Goal: Answer question/provide support: Share knowledge or assist other users

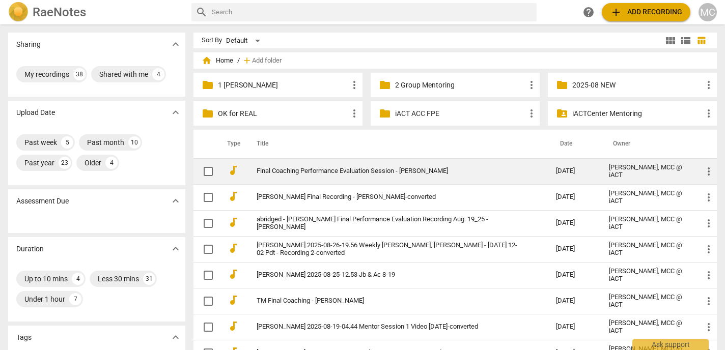
click at [306, 165] on td "Final Coaching Performance Evaluation Session - [PERSON_NAME]" at bounding box center [395, 171] width 303 height 26
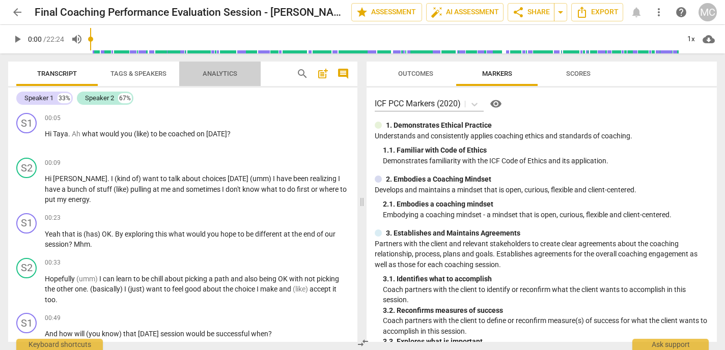
click at [210, 78] on span "Analytics" at bounding box center [219, 74] width 59 height 14
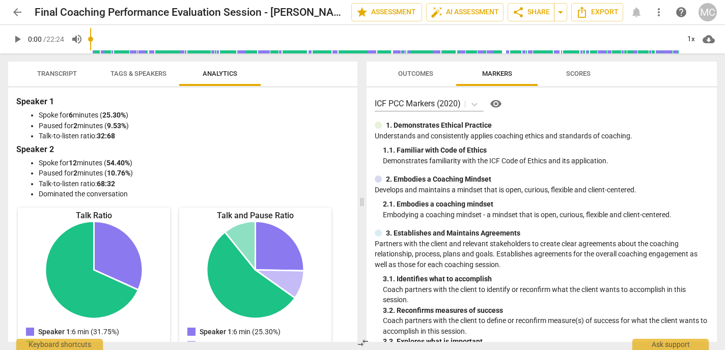
click at [57, 78] on span "Transcript" at bounding box center [57, 74] width 64 height 14
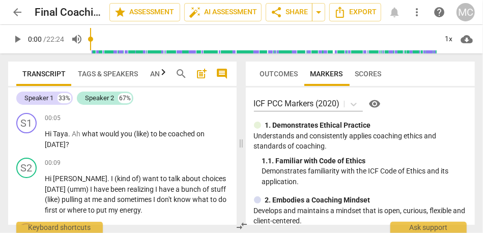
click at [19, 36] on span "play_arrow" at bounding box center [17, 39] width 12 height 12
type input "9"
click at [449, 45] on div "1x" at bounding box center [448, 39] width 19 height 16
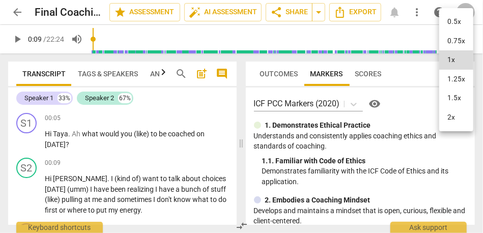
click at [452, 78] on li "1.25x" at bounding box center [456, 79] width 34 height 19
type input "9"
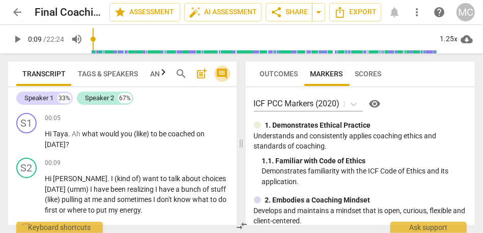
click at [225, 77] on span "comment" at bounding box center [222, 74] width 12 height 12
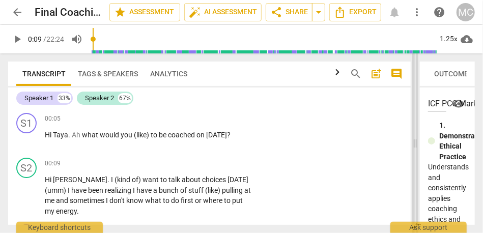
drag, startPoint x: 224, startPoint y: 145, endPoint x: 417, endPoint y: 144, distance: 193.0
click at [417, 144] on span at bounding box center [415, 143] width 6 height 180
click at [52, 139] on span "Hi" at bounding box center [49, 135] width 8 height 8
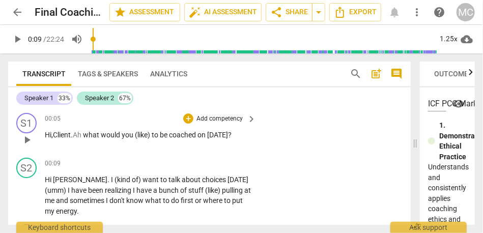
click at [49, 134] on span "Hi," at bounding box center [49, 135] width 8 height 8
drag, startPoint x: 90, startPoint y: 133, endPoint x: 77, endPoint y: 133, distance: 12.7
click at [77, 133] on p "Hi, Client . Ah what would you (like) to be coached on [DATE] ?" at bounding box center [148, 135] width 206 height 11
click at [131, 136] on span "you" at bounding box center [124, 135] width 13 height 8
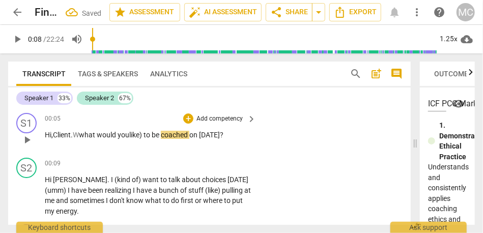
click at [84, 134] on span "what" at bounding box center [88, 135] width 18 height 8
click at [138, 132] on span "like)" at bounding box center [131, 135] width 14 height 8
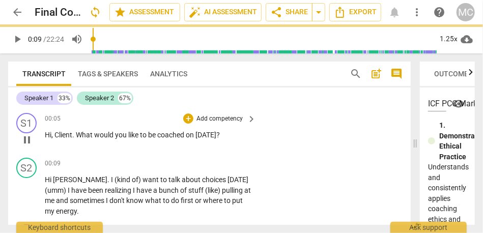
click at [222, 110] on div "S1 play_arrow pause 00:05 + Add competency keyboard_arrow_right Hi , Client . W…" at bounding box center [209, 131] width 403 height 45
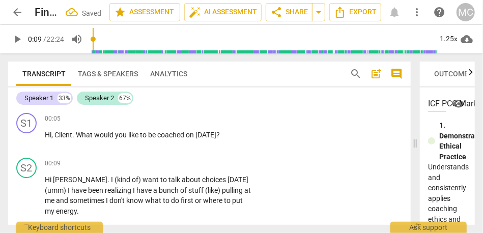
click at [218, 122] on p "Add competency" at bounding box center [220, 119] width 48 height 9
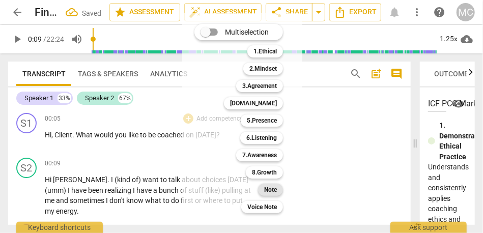
click at [275, 192] on b "Note" at bounding box center [270, 190] width 13 height 12
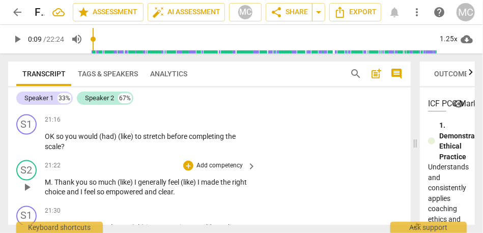
scroll to position [4993, 0]
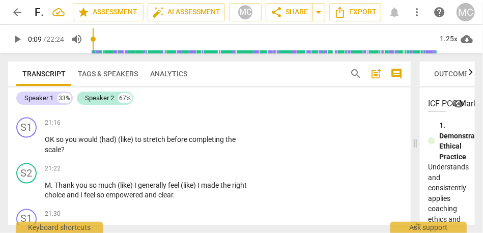
click at [107, 108] on span "really" at bounding box center [98, 104] width 18 height 8
drag, startPoint x: 250, startPoint y: 135, endPoint x: 222, endPoint y: 135, distance: 28.0
click at [222, 109] on div "You mean (like) days where I feel conflict between choices ? Yeah (uh) recently…" at bounding box center [151, 83] width 212 height 52
drag, startPoint x: 216, startPoint y: 135, endPoint x: 269, endPoint y: 135, distance: 53.0
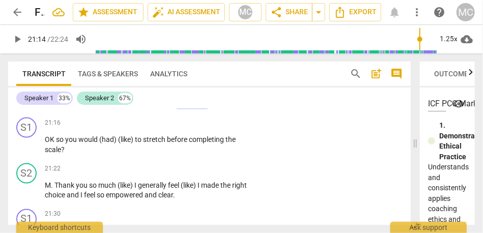
click at [269, 114] on div "S2 play_arrow pause 20:50 + Add competency keyboard_arrow_right You mean (like)…" at bounding box center [209, 74] width 403 height 77
type input "1275"
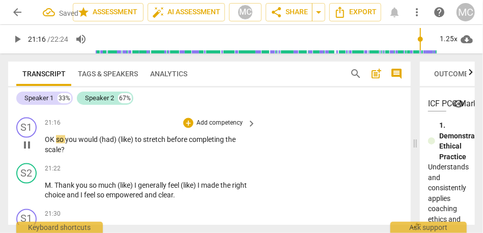
click at [47, 144] on span "OK" at bounding box center [50, 139] width 11 height 8
type input "1277"
drag, startPoint x: 146, startPoint y: 171, endPoint x: 111, endPoint y: 171, distance: 35.1
click at [111, 155] on p "(OK) ( so) You would (had) (like) to stretch before completing the scale ?" at bounding box center [148, 144] width 206 height 21
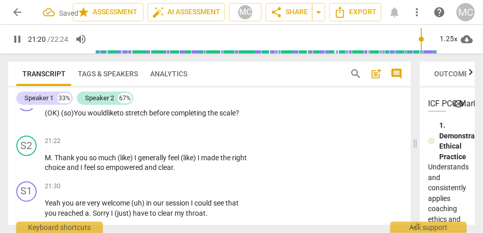
click at [247, 119] on p "(OK) ( so) You would like to stretch before completing the scale ?" at bounding box center [148, 113] width 206 height 11
click at [195, 117] on span "completing" at bounding box center [189, 113] width 37 height 8
type input "1281"
click at [237, 117] on span "scale." at bounding box center [228, 113] width 18 height 8
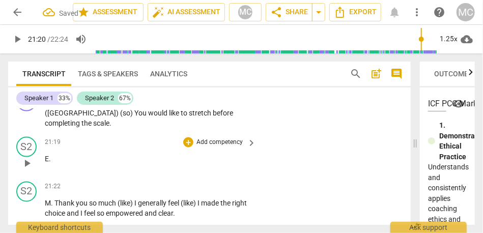
click at [46, 163] on span "E" at bounding box center [47, 159] width 4 height 8
click at [93, 102] on div "21:16 + Add competency keyboard_arrow_right" at bounding box center [151, 96] width 212 height 11
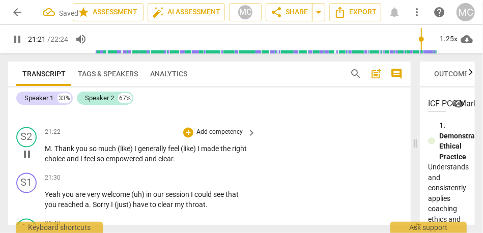
scroll to position [5087, 0]
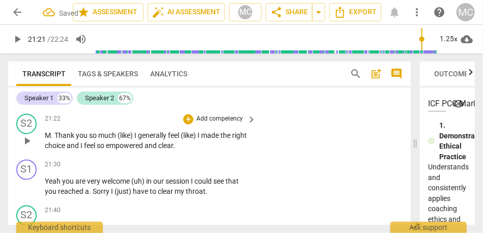
click at [45, 140] on span "M" at bounding box center [48, 136] width 6 height 8
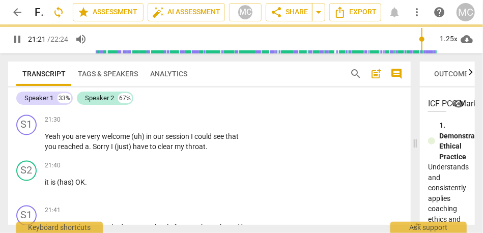
scroll to position [5042, 0]
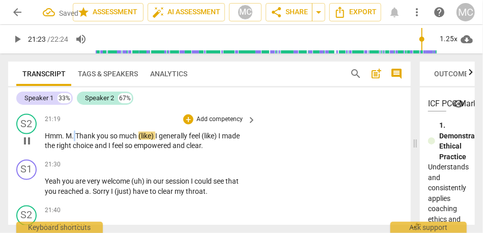
type input "1283"
drag, startPoint x: 76, startPoint y: 165, endPoint x: 67, endPoint y: 165, distance: 9.2
click at [67, 152] on p "Hmm . M . Thank you so much (like) I generally feel (like) I made the right cho…" at bounding box center [148, 141] width 206 height 21
click at [59, 140] on span "Hmm" at bounding box center [53, 136] width 17 height 8
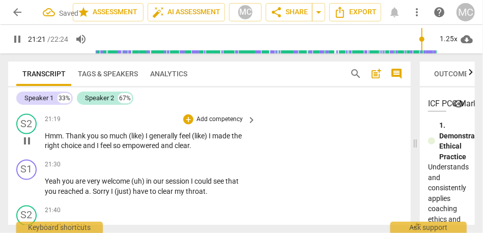
click at [148, 140] on span "I" at bounding box center [148, 136] width 4 height 8
click at [191, 140] on span "(like)" at bounding box center [182, 136] width 17 height 8
click at [81, 150] on span "I" at bounding box center [82, 146] width 4 height 8
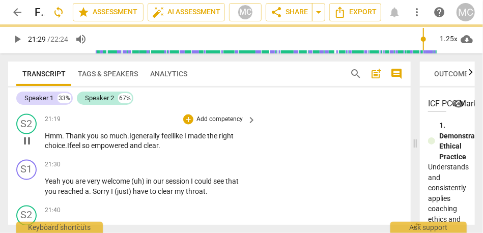
click at [219, 124] on p "Add competency" at bounding box center [220, 119] width 48 height 9
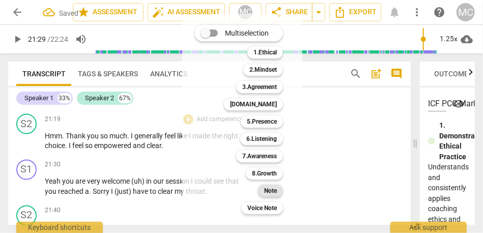
click at [274, 191] on b "Note" at bounding box center [270, 191] width 13 height 12
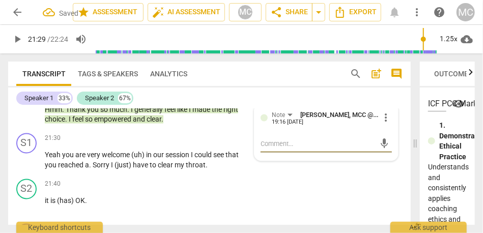
scroll to position [5058, 0]
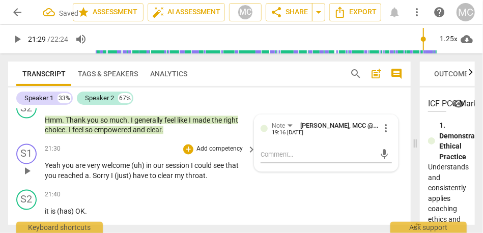
click at [229, 154] on p "Add competency" at bounding box center [220, 149] width 48 height 9
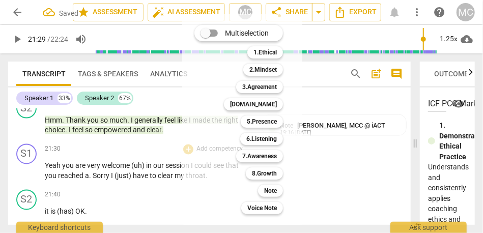
click at [148, 192] on div at bounding box center [241, 116] width 483 height 233
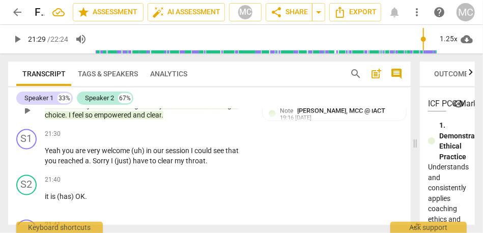
scroll to position [5075, 0]
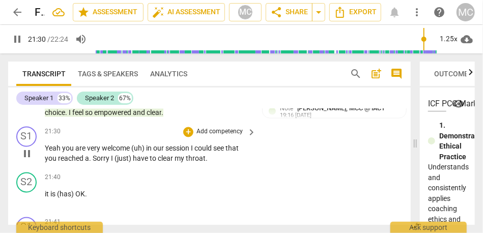
click at [62, 153] on span "you" at bounding box center [68, 149] width 13 height 8
type input "1291"
click at [150, 153] on span "in" at bounding box center [149, 149] width 7 height 8
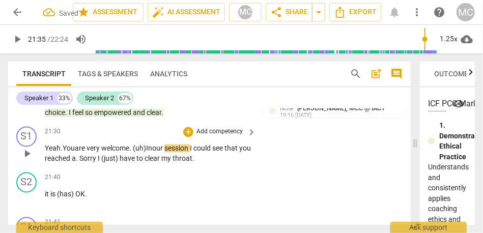
click at [125, 153] on span "welcome. (uh)" at bounding box center [123, 149] width 45 height 8
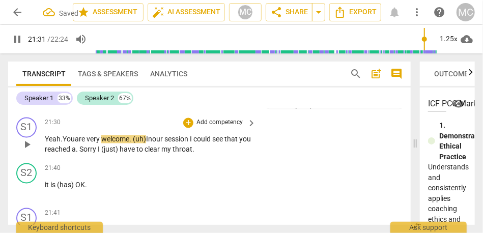
scroll to position [5091, 0]
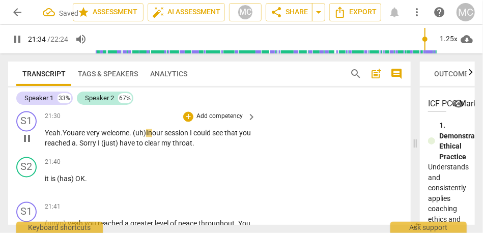
click at [194, 137] on span "I" at bounding box center [192, 133] width 4 height 8
click at [79, 148] on span "." at bounding box center [78, 144] width 4 height 8
click at [124, 148] on span "sorry" at bounding box center [115, 144] width 16 height 8
click at [151, 148] on span "(just)" at bounding box center [142, 144] width 18 height 8
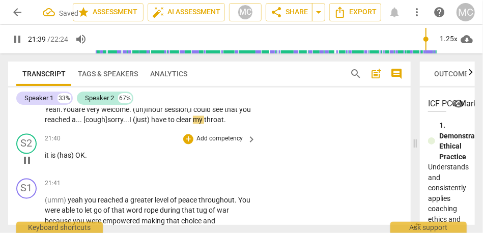
scroll to position [5124, 0]
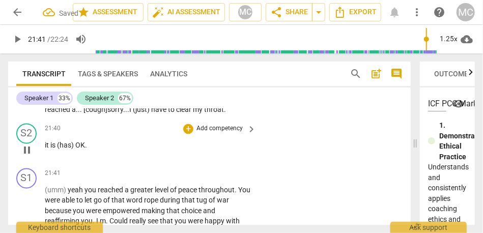
type input "1301"
click at [44, 157] on div "play_arrow pause" at bounding box center [32, 150] width 26 height 13
click at [45, 150] on span "it" at bounding box center [48, 146] width 6 height 8
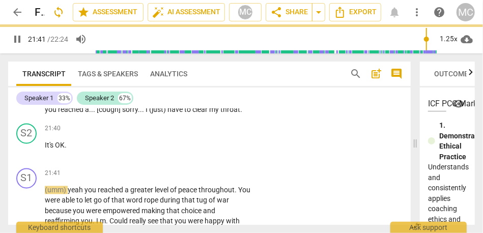
click at [79, 114] on span "reached" at bounding box center [71, 110] width 27 height 8
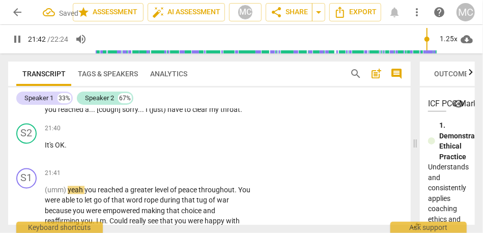
scroll to position [5155, 0]
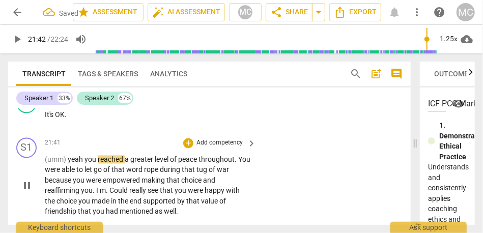
type input "1303"
drag, startPoint x: 71, startPoint y: 191, endPoint x: 35, endPoint y: 191, distance: 36.2
click at [35, 191] on div "S1 play_arrow pause 21:41 + Add competency keyboard_arrow_right (umm) yeah you …" at bounding box center [209, 178] width 403 height 88
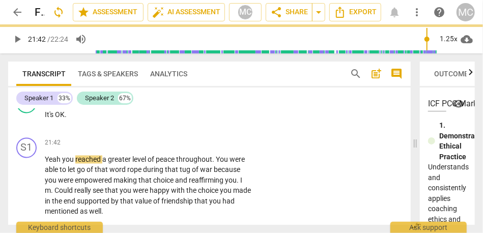
click at [70, 89] on div "S1 play_arrow pause 21:30 + Add competency keyboard_arrow_right Yeah . You are …" at bounding box center [209, 66] width 403 height 46
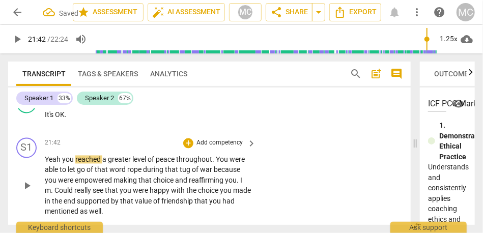
click at [50, 164] on span "Yeah" at bounding box center [53, 160] width 17 height 8
click at [62, 164] on span "Yeah" at bounding box center [53, 160] width 17 height 8
type input "1303"
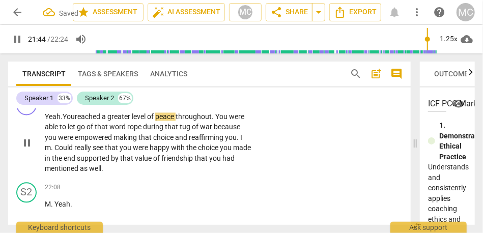
scroll to position [5201, 0]
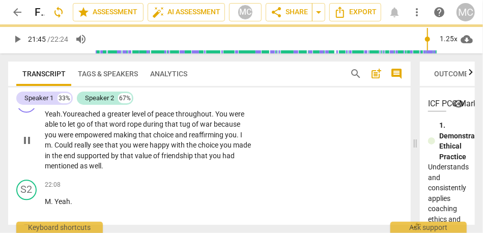
click at [86, 118] on span "reached" at bounding box center [88, 114] width 27 height 8
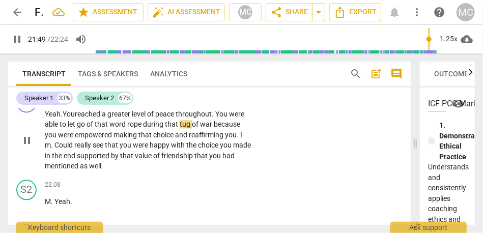
click at [77, 128] on span "let" at bounding box center [72, 124] width 9 height 8
click at [128, 128] on span "rope" at bounding box center [135, 124] width 16 height 8
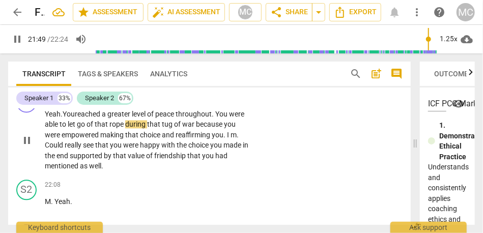
click at [127, 128] on span "during" at bounding box center [136, 124] width 22 height 8
click at [201, 128] on span "war" at bounding box center [194, 124] width 14 height 8
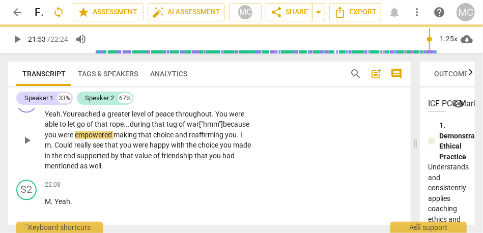
click at [187, 128] on span "war ["hmm"]" at bounding box center [205, 124] width 36 height 8
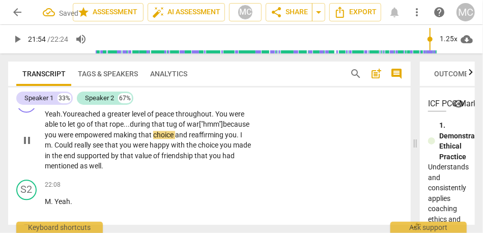
click at [114, 139] on span "empowered" at bounding box center [94, 135] width 39 height 8
click at [164, 170] on p "Yeah. You reached a greater level of peace throughout . You were able to let go…" at bounding box center [148, 140] width 206 height 63
click at [115, 139] on span "empowered," at bounding box center [95, 135] width 40 height 8
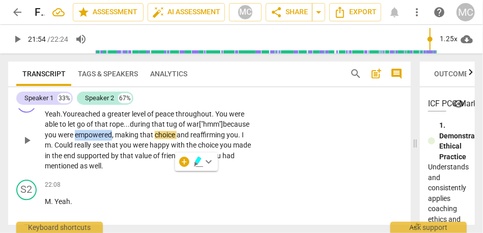
click at [115, 139] on span "empowered," at bounding box center [95, 135] width 40 height 8
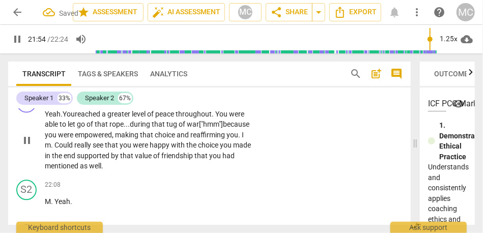
click at [177, 139] on span "choice" at bounding box center [166, 135] width 22 height 8
drag, startPoint x: 124, startPoint y: 175, endPoint x: 111, endPoint y: 175, distance: 13.8
click at [111, 172] on p "Yeah. You reached a greater level of peace throughout . You were able to let go…" at bounding box center [148, 140] width 206 height 63
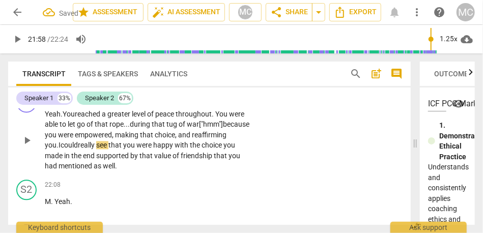
click at [78, 149] on span "could" at bounding box center [69, 145] width 17 height 8
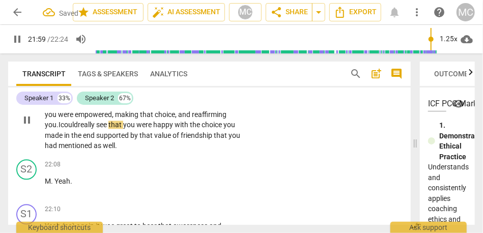
scroll to position [5225, 0]
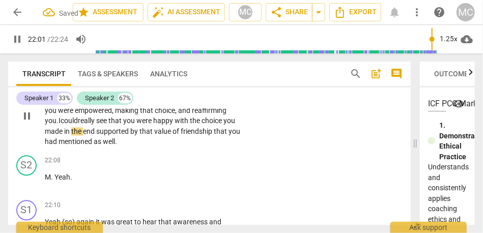
click at [190, 125] on span "the" at bounding box center [196, 121] width 12 height 8
click at [224, 125] on span "you" at bounding box center [230, 121] width 12 height 8
click at [130, 135] on span "supported" at bounding box center [113, 131] width 34 height 8
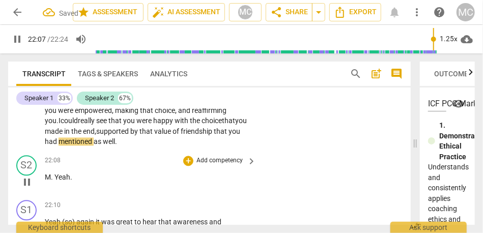
scroll to position [5254, 0]
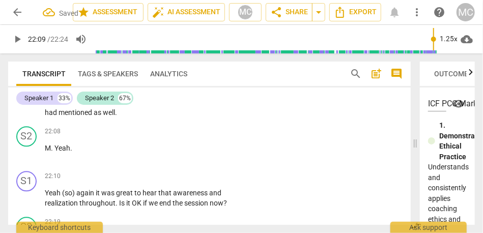
click at [94, 117] on span "mentioned" at bounding box center [76, 112] width 35 height 8
type input "1329"
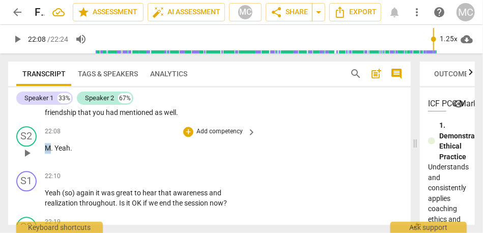
click at [44, 167] on div "S2 play_arrow pause 22:08 + Add competency keyboard_arrow_right M . Yeah ." at bounding box center [209, 144] width 403 height 45
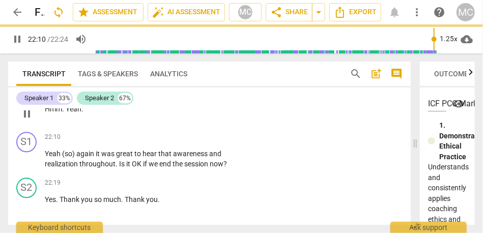
scroll to position [5294, 0]
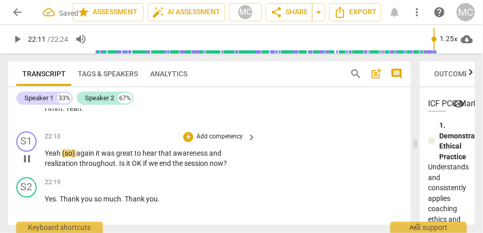
click at [47, 157] on span "Yeah" at bounding box center [53, 153] width 17 height 8
type input "1331"
click at [106, 157] on span "it" at bounding box center [104, 153] width 6 height 8
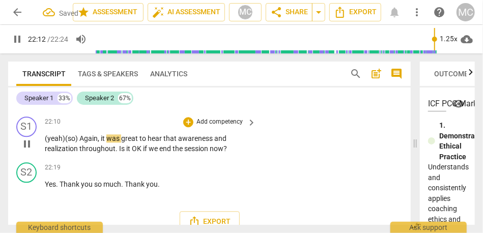
scroll to position [5319, 0]
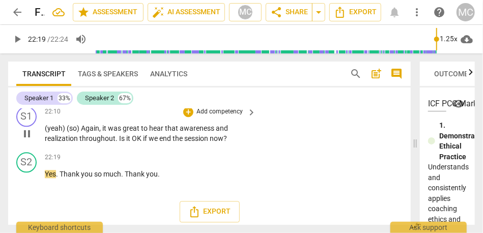
click at [210, 117] on p "Add competency" at bounding box center [220, 111] width 48 height 9
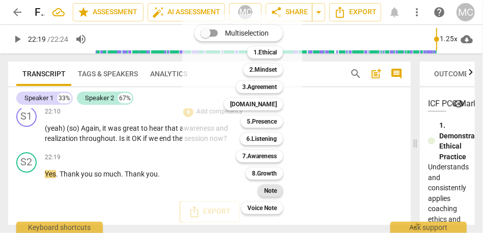
click at [262, 188] on div "Note" at bounding box center [270, 191] width 25 height 12
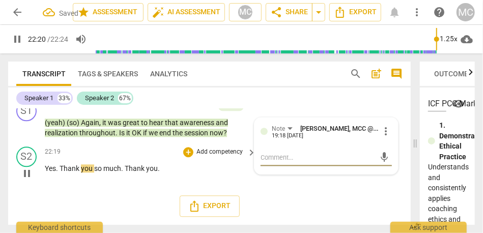
scroll to position [5353, 0]
click at [126, 169] on span "Thank" at bounding box center [135, 168] width 21 height 8
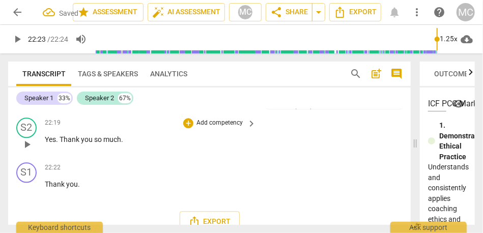
click at [223, 128] on p "Add competency" at bounding box center [220, 123] width 48 height 9
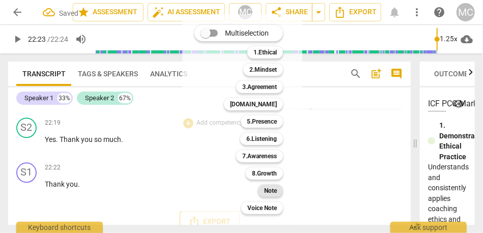
click at [267, 196] on b "Note" at bounding box center [270, 191] width 13 height 12
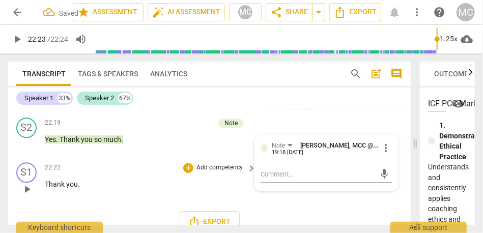
click at [208, 173] on p "Add competency" at bounding box center [220, 167] width 48 height 9
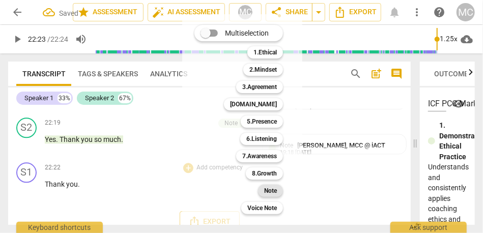
click at [270, 192] on b "Note" at bounding box center [270, 191] width 13 height 12
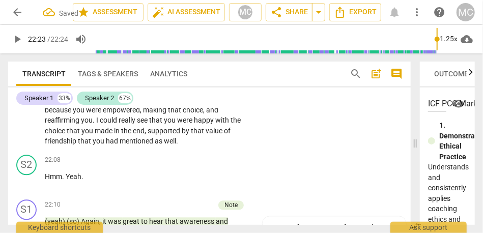
scroll to position [5225, 0]
click at [217, 166] on div "+ Add competency" at bounding box center [213, 161] width 61 height 10
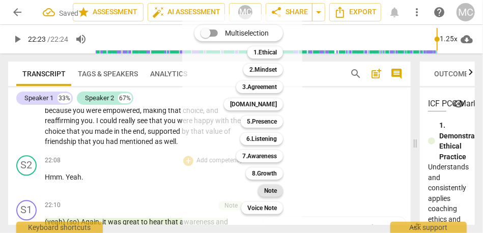
click at [273, 190] on b "Note" at bounding box center [270, 191] width 13 height 12
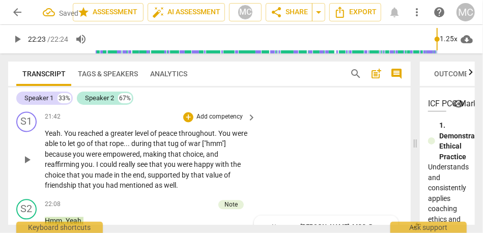
scroll to position [5179, 0]
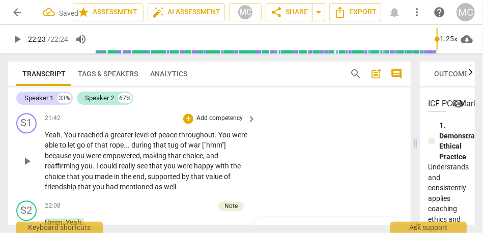
click at [213, 124] on p "Add competency" at bounding box center [220, 119] width 48 height 9
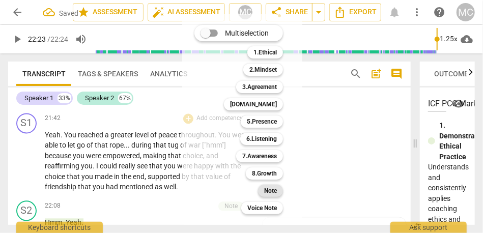
click at [269, 187] on b "Note" at bounding box center [270, 191] width 13 height 12
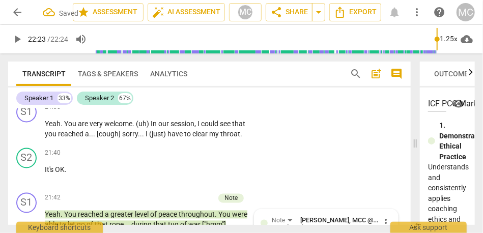
scroll to position [5098, 0]
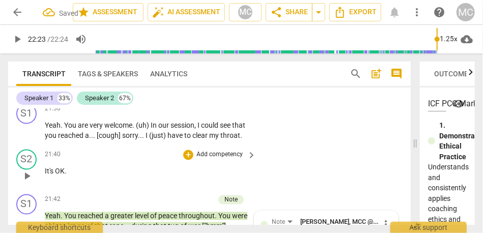
click at [220, 160] on p "Add competency" at bounding box center [220, 155] width 48 height 9
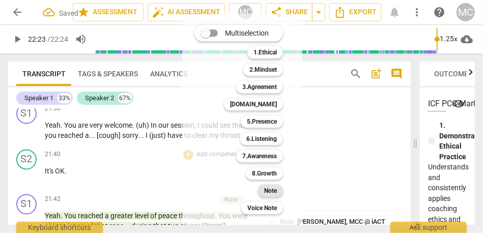
click at [274, 193] on b "Note" at bounding box center [270, 191] width 13 height 12
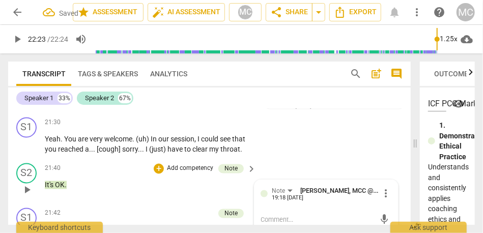
scroll to position [5083, 0]
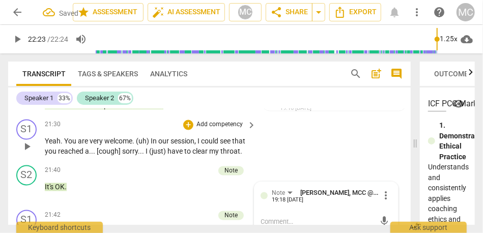
click at [213, 130] on p "Add competency" at bounding box center [220, 125] width 48 height 9
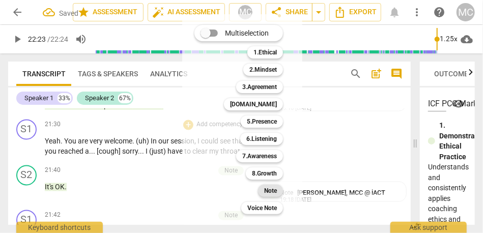
click at [267, 188] on b "Note" at bounding box center [270, 191] width 13 height 12
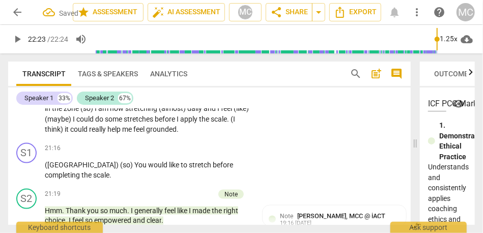
scroll to position [4966, 0]
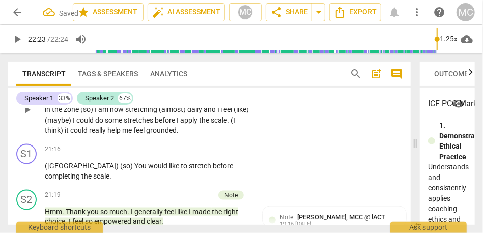
click at [122, 134] on span "help" at bounding box center [114, 130] width 15 height 8
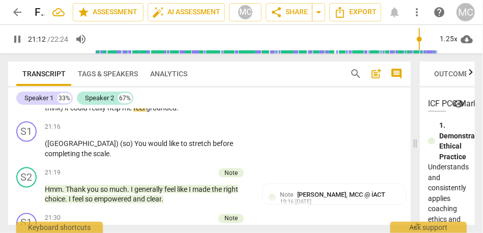
scroll to position [4991, 0]
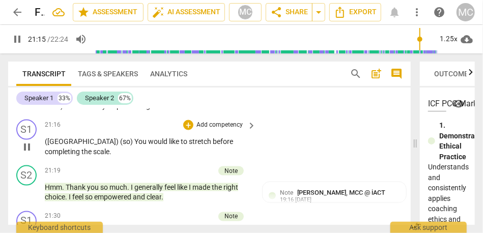
click at [223, 130] on p "Add competency" at bounding box center [220, 125] width 48 height 9
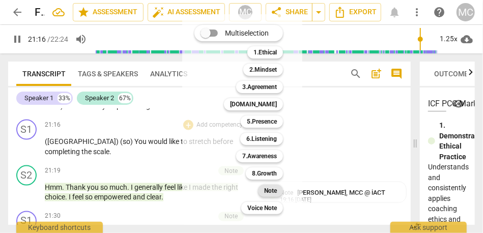
click at [267, 187] on b "Note" at bounding box center [270, 191] width 13 height 12
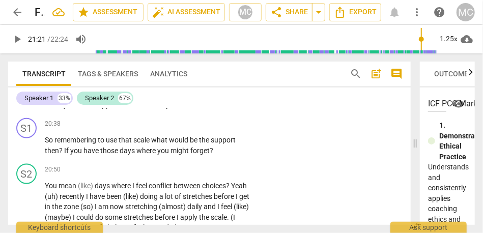
scroll to position [4861, 0]
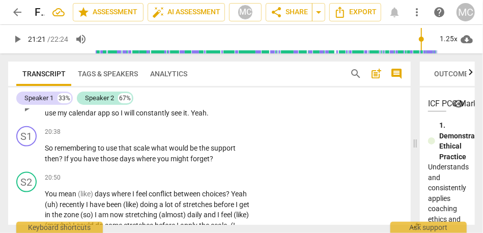
click at [136, 117] on span "will" at bounding box center [130, 113] width 12 height 8
type input "1240"
click at [195, 117] on span "Yeah" at bounding box center [199, 113] width 16 height 8
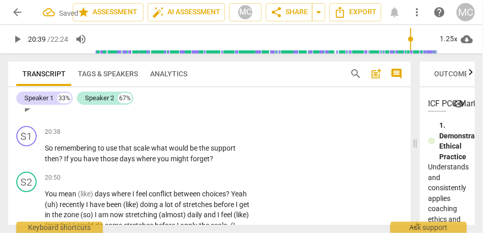
click at [43, 115] on div "play_arrow pause" at bounding box center [32, 108] width 26 height 13
click at [45, 107] on span "Yeah" at bounding box center [53, 103] width 16 height 8
click at [47, 152] on span "So" at bounding box center [50, 148] width 10 height 8
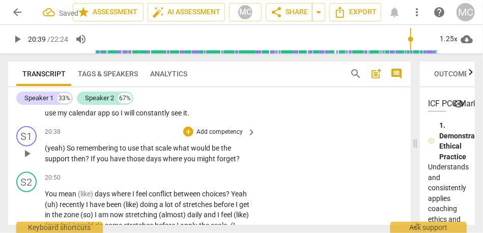
click at [69, 152] on span "So" at bounding box center [72, 148] width 10 height 8
click at [181, 152] on span "what" at bounding box center [186, 148] width 18 height 8
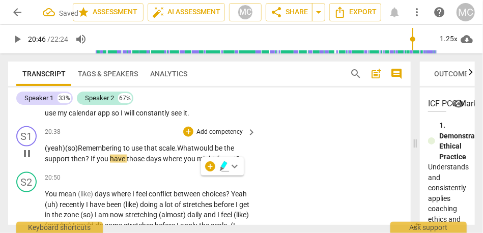
click at [201, 152] on span "would" at bounding box center [204, 148] width 21 height 8
click at [72, 163] on span "then" at bounding box center [78, 159] width 14 height 8
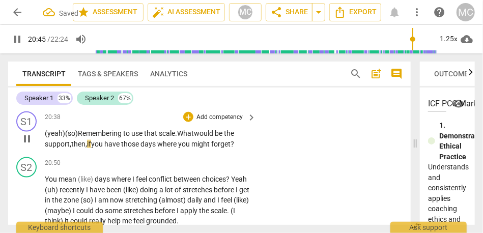
scroll to position [4877, 0]
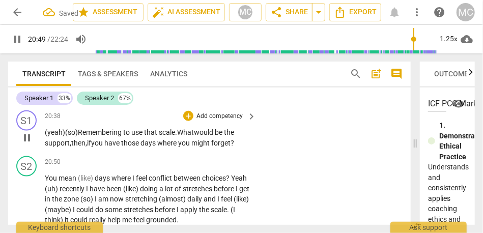
click at [210, 121] on p "Add competency" at bounding box center [220, 116] width 48 height 9
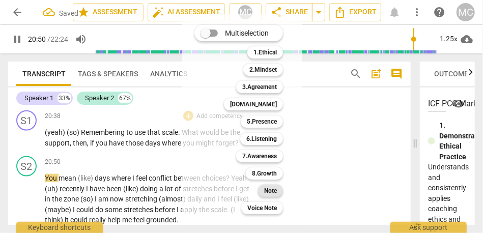
click at [272, 191] on b "Note" at bounding box center [270, 191] width 13 height 12
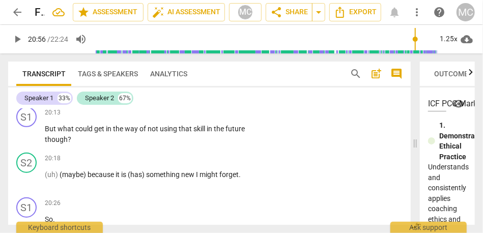
scroll to position [4698, 0]
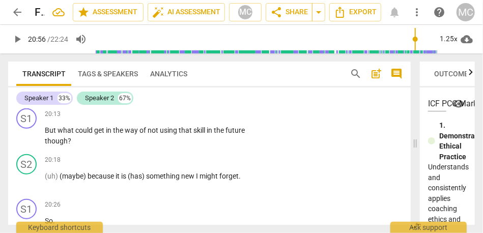
click at [95, 99] on span "would" at bounding box center [103, 95] width 21 height 8
click at [45, 134] on span "But" at bounding box center [51, 130] width 13 height 8
type input "1215"
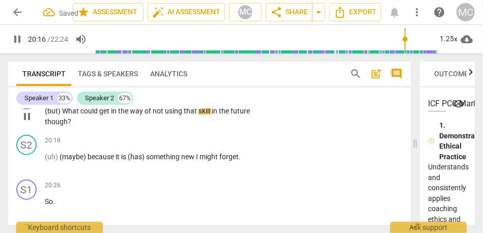
scroll to position [4721, 0]
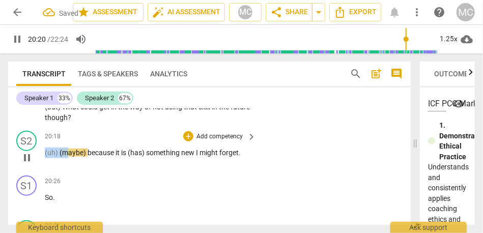
drag, startPoint x: 67, startPoint y: 185, endPoint x: 29, endPoint y: 185, distance: 37.7
click at [29, 172] on div "S2 play_arrow pause 20:18 + Add competency keyboard_arrow_right (uh) (maybe) be…" at bounding box center [209, 149] width 403 height 45
type input "1221"
click at [71, 157] on span "because" at bounding box center [84, 153] width 28 height 8
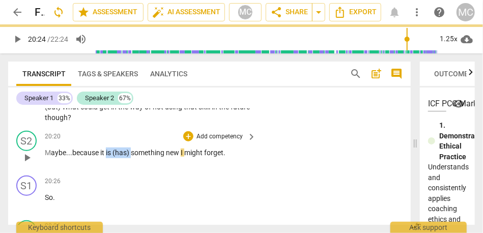
drag, startPoint x: 132, startPoint y: 185, endPoint x: 107, endPoint y: 185, distance: 25.5
click at [107, 158] on p "M aybe... because it is (has) something new I might forget ." at bounding box center [148, 153] width 206 height 11
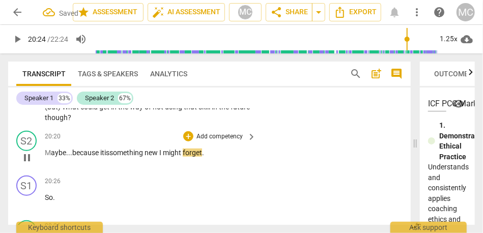
click at [129, 157] on span "something" at bounding box center [126, 153] width 35 height 8
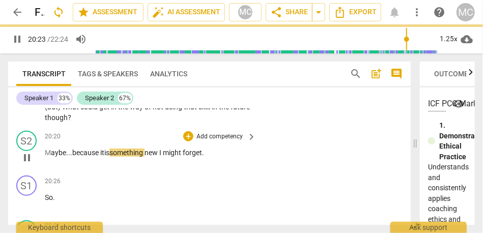
click at [159, 157] on span "new" at bounding box center [152, 153] width 15 height 8
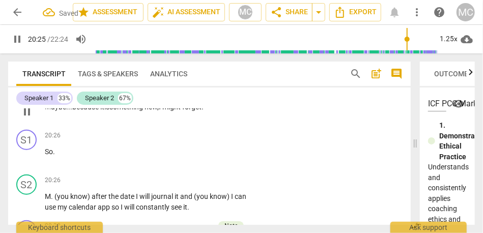
scroll to position [4772, 0]
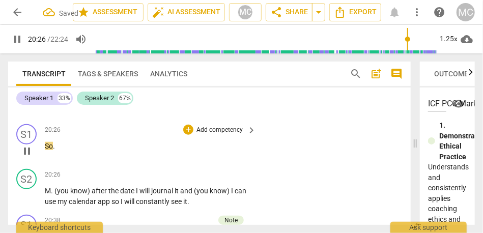
click at [47, 150] on span "So" at bounding box center [49, 146] width 8 height 8
type input "1227"
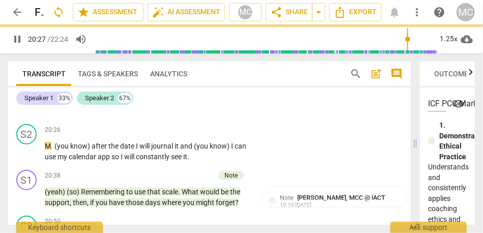
scroll to position [4728, 0]
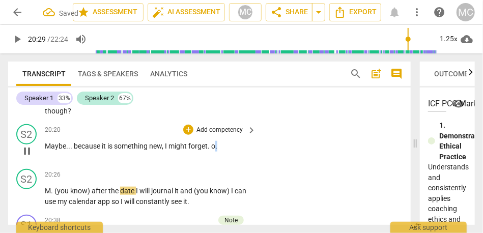
type input "1229"
click at [213, 152] on p "Maybe . . . because it is something new , I might forget . o ." at bounding box center [148, 146] width 206 height 11
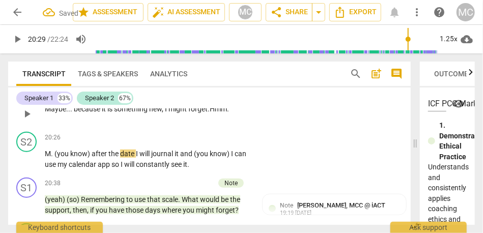
scroll to position [4769, 0]
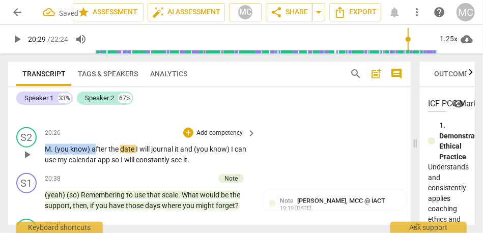
drag, startPoint x: 94, startPoint y: 180, endPoint x: 31, endPoint y: 180, distance: 62.6
click at [31, 169] on div "S2 play_arrow pause 20:26 + Add competency keyboard_arrow_right M . (you know) …" at bounding box center [209, 146] width 403 height 46
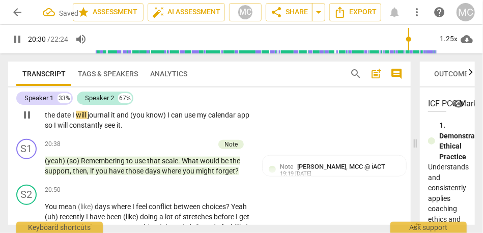
click at [72, 119] on span "date" at bounding box center [65, 115] width 16 height 8
type input "1231"
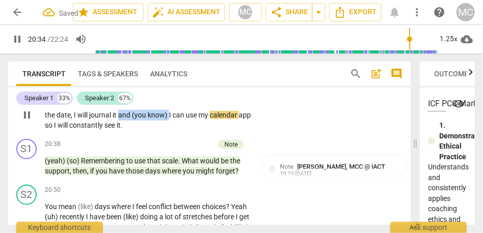
drag, startPoint x: 186, startPoint y: 145, endPoint x: 137, endPoint y: 142, distance: 49.0
click at [137, 131] on p "Maybe . . . because it is something new , I might forget . Hmm . After the date…" at bounding box center [148, 115] width 206 height 32
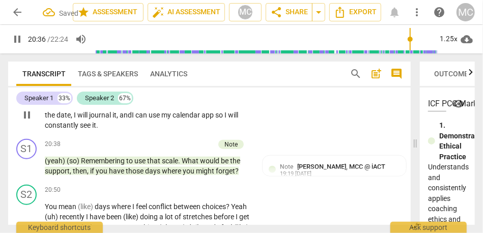
click at [132, 119] on span "it, and" at bounding box center [122, 115] width 19 height 8
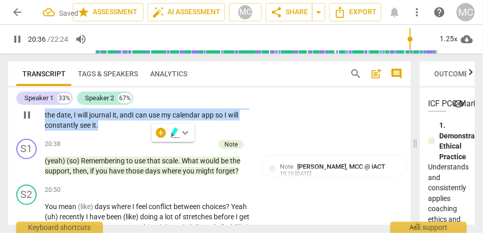
click at [132, 119] on span "it, and" at bounding box center [122, 115] width 19 height 8
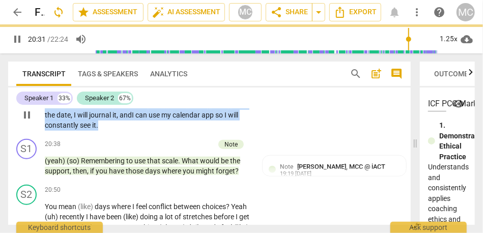
click at [149, 119] on span "can" at bounding box center [141, 115] width 13 height 8
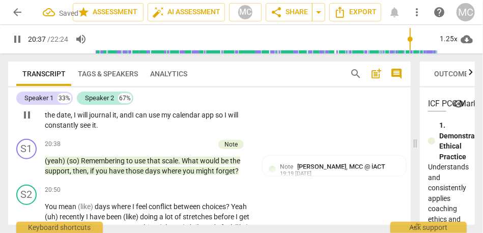
click at [222, 93] on p "Add competency" at bounding box center [220, 88] width 48 height 9
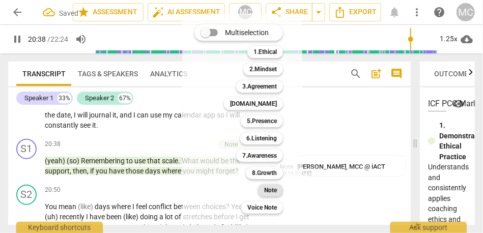
click at [273, 192] on b "Note" at bounding box center [270, 190] width 13 height 12
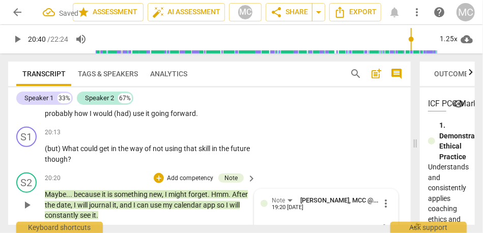
scroll to position [4678, 0]
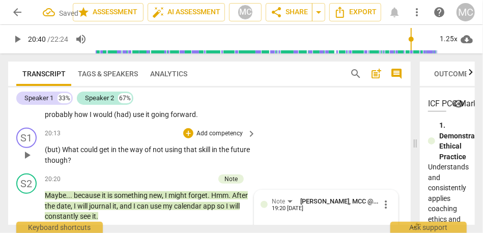
click at [208, 139] on p "Add competency" at bounding box center [220, 133] width 48 height 9
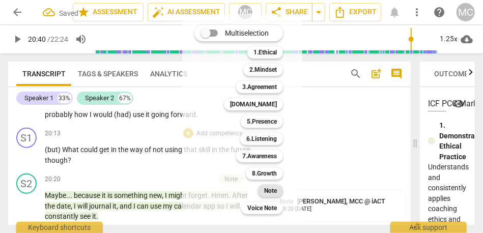
click at [263, 191] on div "Note" at bounding box center [270, 191] width 25 height 12
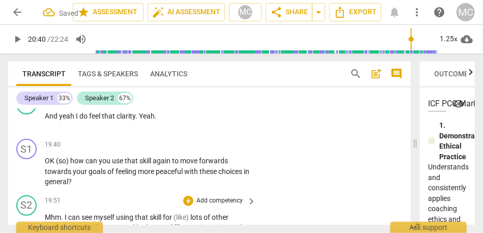
scroll to position [4532, 0]
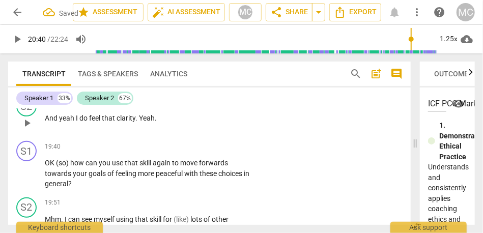
click at [116, 122] on span "that" at bounding box center [109, 118] width 15 height 8
click at [46, 167] on span "OK" at bounding box center [50, 163] width 11 height 8
type input "1181"
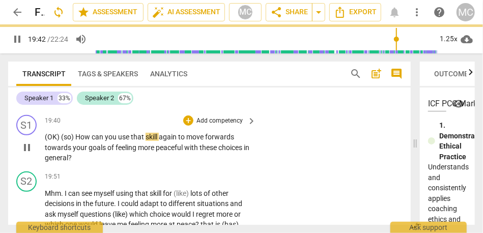
scroll to position [4558, 0]
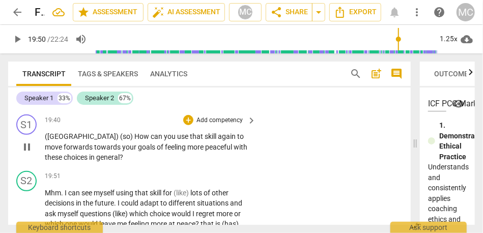
click at [218, 125] on p "Add competency" at bounding box center [220, 120] width 48 height 9
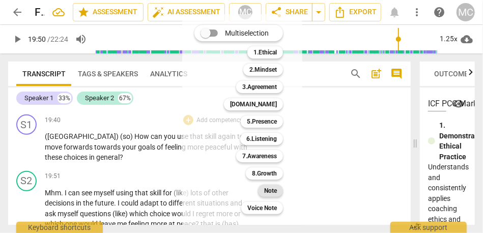
click at [266, 191] on b "Note" at bounding box center [270, 191] width 13 height 12
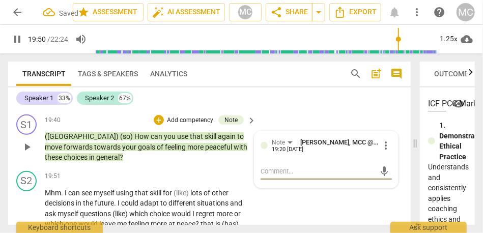
scroll to position [4603, 0]
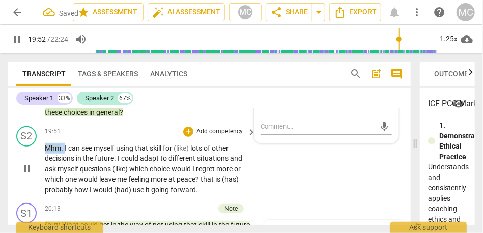
drag, startPoint x: 65, startPoint y: 178, endPoint x: 37, endPoint y: 177, distance: 28.0
click at [37, 177] on div "S2 play_arrow pause 19:51 + Add competency keyboard_arrow_right Mhm . I can see…" at bounding box center [209, 160] width 403 height 77
type input "1193"
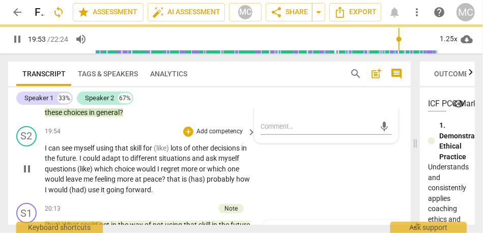
click at [114, 137] on div "19:54 + Add competency keyboard_arrow_right" at bounding box center [151, 131] width 212 height 11
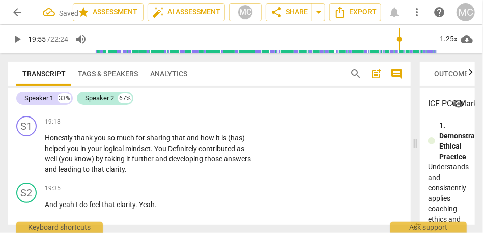
scroll to position [4442, 0]
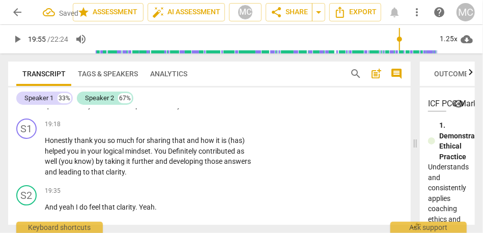
click at [147, 109] on span "peace" at bounding box center [145, 105] width 20 height 8
click at [221, 109] on span "Yeah" at bounding box center [220, 105] width 16 height 8
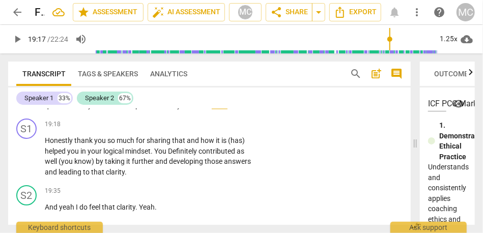
scroll to position [4487, 0]
type input "1158"
click at [46, 100] on span "Yeah" at bounding box center [53, 96] width 16 height 8
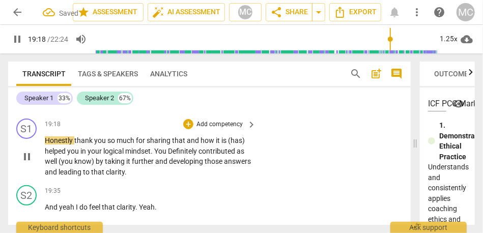
click at [46, 145] on span "Honestly" at bounding box center [60, 140] width 30 height 8
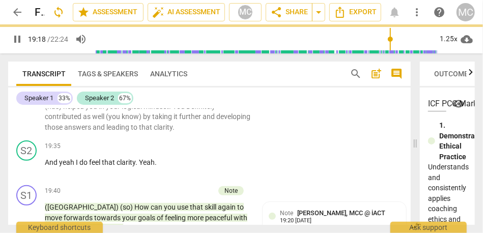
scroll to position [4442, 0]
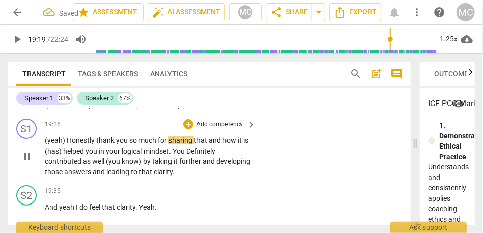
click at [97, 145] on span "thank" at bounding box center [106, 140] width 20 height 8
type input "1160"
click at [83, 145] on span "Honestly," at bounding box center [81, 140] width 29 height 8
click at [210, 145] on span "and" at bounding box center [215, 140] width 14 height 8
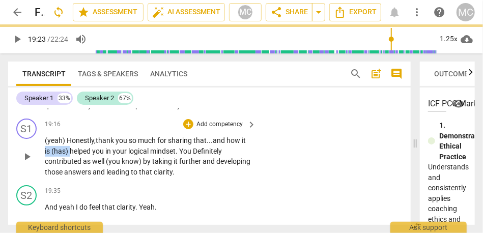
drag, startPoint x: 71, startPoint y: 182, endPoint x: 38, endPoint y: 183, distance: 33.1
click at [38, 181] on div "S1 play_arrow pause 19:16 + Add competency keyboard_arrow_right (yeah) Honestly…" at bounding box center [209, 148] width 403 height 67
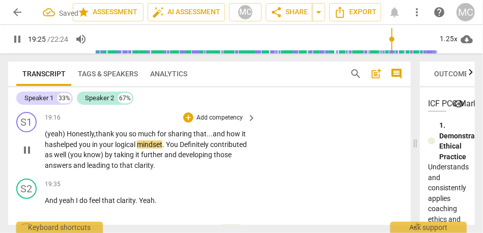
scroll to position [4449, 0]
click at [184, 149] on span "Definitely" at bounding box center [195, 145] width 31 height 8
click at [107, 138] on span "thank" at bounding box center [106, 134] width 20 height 8
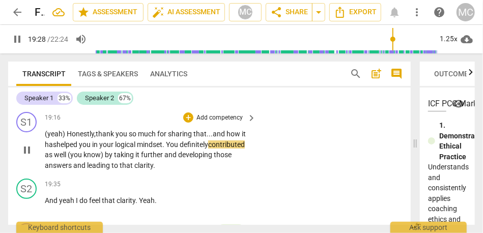
click at [84, 159] on span "(you" at bounding box center [76, 155] width 16 height 8
click at [140, 171] on p "(yeah) Honestly, thank you so much for sharing that... and how it has helped yo…" at bounding box center [148, 150] width 206 height 42
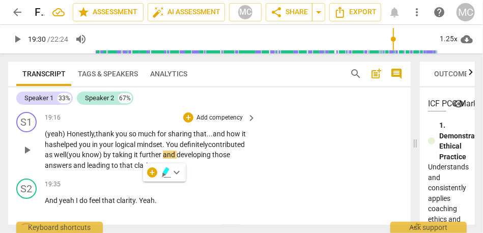
click at [103, 159] on span "know)" at bounding box center [92, 155] width 21 height 8
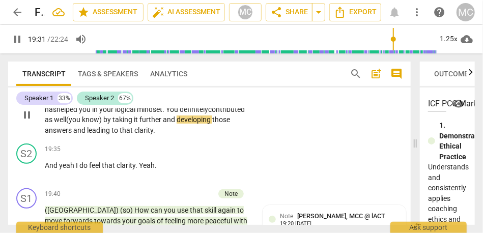
scroll to position [4485, 0]
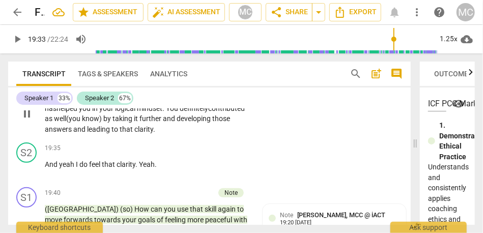
click at [177, 123] on span "developing" at bounding box center [195, 119] width 36 height 8
click at [73, 133] on span "answers" at bounding box center [59, 129] width 29 height 8
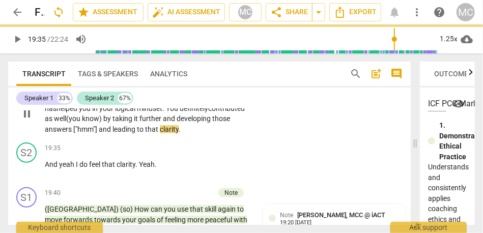
click at [99, 133] on span "answers ["hmm"]" at bounding box center [72, 129] width 54 height 8
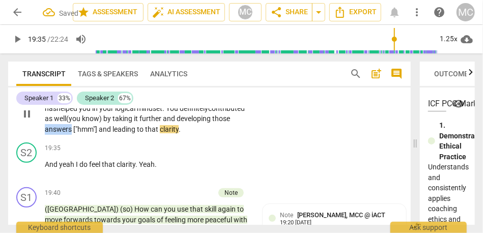
click at [99, 133] on span "answers ["hmm"]" at bounding box center [72, 129] width 54 height 8
click at [113, 133] on span "and" at bounding box center [106, 129] width 14 height 8
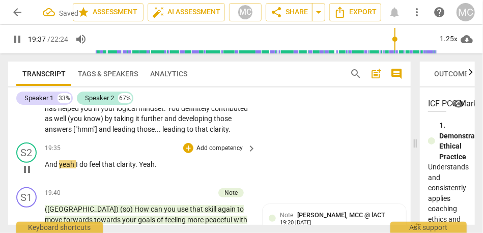
click at [47, 169] on span "And" at bounding box center [52, 164] width 14 height 8
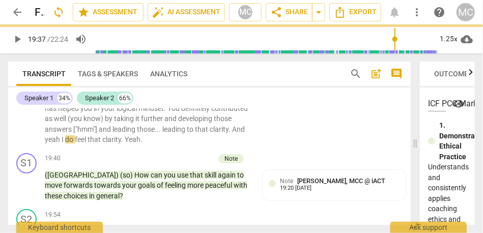
scroll to position [4440, 0]
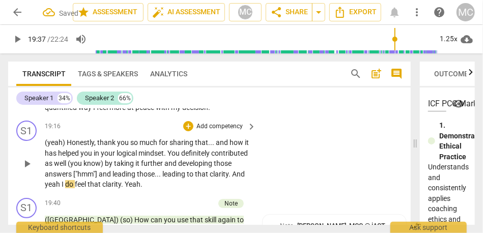
click at [195, 178] on span "that" at bounding box center [202, 174] width 15 height 8
click at [232, 178] on span "And" at bounding box center [238, 174] width 13 height 8
type input "1176"
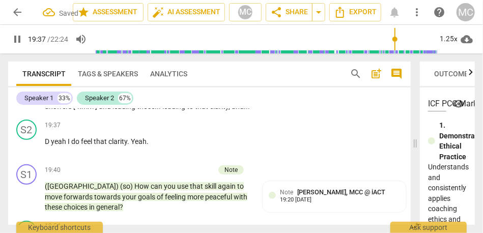
scroll to position [4517, 0]
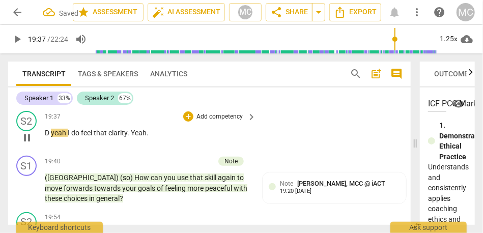
type input "1178"
drag, startPoint x: 56, startPoint y: 175, endPoint x: 37, endPoint y: 176, distance: 19.4
click at [37, 152] on div "S2 play_arrow pause 19:37 + Add competency keyboard_arrow_right D yeah I do fee…" at bounding box center [209, 129] width 403 height 45
click at [178, 91] on span "developing" at bounding box center [196, 87] width 36 height 8
click at [50, 137] on span "Yeah" at bounding box center [53, 133] width 17 height 8
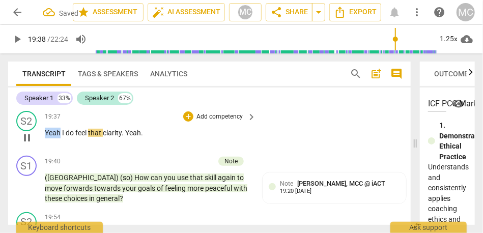
click at [50, 137] on span "Yeah" at bounding box center [53, 133] width 17 height 8
click at [62, 137] on span "Yeah" at bounding box center [53, 133] width 17 height 8
type input "1179"
click at [223, 122] on p "Add competency" at bounding box center [220, 117] width 48 height 9
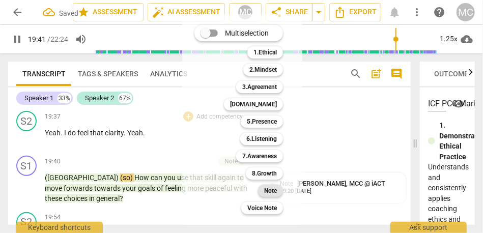
click at [268, 187] on b "Note" at bounding box center [270, 191] width 13 height 12
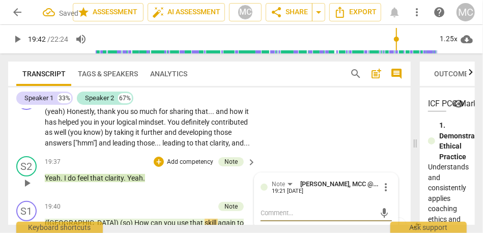
scroll to position [4448, 0]
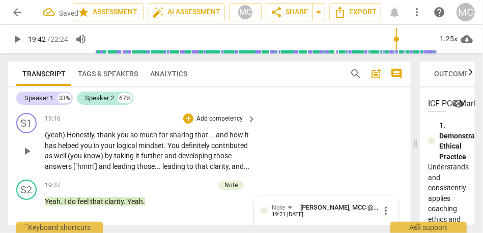
click at [217, 124] on p "Add competency" at bounding box center [220, 119] width 48 height 9
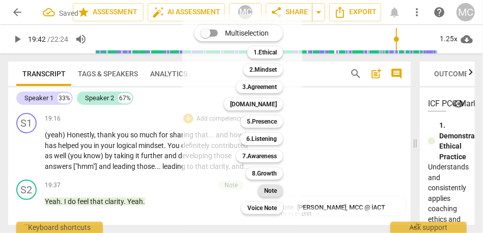
click at [262, 188] on div "Note" at bounding box center [270, 191] width 25 height 12
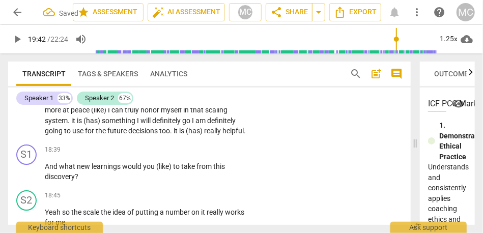
scroll to position [4133, 0]
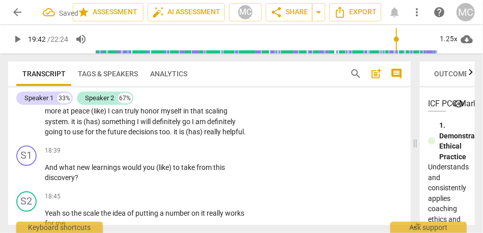
click at [182, 136] on span "is" at bounding box center [182, 132] width 7 height 8
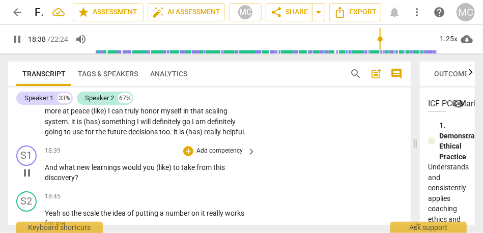
click at [46, 172] on span "And" at bounding box center [52, 167] width 14 height 8
type input "1120"
click at [62, 172] on span "What" at bounding box center [71, 167] width 18 height 8
click at [73, 172] on span "What" at bounding box center [71, 167] width 18 height 8
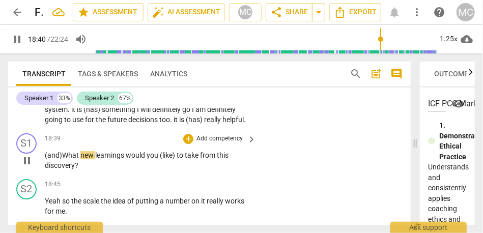
scroll to position [4150, 0]
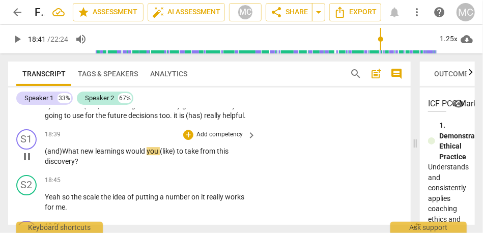
click at [162, 155] on span "(like)" at bounding box center [168, 151] width 17 height 8
click at [174, 155] on span "like)" at bounding box center [167, 151] width 14 height 8
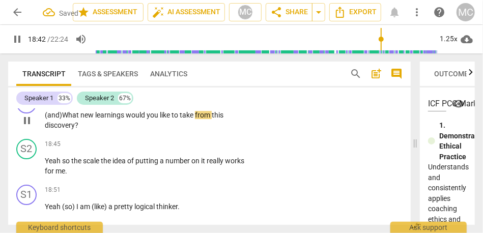
scroll to position [4185, 0]
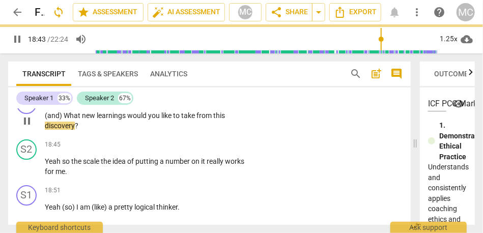
click at [213, 104] on p "Add competency" at bounding box center [220, 99] width 48 height 9
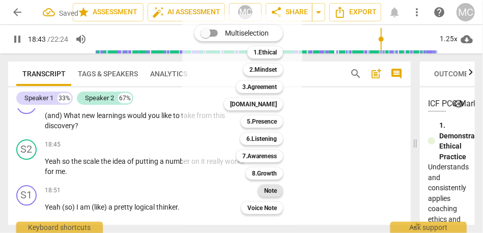
click at [273, 189] on b "Note" at bounding box center [270, 191] width 13 height 12
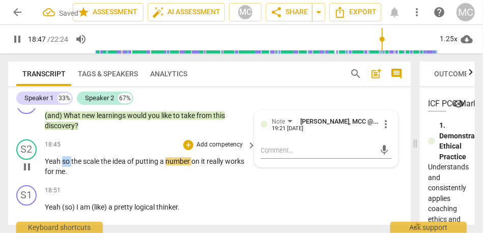
drag, startPoint x: 71, startPoint y: 193, endPoint x: 63, endPoint y: 193, distance: 8.7
click at [63, 165] on span "so" at bounding box center [66, 161] width 9 height 8
type input "1128"
click at [66, 165] on span "The" at bounding box center [69, 161] width 12 height 8
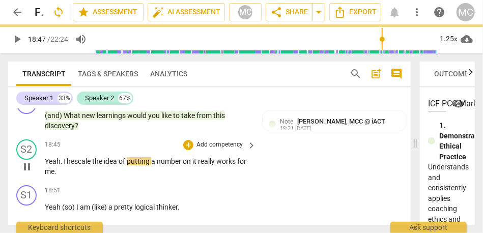
click at [98, 165] on span "the" at bounding box center [98, 161] width 12 height 8
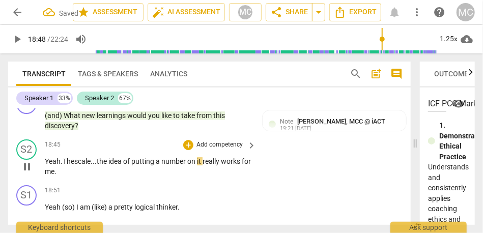
click at [212, 165] on span "really" at bounding box center [212, 161] width 18 height 8
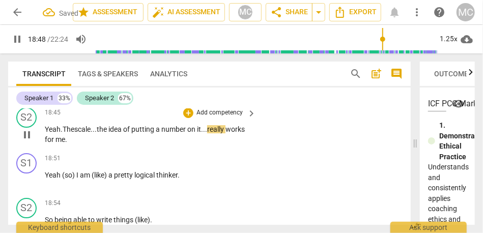
scroll to position [4231, 0]
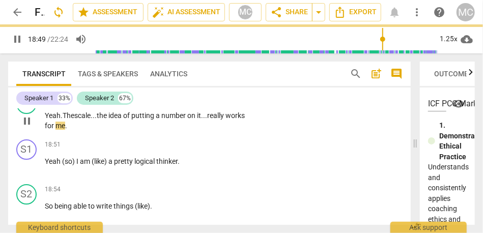
click at [215, 104] on p "Add competency" at bounding box center [220, 99] width 48 height 9
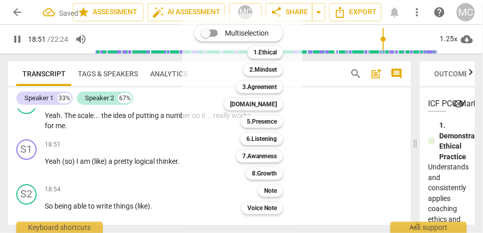
click at [76, 152] on div at bounding box center [241, 116] width 483 height 233
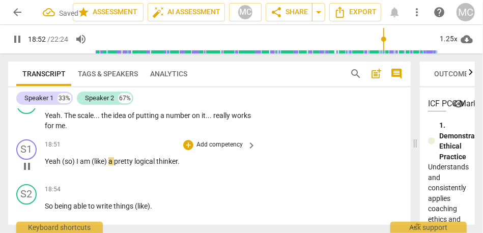
click at [46, 165] on span "Yeah" at bounding box center [53, 161] width 17 height 8
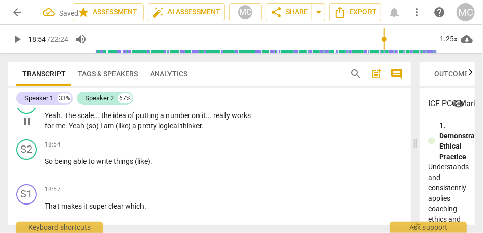
click at [100, 130] on span "(so)" at bounding box center [93, 126] width 14 height 8
type input "1135"
click at [117, 130] on span "(like)" at bounding box center [108, 126] width 17 height 8
drag, startPoint x: 150, startPoint y: 156, endPoint x: 134, endPoint y: 156, distance: 15.8
click at [134, 131] on p "Yeah . The scale . . . the idea of putting a number on it . . . really works fo…" at bounding box center [148, 121] width 206 height 21
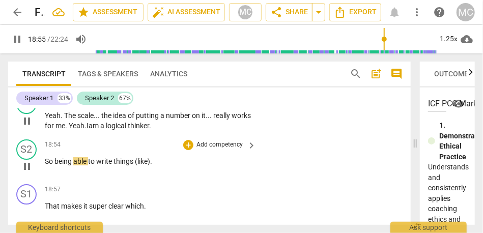
click at [46, 165] on span "So" at bounding box center [50, 161] width 10 height 8
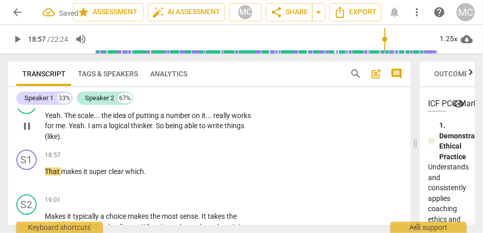
click at [184, 130] on span "being" at bounding box center [174, 126] width 19 height 8
type input "1138"
click at [180, 130] on span "being" at bounding box center [171, 126] width 17 height 8
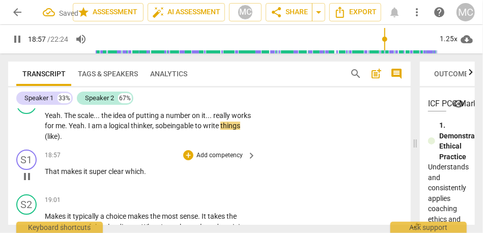
click at [47, 176] on span "That" at bounding box center [53, 172] width 16 height 8
type input "1138"
type input "1139"
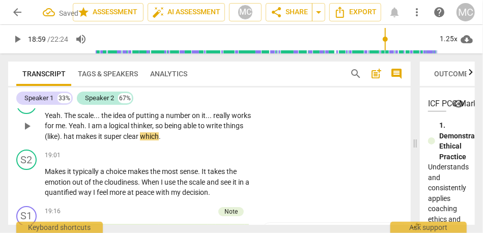
click at [64, 141] on span "." at bounding box center [62, 136] width 4 height 8
click at [92, 141] on span "makes" at bounding box center [81, 136] width 22 height 8
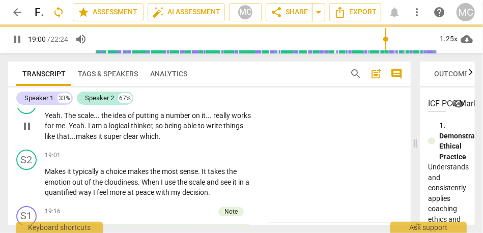
click at [98, 141] on span "makes" at bounding box center [87, 136] width 22 height 8
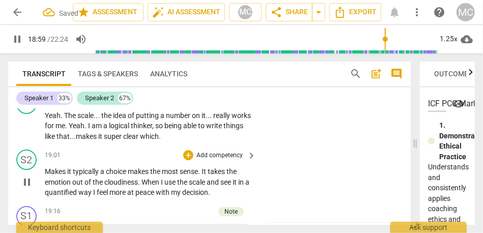
click at [45, 176] on span "Makes" at bounding box center [56, 172] width 22 height 8
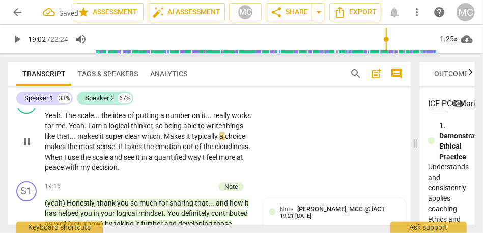
type input "1142"
click at [186, 141] on span "Makes" at bounding box center [175, 136] width 22 height 8
click at [187, 141] on span "makes" at bounding box center [177, 136] width 21 height 8
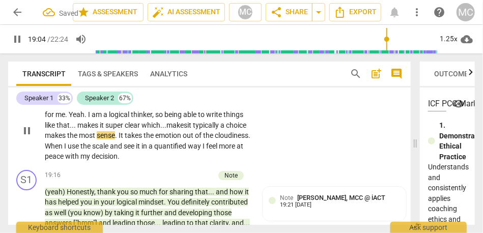
click at [67, 140] on span "makes" at bounding box center [56, 135] width 22 height 8
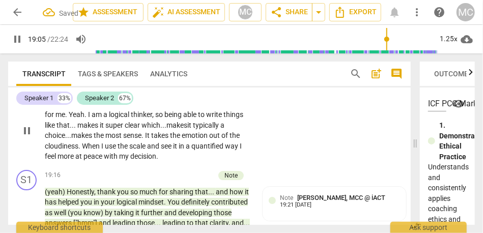
click at [84, 140] on span "makes" at bounding box center [82, 135] width 22 height 8
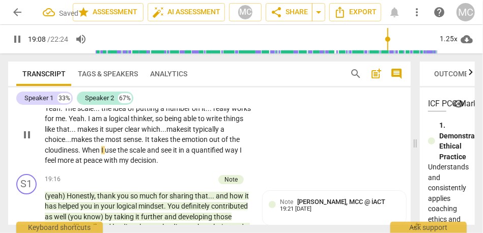
scroll to position [4238, 0]
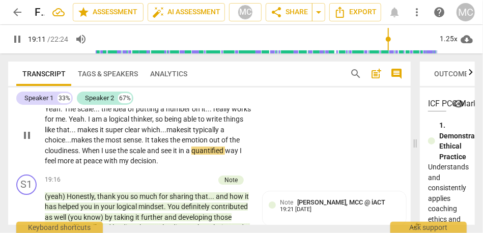
click at [240, 155] on span "way" at bounding box center [232, 151] width 15 height 8
click at [219, 97] on p "Add competency" at bounding box center [220, 92] width 48 height 9
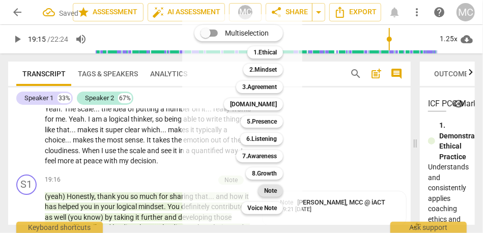
click at [268, 188] on b "Note" at bounding box center [270, 191] width 13 height 12
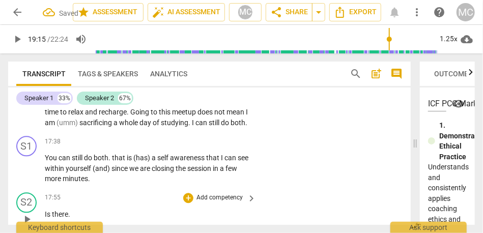
scroll to position [3888, 0]
click at [140, 127] on span "whole" at bounding box center [129, 123] width 20 height 8
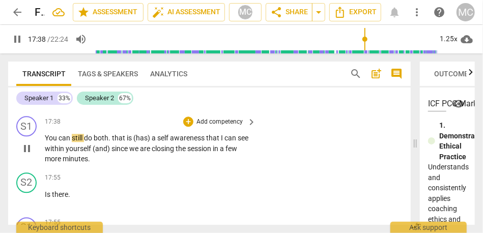
scroll to position [3910, 0]
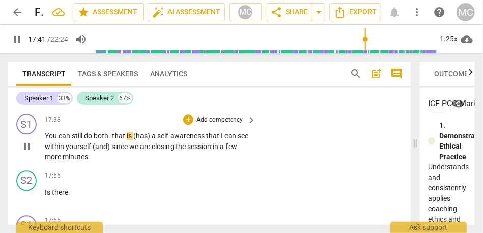
click at [111, 140] on span "." at bounding box center [110, 136] width 4 height 8
type input "1062"
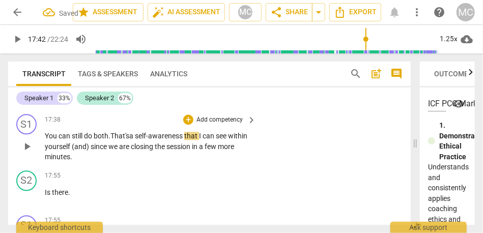
click at [111, 140] on span "both." at bounding box center [102, 136] width 17 height 8
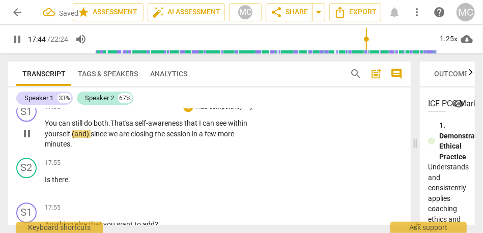
click at [91, 138] on span "(and)" at bounding box center [81, 134] width 19 height 8
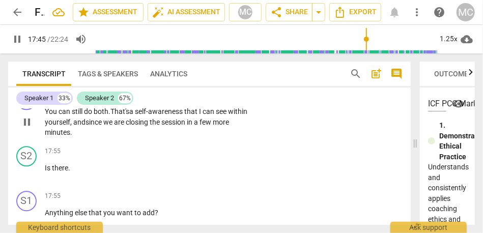
scroll to position [3936, 0]
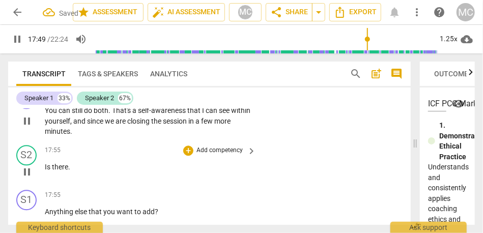
click at [47, 171] on span "Is" at bounding box center [48, 167] width 7 height 8
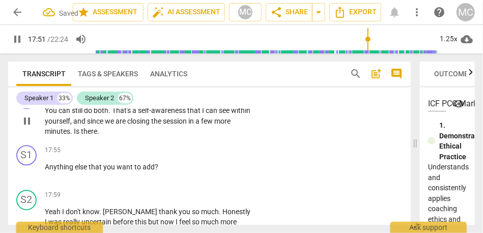
click at [81, 135] on span "Is" at bounding box center [77, 131] width 7 height 8
type input "1072"
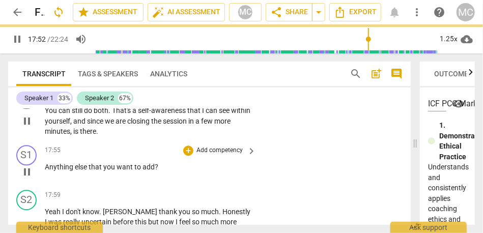
click at [43, 179] on div "play_arrow pause" at bounding box center [32, 171] width 26 height 13
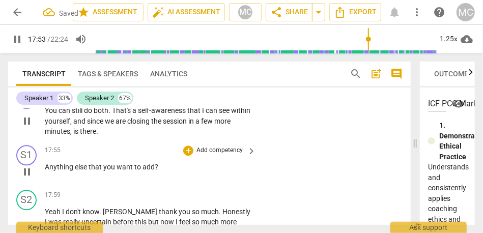
click at [45, 171] on span "Anything" at bounding box center [60, 167] width 30 height 8
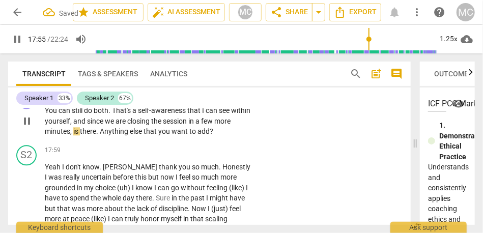
click at [100, 135] on span "." at bounding box center [98, 131] width 4 height 8
type input "1076"
click at [218, 99] on p "Add competency" at bounding box center [220, 94] width 48 height 9
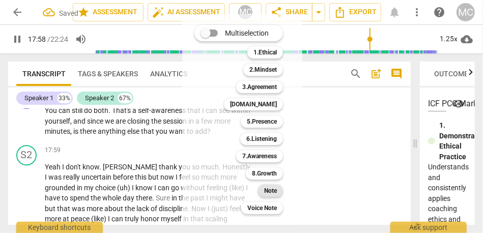
click at [277, 187] on b "Note" at bounding box center [270, 191] width 13 height 12
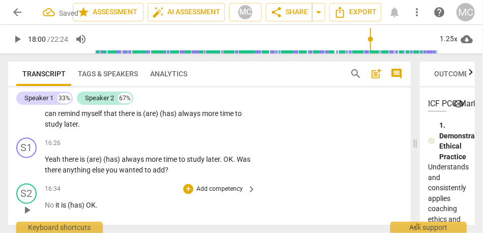
scroll to position [3615, 0]
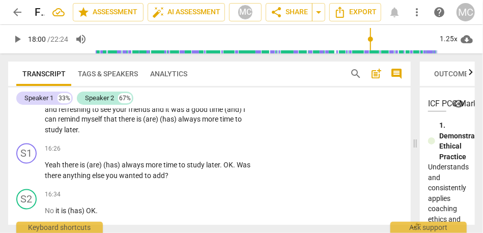
click at [202, 124] on span "more" at bounding box center [211, 120] width 18 height 8
click at [63, 170] on span "there" at bounding box center [71, 165] width 18 height 8
type input "987"
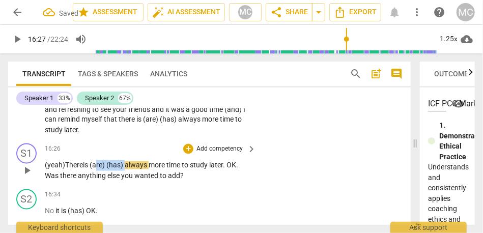
drag, startPoint x: 129, startPoint y: 187, endPoint x: 99, endPoint y: 187, distance: 30.0
click at [99, 181] on p "(yeah) There is (are) (has) always more time to study later . OK . Was there an…" at bounding box center [148, 170] width 206 height 21
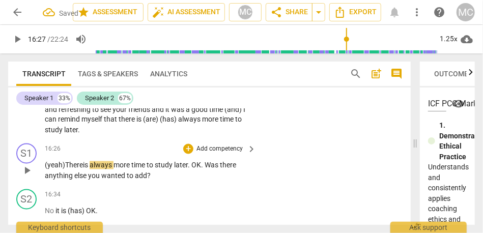
click at [99, 170] on span "always" at bounding box center [102, 165] width 24 height 8
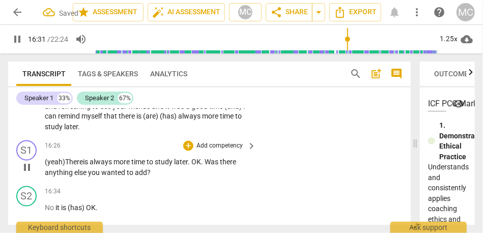
scroll to position [3642, 0]
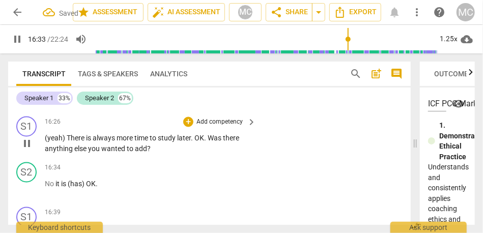
click at [218, 127] on p "Add competency" at bounding box center [220, 122] width 48 height 9
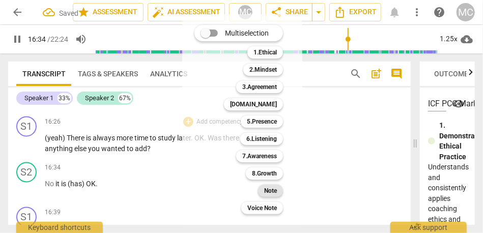
click at [264, 188] on div "Note" at bounding box center [270, 191] width 25 height 12
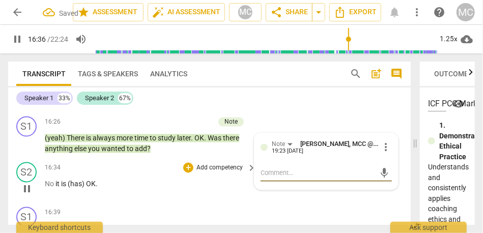
click at [56, 188] on span "it" at bounding box center [59, 184] width 6 height 8
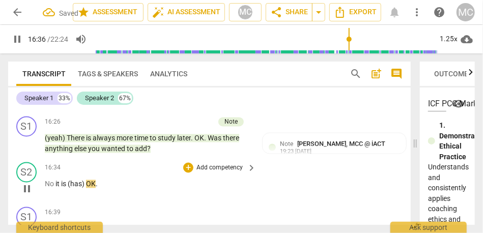
type input "997"
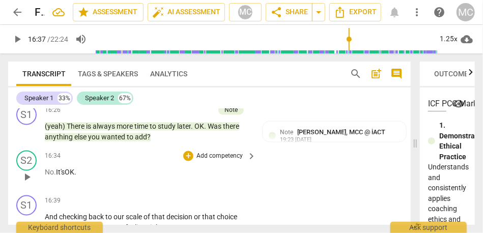
click at [215, 161] on p "Add competency" at bounding box center [220, 156] width 48 height 9
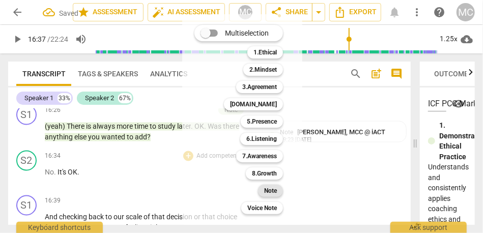
click at [267, 194] on b "Note" at bounding box center [270, 191] width 13 height 12
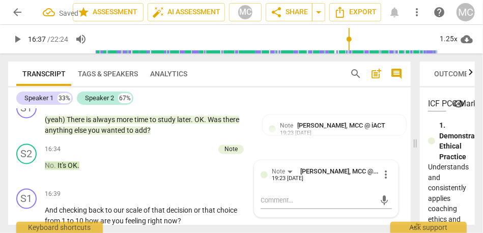
scroll to position [3716, 0]
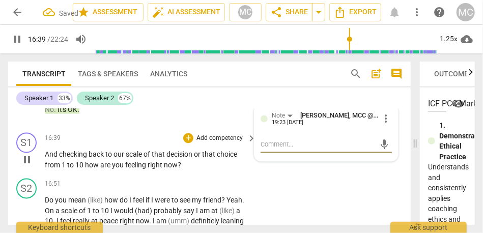
click at [42, 168] on div "play_arrow pause" at bounding box center [32, 160] width 26 height 14
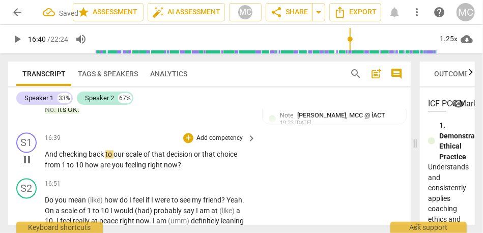
click at [46, 159] on span "And" at bounding box center [52, 155] width 14 height 8
type input "1001"
click at [203, 159] on span "or" at bounding box center [204, 155] width 8 height 8
click at [62, 170] on span "from" at bounding box center [53, 165] width 17 height 8
click at [73, 170] on span "1" at bounding box center [70, 165] width 6 height 8
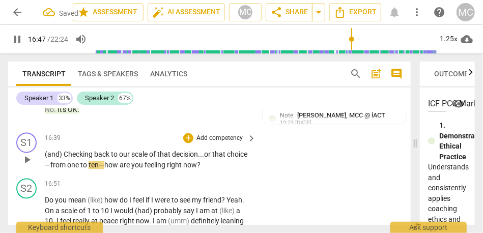
click at [229, 171] on p "(and) C hecking back to our scale of that decision... or that choice— from one …" at bounding box center [148, 160] width 206 height 21
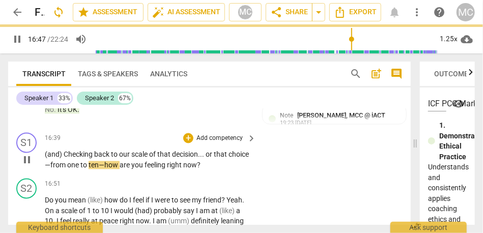
click at [271, 175] on div "S1 play_arrow pause 16:39 + Add competency keyboard_arrow_right (and) Checking …" at bounding box center [209, 152] width 403 height 46
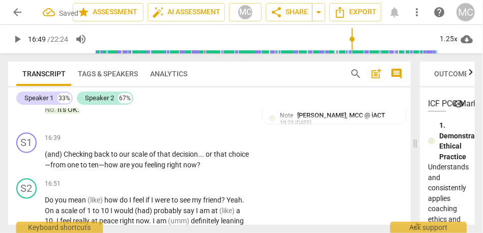
click at [219, 144] on p "Add competency" at bounding box center [220, 138] width 48 height 9
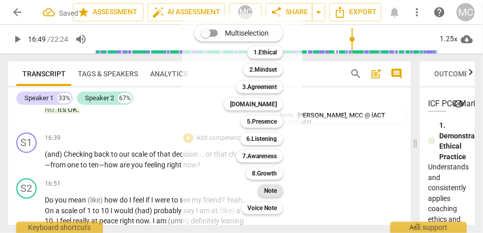
click at [282, 191] on div "Note" at bounding box center [270, 191] width 25 height 12
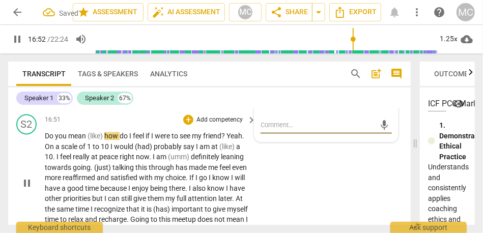
scroll to position [3781, 0]
click at [51, 140] on span "Do" at bounding box center [50, 135] width 10 height 8
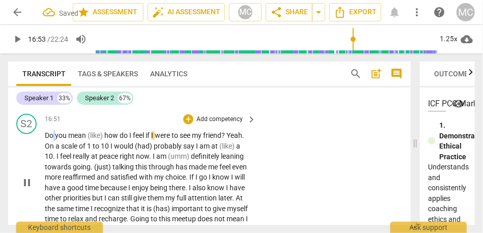
click at [51, 140] on span "Do" at bounding box center [50, 135] width 10 height 8
type input "1012"
click at [106, 140] on span "how" at bounding box center [111, 135] width 15 height 8
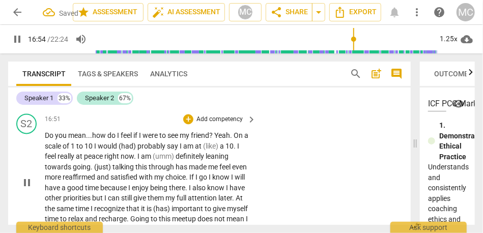
click at [220, 140] on span "Yeah" at bounding box center [222, 135] width 16 height 8
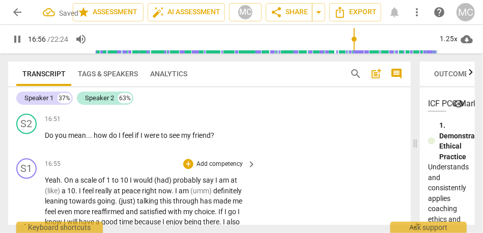
click at [64, 184] on span "On" at bounding box center [69, 180] width 11 height 8
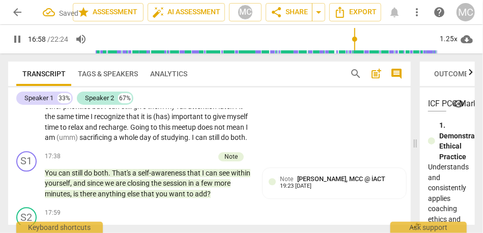
scroll to position [3852, 0]
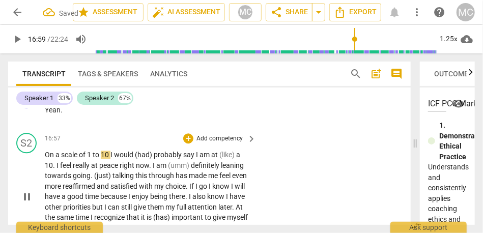
click at [91, 159] on span "1" at bounding box center [90, 155] width 6 height 8
type input "1020"
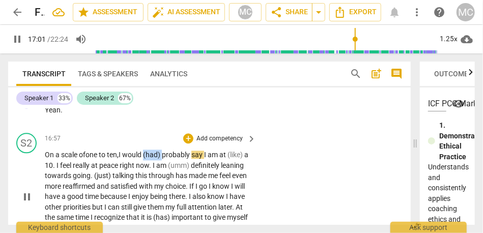
drag, startPoint x: 166, startPoint y: 173, endPoint x: 147, endPoint y: 173, distance: 18.8
click at [147, 173] on p "On a scale of one to ten, I would (had) probably say I am at (like) a 10 . I fe…" at bounding box center [148, 197] width 206 height 94
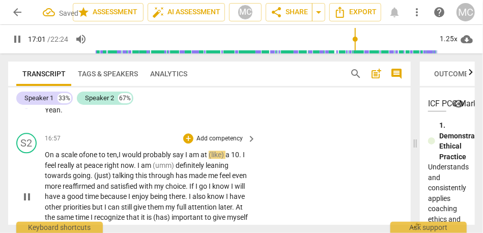
click at [152, 159] on span "probably" at bounding box center [158, 155] width 30 height 8
click at [185, 159] on span "say" at bounding box center [179, 155] width 13 height 8
click at [215, 159] on span "am" at bounding box center [210, 155] width 12 height 8
click at [224, 159] on span "at" at bounding box center [219, 155] width 8 height 8
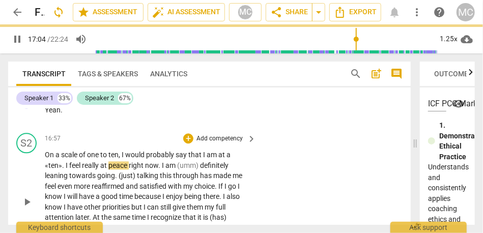
click at [266, 165] on div "S2 play_arrow pause 16:57 + Add competency keyboard_arrow_right On a scale of o…" at bounding box center [209, 193] width 403 height 129
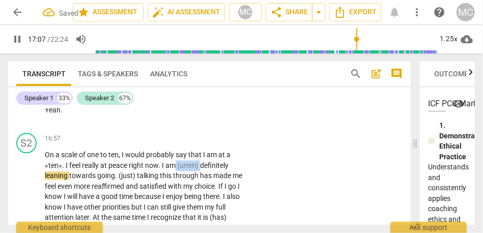
drag, startPoint x: 201, startPoint y: 186, endPoint x: 176, endPoint y: 186, distance: 25.0
click at [176, 186] on p "On a scale of one to ten , I would probably say that I am at a «ten» . I feel r…" at bounding box center [148, 202] width 206 height 104
type input "1028"
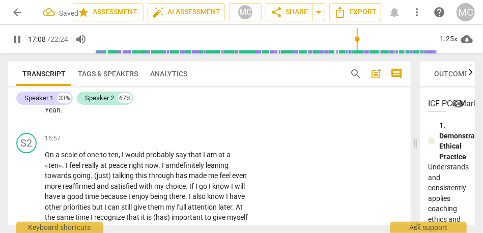
click at [176, 170] on span "am" at bounding box center [170, 165] width 10 height 8
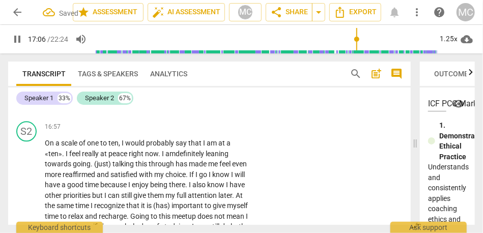
scroll to position [3866, 0]
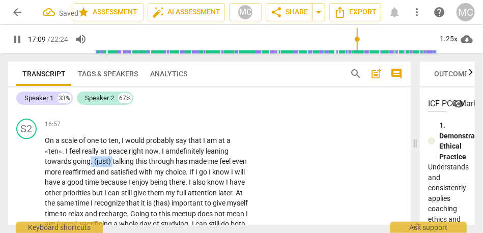
drag, startPoint x: 113, startPoint y: 182, endPoint x: 89, endPoint y: 182, distance: 24.4
click at [89, 182] on p "On a scale of one to ten , I would probably say that I am at a «ten» . I feel r…" at bounding box center [148, 182] width 206 height 94
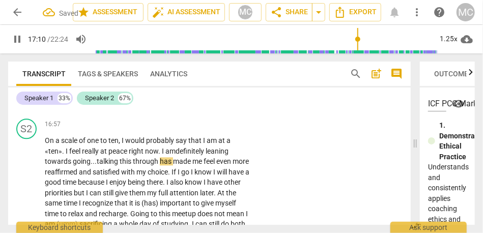
click at [255, 177] on div "On a scale of one to ten , I would probably say that I am at a «ten» . I feel r…" at bounding box center [151, 182] width 212 height 94
click at [113, 165] on span "talking" at bounding box center [109, 161] width 23 height 8
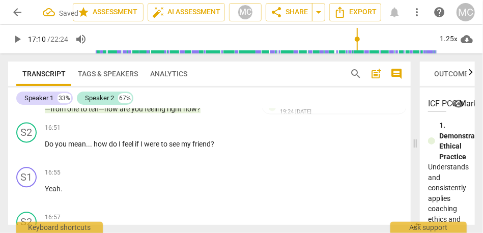
scroll to position [3772, 0]
click at [215, 133] on p "Add competency" at bounding box center [220, 128] width 48 height 9
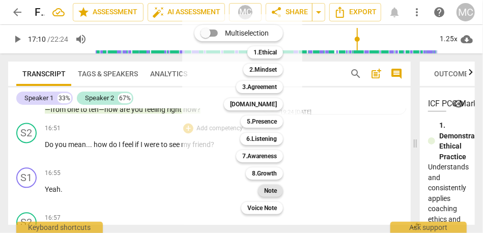
click at [272, 188] on b "Note" at bounding box center [270, 191] width 13 height 12
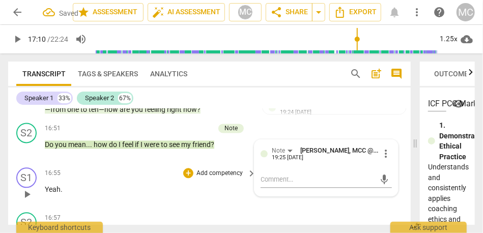
click at [219, 178] on p "Add competency" at bounding box center [220, 173] width 48 height 9
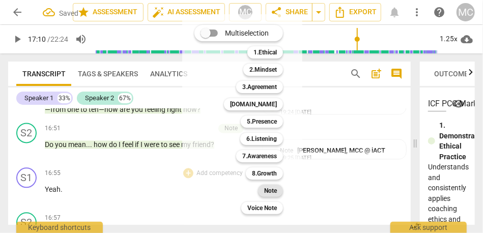
click at [261, 193] on div "Note" at bounding box center [270, 191] width 25 height 12
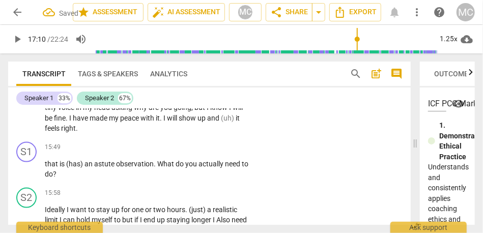
scroll to position [3471, 0]
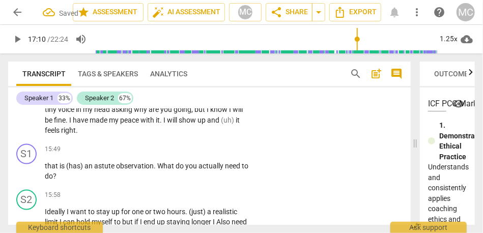
click at [176, 124] on span "will" at bounding box center [173, 120] width 12 height 8
click at [50, 134] on span "feels" at bounding box center [53, 130] width 16 height 8
click at [74, 134] on span "right" at bounding box center [68, 130] width 15 height 8
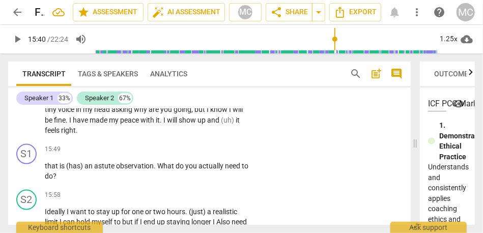
type input "941"
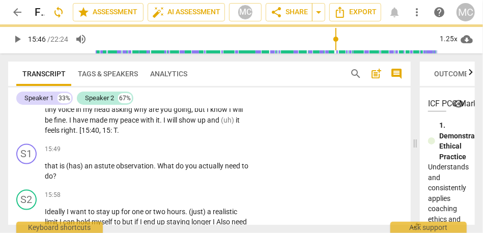
click at [45, 134] on span "feels" at bounding box center [53, 130] width 16 height 8
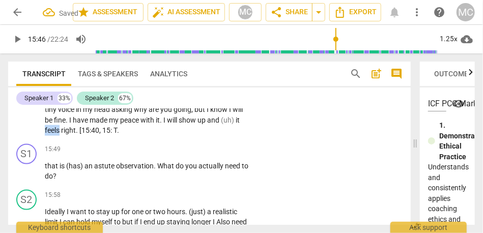
click at [45, 134] on span "feels" at bounding box center [53, 130] width 16 height 8
click at [79, 134] on span "right. [15:40, 15: T" at bounding box center [89, 130] width 56 height 8
click at [144, 136] on p "M . Yeah . Honestly the more I talk this through the more I realize what I want…" at bounding box center [148, 104] width 206 height 63
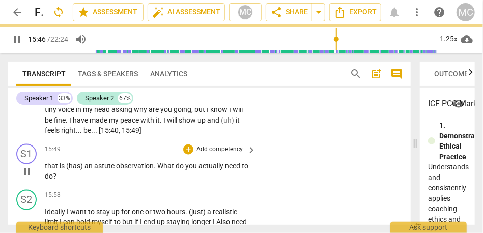
click at [48, 170] on span "that" at bounding box center [52, 166] width 15 height 8
type input "947"
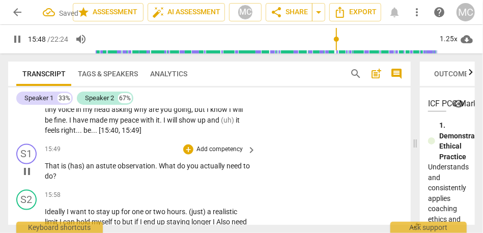
click at [61, 170] on span "is" at bounding box center [64, 166] width 7 height 8
drag, startPoint x: 92, startPoint y: 189, endPoint x: 106, endPoint y: 189, distance: 14.3
click at [106, 170] on span "(has)" at bounding box center [100, 166] width 18 height 8
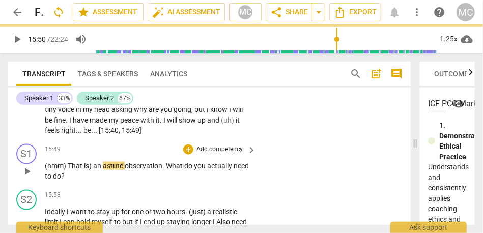
click at [94, 170] on span "an" at bounding box center [98, 166] width 10 height 8
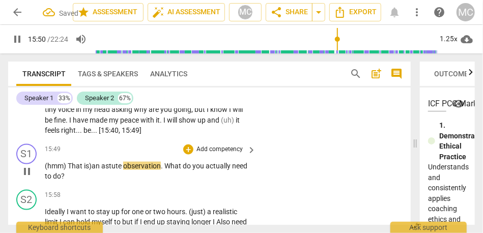
scroll to position [3493, 0]
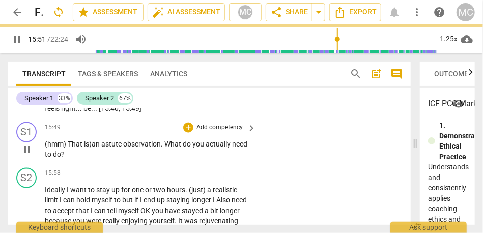
click at [51, 148] on span "(hmm) That" at bounding box center [64, 144] width 39 height 8
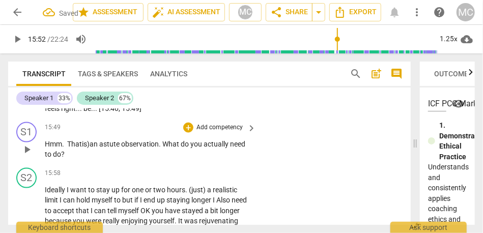
click at [92, 148] on span "an" at bounding box center [95, 144] width 10 height 8
click at [139, 160] on p "Hmm. That is an astute observation . What do you actually need to do ?" at bounding box center [148, 149] width 206 height 21
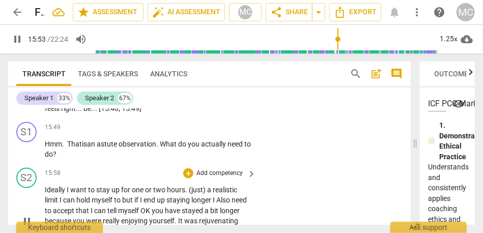
click at [129, 194] on span "for" at bounding box center [126, 190] width 11 height 8
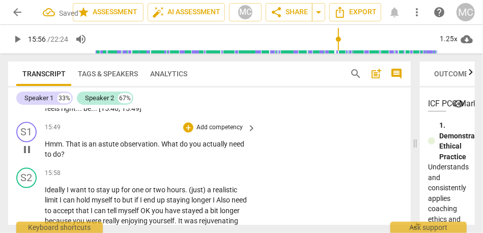
click at [216, 132] on p "Add competency" at bounding box center [220, 127] width 48 height 9
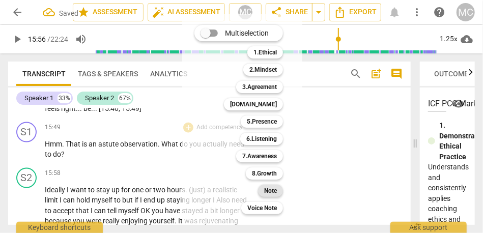
click at [268, 189] on b "Note" at bounding box center [270, 191] width 13 height 12
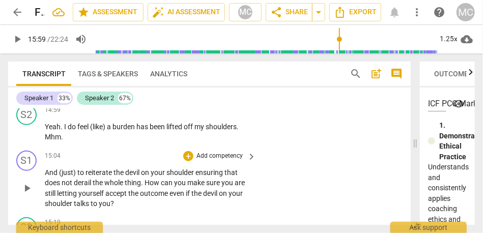
scroll to position [3301, 0]
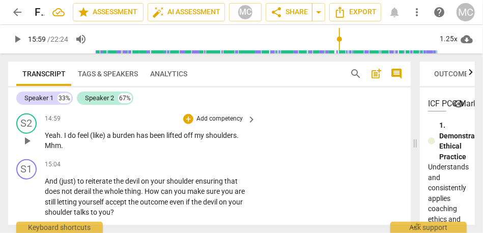
click at [165, 140] on span "been" at bounding box center [158, 135] width 17 height 8
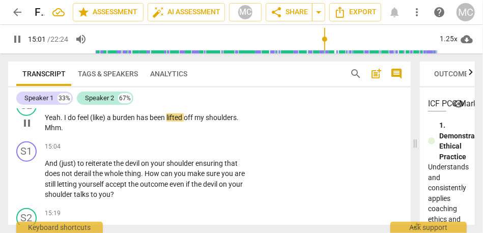
scroll to position [3320, 0]
click at [187, 121] on span "off" at bounding box center [189, 117] width 11 height 8
type input "904"
click at [45, 131] on span "Mhm" at bounding box center [53, 127] width 16 height 8
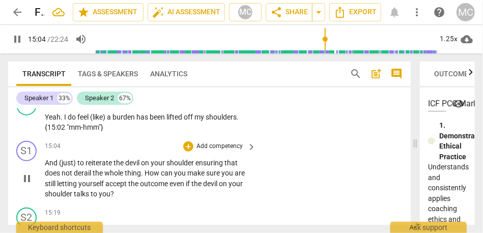
click at [47, 167] on span "And" at bounding box center [52, 163] width 14 height 8
type input "906"
click at [204, 167] on span "ensuring" at bounding box center [215, 163] width 29 height 8
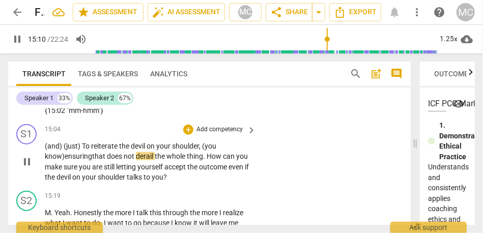
scroll to position [3338, 0]
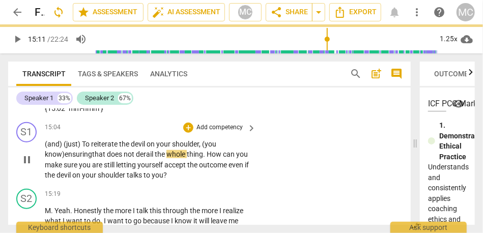
click at [89, 158] on span "ensuring" at bounding box center [78, 154] width 27 height 8
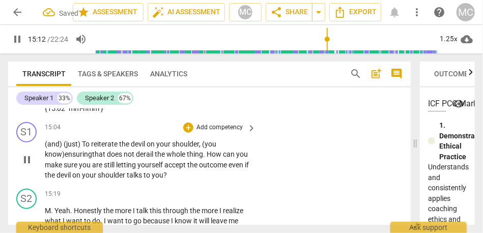
click at [211, 158] on span "How" at bounding box center [215, 154] width 16 height 8
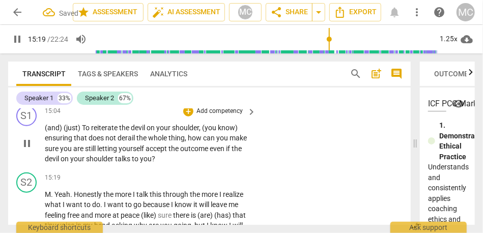
click at [220, 116] on p "Add competency" at bounding box center [220, 111] width 48 height 9
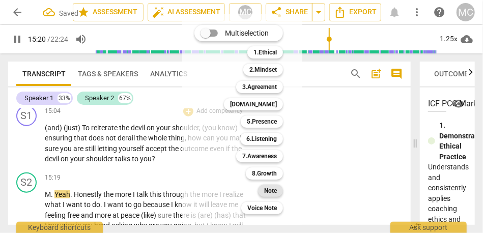
click at [272, 194] on b "Note" at bounding box center [270, 191] width 13 height 12
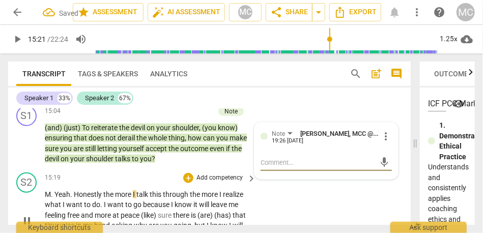
type input "922"
drag, startPoint x: 56, startPoint y: 212, endPoint x: 38, endPoint y: 212, distance: 17.8
click at [38, 212] on div "S2 play_arrow pause 15:19 + Add competency keyboard_arrow_right M . Yeah . Hone…" at bounding box center [209, 213] width 403 height 88
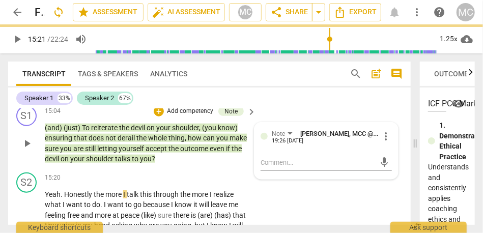
click at [240, 123] on div "S1 play_arrow pause 15:04 + Add competency Note keyboard_arrow_right (and) (jus…" at bounding box center [209, 135] width 403 height 67
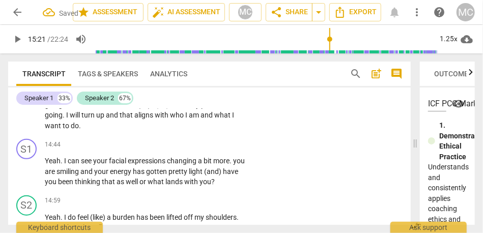
scroll to position [3213, 0]
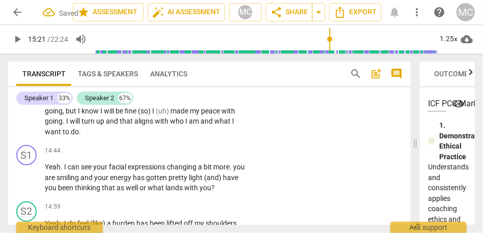
click at [183, 125] on span "who" at bounding box center [177, 121] width 15 height 8
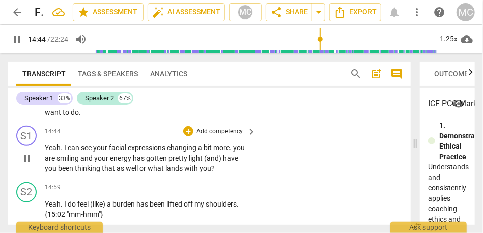
scroll to position [3241, 0]
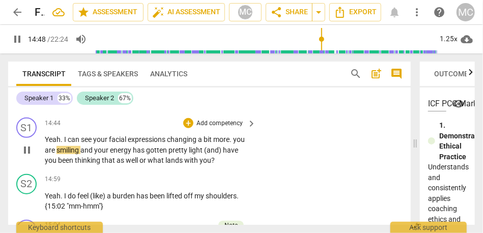
click at [235, 144] on span "you" at bounding box center [239, 139] width 12 height 8
type input "889"
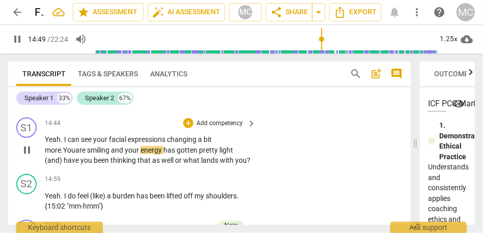
click at [75, 154] on span "You" at bounding box center [69, 150] width 12 height 8
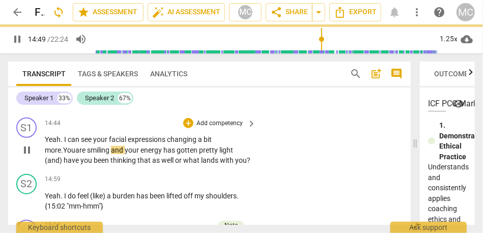
click at [111, 154] on span "and" at bounding box center [118, 150] width 14 height 8
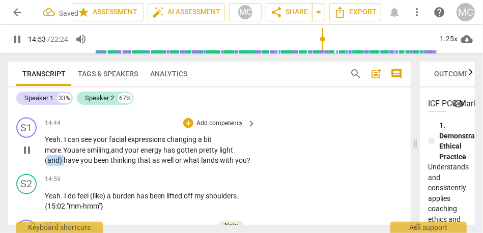
drag, startPoint x: 224, startPoint y: 170, endPoint x: 207, endPoint y: 170, distance: 17.3
click at [207, 166] on p "Yeah . I can see your facial expressions changing a bit more. You are smiling, …" at bounding box center [148, 150] width 206 height 32
click at [175, 164] on span "or" at bounding box center [179, 160] width 8 height 8
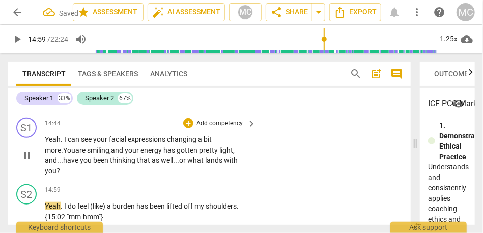
click at [227, 128] on p "Add competency" at bounding box center [220, 123] width 48 height 9
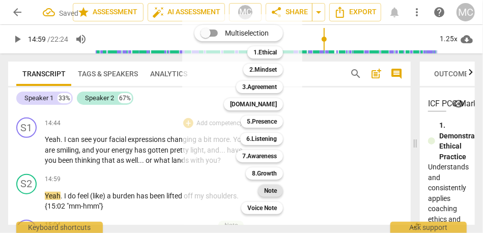
click at [275, 193] on b "Note" at bounding box center [270, 191] width 13 height 12
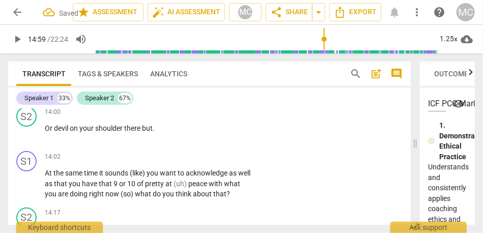
scroll to position [3050, 0]
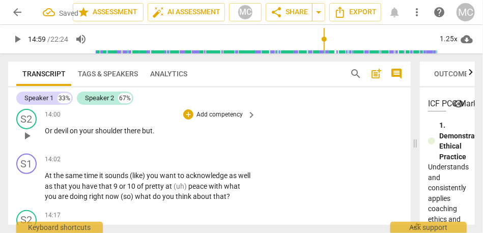
click at [97, 135] on span "shoulder" at bounding box center [109, 131] width 29 height 8
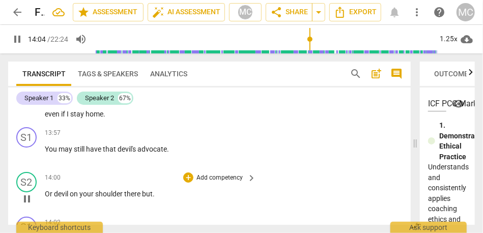
scroll to position [2987, 0]
click at [234, 107] on span "than" at bounding box center [241, 103] width 15 height 8
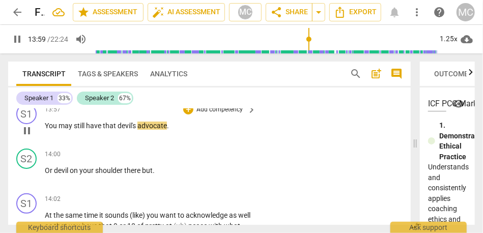
scroll to position [3012, 0]
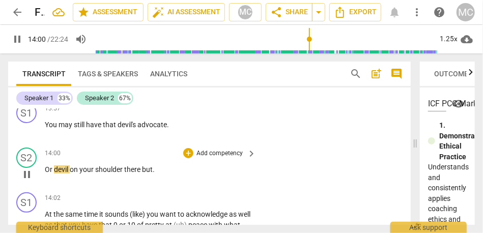
click at [45, 174] on span "Or" at bounding box center [49, 169] width 9 height 8
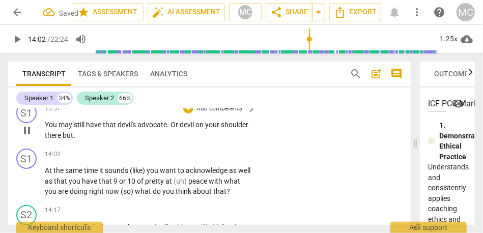
click at [140, 129] on span "advocate" at bounding box center [152, 125] width 30 height 8
click at [172, 129] on span "Or" at bounding box center [175, 125] width 9 height 8
type input "840"
click at [135, 129] on span "devil's" at bounding box center [128, 125] width 20 height 8
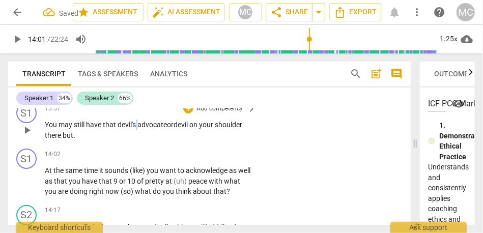
click at [135, 129] on span "devil's" at bounding box center [128, 125] width 20 height 8
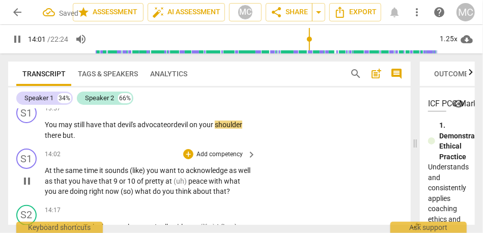
click at [47, 175] on span "At" at bounding box center [49, 171] width 9 height 8
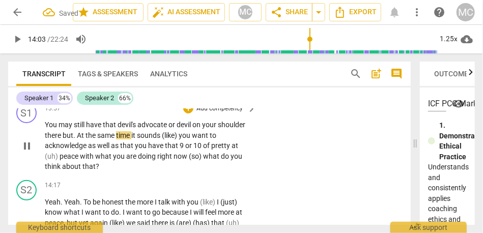
click at [197, 129] on span "on" at bounding box center [197, 125] width 10 height 8
click at [64, 140] on span "but" at bounding box center [68, 135] width 11 height 8
type input "842"
click at [131, 140] on span "it" at bounding box center [129, 135] width 6 height 8
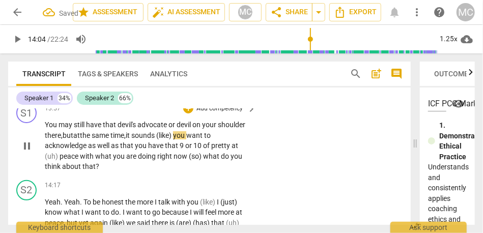
click at [182, 140] on span "you" at bounding box center [179, 135] width 13 height 8
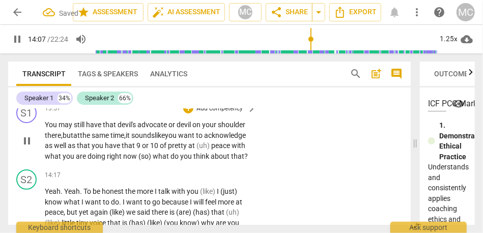
click at [204, 140] on span "acknowledge" at bounding box center [225, 135] width 42 height 8
click at [92, 150] on span "that" at bounding box center [84, 146] width 15 height 8
click at [147, 150] on span "9" at bounding box center [144, 146] width 6 height 8
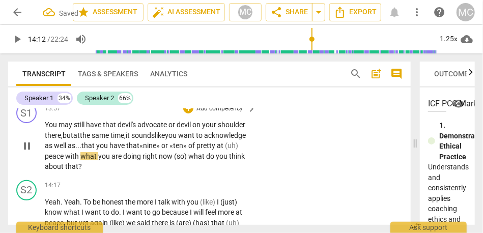
click at [197, 150] on span "of" at bounding box center [192, 146] width 8 height 8
click at [65, 160] on span "peace" at bounding box center [55, 156] width 20 height 8
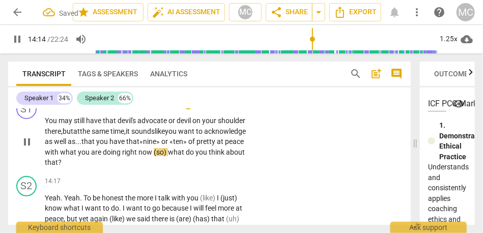
click at [168, 156] on span "(so)" at bounding box center [161, 152] width 14 height 8
click at [183, 156] on span "what" at bounding box center [174, 152] width 18 height 8
click at [210, 109] on p "Add competency" at bounding box center [220, 104] width 48 height 9
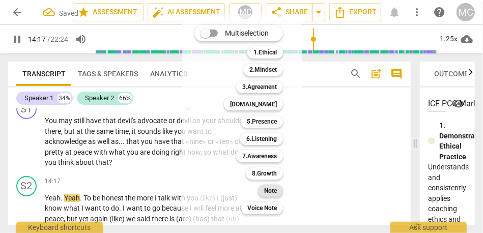
click at [275, 188] on b "Note" at bounding box center [270, 191] width 13 height 12
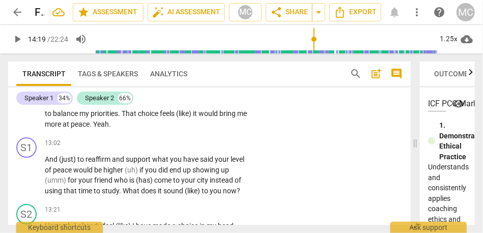
scroll to position [2800, 0]
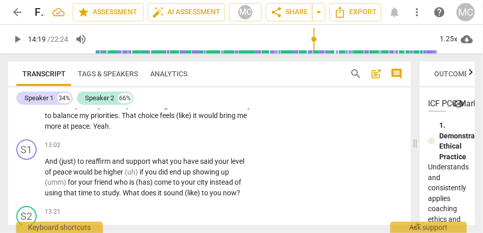
click at [237, 120] on span "me" at bounding box center [242, 116] width 10 height 8
click at [109, 130] on span "Yeah" at bounding box center [101, 126] width 16 height 8
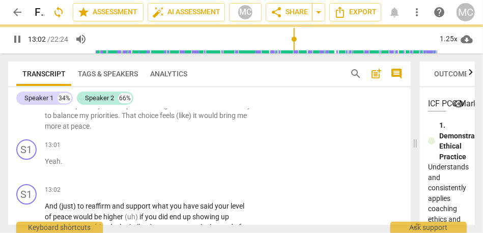
scroll to position [2845, 0]
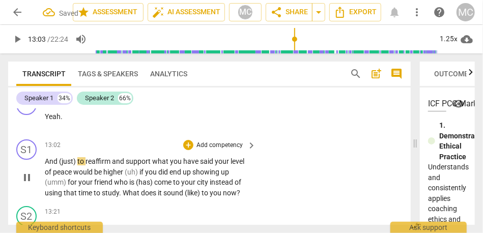
click at [44, 181] on div "play_arrow pause" at bounding box center [32, 177] width 26 height 35
type input "784"
click at [47, 165] on span "And" at bounding box center [52, 161] width 14 height 8
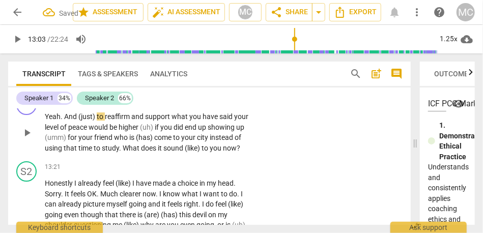
click at [46, 121] on span "Yeah" at bounding box center [53, 117] width 16 height 8
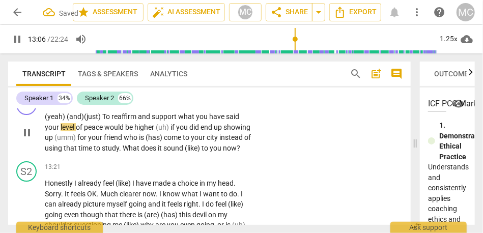
click at [45, 131] on span "your" at bounding box center [53, 127] width 16 height 8
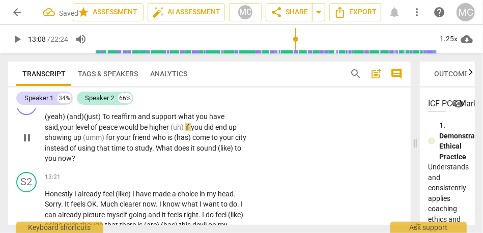
click at [73, 142] on p "(yeah) ( and) (just) To reaffirm and support what you have said, your level of …" at bounding box center [148, 138] width 206 height 52
click at [66, 131] on span "your" at bounding box center [68, 127] width 16 height 8
click at [168, 131] on span "higher" at bounding box center [159, 127] width 21 height 8
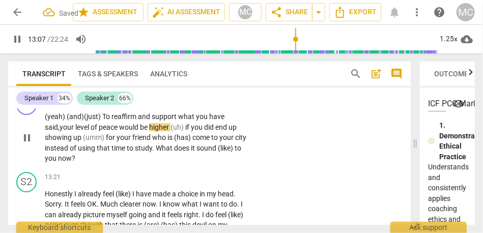
click at [185, 131] on span "(uh)" at bounding box center [178, 127] width 15 height 8
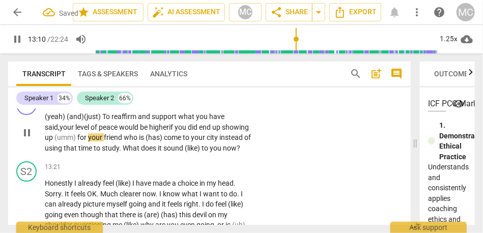
click at [88, 142] on span "for" at bounding box center [82, 137] width 11 height 8
click at [116, 142] on span "who" at bounding box center [108, 137] width 15 height 8
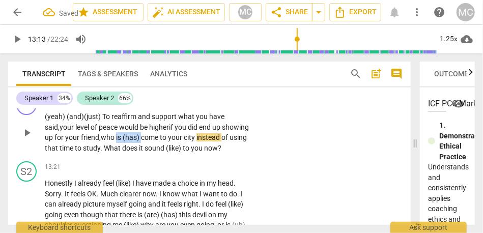
drag, startPoint x: 172, startPoint y: 156, endPoint x: 146, endPoint y: 156, distance: 26.5
click at [146, 153] on p "(yeah) ( and) (just) To reaffirm and support what you have said, your level of …" at bounding box center [148, 133] width 206 height 42
click at [101, 142] on span "friend," at bounding box center [91, 137] width 20 height 8
click at [131, 142] on span "who has" at bounding box center [117, 137] width 25 height 8
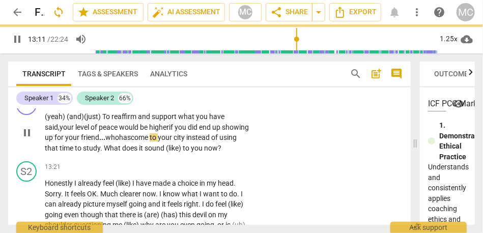
click at [211, 142] on span "of" at bounding box center [215, 137] width 8 height 8
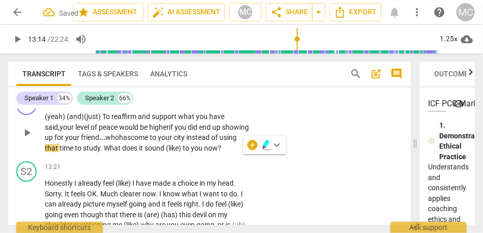
click at [186, 142] on span "city" at bounding box center [180, 137] width 13 height 8
click at [290, 153] on div "S1 play_arrow pause 13:01 + Add competency keyboard_arrow_right (yeah) ( and) (…" at bounding box center [209, 124] width 403 height 67
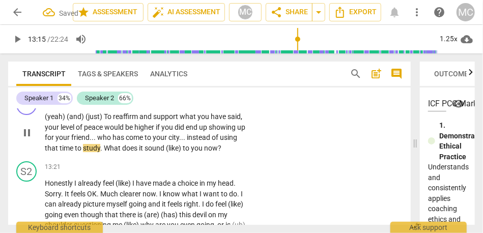
click at [189, 142] on span "instead" at bounding box center [199, 137] width 25 height 8
click at [166, 152] on span "sound" at bounding box center [155, 148] width 21 height 8
type input "796"
click at [175, 152] on span "like)" at bounding box center [173, 148] width 14 height 8
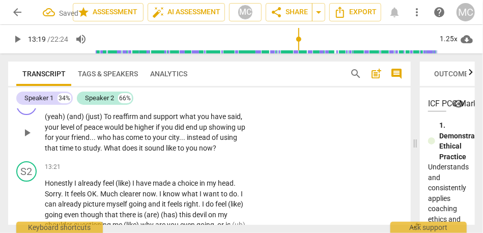
click at [212, 105] on p "Add competency" at bounding box center [220, 100] width 48 height 9
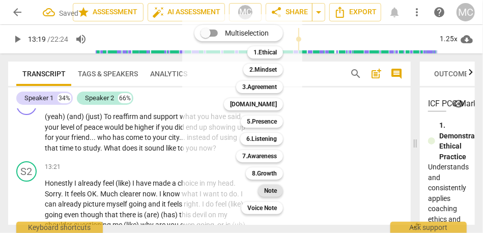
click at [268, 194] on b "Note" at bounding box center [270, 191] width 13 height 12
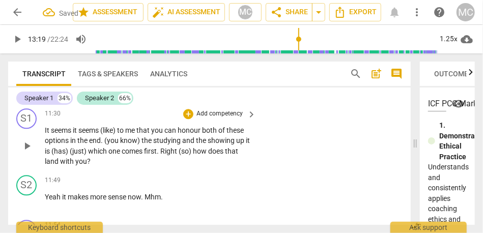
scroll to position [2402, 0]
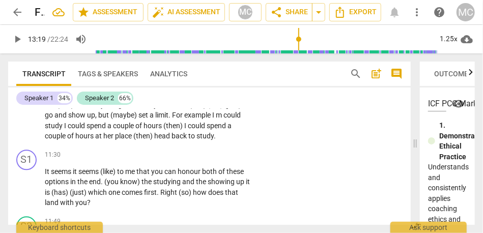
click at [115, 140] on span "her" at bounding box center [109, 136] width 12 height 8
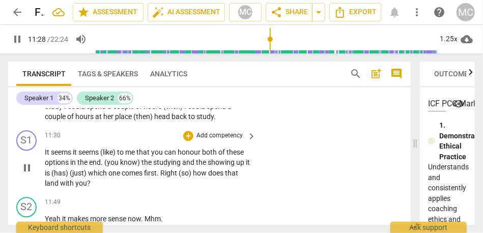
scroll to position [2427, 0]
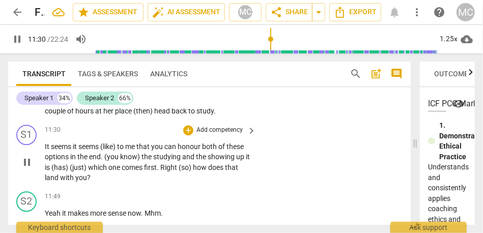
click at [74, 151] on span "it" at bounding box center [76, 147] width 6 height 8
type input "692"
click at [113, 151] on span "(like)" at bounding box center [113, 147] width 17 height 8
click at [114, 151] on span "like)" at bounding box center [112, 147] width 14 height 8
click at [116, 151] on span "like" at bounding box center [111, 147] width 12 height 8
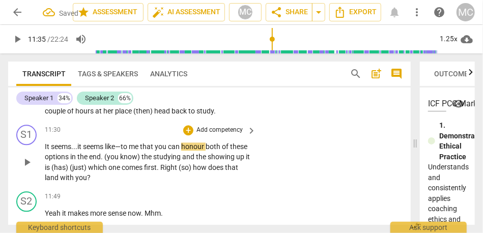
click at [140, 151] on span "me" at bounding box center [134, 147] width 11 height 8
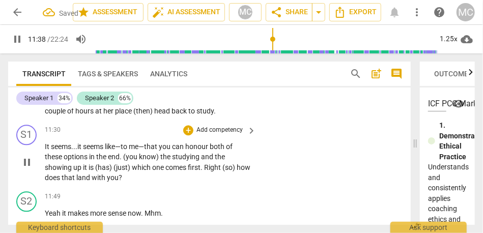
click at [210, 151] on span "honour" at bounding box center [197, 147] width 24 height 8
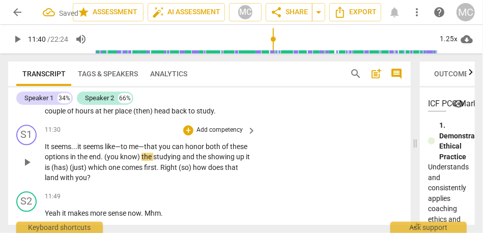
click at [178, 151] on span "can" at bounding box center [178, 147] width 13 height 8
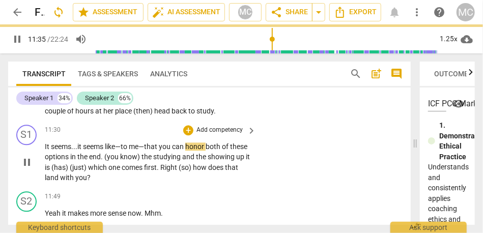
click at [204, 151] on span "honor" at bounding box center [195, 147] width 20 height 8
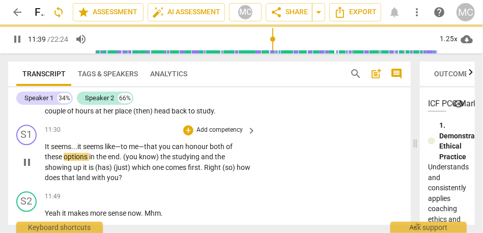
click at [198, 161] on span "studying" at bounding box center [186, 157] width 29 height 8
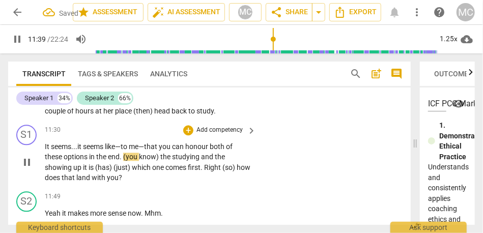
click at [163, 161] on span "the" at bounding box center [166, 157] width 12 height 8
click at [124, 161] on span "(you" at bounding box center [131, 157] width 16 height 8
click at [162, 161] on span "know) T" at bounding box center [152, 157] width 24 height 8
click at [164, 161] on span "know) T" at bounding box center [152, 157] width 24 height 8
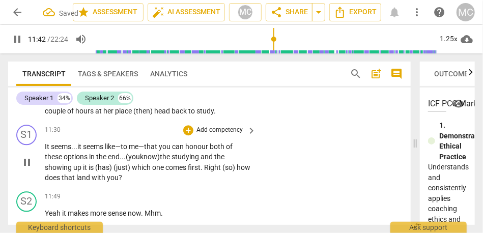
click at [172, 161] on span "he" at bounding box center [166, 157] width 9 height 8
click at [82, 172] on span "up" at bounding box center [78, 167] width 10 height 8
click at [88, 172] on span "It" at bounding box center [86, 167] width 5 height 8
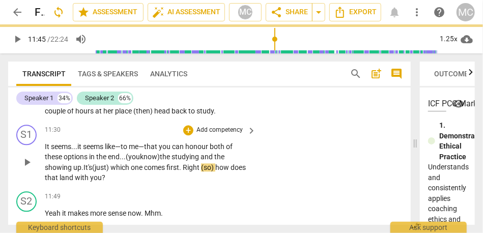
click at [103, 172] on span "(just)" at bounding box center [101, 167] width 18 height 8
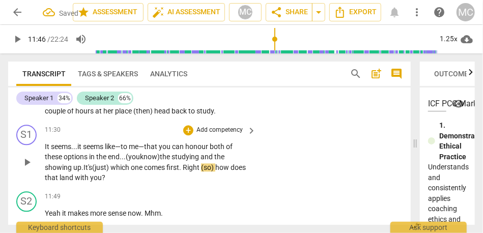
click at [188, 172] on span "Right" at bounding box center [192, 167] width 18 height 8
click at [152, 161] on span "know) t" at bounding box center [151, 157] width 22 height 8
click at [217, 160] on div "11:30 + Add competency keyboard_arrow_right It seems... it seems like— to me— t…" at bounding box center [151, 154] width 212 height 59
click at [217, 135] on p "Add competency" at bounding box center [220, 130] width 48 height 9
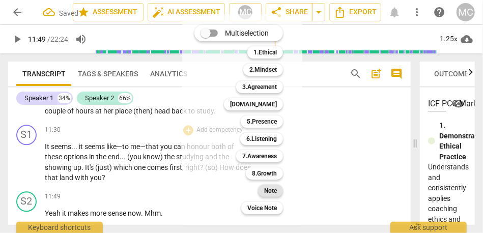
click at [266, 191] on b "Note" at bounding box center [270, 191] width 13 height 12
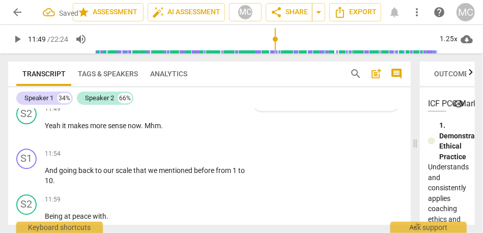
scroll to position [2516, 0]
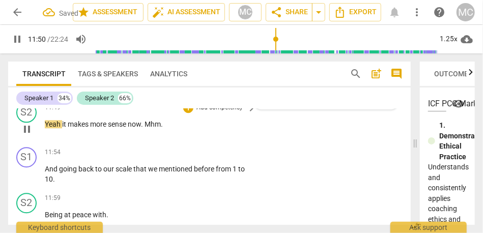
click at [61, 128] on span "Yeah" at bounding box center [53, 124] width 17 height 8
type input "710"
click at [127, 128] on span "sense" at bounding box center [117, 124] width 20 height 8
click at [150, 128] on span "Mhm" at bounding box center [152, 124] width 16 height 8
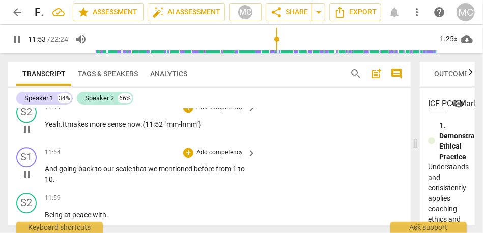
click at [46, 173] on span "And" at bounding box center [52, 169] width 14 height 8
type input "714"
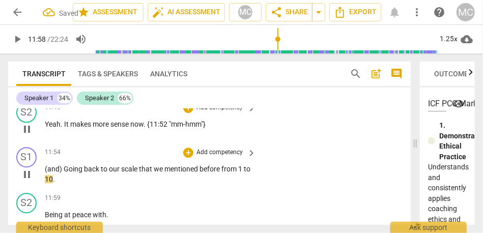
click at [223, 173] on span "from" at bounding box center [230, 169] width 17 height 8
click at [246, 173] on span "1" at bounding box center [245, 169] width 4 height 8
click at [80, 185] on p "(and) G oing back to our scale that we mentioned before... from one to 10 ." at bounding box center [148, 174] width 206 height 21
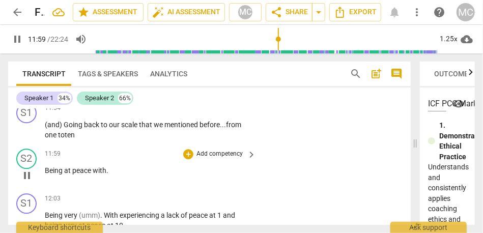
scroll to position [2559, 0]
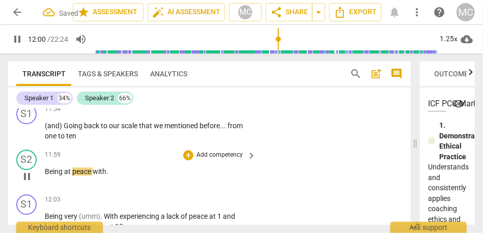
click at [46, 176] on span "Being" at bounding box center [54, 172] width 19 height 8
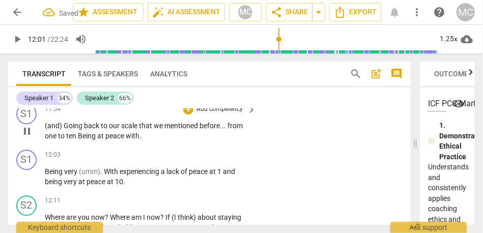
click at [77, 140] on span "ten" at bounding box center [72, 136] width 12 height 8
type input "722"
click at [145, 142] on p "(and) Going back to our scale that we mentioned before . . . from one to ten, b…" at bounding box center [148, 131] width 206 height 21
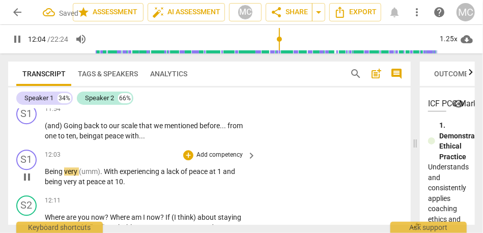
click at [45, 176] on span "Being" at bounding box center [54, 172] width 19 height 8
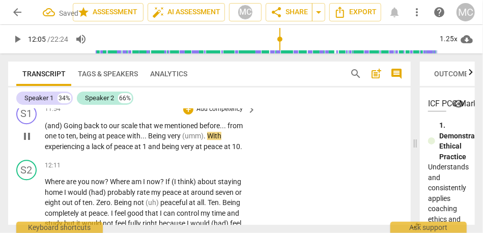
type input "725"
click at [150, 140] on span "Being" at bounding box center [157, 136] width 19 height 8
click at [180, 140] on span "very" at bounding box center [172, 136] width 15 height 8
click at [199, 140] on span "(umm)" at bounding box center [194, 136] width 21 height 8
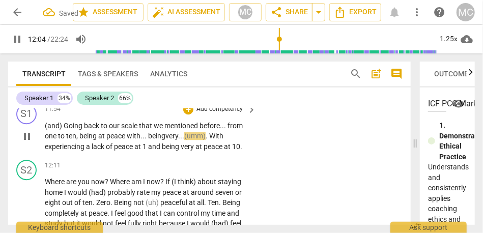
click at [214, 140] on span "With" at bounding box center [216, 136] width 14 height 8
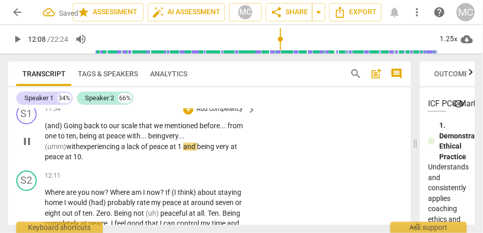
click at [77, 162] on p "(and) Going back to our scale that we mentioned before . . . from one to ten , …" at bounding box center [148, 142] width 206 height 42
click at [80, 151] on span "experiencing" at bounding box center [100, 147] width 41 height 8
click at [178, 151] on span "1" at bounding box center [181, 147] width 6 height 8
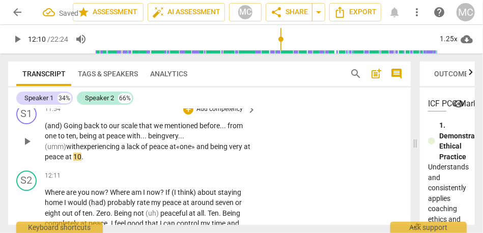
click at [121, 151] on span "a" at bounding box center [124, 147] width 6 height 8
click at [81, 151] on span "experiencing" at bounding box center [100, 147] width 41 height 8
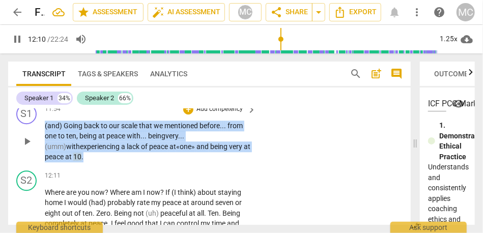
click at [81, 151] on span "experiencing" at bounding box center [100, 147] width 41 height 8
click at [105, 162] on p "(and) Going back to our scale that we mentioned before . . . from one to ten , …" at bounding box center [148, 142] width 206 height 42
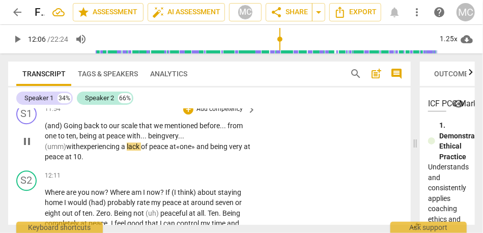
click at [121, 151] on span "a" at bounding box center [124, 147] width 6 height 8
click at [123, 151] on span "a" at bounding box center [126, 147] width 6 height 8
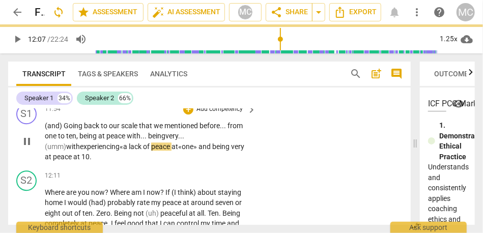
click at [151, 151] on span "peace" at bounding box center [161, 147] width 20 height 8
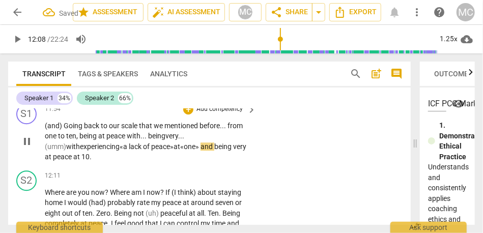
click at [214, 151] on span "being" at bounding box center [223, 147] width 19 height 8
click at [233, 151] on span "very" at bounding box center [239, 147] width 13 height 8
click at [201, 151] on span "and" at bounding box center [208, 147] width 14 height 8
click at [73, 161] on span "at" at bounding box center [77, 157] width 8 height 8
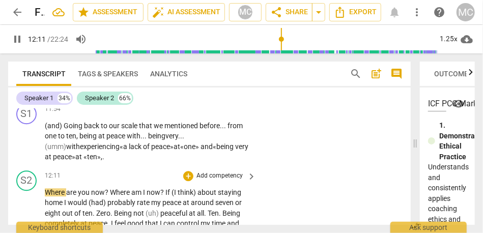
click at [46, 197] on span "Where" at bounding box center [55, 192] width 21 height 8
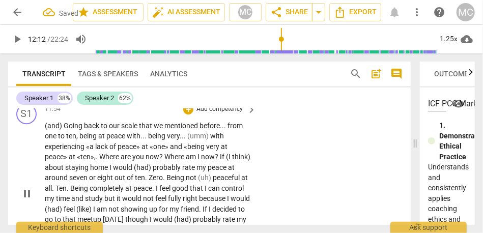
click at [100, 161] on span "Where" at bounding box center [109, 157] width 21 height 8
type input "733"
click at [161, 161] on span "Where" at bounding box center [169, 157] width 21 height 8
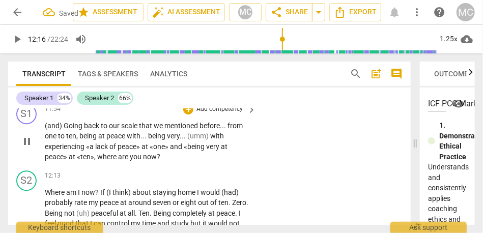
click at [223, 115] on div "+ Add competency keyboard_arrow_right" at bounding box center [219, 109] width 76 height 11
click at [220, 114] on p "Add competency" at bounding box center [220, 109] width 48 height 9
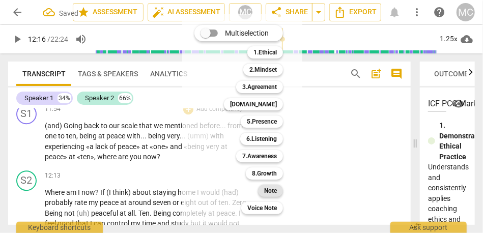
click at [272, 189] on b "Note" at bounding box center [270, 191] width 13 height 12
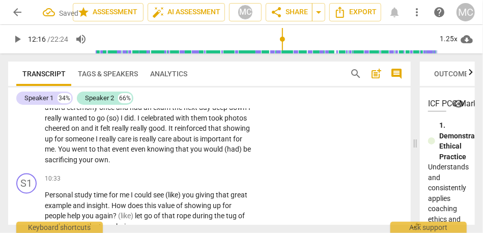
scroll to position [2214, 0]
click at [225, 153] on span "(had)" at bounding box center [234, 149] width 19 height 8
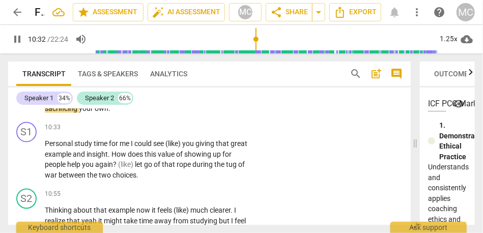
scroll to position [2268, 0]
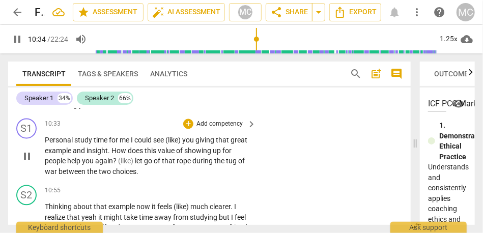
click at [47, 145] on span "Personal" at bounding box center [60, 140] width 30 height 8
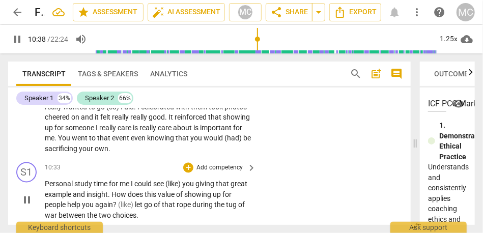
scroll to position [2224, 0]
click at [94, 133] on span "someone" at bounding box center [80, 129] width 31 height 8
click at [72, 143] on span "You" at bounding box center [65, 139] width 14 height 8
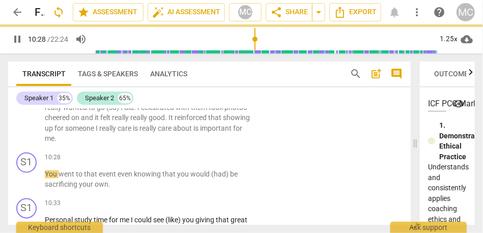
scroll to position [2259, 0]
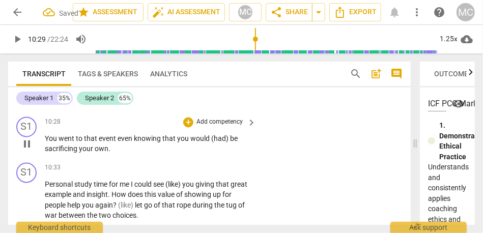
click at [50, 143] on span "You" at bounding box center [52, 139] width 14 height 8
click at [118, 143] on span "even" at bounding box center [126, 139] width 16 height 8
type input "630"
click at [233, 143] on span "be" at bounding box center [234, 139] width 8 height 8
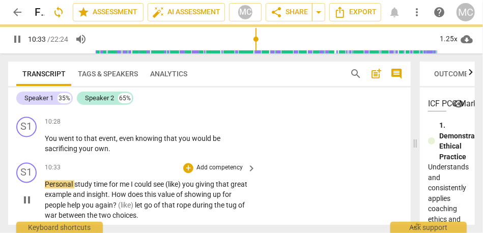
click at [46, 189] on span "Personal" at bounding box center [60, 185] width 30 height 8
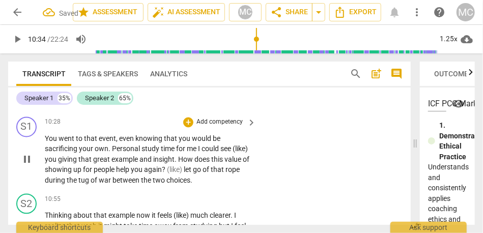
type input "634"
click at [112, 153] on span "Personal" at bounding box center [127, 149] width 30 height 8
click at [112, 153] on span "personal" at bounding box center [121, 149] width 27 height 8
click at [171, 153] on span "time" at bounding box center [162, 149] width 15 height 8
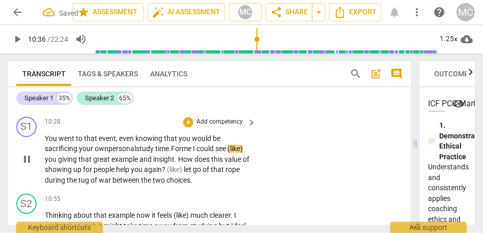
click at [193, 153] on span "me" at bounding box center [187, 149] width 11 height 8
click at [210, 153] on span "could" at bounding box center [207, 149] width 19 height 8
click at [229, 153] on span "see" at bounding box center [223, 149] width 12 height 8
click at [140, 164] on span "example" at bounding box center [126, 160] width 28 height 8
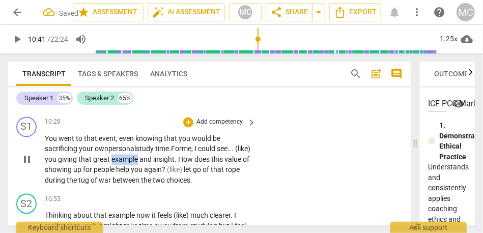
click at [140, 164] on span "example" at bounding box center [126, 160] width 28 height 8
click at [195, 164] on span "How" at bounding box center [186, 160] width 16 height 8
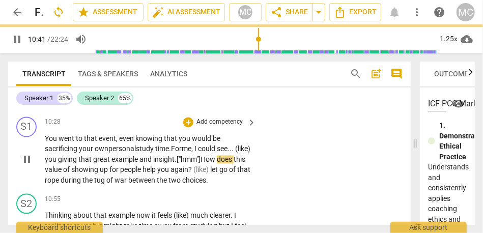
scroll to position [2275, 0]
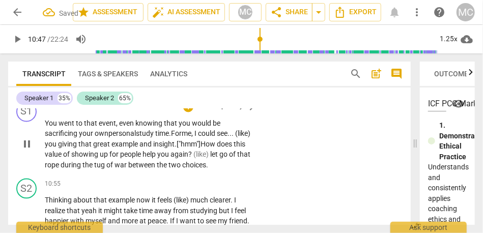
click at [188, 159] on span "again" at bounding box center [180, 155] width 18 height 8
click at [194, 159] on span "?" at bounding box center [190, 155] width 5 height 8
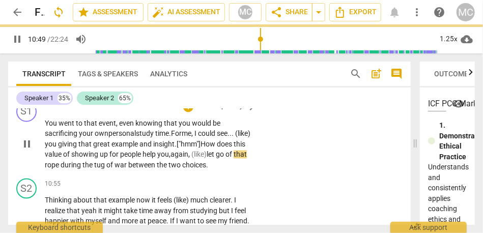
click at [106, 171] on p "You went to that event , even knowing that you would be sacrificing your own pe…" at bounding box center [148, 145] width 206 height 52
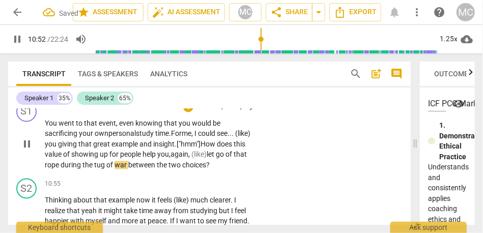
scroll to position [2293, 0]
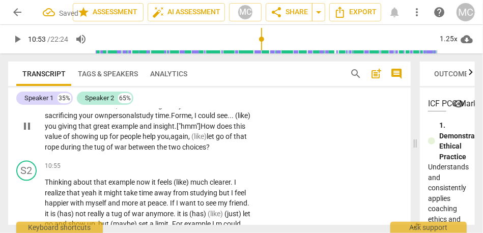
click at [221, 94] on p "Add competency" at bounding box center [220, 89] width 48 height 9
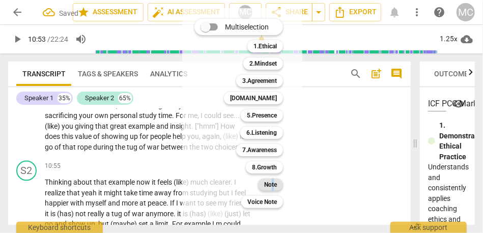
click at [273, 187] on b "Note" at bounding box center [270, 185] width 13 height 12
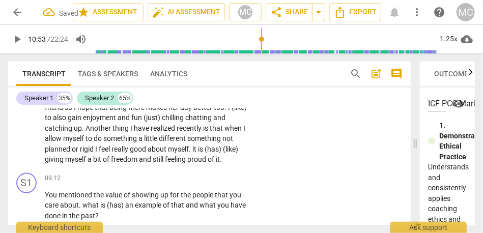
scroll to position [1977, 0]
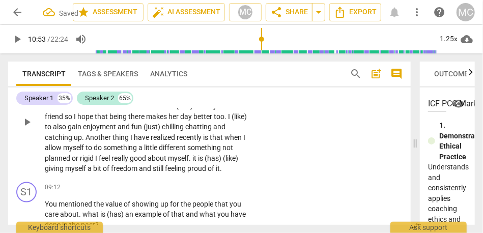
click at [139, 173] on span "freedom" at bounding box center [125, 168] width 28 height 8
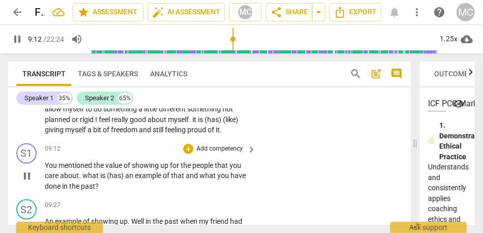
scroll to position [2044, 0]
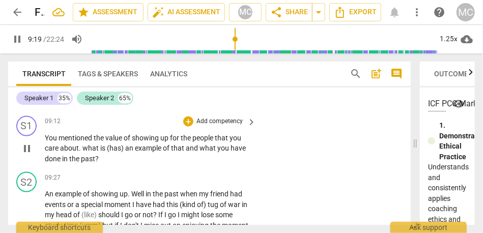
click at [89, 152] on span "what" at bounding box center [91, 148] width 18 height 8
type input "560"
click at [99, 152] on span "hat" at bounding box center [93, 148] width 12 height 8
click at [167, 152] on span "and" at bounding box center [169, 148] width 14 height 8
click at [215, 126] on p "Add competency" at bounding box center [220, 121] width 48 height 9
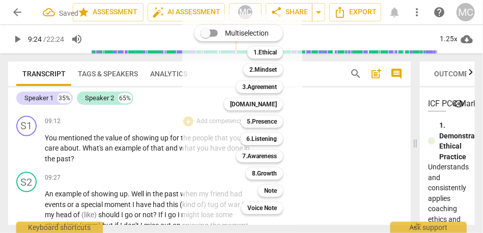
click at [267, 184] on div "Note 9" at bounding box center [276, 190] width 44 height 17
click at [268, 186] on b "Note" at bounding box center [270, 191] width 13 height 12
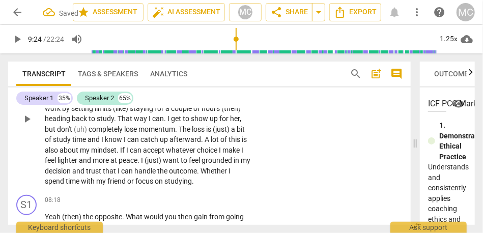
click at [120, 185] on span "friend" at bounding box center [117, 181] width 20 height 8
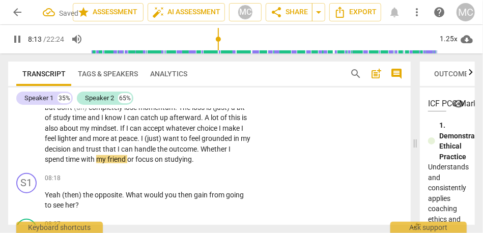
scroll to position [1826, 0]
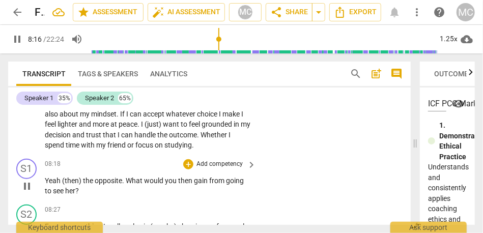
click at [44, 191] on div "play_arrow pause" at bounding box center [32, 186] width 26 height 14
click at [46, 185] on span "Yeah" at bounding box center [53, 181] width 17 height 8
type input "499"
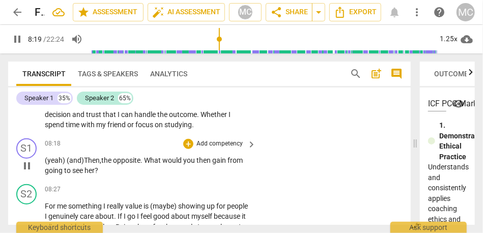
scroll to position [1848, 0]
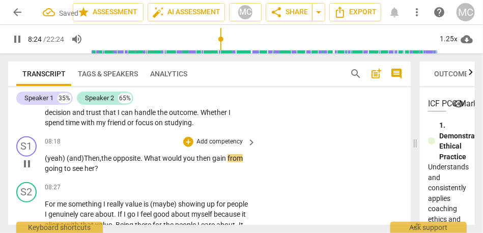
click at [199, 162] on span "then" at bounding box center [205, 158] width 16 height 8
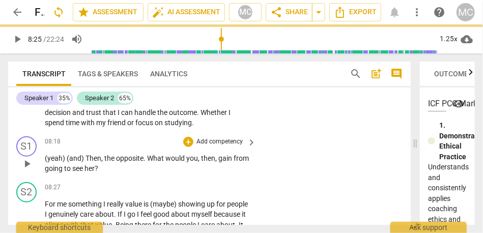
click at [209, 158] on div "08:18 + Add competency keyboard_arrow_right (yeah) (and) Then , the opposite . …" at bounding box center [151, 155] width 212 height 38
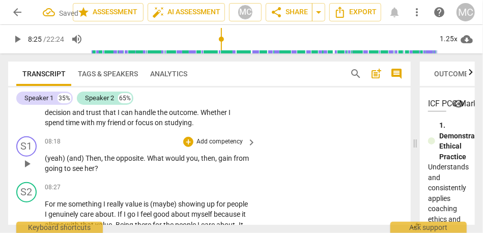
click at [212, 147] on p "Add competency" at bounding box center [220, 141] width 48 height 9
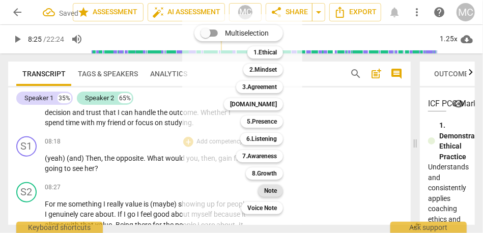
click at [268, 187] on b "Note" at bounding box center [270, 191] width 13 height 12
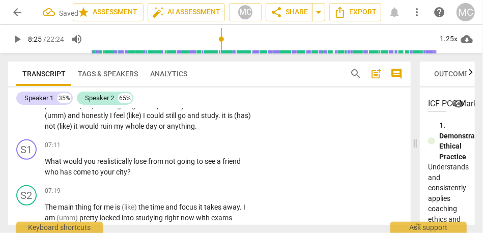
scroll to position [1632, 0]
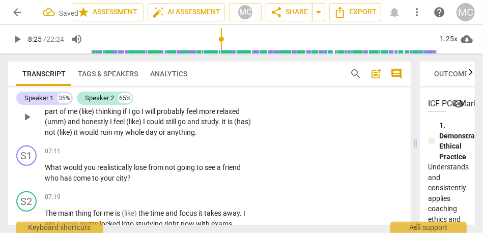
click at [113, 126] on span "I" at bounding box center [112, 122] width 4 height 8
click at [100, 136] on span "would" at bounding box center [89, 132] width 21 height 8
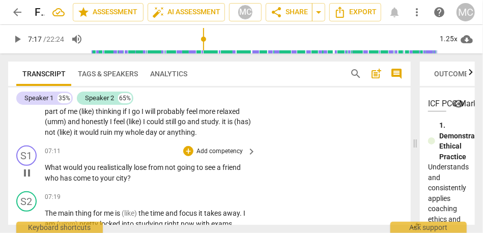
click at [220, 156] on p "Add competency" at bounding box center [220, 151] width 48 height 9
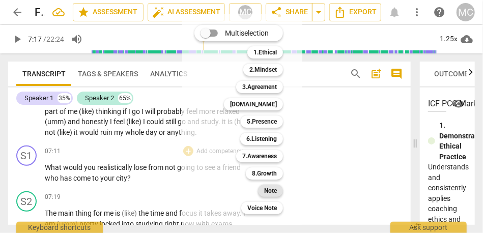
click at [269, 190] on b "Note" at bounding box center [270, 191] width 13 height 12
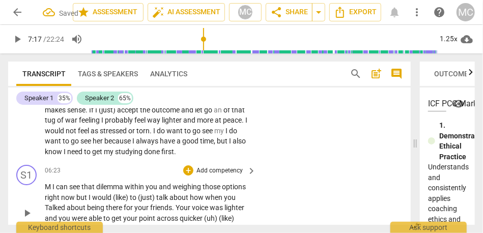
scroll to position [1458, 0]
click at [84, 156] on span "need" at bounding box center [75, 152] width 17 height 8
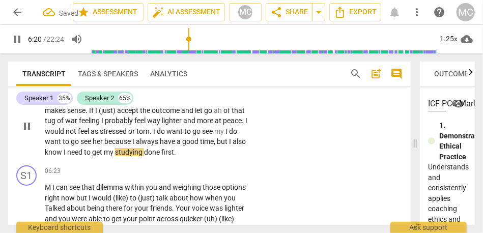
click at [169, 156] on span "first" at bounding box center [167, 152] width 13 height 8
type input "381"
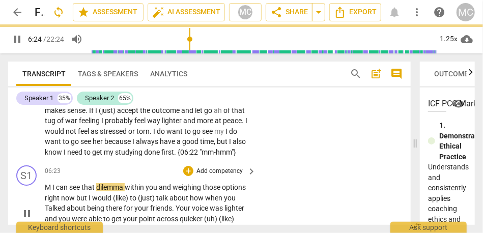
type input "385"
drag, startPoint x: 52, startPoint y: 197, endPoint x: 37, endPoint y: 197, distance: 15.8
click at [37, 197] on div "S1 play_arrow pause 06:23 + Add competency keyboard_arrow_right M I can see tha…" at bounding box center [209, 205] width 403 height 88
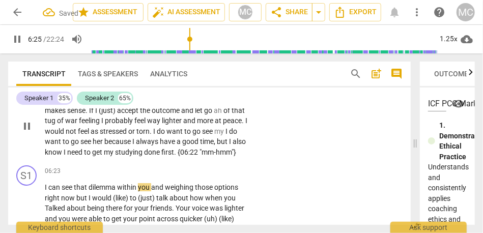
click at [82, 146] on span "see" at bounding box center [86, 141] width 12 height 8
click at [29, 149] on div "play_arrow pause" at bounding box center [32, 126] width 26 height 56
click at [44, 197] on div "play_arrow pause" at bounding box center [32, 214] width 26 height 56
click at [46, 191] on span "I" at bounding box center [47, 187] width 4 height 8
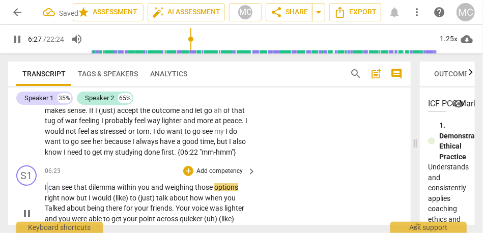
click at [46, 191] on span "I" at bounding box center [47, 187] width 4 height 8
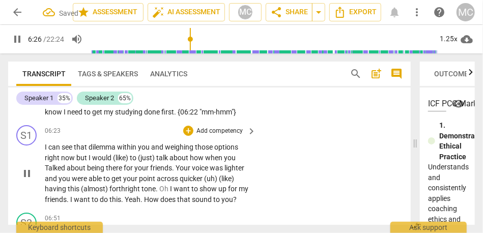
scroll to position [1510, 0]
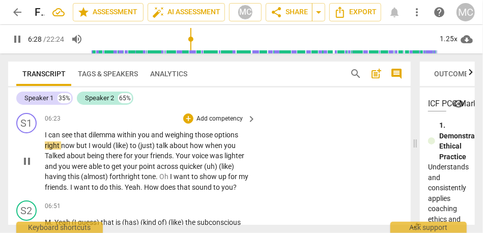
click at [76, 150] on span "but" at bounding box center [82, 146] width 12 height 8
type input "389"
click at [116, 150] on span "(like)" at bounding box center [121, 146] width 17 height 8
click at [119, 150] on span "like)" at bounding box center [120, 146] width 14 height 8
click at [167, 150] on span "about" at bounding box center [174, 146] width 20 height 8
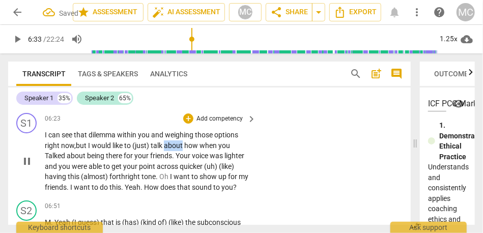
click at [167, 150] on span "about" at bounding box center [174, 146] width 20 height 8
click at [189, 150] on span "how" at bounding box center [191, 146] width 15 height 8
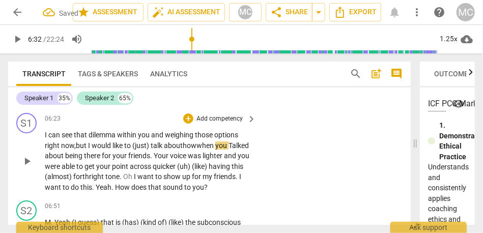
drag, startPoint x: 203, startPoint y: 154, endPoint x: 209, endPoint y: 145, distance: 10.6
click at [203, 150] on span "when" at bounding box center [206, 146] width 19 height 8
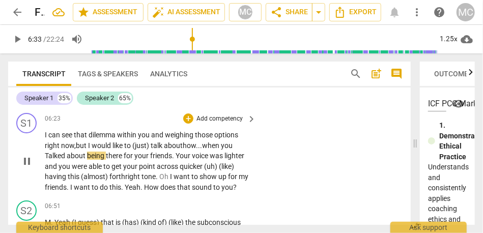
click at [44, 166] on div "play_arrow pause" at bounding box center [32, 161] width 26 height 56
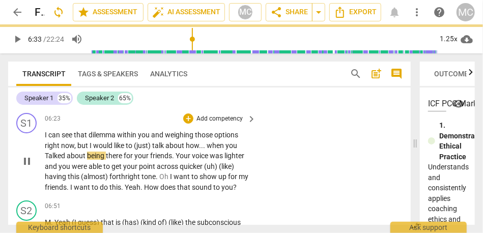
type input "394"
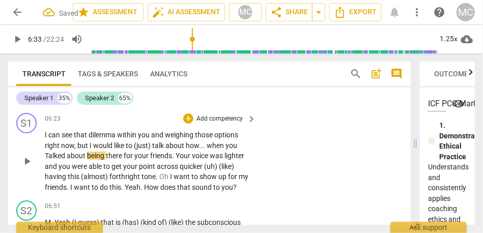
click at [44, 166] on div "play_arrow pause" at bounding box center [32, 161] width 26 height 56
click at [45, 160] on span "Talked" at bounding box center [56, 156] width 22 height 8
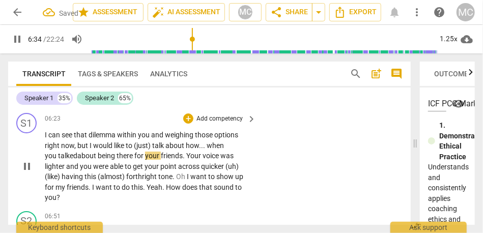
click at [190, 160] on span "Your" at bounding box center [194, 156] width 16 height 8
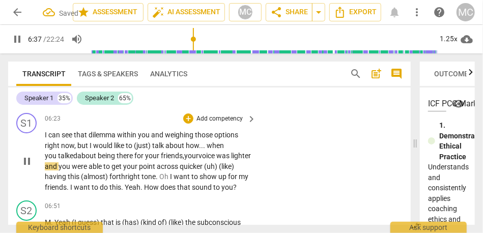
click at [231, 160] on span "lighter" at bounding box center [241, 156] width 20 height 8
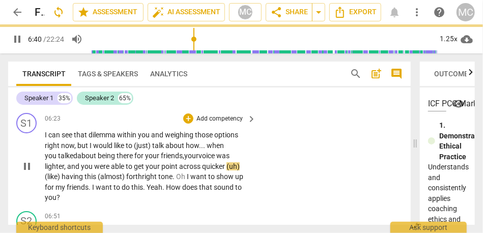
click at [228, 171] on span "(uh)" at bounding box center [233, 166] width 13 height 8
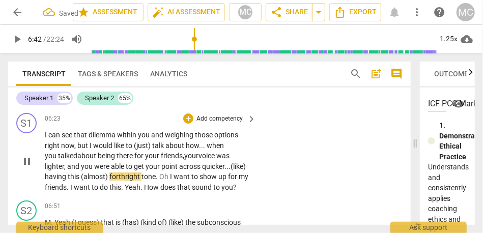
click at [53, 181] on span "having" at bounding box center [56, 177] width 23 height 8
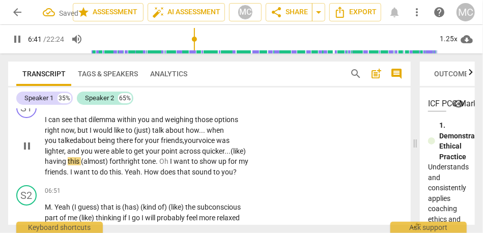
scroll to position [1529, 0]
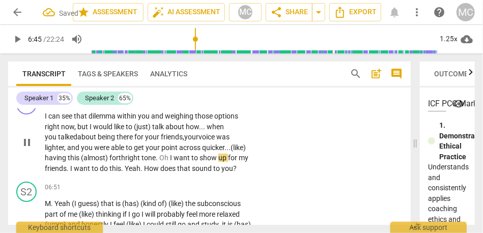
click at [158, 162] on span "." at bounding box center [158, 158] width 4 height 8
click at [70, 173] on span "." at bounding box center [69, 168] width 4 height 8
click at [143, 174] on p "I can see that dilemma within you and weighing those options right now , but I …" at bounding box center [148, 142] width 206 height 63
click at [129, 173] on span "this»" at bounding box center [122, 168] width 15 height 8
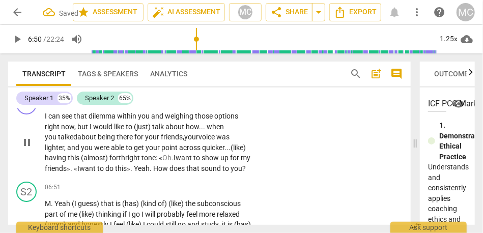
click at [226, 105] on p "Add competency" at bounding box center [220, 100] width 48 height 9
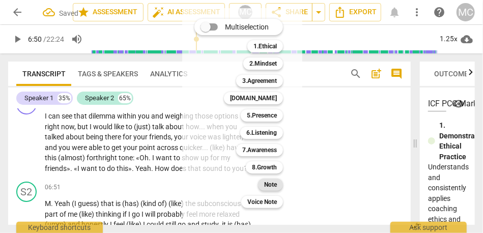
click at [272, 186] on b "Note" at bounding box center [270, 185] width 13 height 12
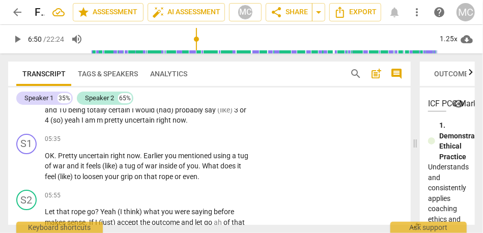
scroll to position [1343, 0]
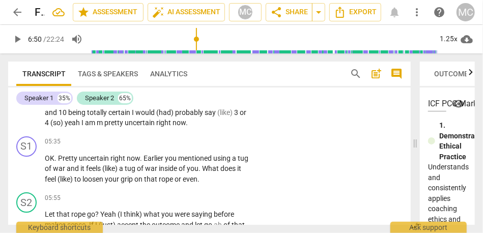
click at [104, 127] on span "m" at bounding box center [101, 123] width 8 height 8
click at [46, 162] on span "OK" at bounding box center [50, 158] width 10 height 8
type input "335"
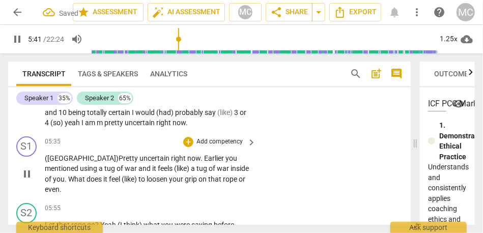
click at [226, 162] on span "you" at bounding box center [232, 158] width 12 height 8
click at [139, 173] on span "and" at bounding box center [146, 168] width 14 height 8
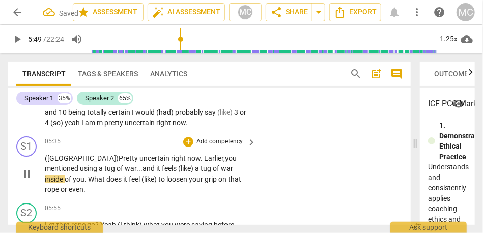
click at [178, 173] on span "(like)" at bounding box center [186, 168] width 17 height 8
click at [178, 173] on span "like)" at bounding box center [185, 168] width 14 height 8
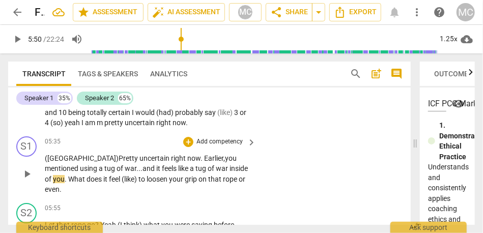
click at [143, 173] on span "and" at bounding box center [150, 168] width 14 height 8
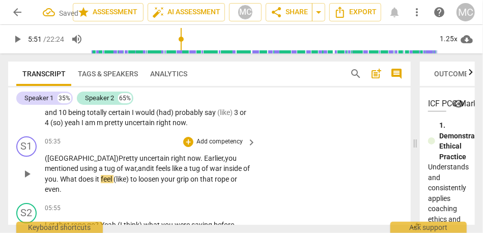
click at [243, 173] on span "of" at bounding box center [246, 168] width 7 height 8
click at [114, 183] on span "(like)" at bounding box center [122, 179] width 17 height 8
click at [114, 183] on span "like)" at bounding box center [121, 179] width 14 height 8
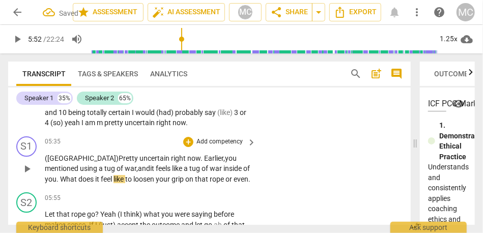
click at [189, 173] on span "tug" at bounding box center [195, 168] width 12 height 8
click at [78, 181] on span "What" at bounding box center [69, 179] width 18 height 8
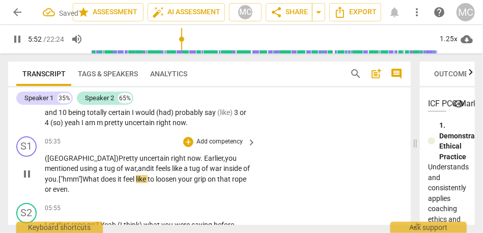
scroll to position [1376, 0]
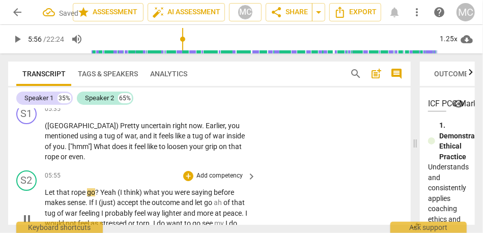
click at [46, 197] on span "Let" at bounding box center [51, 192] width 12 height 8
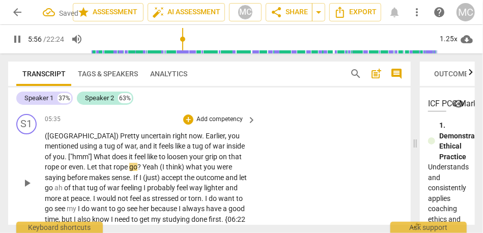
type input "357"
click at [44, 176] on div "play_arrow pause" at bounding box center [32, 183] width 26 height 98
click at [87, 171] on span "Let" at bounding box center [93, 167] width 12 height 8
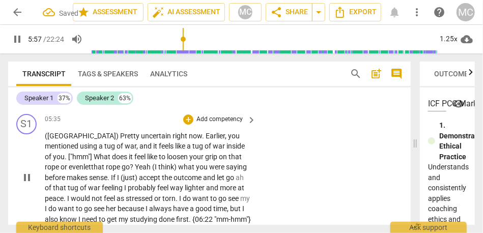
click at [135, 171] on span "Yeah" at bounding box center [143, 167] width 17 height 8
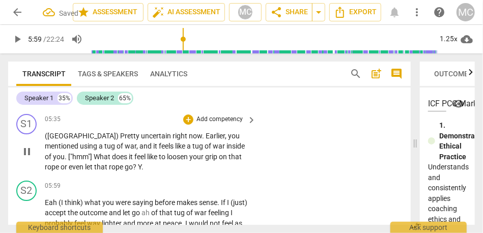
click at [96, 173] on p "(OK) Pretty uncertain right now . Earlier , you mentioned using a tug of war , …" at bounding box center [148, 152] width 206 height 42
type input "359"
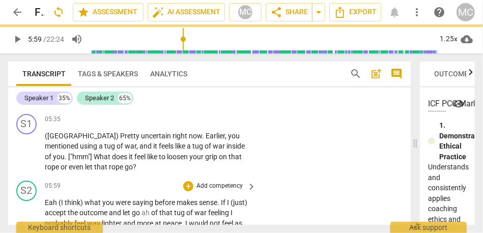
click at [45, 207] on span "Eah" at bounding box center [52, 203] width 14 height 8
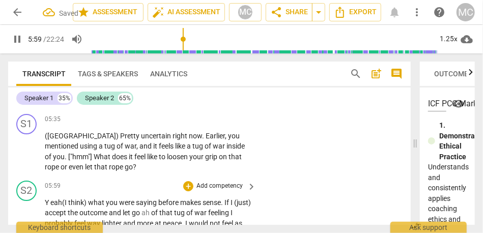
click at [70, 191] on div "05:59 + Add competency keyboard_arrow_right" at bounding box center [151, 186] width 212 height 11
click at [50, 207] on span "Y" at bounding box center [48, 203] width 6 height 8
type input "360"
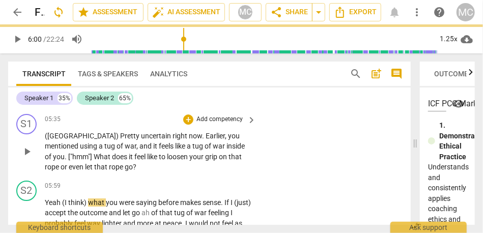
click at [147, 161] on span "like" at bounding box center [153, 157] width 12 height 8
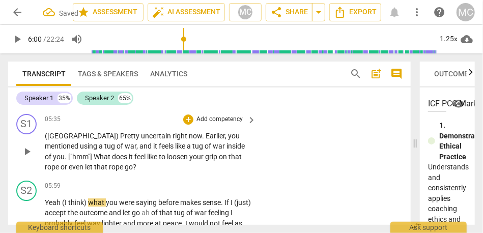
click at [167, 161] on span "loosen" at bounding box center [178, 157] width 22 height 8
click at [222, 124] on p "Add competency" at bounding box center [220, 119] width 48 height 9
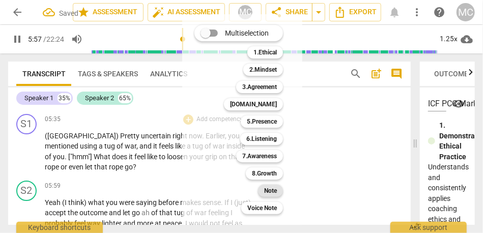
click at [274, 189] on b "Note" at bounding box center [270, 191] width 13 height 12
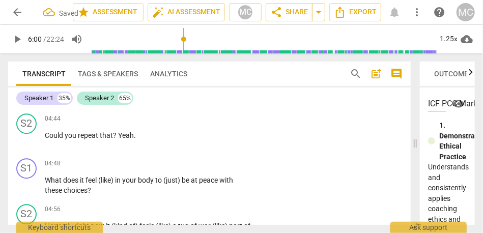
scroll to position [1167, 0]
click at [71, 140] on span "you" at bounding box center [71, 135] width 13 height 8
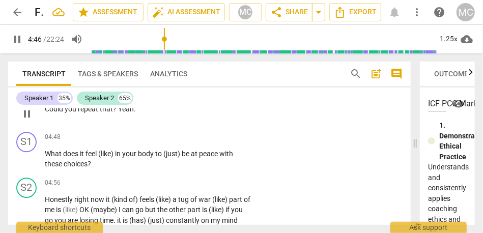
click at [120, 113] on span "Yeah" at bounding box center [126, 109] width 16 height 8
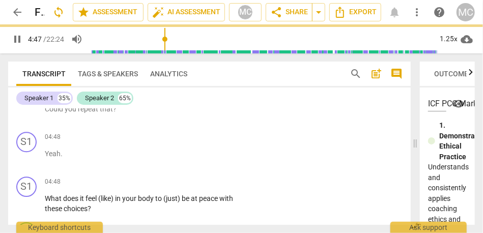
scroll to position [1238, 0]
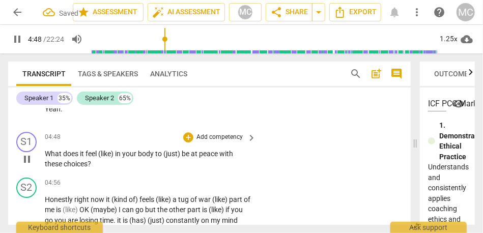
click at [49, 158] on span "What" at bounding box center [54, 154] width 18 height 8
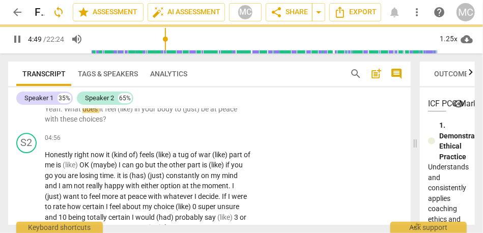
scroll to position [1194, 0]
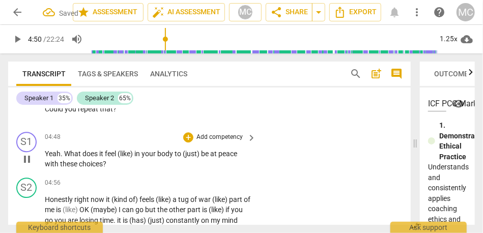
type input "290"
click at [119, 170] on p "Yeah . What does it feel (like) in your body to (just) be at peace with these c…" at bounding box center [148, 159] width 206 height 21
click at [121, 158] on span "(like)" at bounding box center [126, 154] width 17 height 8
click at [130, 158] on span "like)" at bounding box center [125, 154] width 14 height 8
click at [223, 142] on p "Add competency" at bounding box center [220, 137] width 48 height 9
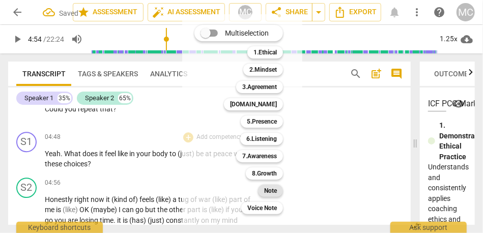
click at [265, 191] on b "Note" at bounding box center [270, 191] width 13 height 12
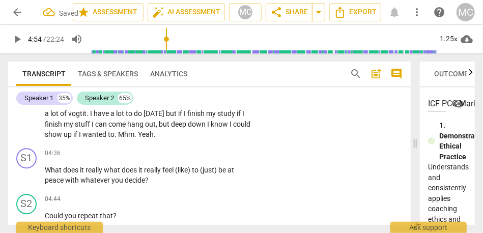
scroll to position [1087, 0]
click at [79, 139] on span "if" at bounding box center [76, 134] width 6 height 8
click at [115, 139] on span "to" at bounding box center [111, 134] width 7 height 8
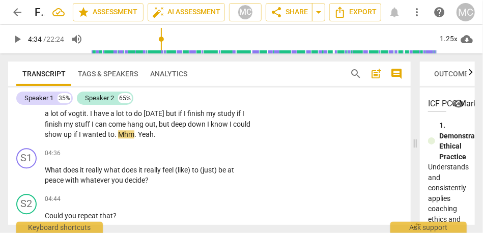
click at [134, 139] on span "Mhm" at bounding box center [126, 134] width 16 height 8
type input "275"
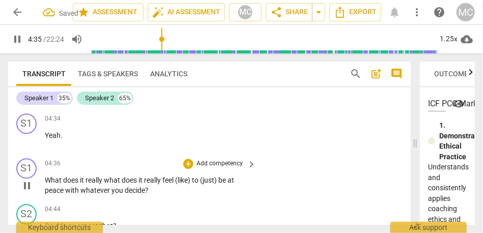
click at [47, 184] on span "What" at bounding box center [54, 180] width 18 height 8
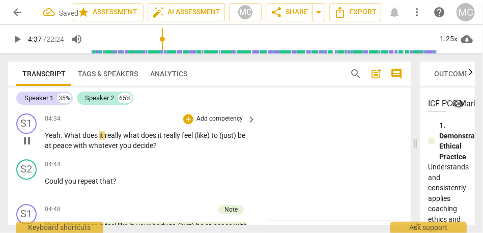
click at [47, 140] on span "Yeah" at bounding box center [53, 135] width 16 height 8
type input "277"
click at [127, 140] on span "what" at bounding box center [133, 135] width 18 height 8
click at [187, 140] on span "really" at bounding box center [178, 135] width 18 height 8
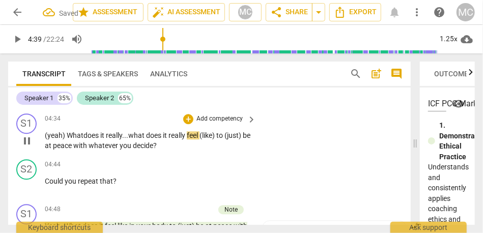
click at [208, 140] on span "(like)" at bounding box center [208, 135] width 17 height 8
click at [214, 140] on span "like)" at bounding box center [207, 135] width 14 height 8
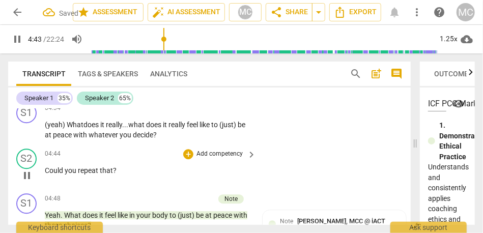
scroll to position [1129, 0]
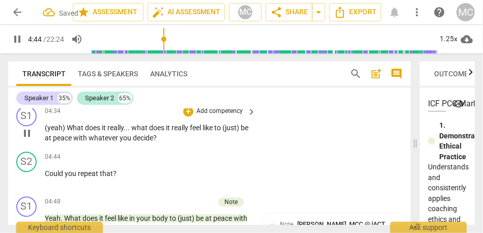
click at [224, 114] on div "S1 play_arrow pause 04:34 + Add competency keyboard_arrow_right (yeah) What doe…" at bounding box center [209, 125] width 403 height 46
click at [213, 116] on p "Add competency" at bounding box center [220, 111] width 48 height 9
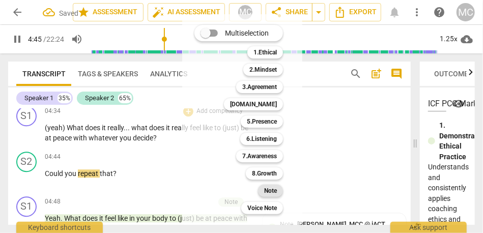
click at [261, 192] on div "Note" at bounding box center [270, 191] width 25 height 12
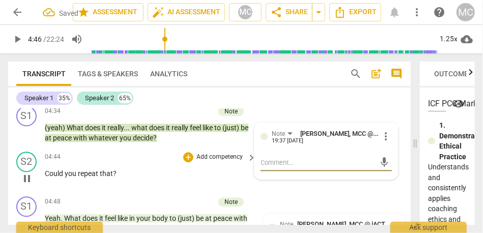
click at [203, 162] on p "Add competency" at bounding box center [220, 157] width 48 height 9
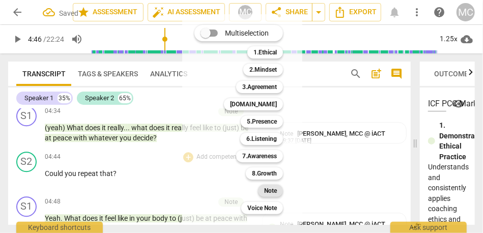
click at [263, 189] on div "Note" at bounding box center [270, 191] width 25 height 12
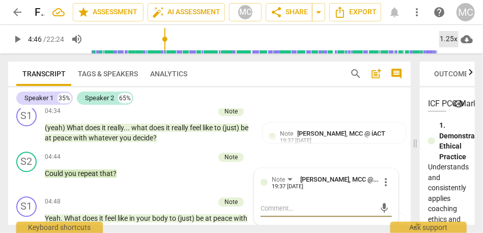
click at [457, 32] on div "1.25x" at bounding box center [448, 39] width 19 height 16
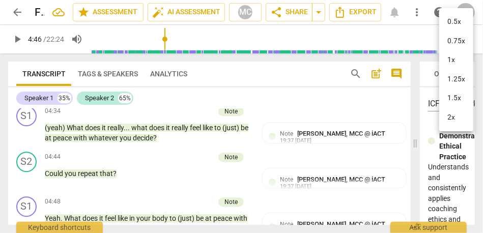
click at [454, 78] on li "1.25x" at bounding box center [456, 79] width 34 height 19
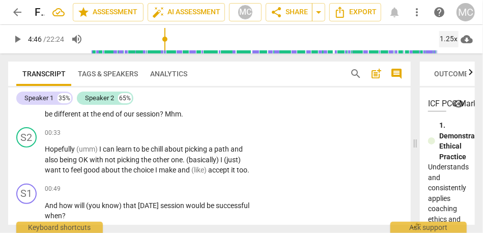
scroll to position [0, 0]
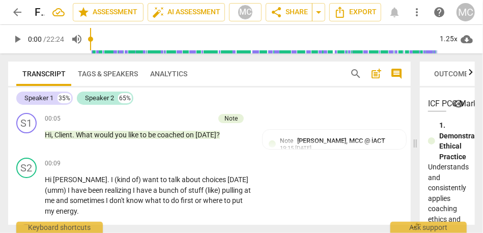
drag, startPoint x: 128, startPoint y: 32, endPoint x: 63, endPoint y: 33, distance: 65.2
click at [63, 33] on div "play_arrow 0:00 / 22:24 volume_up 1.25x cloud_download" at bounding box center [241, 39] width 467 height 29
click at [17, 41] on span "play_arrow" at bounding box center [17, 39] width 12 height 12
click at [448, 38] on div "1.25x" at bounding box center [448, 39] width 19 height 16
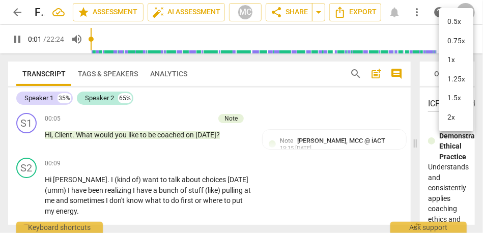
click at [456, 80] on li "1.25x" at bounding box center [456, 79] width 34 height 19
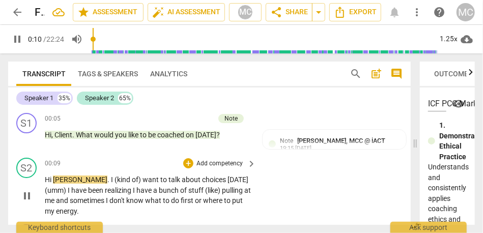
click at [52, 181] on span "Hi" at bounding box center [49, 180] width 8 height 8
type input "11"
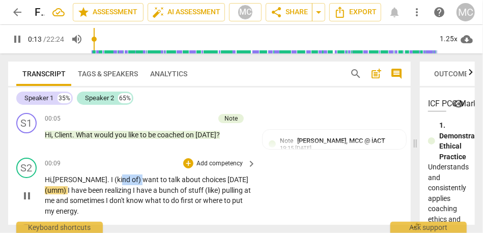
drag, startPoint x: 114, startPoint y: 178, endPoint x: 94, endPoint y: 178, distance: 19.4
click at [94, 178] on p "Hi, [PERSON_NAME] . I (kind of) want to talk about choices [DATE] (umm) I have …" at bounding box center [148, 196] width 206 height 42
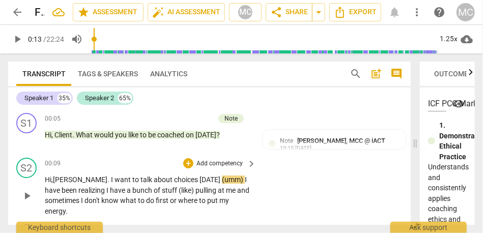
click at [115, 178] on span "want" at bounding box center [124, 180] width 18 height 8
drag, startPoint x: 213, startPoint y: 180, endPoint x: 192, endPoint y: 180, distance: 20.9
click at [192, 180] on p "Hi, [PERSON_NAME] . I want to talk about choices [DATE] (umm) I have been reali…" at bounding box center [148, 196] width 206 height 42
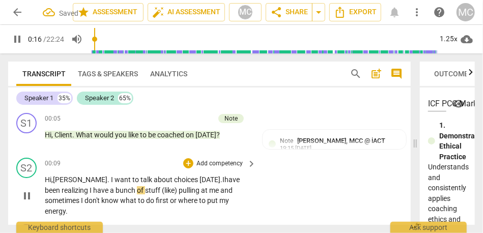
click at [225, 180] on span "have" at bounding box center [232, 180] width 15 height 8
click at [71, 189] on span "realizing" at bounding box center [76, 190] width 28 height 8
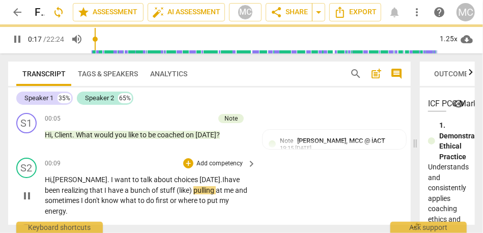
click at [194, 190] on span "pulling" at bounding box center [205, 190] width 22 height 8
drag, startPoint x: 202, startPoint y: 192, endPoint x: 231, endPoint y: 192, distance: 29.0
click at [231, 192] on p "Hi, [PERSON_NAME] . I want to talk about choices [DATE]. I have been realizing …" at bounding box center [148, 196] width 206 height 42
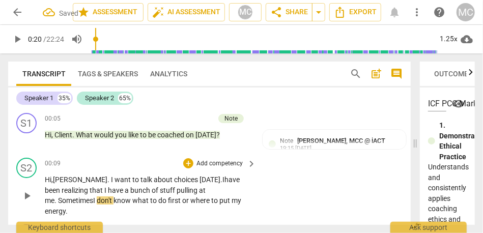
click at [93, 197] on span "Sometimes" at bounding box center [75, 201] width 35 height 8
click at [95, 197] on span "Sometimes," at bounding box center [76, 201] width 37 height 8
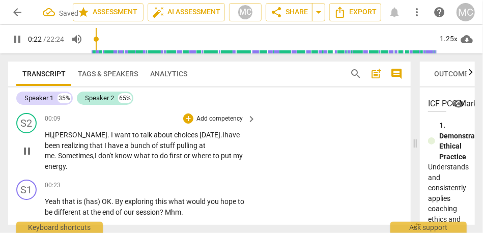
scroll to position [45, 0]
click at [46, 198] on span "Yeah" at bounding box center [53, 202] width 17 height 8
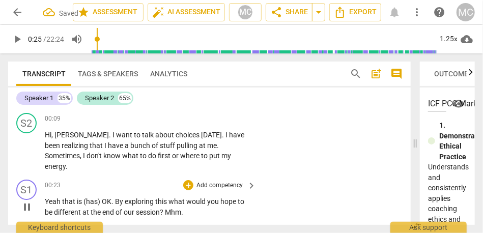
type input "25"
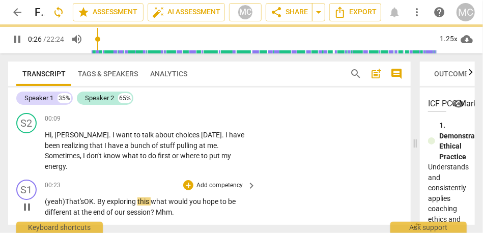
click at [157, 198] on span "what" at bounding box center [160, 202] width 18 height 8
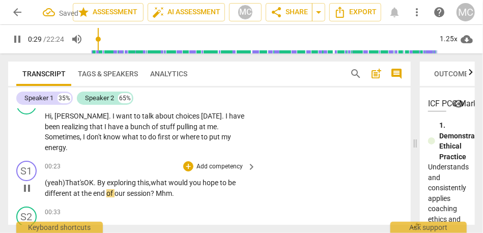
scroll to position [85, 0]
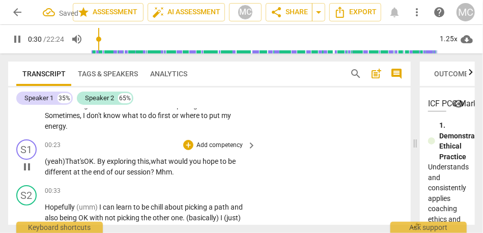
click at [156, 168] on span "?" at bounding box center [153, 172] width 5 height 8
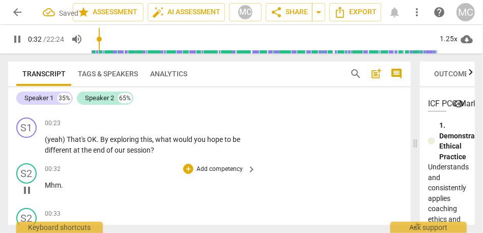
scroll to position [119, 0]
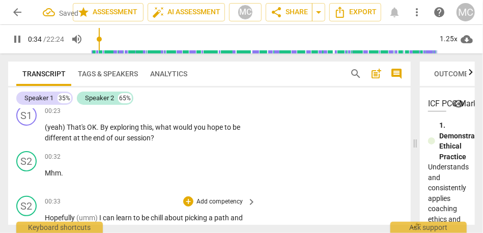
click at [46, 214] on span "Hopefully" at bounding box center [61, 218] width 32 height 8
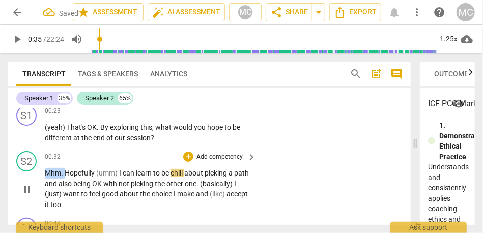
drag, startPoint x: 67, startPoint y: 161, endPoint x: 30, endPoint y: 161, distance: 37.2
click at [30, 161] on div "S2 play_arrow pause 00:32 + Add competency keyboard_arrow_right Mhm . Hopefully…" at bounding box center [209, 180] width 403 height 67
type input "36"
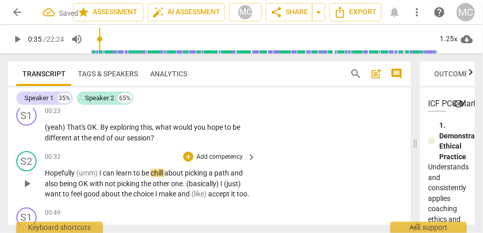
click at [316, 165] on div "S2 play_arrow pause 00:32 + Add competency keyboard_arrow_right Hopefully (umm)…" at bounding box center [209, 175] width 403 height 57
drag, startPoint x: 99, startPoint y: 162, endPoint x: 77, endPoint y: 161, distance: 21.4
click at [77, 169] on span "(umm)" at bounding box center [87, 173] width 23 height 8
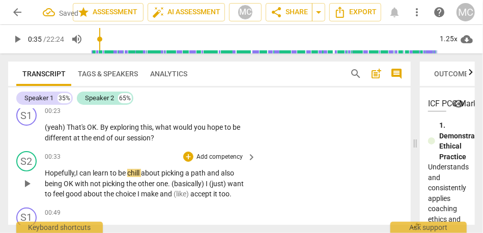
click at [52, 169] on span "Hopefully," at bounding box center [60, 173] width 31 height 8
click at [79, 169] on span "I" at bounding box center [78, 173] width 4 height 8
click at [159, 169] on span "about" at bounding box center [151, 173] width 20 height 8
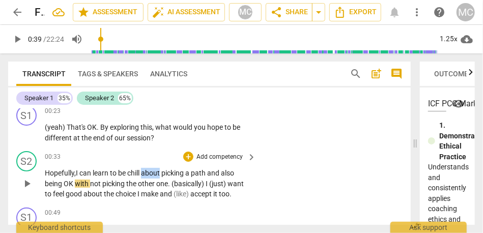
click at [159, 169] on span "about" at bounding box center [151, 173] width 20 height 8
click at [207, 169] on span "path" at bounding box center [199, 173] width 16 height 8
click at [234, 169] on span "also" at bounding box center [227, 173] width 13 height 8
click at [178, 180] on span "(basically)" at bounding box center [189, 184] width 34 height 8
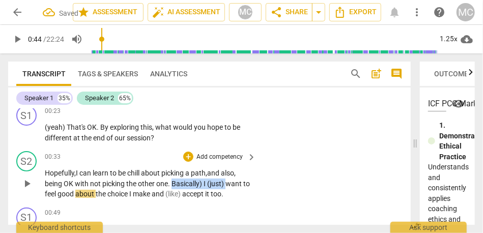
drag, startPoint x: 226, startPoint y: 172, endPoint x: 173, endPoint y: 169, distance: 53.0
click at [173, 169] on p "Hopefully, I can learn to be chill about picking a path, and also, being OK wit…" at bounding box center [148, 184] width 206 height 32
click at [215, 180] on span "(just)" at bounding box center [216, 184] width 18 height 8
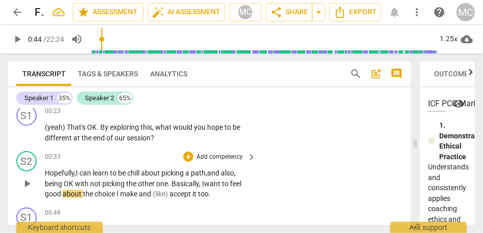
click at [218, 180] on span "want" at bounding box center [213, 184] width 18 height 8
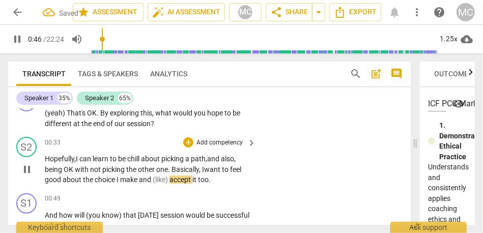
click at [168, 176] on span "(like)" at bounding box center [161, 180] width 17 height 8
click at [183, 176] on span "it" at bounding box center [180, 180] width 6 height 8
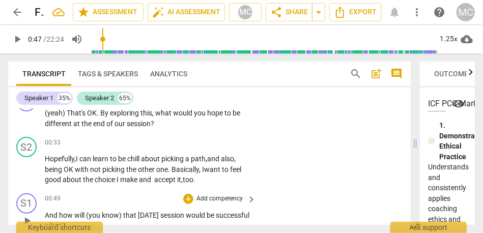
click at [273, 189] on div "S1 play_arrow pause 00:49 + Add competency keyboard_arrow_right And how will (y…" at bounding box center [209, 212] width 403 height 46
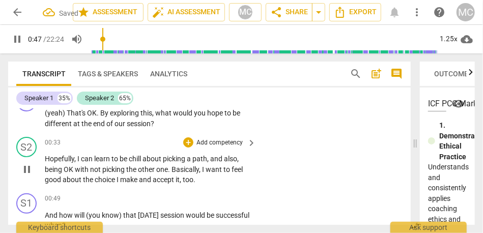
click at [217, 139] on p "Add competency" at bounding box center [220, 143] width 48 height 9
click at [209, 139] on p "Add competency" at bounding box center [220, 143] width 48 height 9
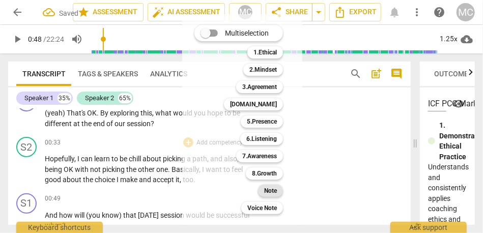
click at [271, 190] on b "Note" at bounding box center [270, 191] width 13 height 12
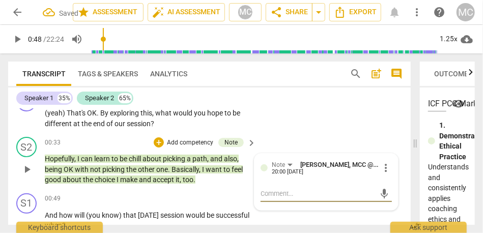
scroll to position [51, 0]
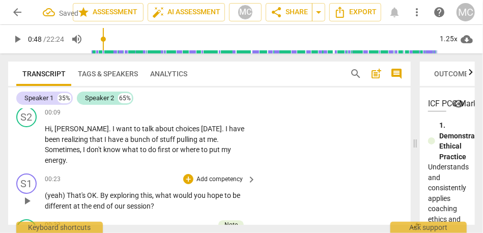
click at [208, 175] on p "Add competency" at bounding box center [220, 179] width 48 height 9
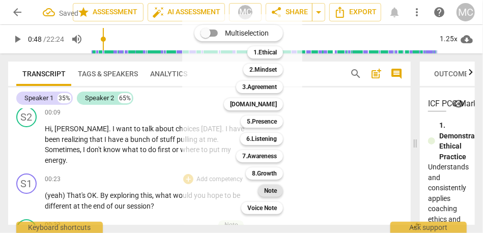
click at [273, 193] on b "Note" at bounding box center [270, 191] width 13 height 12
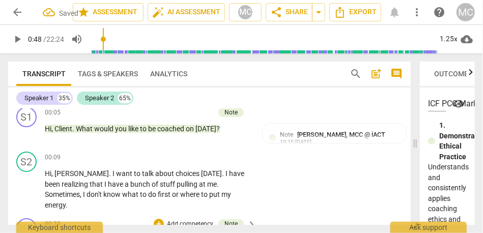
scroll to position [6, 0]
click at [217, 154] on p "Add competency" at bounding box center [220, 158] width 48 height 9
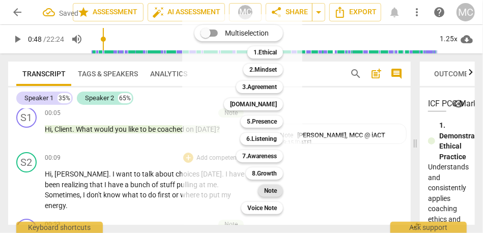
click at [266, 190] on b "Note" at bounding box center [270, 191] width 13 height 12
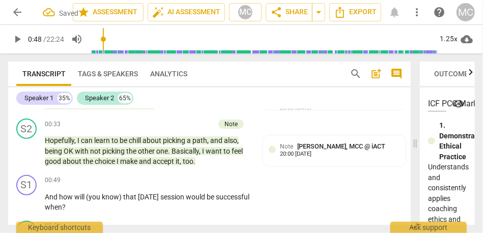
scroll to position [189, 0]
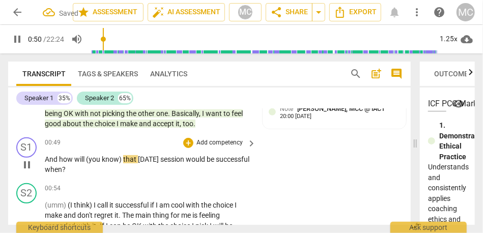
click at [46, 155] on span "And" at bounding box center [52, 159] width 14 height 8
type input "50"
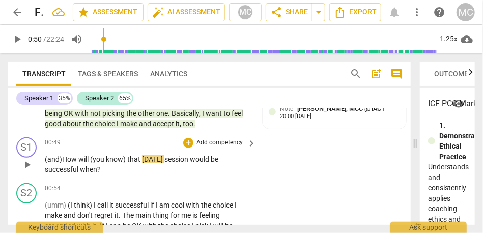
click at [96, 155] on span "(you" at bounding box center [98, 159] width 16 height 8
click at [122, 155] on span "know)" at bounding box center [113, 159] width 21 height 8
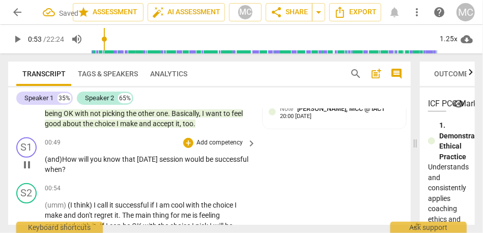
click at [215, 157] on span "successful" at bounding box center [232, 159] width 34 height 8
click at [62, 165] on span "when" at bounding box center [53, 169] width 17 height 8
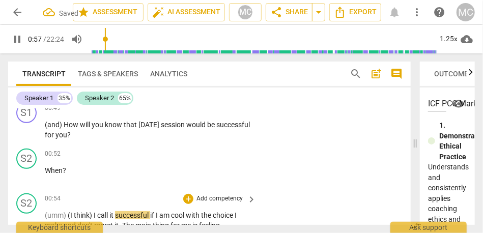
scroll to position [224, 0]
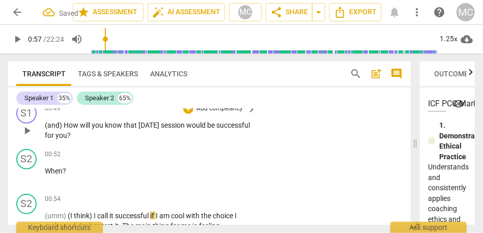
click at [216, 124] on span "successful" at bounding box center [233, 125] width 34 height 8
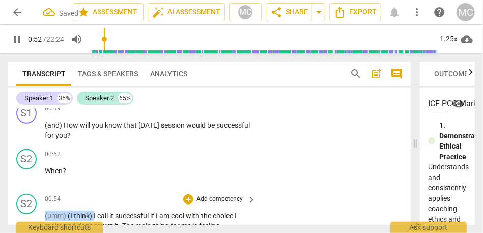
type input "53"
drag, startPoint x: 94, startPoint y: 205, endPoint x: 33, endPoint y: 205, distance: 60.6
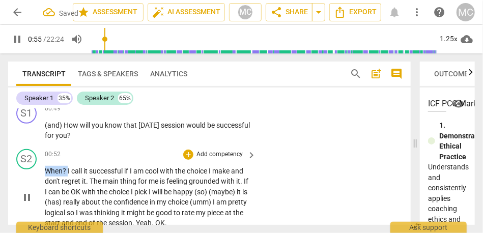
type input "56"
drag, startPoint x: 68, startPoint y: 160, endPoint x: 38, endPoint y: 160, distance: 30.6
click at [38, 160] on div "S2 play_arrow pause 00:52 + Add competency keyboard_arrow_right When ? I call i…" at bounding box center [209, 189] width 403 height 88
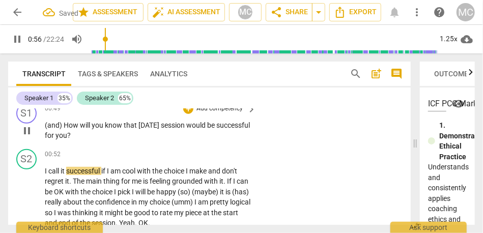
click at [216, 121] on span "successful" at bounding box center [233, 125] width 34 height 8
click at [48, 167] on span "I" at bounding box center [47, 171] width 4 height 8
click at [50, 166] on p "I call it successful if I am cool with the choice I make and don't regret it . …" at bounding box center [148, 197] width 206 height 63
type input "56"
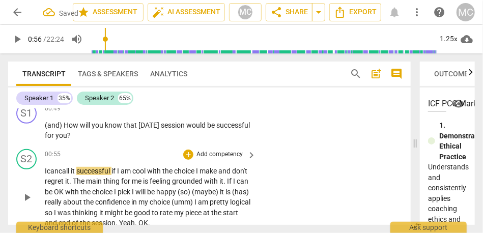
click at [59, 167] on span "I can" at bounding box center [52, 171] width 14 height 8
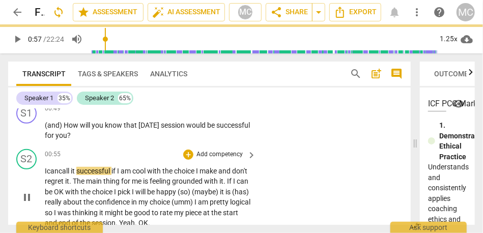
click at [66, 167] on span "call" at bounding box center [65, 171] width 12 height 8
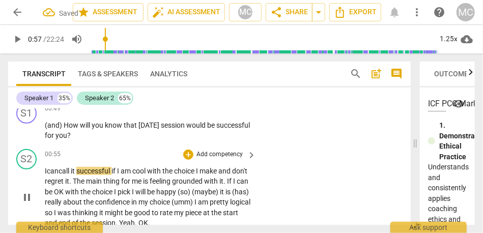
click at [66, 167] on span "call" at bounding box center [65, 171] width 12 height 8
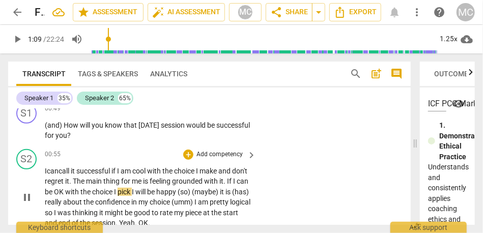
click at [114, 188] on span "choice" at bounding box center [103, 192] width 22 height 8
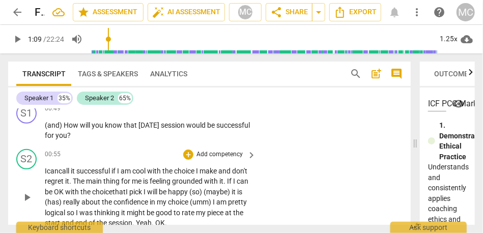
click at [159, 188] on span "will" at bounding box center [153, 192] width 12 height 8
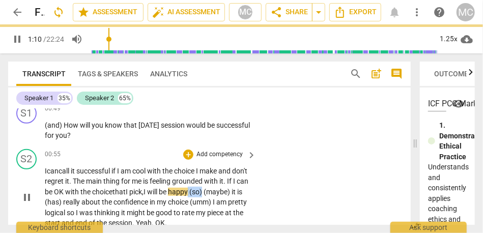
drag, startPoint x: 217, startPoint y: 183, endPoint x: 251, endPoint y: 183, distance: 33.6
click at [251, 183] on div "I can call it successful if I am cool with the choice I make and don't regret i…" at bounding box center [151, 197] width 212 height 63
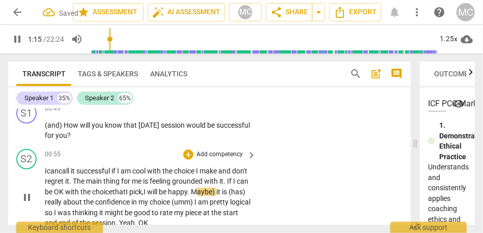
click at [216, 188] on span "aybe)" at bounding box center [206, 192] width 19 height 8
click at [214, 188] on span "aybe," at bounding box center [205, 192] width 17 height 8
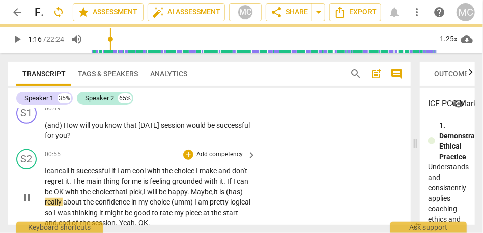
click at [63, 198] on span "really" at bounding box center [54, 202] width 18 height 8
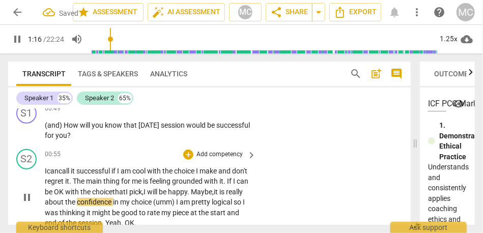
click at [134, 219] on span "OK" at bounding box center [130, 223] width 10 height 8
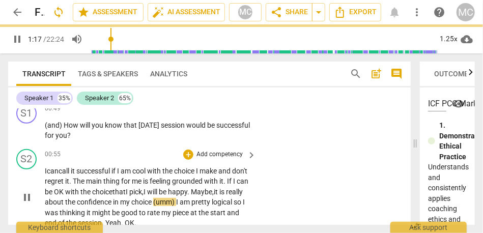
click at [180, 198] on span "I" at bounding box center [178, 202] width 4 height 8
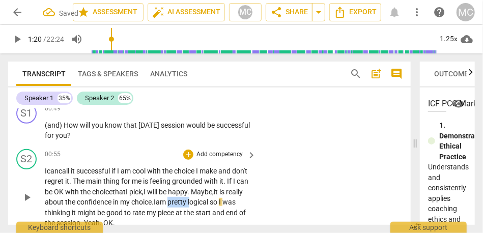
drag, startPoint x: 219, startPoint y: 190, endPoint x: 200, endPoint y: 191, distance: 19.4
click at [200, 191] on p "I can call it successful if I am cool with the choice I make and don't regret i…" at bounding box center [148, 197] width 206 height 63
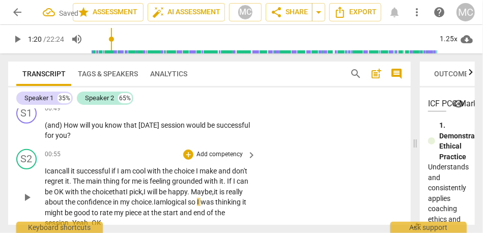
click at [168, 198] on span "am l" at bounding box center [162, 202] width 12 height 8
click at [188, 198] on span "ogical" at bounding box center [178, 202] width 20 height 8
click at [239, 212] on p "I can call it successful if I am cool with the choice I make and don't regret i…" at bounding box center [148, 197] width 206 height 63
click at [197, 198] on span "ogical, so" at bounding box center [183, 202] width 30 height 8
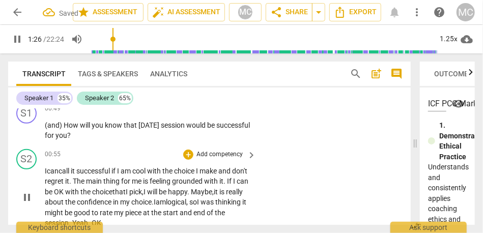
click at [197, 198] on span "ogical, so" at bounding box center [183, 202] width 30 height 8
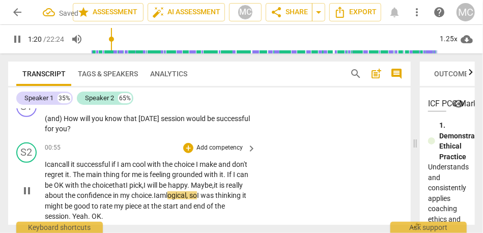
scroll to position [233, 0]
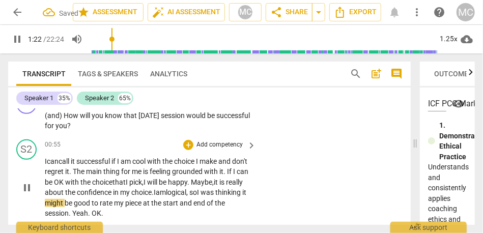
click at [215, 194] on span "thinking" at bounding box center [228, 192] width 27 height 8
click at [143, 199] on span "piece" at bounding box center [134, 203] width 18 height 8
click at [100, 199] on span "to" at bounding box center [96, 203] width 8 height 8
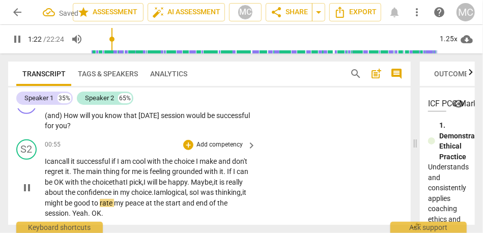
click at [92, 199] on span "good" at bounding box center [83, 203] width 18 height 8
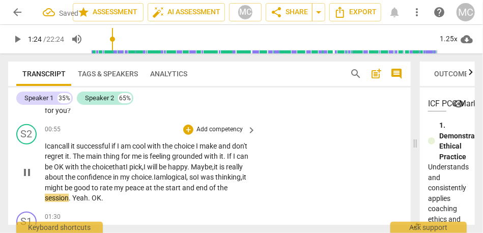
click at [125, 184] on span "my" at bounding box center [119, 188] width 11 height 8
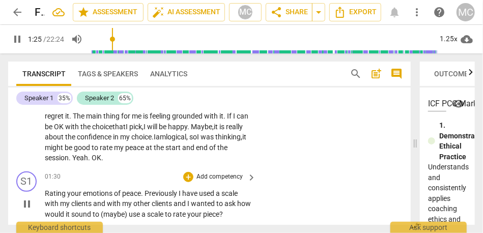
scroll to position [292, 0]
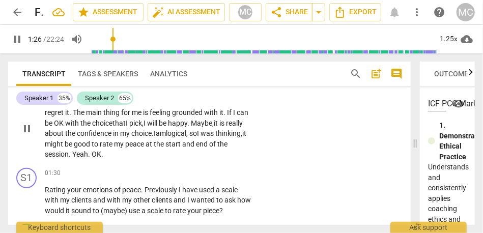
click at [88, 150] on span "Yeah" at bounding box center [80, 154] width 16 height 8
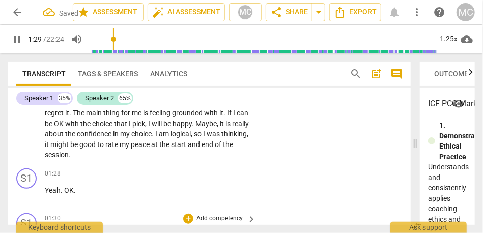
scroll to position [291, 0]
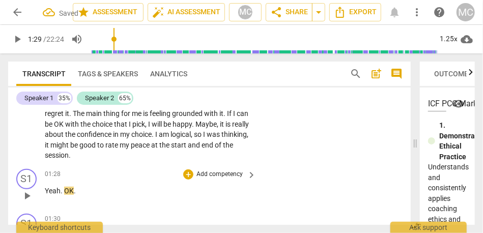
click at [43, 189] on div "play_arrow pause" at bounding box center [32, 195] width 26 height 13
click at [46, 187] on span "Yeah" at bounding box center [53, 191] width 16 height 8
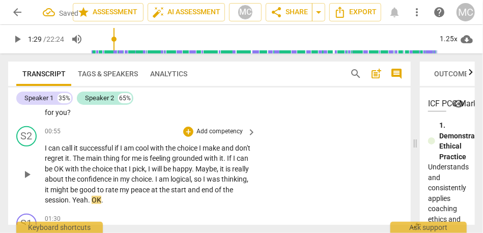
click at [101, 196] on span "OK" at bounding box center [97, 200] width 10 height 8
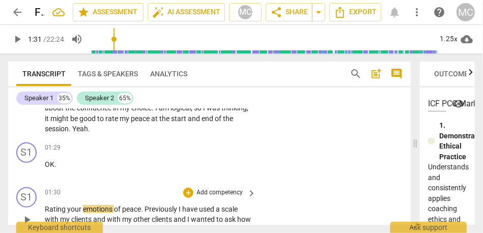
scroll to position [320, 0]
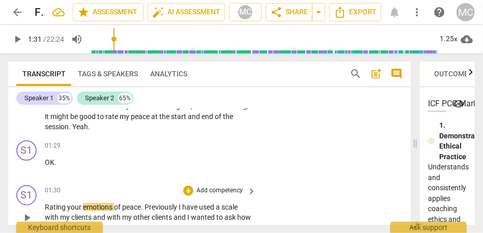
click at [47, 203] on span "Rating" at bounding box center [56, 207] width 22 height 8
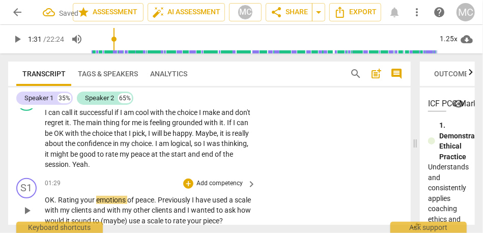
scroll to position [291, 0]
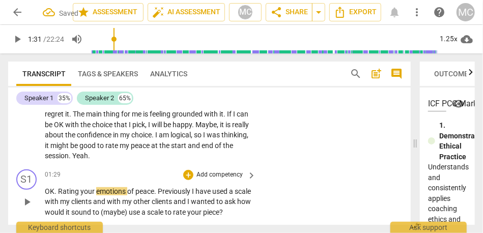
click at [51, 187] on span "OK" at bounding box center [50, 191] width 10 height 8
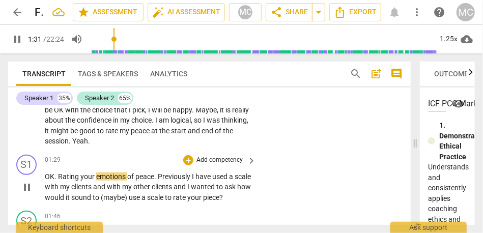
scroll to position [307, 0]
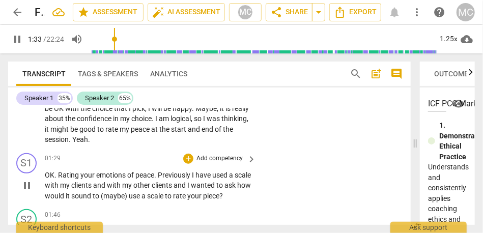
click at [75, 171] on span "Rating" at bounding box center [69, 175] width 22 height 8
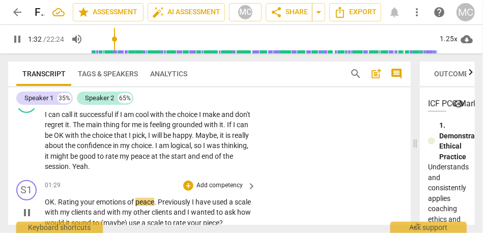
scroll to position [281, 0]
click at [192, 198] on span "Previously" at bounding box center [175, 202] width 34 height 8
type input "95"
click at [208, 197] on p "OK . Rating your emotions of peace . Previously, I have used a scale with my cl…" at bounding box center [148, 213] width 206 height 32
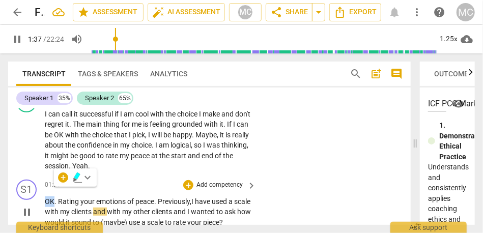
click at [202, 198] on span "have" at bounding box center [203, 202] width 17 height 8
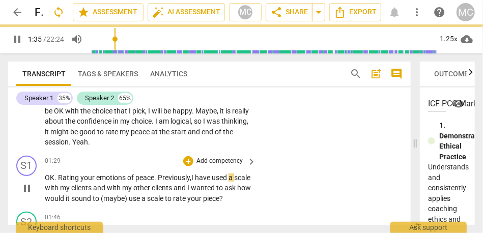
scroll to position [305, 0]
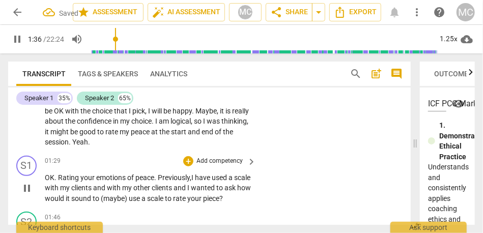
click at [107, 184] on span "and" at bounding box center [100, 188] width 14 height 8
click at [174, 184] on span "clients" at bounding box center [163, 188] width 22 height 8
click at [107, 184] on span "and" at bounding box center [100, 188] width 14 height 8
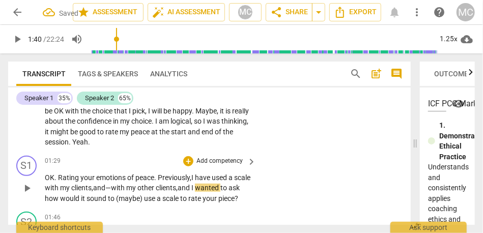
click at [111, 184] on span "and—" at bounding box center [102, 188] width 18 height 8
click at [178, 184] on span "clients," at bounding box center [167, 188] width 22 height 8
click at [182, 184] on span "clients—" at bounding box center [169, 188] width 26 height 8
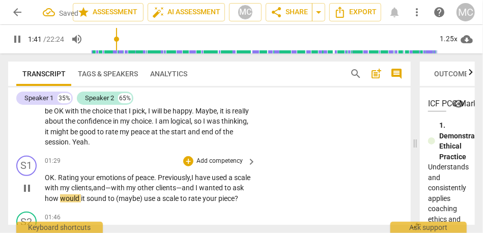
click at [233, 188] on span "ask" at bounding box center [238, 188] width 11 height 8
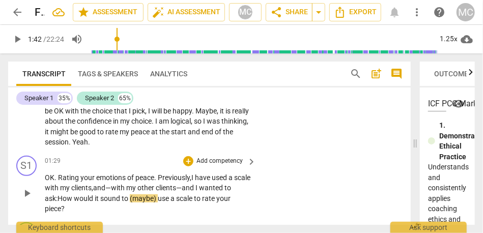
click at [142, 195] on span "(maybe)" at bounding box center [144, 199] width 28 height 8
click at [159, 195] on span "maybe)" at bounding box center [146, 199] width 25 height 8
click at [257, 175] on div "S1 play_arrow pause 01:29 + Add competency keyboard_arrow_right OK . Rating you…" at bounding box center [209, 185] width 403 height 67
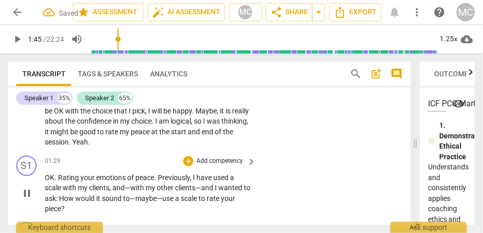
click at [61, 205] on span "piece" at bounding box center [53, 209] width 16 height 8
type input "105"
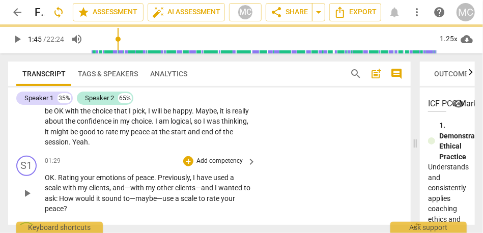
click at [212, 156] on div "+ Add competency keyboard_arrow_right" at bounding box center [219, 161] width 76 height 11
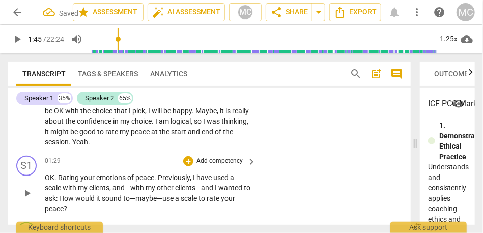
click at [241, 157] on p "Add competency" at bounding box center [220, 161] width 48 height 9
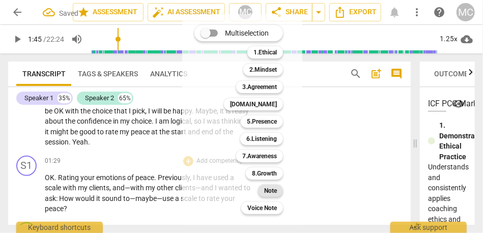
click at [271, 192] on b "Note" at bounding box center [270, 191] width 13 height 12
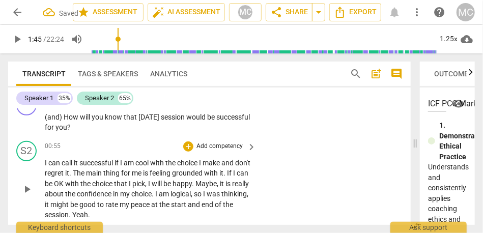
scroll to position [217, 0]
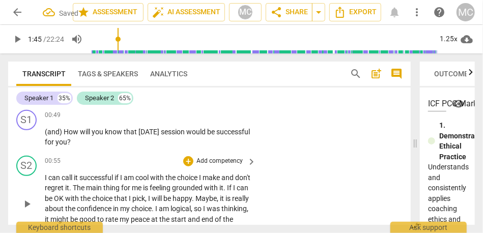
click at [213, 157] on p "Add competency" at bounding box center [220, 161] width 48 height 9
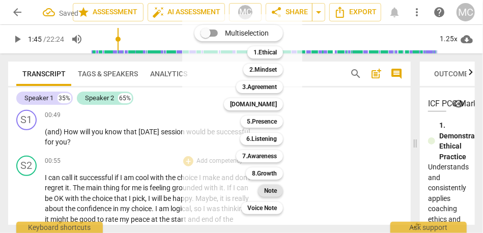
click at [267, 191] on b "Note" at bounding box center [270, 191] width 13 height 12
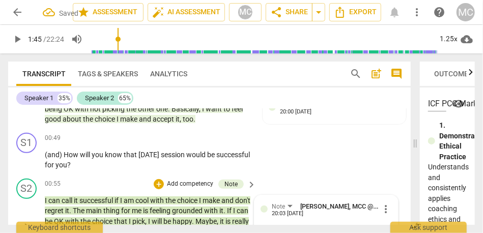
scroll to position [192, 0]
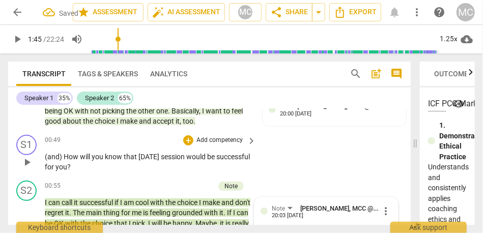
click at [215, 136] on p "Add competency" at bounding box center [220, 140] width 48 height 9
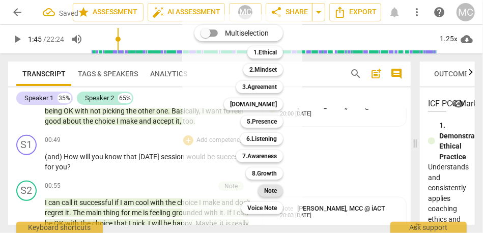
click at [268, 189] on b "Note" at bounding box center [270, 191] width 13 height 12
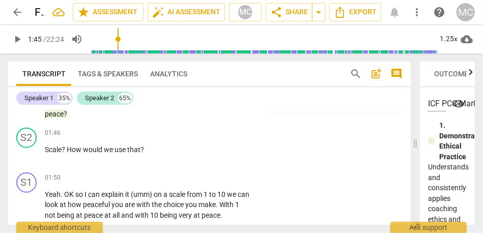
scroll to position [325, 0]
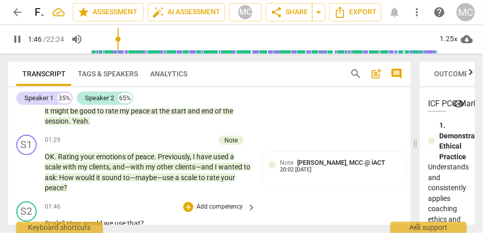
click at [49, 219] on span "Scale" at bounding box center [53, 223] width 17 height 8
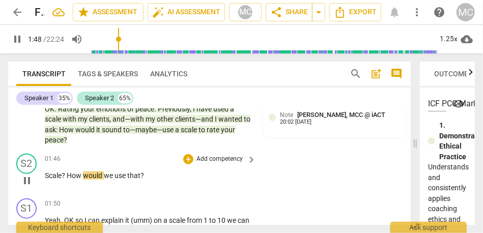
scroll to position [384, 0]
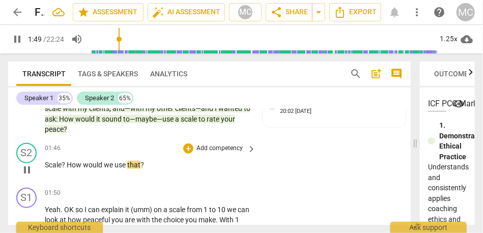
click at [216, 144] on p "Add competency" at bounding box center [220, 148] width 48 height 9
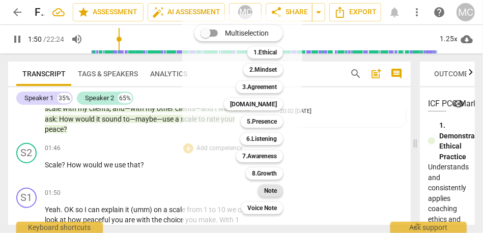
click at [265, 191] on b "Note" at bounding box center [270, 191] width 13 height 12
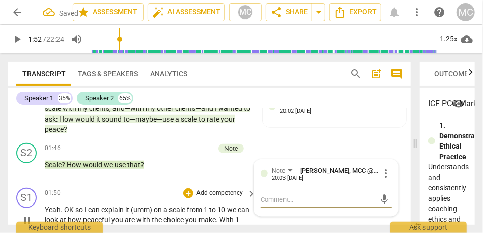
click at [45, 206] on span "Yeah" at bounding box center [53, 210] width 16 height 8
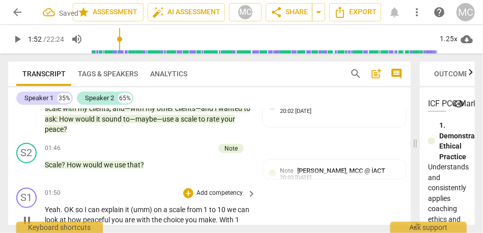
type input "112"
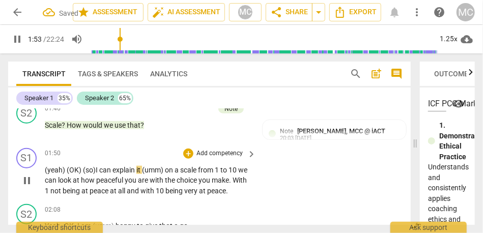
scroll to position [434, 0]
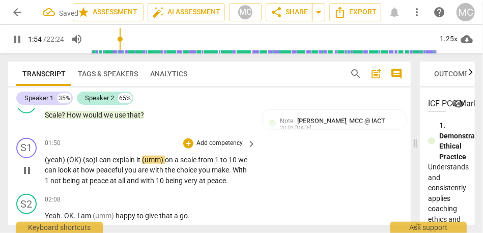
click at [145, 156] on span "(umm)" at bounding box center [153, 160] width 23 height 8
click at [173, 156] on span "on" at bounding box center [169, 160] width 10 height 8
click at [171, 156] on span "(umm) O" at bounding box center [157, 160] width 28 height 8
click at [222, 156] on span "1" at bounding box center [219, 160] width 6 height 8
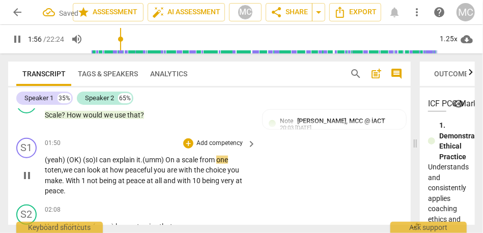
click at [341, 154] on div "S1 play_arrow pause 01:50 + Add competency keyboard_arrow_right (yeah) ( OK) ( …" at bounding box center [209, 167] width 403 height 67
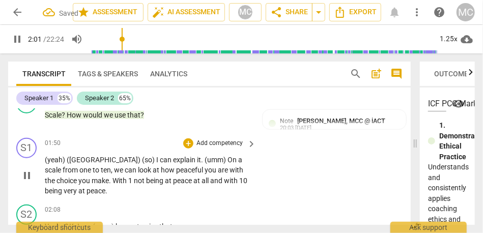
click at [113, 177] on span "With" at bounding box center [121, 181] width 16 height 8
type input "122"
click at [219, 177] on span "all" at bounding box center [223, 181] width 9 height 8
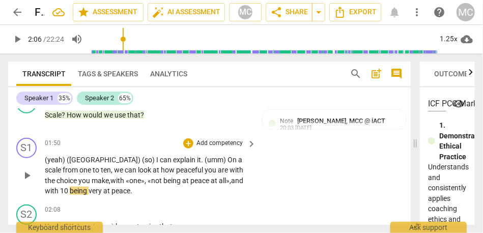
click at [60, 187] on span "with" at bounding box center [52, 191] width 15 height 8
click at [226, 174] on p "(yeah) (OK) (so) I can explain it . (umm) On a scale from one to ten , we can l…" at bounding box center [148, 176] width 206 height 42
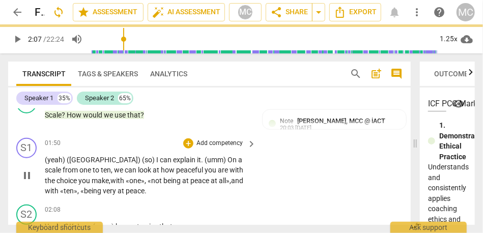
click at [126, 187] on span "peace" at bounding box center [135, 191] width 19 height 8
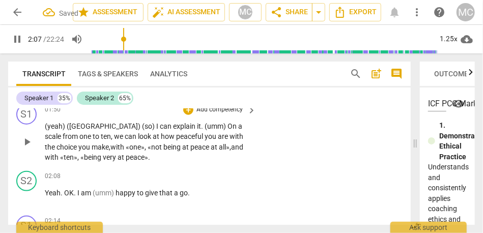
scroll to position [468, 0]
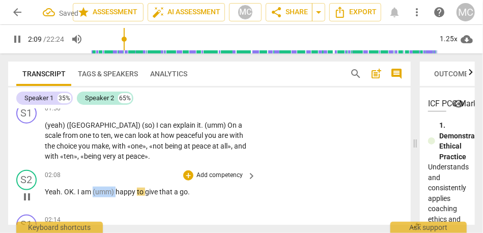
drag, startPoint x: 116, startPoint y: 182, endPoint x: 92, endPoint y: 182, distance: 23.4
click at [92, 187] on p "Yeah . OK . I am (umm) happy to give that a go ." at bounding box center [148, 192] width 206 height 11
type input "131"
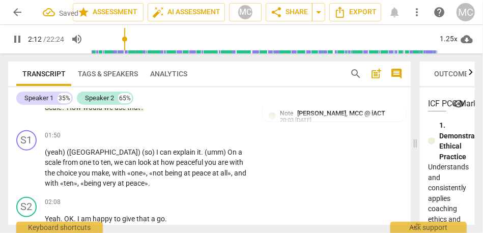
scroll to position [435, 0]
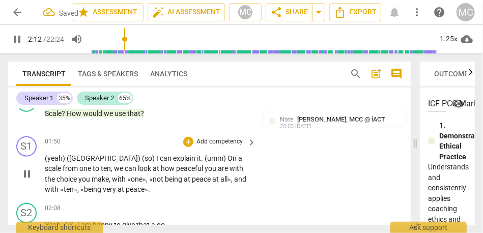
click at [176, 164] on span "peaceful" at bounding box center [190, 168] width 29 height 8
click at [212, 137] on div "+ Add competency" at bounding box center [213, 142] width 61 height 10
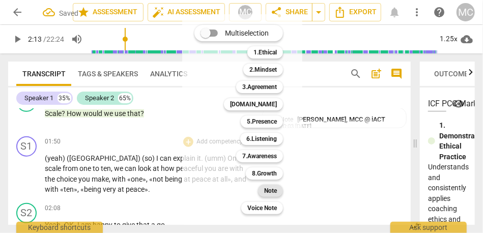
click at [263, 189] on div "Note" at bounding box center [270, 191] width 25 height 12
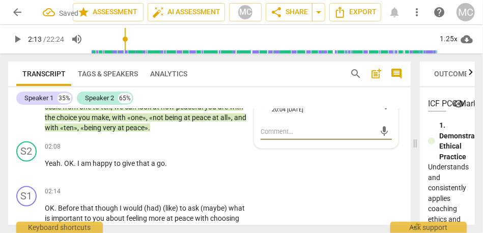
scroll to position [498, 0]
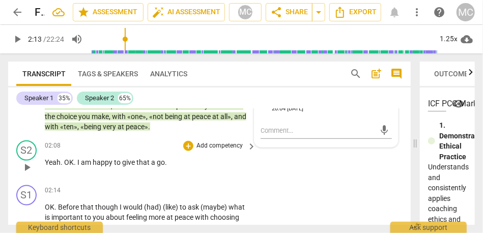
click at [208, 142] on p "Add competency" at bounding box center [220, 146] width 48 height 9
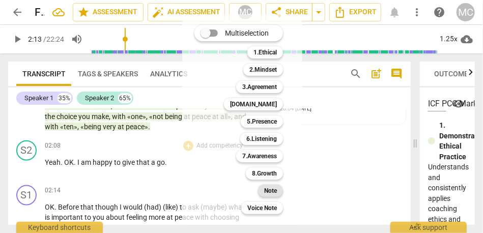
click at [267, 193] on b "Note" at bounding box center [270, 191] width 13 height 12
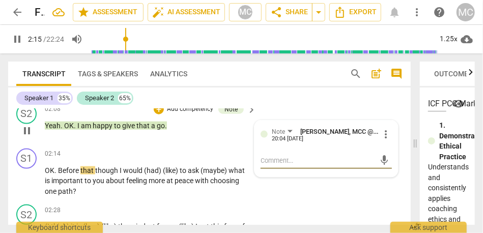
scroll to position [545, 0]
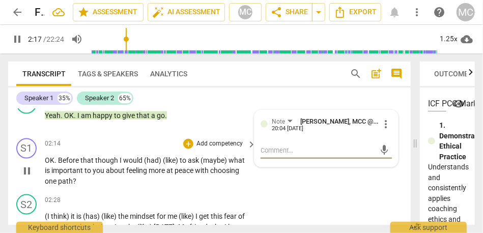
type input "138"
click at [95, 156] on span "though" at bounding box center [107, 160] width 24 height 8
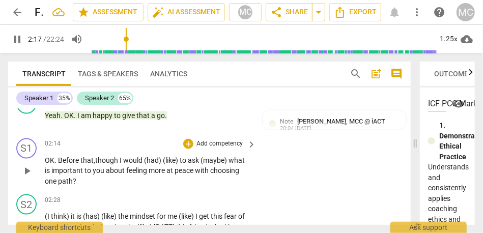
click at [120, 156] on span "though" at bounding box center [107, 160] width 24 height 8
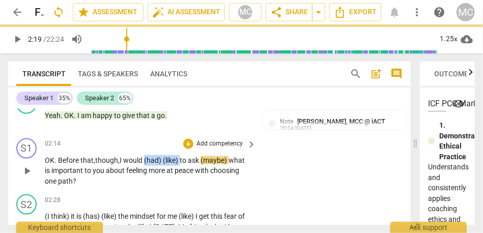
drag, startPoint x: 182, startPoint y: 150, endPoint x: 146, endPoint y: 150, distance: 36.7
click at [146, 155] on p "OK . Before that, though, I would (had) (like) to ask (maybe) what is important…" at bounding box center [148, 171] width 206 height 32
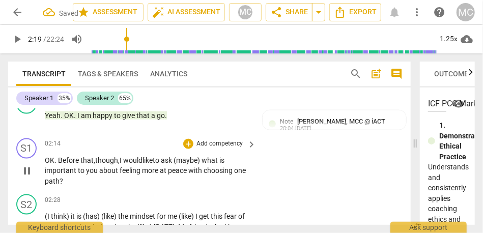
click at [186, 156] on span "(maybe)" at bounding box center [188, 160] width 28 height 8
click at [203, 156] on span "maybe)" at bounding box center [190, 160] width 25 height 8
click at [203, 140] on p "Add competency" at bounding box center [220, 144] width 48 height 9
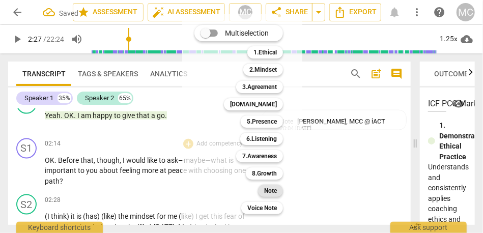
click at [269, 189] on b "Note" at bounding box center [270, 191] width 13 height 12
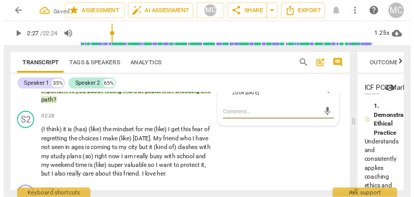
scroll to position [610, 0]
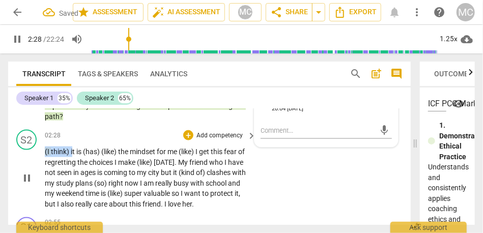
drag, startPoint x: 72, startPoint y: 141, endPoint x: 25, endPoint y: 141, distance: 46.9
click at [25, 141] on div "S2 play_arrow pause 02:28 + Add competency keyboard_arrow_right (I think) it is…" at bounding box center [209, 170] width 403 height 88
type input "149"
click at [99, 148] on span "the" at bounding box center [101, 152] width 12 height 8
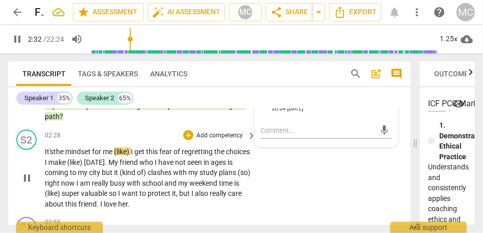
click at [75, 148] on span "mindset" at bounding box center [78, 152] width 27 height 8
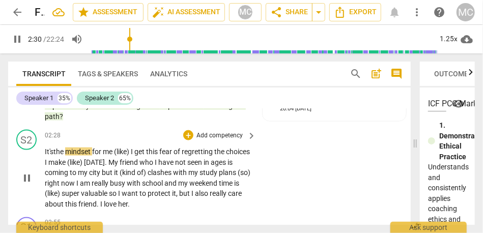
click at [131, 148] on span "(like)" at bounding box center [122, 152] width 17 height 8
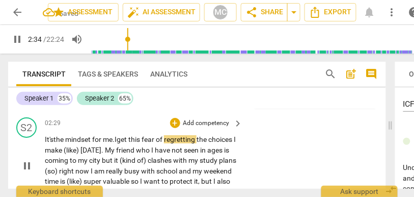
scroll to position [623, 0]
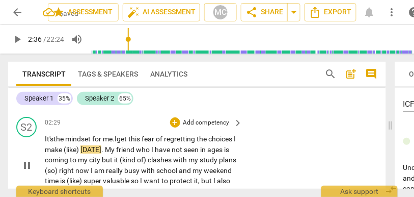
click at [208, 143] on span "choices" at bounding box center [220, 138] width 25 height 8
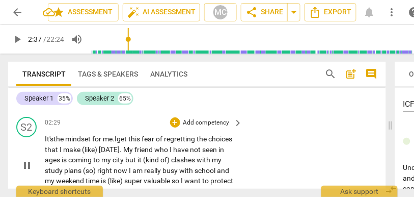
click at [99, 148] on span "(like)" at bounding box center [90, 149] width 17 height 8
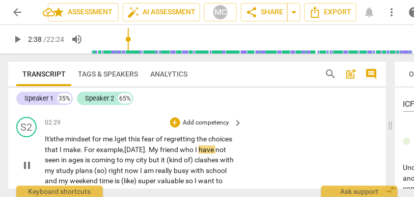
click at [160, 149] on span "My" at bounding box center [154, 149] width 11 height 8
click at [176, 151] on span "friend" at bounding box center [166, 149] width 20 height 8
click at [180, 153] on span "whom" at bounding box center [190, 149] width 21 height 8
click at [92, 161] on span "is" at bounding box center [88, 159] width 7 height 8
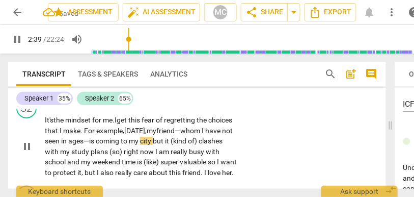
scroll to position [643, 0]
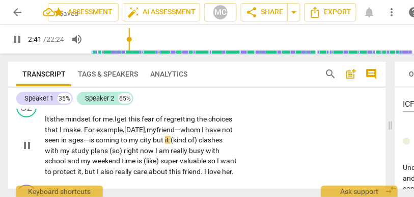
click at [165, 141] on span "but" at bounding box center [159, 139] width 12 height 8
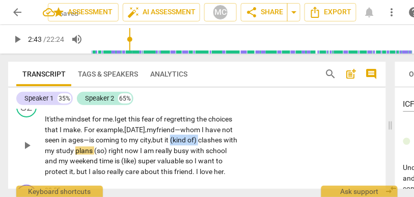
drag, startPoint x: 74, startPoint y: 149, endPoint x: 38, endPoint y: 150, distance: 35.7
click at [38, 150] on div "S2 play_arrow pause 02:29 + Add competency keyboard_arrow_right It's the mindse…" at bounding box center [197, 137] width 378 height 88
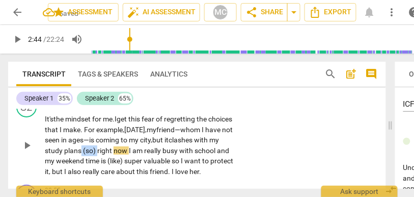
drag, startPoint x: 149, startPoint y: 149, endPoint x: 140, endPoint y: 149, distance: 9.2
click at [140, 149] on p "It's the mindset for me. I get this fear of regretting the choices that I make.…" at bounding box center [141, 145] width 193 height 63
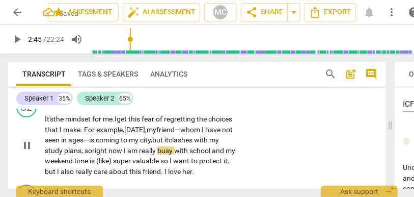
click at [127, 151] on span "I" at bounding box center [126, 150] width 4 height 8
click at [139, 150] on span "am" at bounding box center [133, 150] width 12 height 8
click at [225, 154] on span "my" at bounding box center [230, 150] width 10 height 8
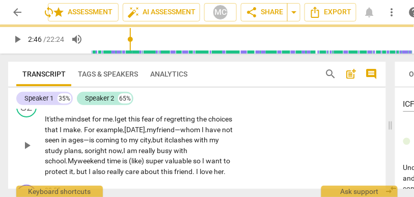
click at [108, 150] on span "right" at bounding box center [100, 150] width 16 height 8
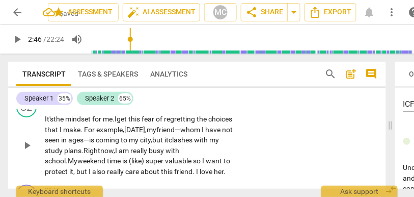
click at [100, 150] on span "Right" at bounding box center [92, 150] width 17 height 8
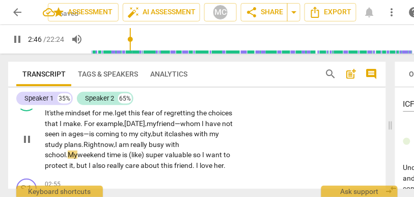
scroll to position [651, 0]
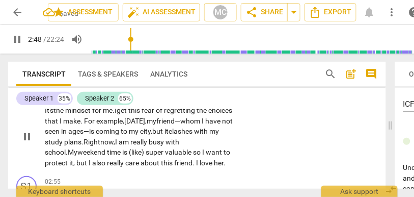
click at [165, 150] on span "super" at bounding box center [155, 152] width 19 height 8
click at [185, 152] on span "so" at bounding box center [180, 152] width 9 height 8
click at [185, 150] on span "so" at bounding box center [180, 152] width 9 height 8
click at [87, 163] on span "but" at bounding box center [82, 162] width 12 height 8
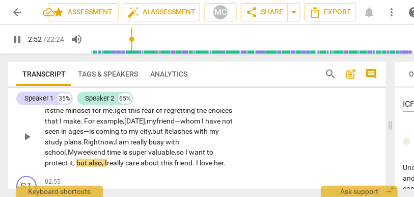
click at [103, 151] on span "weekend" at bounding box center [92, 152] width 30 height 8
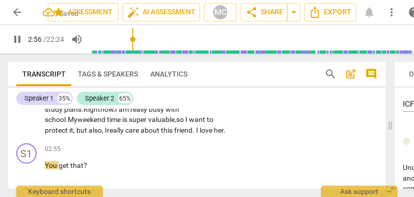
scroll to position [694, 0]
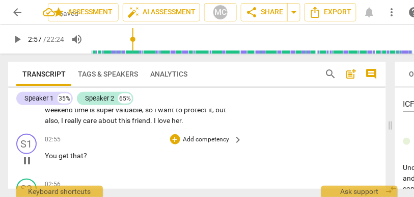
click at [47, 156] on span "You" at bounding box center [52, 155] width 14 height 8
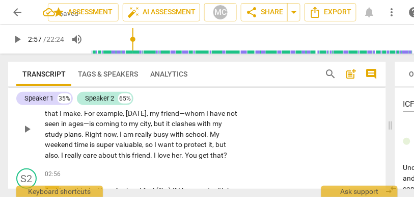
click at [150, 156] on span "friend" at bounding box center [141, 155] width 18 height 8
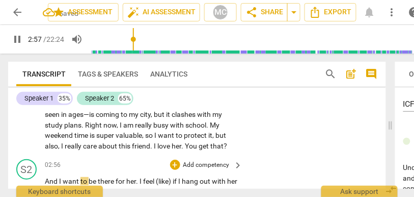
scroll to position [668, 0]
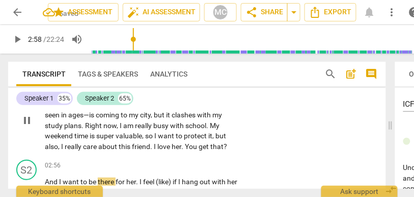
click at [224, 150] on span "?" at bounding box center [226, 146] width 4 height 8
type input "179"
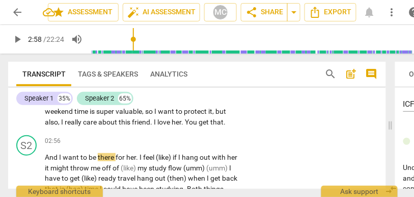
scroll to position [698, 0]
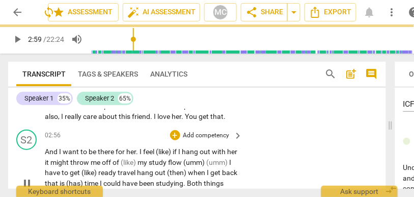
type input "179"
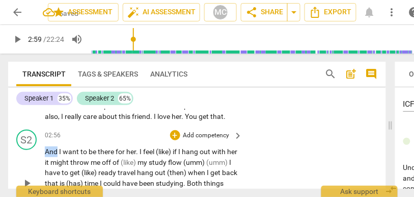
drag, startPoint x: 58, startPoint y: 160, endPoint x: 22, endPoint y: 160, distance: 35.6
click at [22, 160] on div "S2 play_arrow pause 02:56 + Add competency keyboard_arrow_right And I want to b…" at bounding box center [197, 174] width 378 height 98
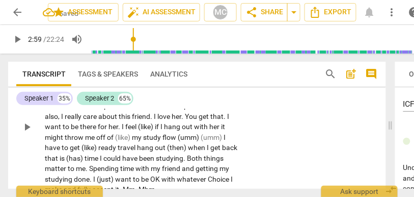
click at [185, 120] on span "You" at bounding box center [192, 116] width 14 height 8
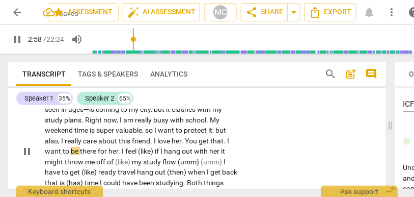
scroll to position [673, 0]
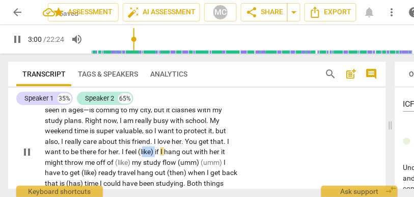
drag, startPoint x: 201, startPoint y: 151, endPoint x: 188, endPoint y: 150, distance: 12.8
click at [155, 151] on span "(like)" at bounding box center [146, 151] width 17 height 8
type input "181"
click at [183, 151] on span "hang" at bounding box center [174, 151] width 18 height 8
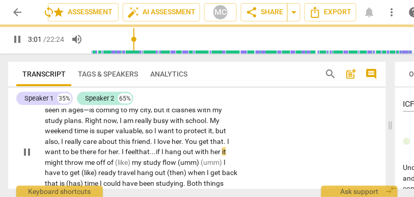
click at [210, 155] on span "her" at bounding box center [216, 151] width 12 height 8
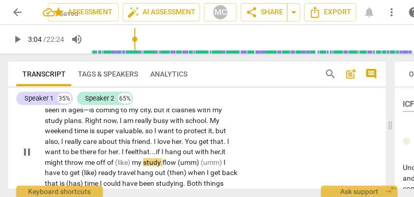
click at [143, 161] on span "my" at bounding box center [137, 162] width 11 height 8
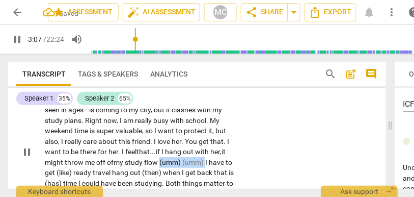
drag, startPoint x: 206, startPoint y: 161, endPoint x: 67, endPoint y: 170, distance: 139.3
click at [67, 170] on p "It's the mindset for me . I get this fear of regretting the choices that I make…" at bounding box center [141, 152] width 193 height 136
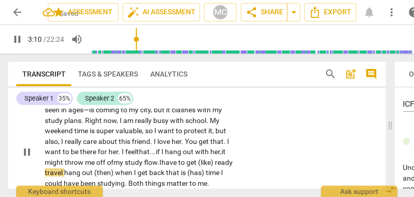
click at [178, 163] on span "have" at bounding box center [169, 162] width 17 height 8
click at [215, 166] on span "ready" at bounding box center [224, 162] width 18 height 8
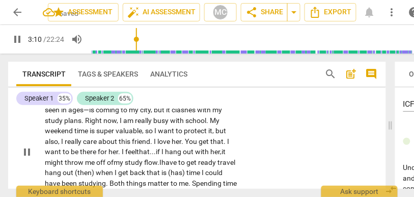
click at [198, 166] on span "ready" at bounding box center [207, 162] width 19 height 8
click at [63, 173] on span "hang" at bounding box center [54, 172] width 18 height 8
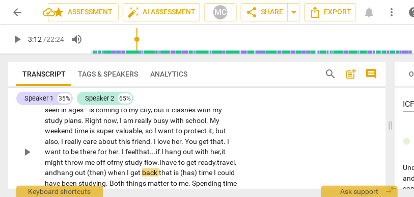
click at [108, 172] on span "(then)" at bounding box center [97, 172] width 21 height 8
click at [171, 173] on span "that" at bounding box center [163, 172] width 15 height 8
click at [156, 171] on span "back," at bounding box center [147, 172] width 17 height 8
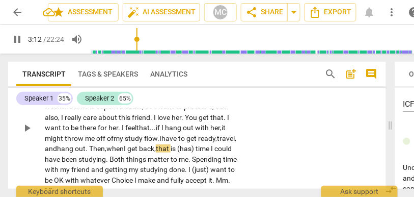
scroll to position [710, 0]
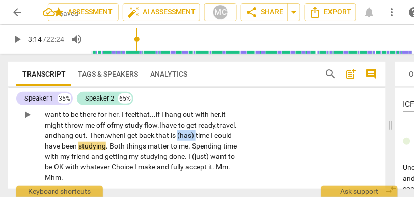
drag, startPoint x: 63, startPoint y: 146, endPoint x: 29, endPoint y: 146, distance: 34.1
click at [29, 146] on div "S2 play_arrow pause 02:29 + Add competency keyboard_arrow_right It's the mindse…" at bounding box center [197, 105] width 378 height 161
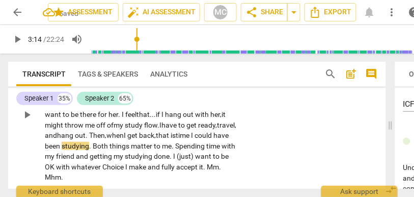
click at [176, 139] on span "time" at bounding box center [183, 135] width 15 height 8
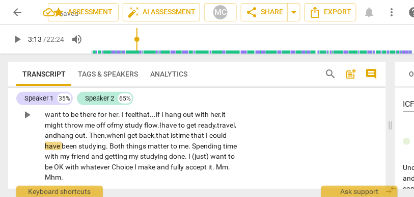
click at [171, 139] on span "is" at bounding box center [173, 135] width 5 height 8
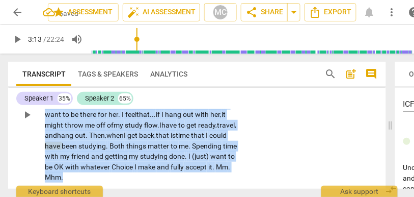
click at [171, 139] on span "is" at bounding box center [173, 135] width 5 height 8
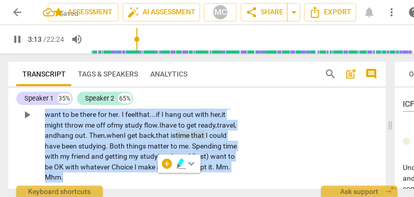
click at [171, 139] on span "is" at bounding box center [173, 135] width 5 height 8
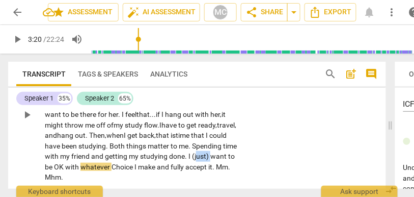
drag, startPoint x: 117, startPoint y: 165, endPoint x: 100, endPoint y: 165, distance: 16.3
click at [100, 165] on p "It's the mindset for me . I get this fear of regretting the choices that I make…" at bounding box center [141, 114] width 193 height 136
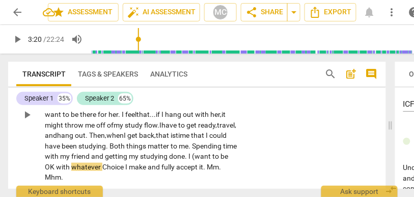
click at [207, 146] on p "It's the mindset for me . I get this fear of regretting the choices that I make…" at bounding box center [141, 114] width 193 height 136
click at [148, 146] on span "things" at bounding box center [136, 146] width 21 height 8
click at [188, 150] on span "." at bounding box center [190, 146] width 4 height 8
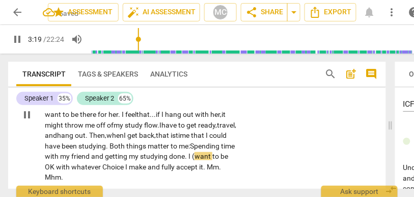
click at [192, 160] on span "(" at bounding box center [193, 156] width 3 height 8
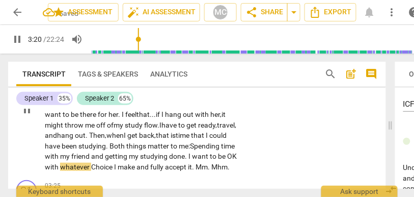
click at [192, 160] on span "want" at bounding box center [201, 156] width 18 height 8
click at [91, 167] on span "whatever" at bounding box center [75, 166] width 31 height 8
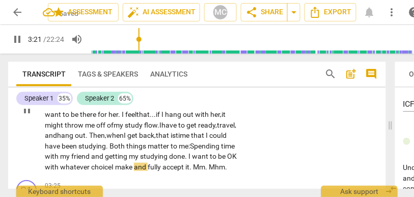
click at [112, 166] on span "choice" at bounding box center [101, 166] width 20 height 8
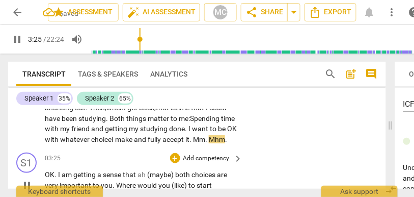
scroll to position [731, 0]
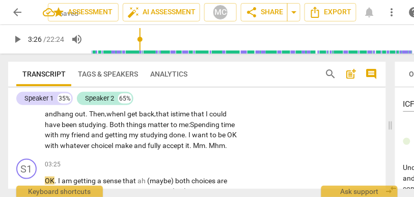
click at [162, 149] on span "accept" at bounding box center [173, 145] width 23 height 8
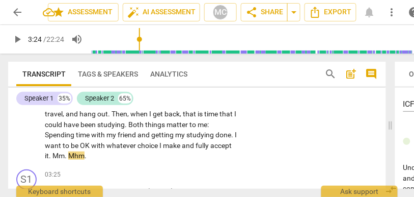
click at [91, 160] on div "S2 play_arrow pause 02:29 + Add competency keyboard_arrow_right It's the mindse…" at bounding box center [197, 84] width 378 height 161
click at [210, 149] on span "accept" at bounding box center [220, 145] width 21 height 8
type input "204"
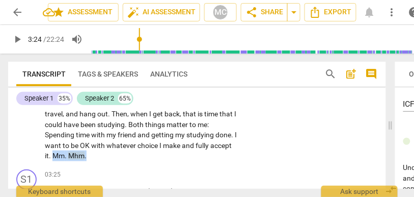
drag, startPoint x: 77, startPoint y: 156, endPoint x: 113, endPoint y: 156, distance: 35.1
click at [113, 156] on p "It's the mindset for me . I get this fear of regretting the choices that I make…" at bounding box center [141, 93] width 193 height 136
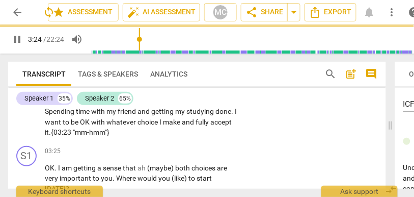
click at [258, 135] on div "S2 play_arrow pause 02:29 + Add competency keyboard_arrow_right It's the mindse…" at bounding box center [197, 61] width 378 height 161
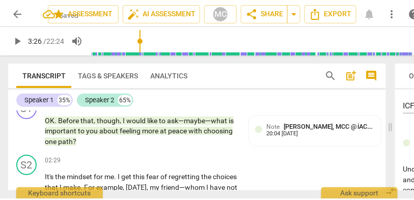
scroll to position [571, 0]
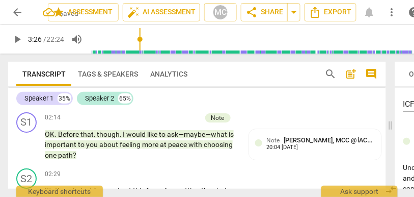
click at [209, 173] on p "Add competency" at bounding box center [206, 174] width 48 height 9
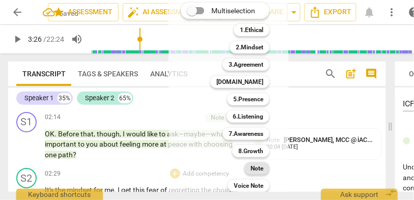
click at [257, 171] on b "Note" at bounding box center [257, 168] width 13 height 12
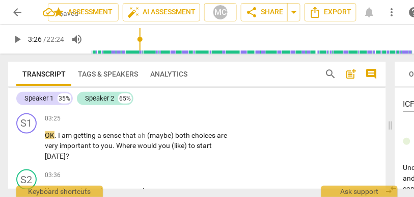
scroll to position [787, 0]
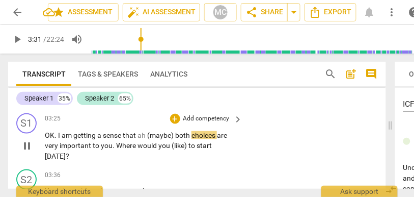
type input "211"
drag, startPoint x: 176, startPoint y: 132, endPoint x: 135, endPoint y: 132, distance: 40.7
click at [135, 132] on p "OK . I am getting a sense that ah (maybe) both choices are very important to yo…" at bounding box center [141, 146] width 193 height 32
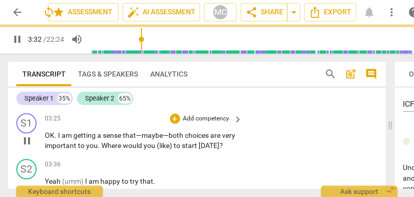
click at [174, 148] on span "(like)" at bounding box center [165, 145] width 17 height 8
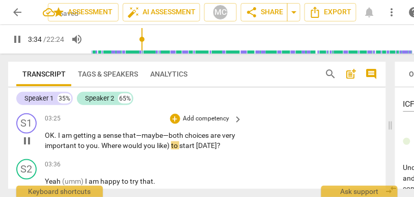
click at [179, 148] on span "to" at bounding box center [175, 145] width 8 height 8
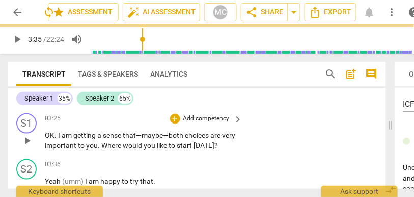
click at [194, 111] on div "S1 play_arrow pause 03:25 + Add competency keyboard_arrow_right OK . I am getti…" at bounding box center [197, 132] width 378 height 46
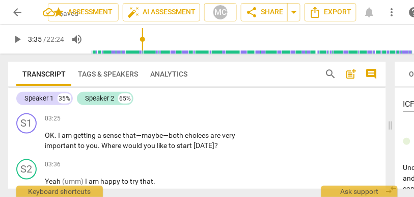
click at [198, 117] on p "Add competency" at bounding box center [206, 118] width 48 height 9
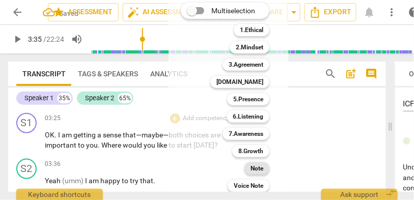
click at [258, 171] on b "Note" at bounding box center [257, 168] width 13 height 12
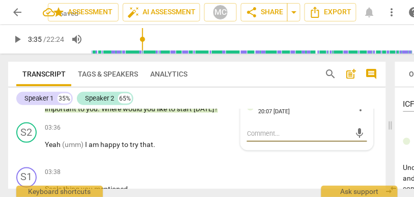
scroll to position [830, 0]
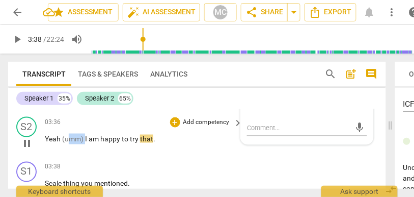
type input "218"
drag, startPoint x: 86, startPoint y: 139, endPoint x: 58, endPoint y: 139, distance: 28.0
click at [58, 139] on p "Yeah (umm) I am happy to try that ." at bounding box center [141, 138] width 193 height 11
click at [59, 139] on span "Yeah." at bounding box center [54, 138] width 18 height 8
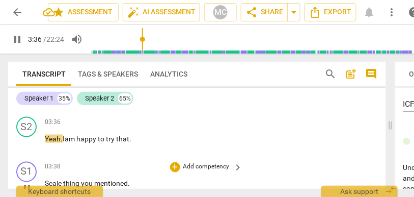
click at [46, 181] on span "Scale" at bounding box center [54, 183] width 18 height 8
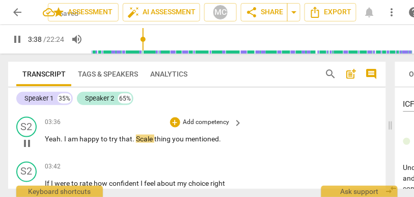
click at [136, 135] on span "Scale" at bounding box center [145, 138] width 18 height 8
type input "219"
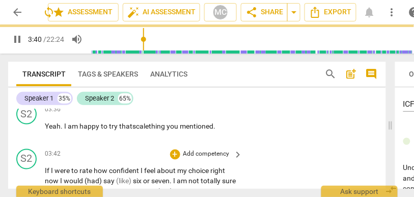
click at [45, 170] on span "If" at bounding box center [48, 171] width 6 height 8
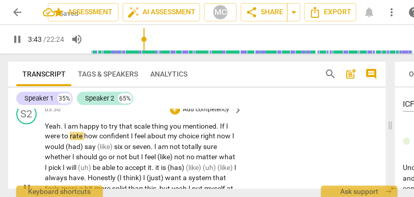
click at [203, 125] on span "mentioned" at bounding box center [200, 126] width 34 height 8
click at [233, 139] on span "I" at bounding box center [233, 136] width 2 height 8
type input "228"
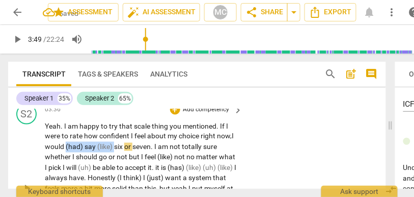
drag, startPoint x: 85, startPoint y: 145, endPoint x: 134, endPoint y: 146, distance: 48.9
click at [134, 146] on p "Yeah . I am happy to try that scale thing you mentioned . If I were to rate how…" at bounding box center [141, 189] width 193 height 136
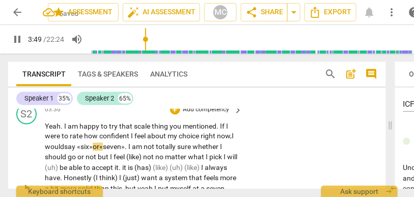
click at [266, 150] on div "S2 play_arrow pause 03:36 + Add competency keyboard_arrow_right Yeah . I am hap…" at bounding box center [197, 180] width 378 height 161
click at [99, 158] on span "but" at bounding box center [104, 157] width 12 height 8
type input "235"
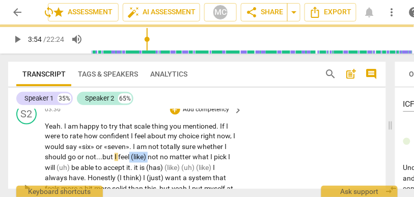
drag, startPoint x: 151, startPoint y: 156, endPoint x: 130, endPoint y: 155, distance: 20.4
click at [130, 155] on p "Yeah . I am happy to try that scale thing you mentioned . If I were to rate how…" at bounding box center [141, 189] width 193 height 136
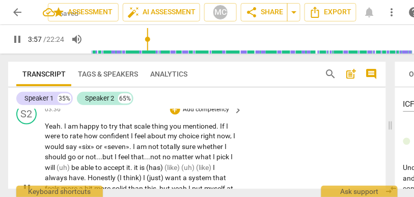
click at [133, 156] on span "feel that..." at bounding box center [134, 157] width 32 height 8
drag, startPoint x: 165, startPoint y: 157, endPoint x: 146, endPoint y: 157, distance: 18.8
click at [146, 157] on p "Yeah . I am happy to try that scale thing you mentioned . If I were to rate how…" at bounding box center [141, 189] width 193 height 136
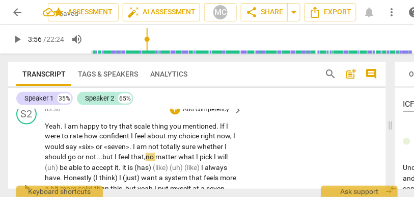
click at [150, 157] on span "no" at bounding box center [151, 157] width 10 height 8
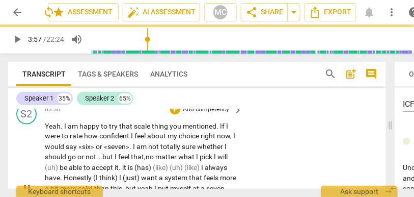
click at [214, 156] on span "pick" at bounding box center [207, 157] width 14 height 8
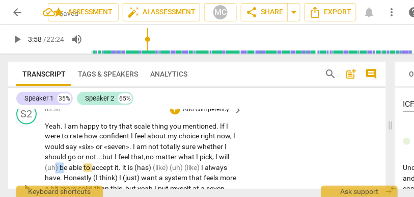
drag, startPoint x: 62, startPoint y: 166, endPoint x: 55, endPoint y: 167, distance: 7.1
click at [55, 167] on p "Yeah . I am happy to try that scale thing you mentioned . If I were to rate how…" at bounding box center [141, 189] width 193 height 136
click at [58, 168] on span "(uh)" at bounding box center [52, 167] width 15 height 8
drag, startPoint x: 59, startPoint y: 165, endPoint x: 41, endPoint y: 165, distance: 17.8
click at [41, 165] on div "S2 play_arrow pause 03:36 + Add competency keyboard_arrow_right Yeah . I am hap…" at bounding box center [197, 180] width 378 height 161
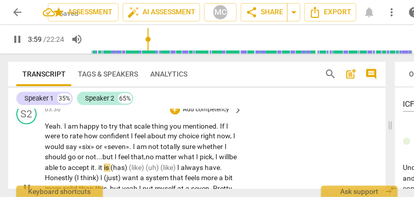
scroll to position [855, 0]
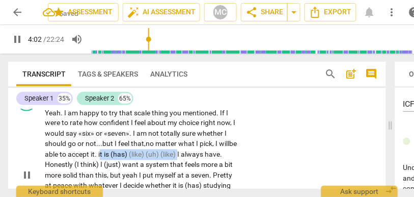
drag, startPoint x: 202, startPoint y: 152, endPoint x: 123, endPoint y: 152, distance: 78.4
click at [123, 152] on p "Yeah . I am happy to try that scale thing you mentioned . If I were to rate how…" at bounding box center [141, 175] width 193 height 136
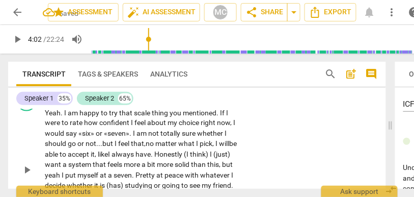
click at [229, 148] on span "be" at bounding box center [233, 144] width 8 height 8
drag, startPoint x: 207, startPoint y: 155, endPoint x: 246, endPoint y: 155, distance: 39.2
click at [246, 155] on div "S2 play_arrow pause 03:36 + Add competency keyboard_arrow_right Yeah . I am hap…" at bounding box center [197, 162] width 378 height 150
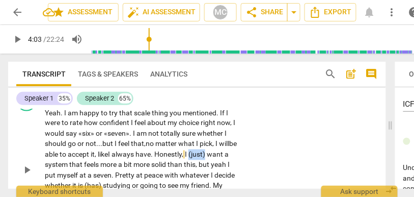
drag, startPoint x: 213, startPoint y: 154, endPoint x: 267, endPoint y: 147, distance: 54.4
click at [267, 147] on div "S2 play_arrow pause 03:36 + Add competency keyboard_arrow_right Yeah . I am hap…" at bounding box center [197, 162] width 378 height 150
click at [230, 157] on p "Yeah . I am happy to try that scale thing you mentioned . If I were to rate how…" at bounding box center [141, 169] width 193 height 125
drag, startPoint x: 211, startPoint y: 155, endPoint x: 244, endPoint y: 154, distance: 33.1
click at [244, 154] on div "S2 play_arrow pause 03:36 + Add competency keyboard_arrow_right Yeah . I am hap…" at bounding box center [197, 162] width 378 height 150
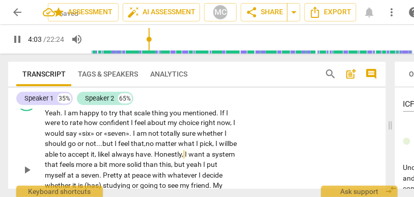
click at [254, 150] on div "S2 play_arrow pause 03:36 + Add competency keyboard_arrow_right Yeah . I am hap…" at bounding box center [197, 162] width 378 height 150
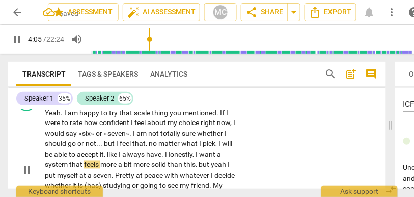
scroll to position [880, 0]
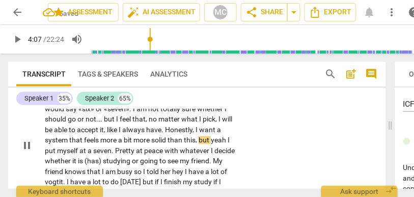
type input "248"
drag, startPoint x: 100, startPoint y: 140, endPoint x: 135, endPoint y: 142, distance: 34.7
click at [135, 142] on p "Yeah . I am happy to try that scale thing you mentioned . If I were to rate how…" at bounding box center [141, 145] width 193 height 125
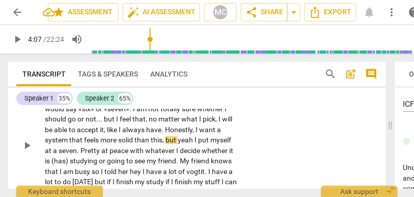
click at [83, 140] on span "that" at bounding box center [76, 140] width 15 height 8
drag, startPoint x: 196, startPoint y: 139, endPoint x: 166, endPoint y: 139, distance: 29.5
click at [166, 139] on p "Yeah . I am happy to try that scale thing you mentioned . If I were to rate how…" at bounding box center [141, 145] width 193 height 125
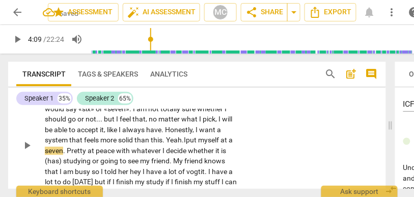
click at [51, 152] on span "seven" at bounding box center [54, 151] width 18 height 8
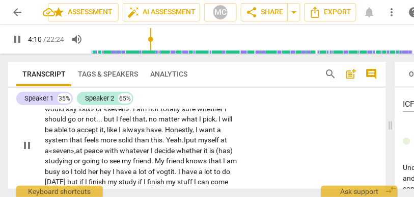
click at [64, 128] on span "able" at bounding box center [61, 130] width 15 height 8
click at [76, 153] on span "seven»," at bounding box center [63, 151] width 23 height 8
click at [186, 152] on span "whether" at bounding box center [194, 151] width 27 height 8
click at [194, 151] on span "whether" at bounding box center [194, 151] width 27 height 8
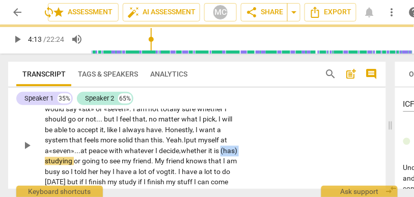
drag, startPoint x: 62, startPoint y: 161, endPoint x: 32, endPoint y: 161, distance: 30.6
click at [32, 161] on div "S2 play_arrow pause 03:36 + Add competency keyboard_arrow_right Yeah . I am hap…" at bounding box center [197, 137] width 378 height 150
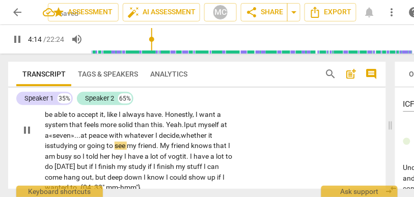
scroll to position [896, 0]
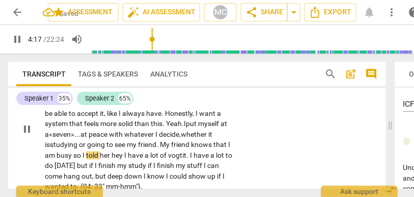
click at [73, 153] on span "so" at bounding box center [77, 155] width 9 height 8
click at [62, 156] on span "busy," at bounding box center [65, 155] width 16 height 8
click at [116, 157] on span "hey" at bounding box center [117, 155] width 13 height 8
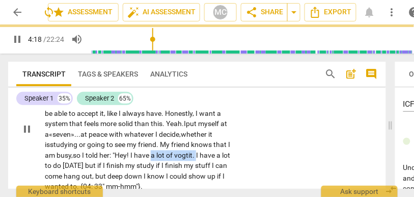
drag, startPoint x: 198, startPoint y: 156, endPoint x: 154, endPoint y: 156, distance: 43.8
click at [154, 156] on p "Yeah . I am happy to try that scale thing you mentioned . If I were to rate how…" at bounding box center [141, 129] width 193 height 125
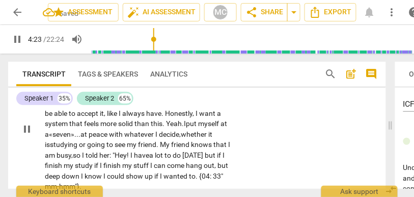
click at [217, 155] on span "but" at bounding box center [211, 155] width 12 height 8
click at [205, 155] on span "[DATE]," at bounding box center [193, 155] width 22 height 8
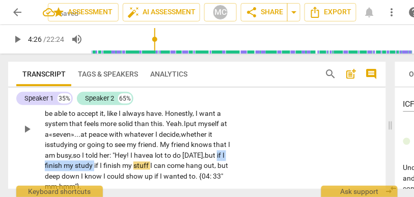
drag, startPoint x: 104, startPoint y: 167, endPoint x: 29, endPoint y: 168, distance: 74.9
click at [29, 168] on div "S2 play_arrow pause 03:36 + Add competency keyboard_arrow_right Yeah . I am hap…" at bounding box center [197, 121] width 378 height 150
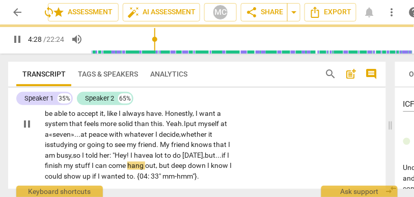
click at [95, 166] on span "I" at bounding box center [94, 165] width 4 height 8
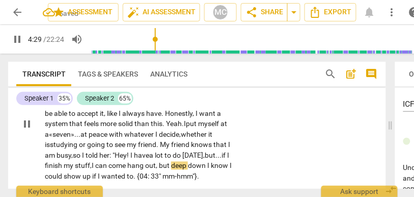
click at [108, 167] on span "can" at bounding box center [101, 165] width 13 height 8
click at [159, 168] on span "," at bounding box center [157, 165] width 3 height 8
click at [145, 164] on span "hang" at bounding box center [136, 165] width 18 height 8
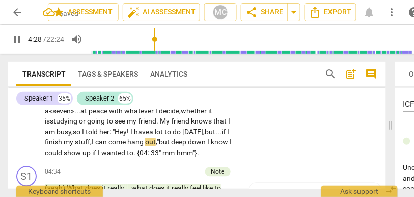
scroll to position [925, 0]
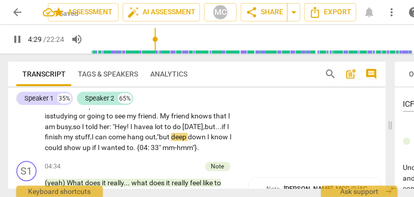
click at [207, 141] on span "I" at bounding box center [209, 137] width 4 height 8
click at [64, 150] on span "could" at bounding box center [54, 148] width 19 height 8
click at [162, 149] on span "33"" at bounding box center [157, 148] width 12 height 8
click at [286, 130] on div "S2 play_arrow pause 03:36 + Add competency keyboard_arrow_right Yeah . I am hap…" at bounding box center [197, 87] width 378 height 140
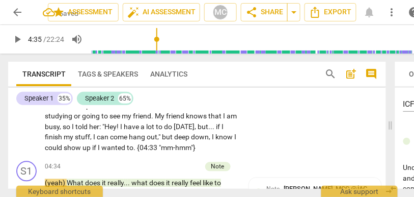
click at [274, 145] on div "S2 play_arrow pause 03:36 + Add competency keyboard_arrow_right Yeah . I am hap…" at bounding box center [197, 87] width 378 height 140
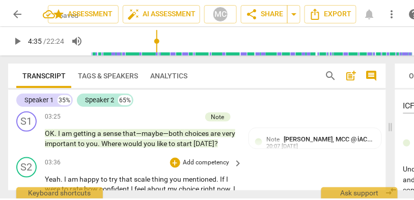
scroll to position [789, 0]
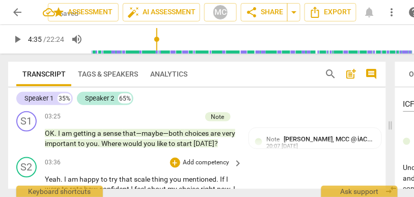
click at [206, 164] on p "Add competency" at bounding box center [206, 162] width 48 height 9
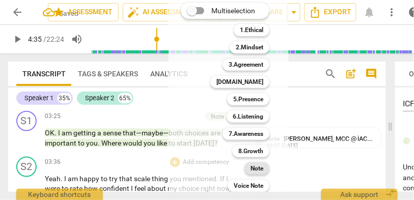
click at [251, 168] on div "Note" at bounding box center [256, 168] width 25 height 12
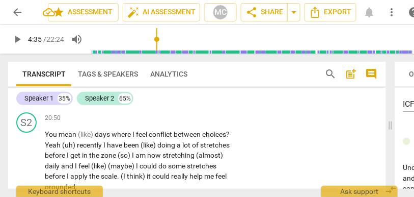
scroll to position [4560, 0]
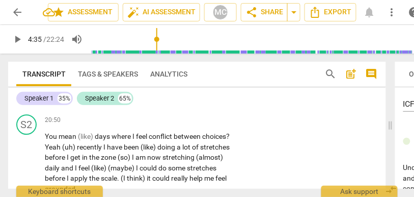
click at [161, 94] on span "days" at bounding box center [165, 90] width 17 height 8
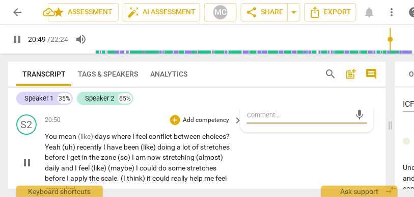
scroll to position [4593, 0]
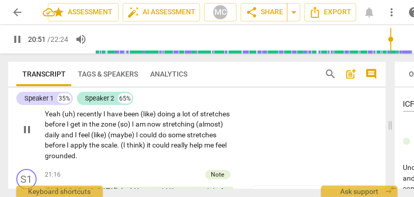
drag, startPoint x: 96, startPoint y: 143, endPoint x: 80, endPoint y: 142, distance: 16.3
click at [80, 142] on p "You mean (like) days where I feel conflict between choices ? Yeah (uh) recently…" at bounding box center [141, 129] width 193 height 63
type input "1252"
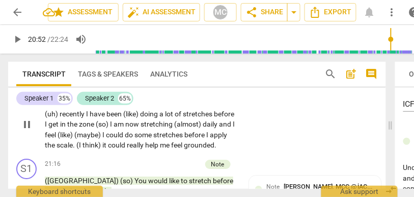
click at [86, 107] on span "days" at bounding box center [86, 103] width 17 height 8
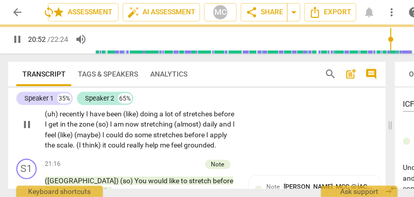
click at [217, 107] on span "Yeah" at bounding box center [222, 103] width 16 height 8
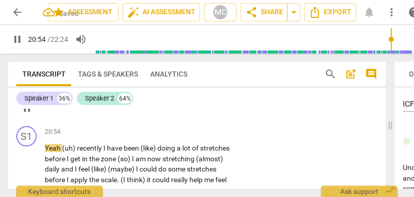
click at [123, 107] on span "feel" at bounding box center [125, 103] width 13 height 8
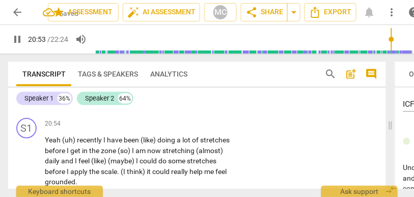
scroll to position [4605, 0]
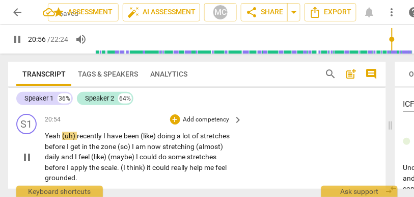
click at [64, 140] on span "(uh)" at bounding box center [69, 135] width 15 height 8
click at [79, 140] on span "recently" at bounding box center [90, 135] width 26 height 8
type input "1258"
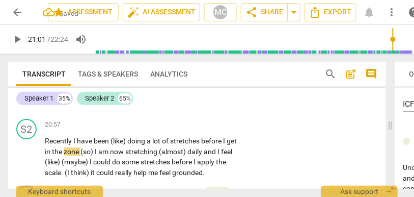
scroll to position [4650, 0]
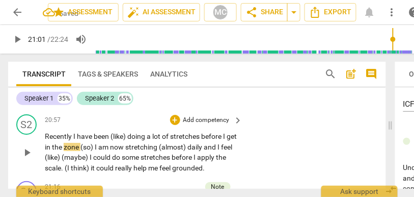
click at [49, 140] on span "Recently" at bounding box center [59, 136] width 29 height 8
click at [74, 140] on span "I" at bounding box center [75, 136] width 4 height 8
click at [131, 140] on span "doing" at bounding box center [136, 136] width 19 height 8
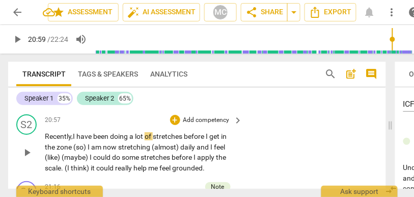
scroll to position [4686, 0]
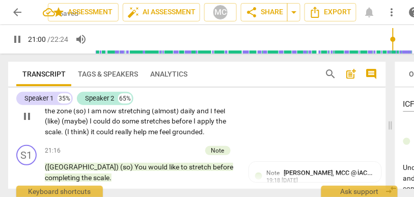
click at [88, 115] on span "I" at bounding box center [90, 110] width 4 height 8
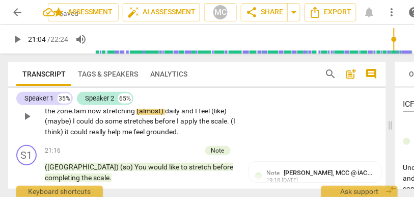
click at [140, 115] on span "(almost)" at bounding box center [150, 110] width 29 height 8
click at [166, 115] on span "daily" at bounding box center [170, 110] width 16 height 8
click at [192, 115] on span "I" at bounding box center [190, 110] width 4 height 8
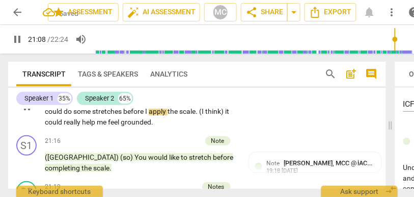
scroll to position [4698, 0]
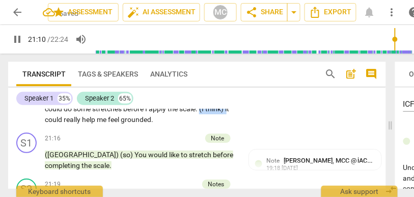
drag, startPoint x: 72, startPoint y: 159, endPoint x: 36, endPoint y: 161, distance: 36.2
click at [36, 128] on div "S2 play_arrow pause 20:57 + Add competency keyboard_arrow_right Recently, I hav…" at bounding box center [197, 95] width 378 height 67
click at [145, 113] on span "before" at bounding box center [134, 108] width 22 height 8
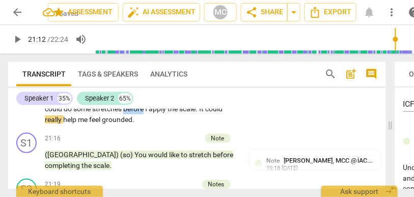
click at [145, 113] on span "before" at bounding box center [134, 108] width 22 height 8
click at [196, 113] on span "scale" at bounding box center [187, 108] width 16 height 8
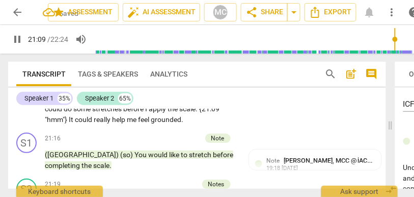
click at [352, 128] on div "S2 play_arrow pause 20:57 + Add competency keyboard_arrow_right Recently, I hav…" at bounding box center [197, 95] width 378 height 67
click at [210, 124] on p "Recently , I have been doing a lot of stretches before I get in the zone . I am…" at bounding box center [141, 103] width 193 height 42
click at [188, 113] on span "the" at bounding box center [183, 108] width 12 height 8
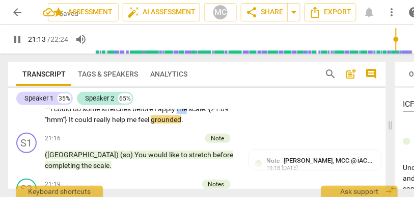
click at [188, 113] on span "the" at bounding box center [183, 108] width 12 height 8
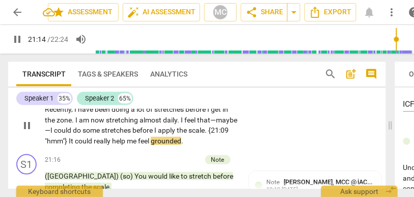
scroll to position [4676, 0]
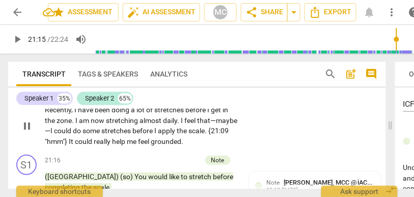
click at [199, 98] on p "Add competency" at bounding box center [206, 93] width 48 height 9
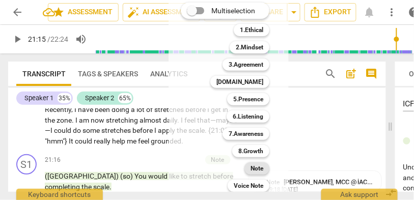
click at [255, 170] on b "Note" at bounding box center [257, 168] width 13 height 12
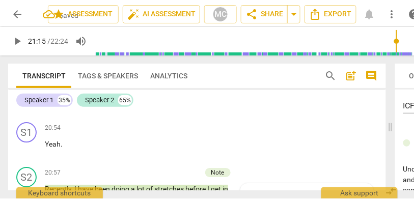
scroll to position [4597, 0]
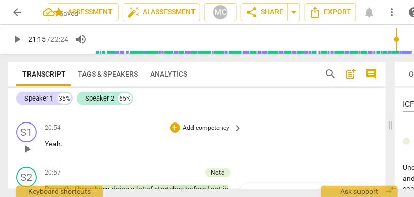
click at [212, 132] on p "Add competency" at bounding box center [206, 127] width 48 height 9
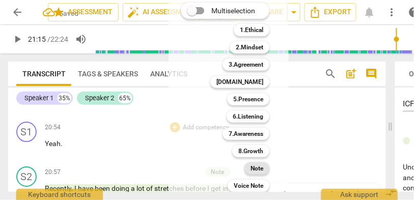
click at [254, 167] on b "Note" at bounding box center [257, 168] width 13 height 12
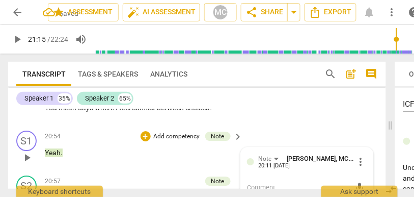
scroll to position [4587, 0]
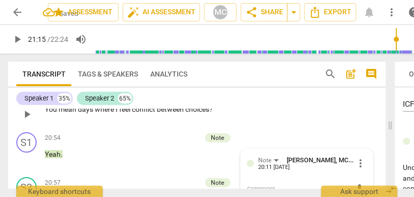
click at [212, 98] on p "Add competency" at bounding box center [206, 93] width 48 height 9
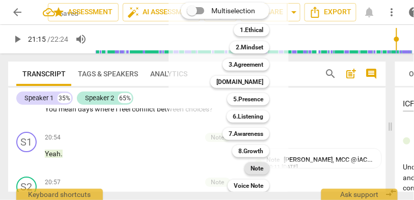
click at [259, 172] on b "Note" at bounding box center [257, 168] width 13 height 12
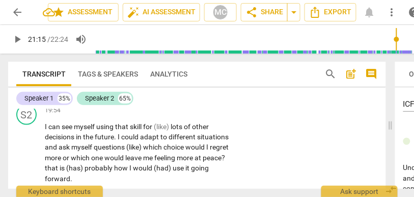
scroll to position [4323, 0]
click at [140, 96] on span "general" at bounding box center [151, 92] width 23 height 8
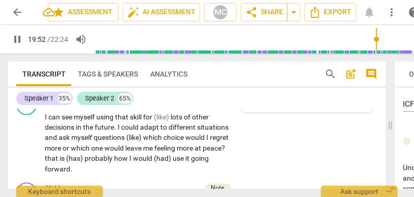
scroll to position [4353, 0]
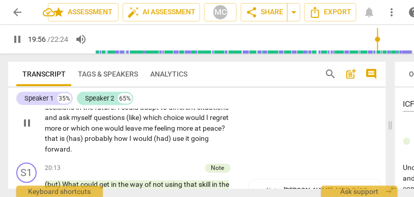
drag, startPoint x: 173, startPoint y: 139, endPoint x: 156, endPoint y: 140, distance: 17.3
click at [156, 140] on p "I can see myself using that skill for (like) lots of other decisions in the fut…" at bounding box center [141, 123] width 193 height 63
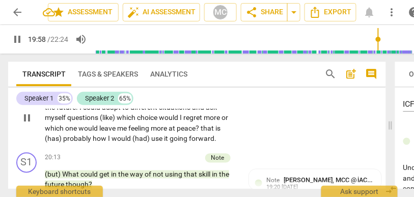
click at [164, 101] on span "lots" at bounding box center [160, 97] width 13 height 8
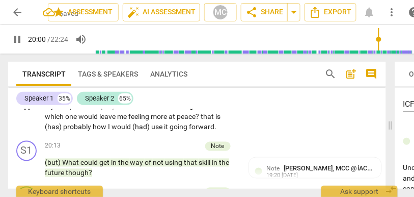
scroll to position [4362, 0]
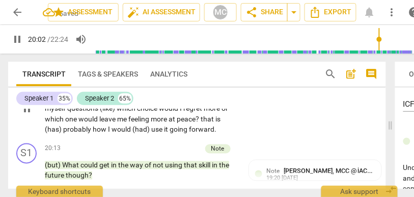
click at [119, 113] on span "which" at bounding box center [127, 108] width 20 height 8
click at [186, 113] on span "would" at bounding box center [184, 108] width 21 height 8
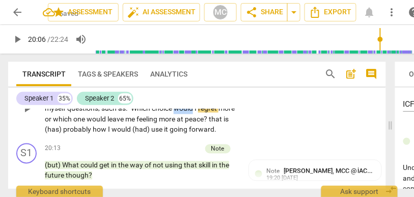
click at [186, 113] on span "would" at bounding box center [184, 108] width 21 height 8
click at [53, 123] on span "or" at bounding box center [49, 119] width 8 height 8
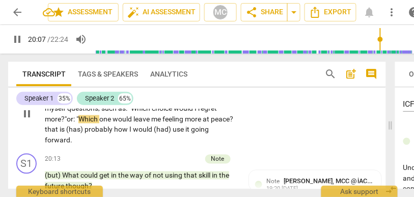
scroll to position [4382, 0]
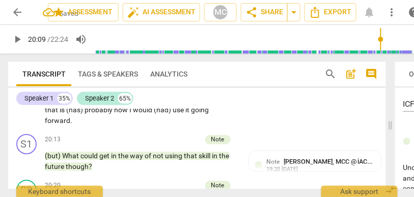
click at [60, 114] on span "that" at bounding box center [52, 110] width 15 height 8
click at [111, 114] on span "(has)" at bounding box center [101, 110] width 18 height 8
click at [123, 114] on span "how" at bounding box center [126, 110] width 15 height 8
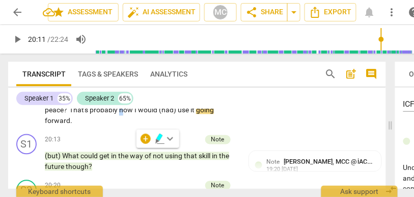
click at [123, 114] on span "how" at bounding box center [126, 110] width 15 height 8
click at [88, 114] on span "That's" at bounding box center [78, 110] width 19 height 8
click at [179, 126] on p "I can see myself using that skill for lots of other decisions in the future . I…" at bounding box center [141, 94] width 193 height 63
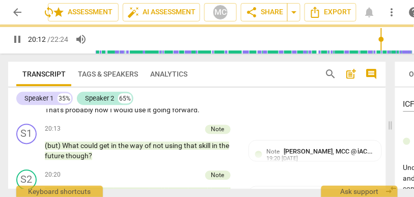
click at [257, 120] on div "S2 play_arrow pause 19:54 + Add competency keyboard_arrow_right I can see mysel…" at bounding box center [197, 80] width 378 height 77
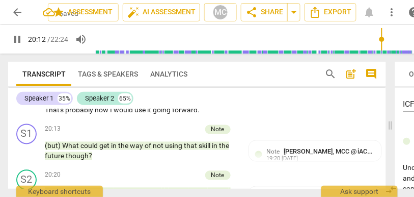
scroll to position [4355, 0]
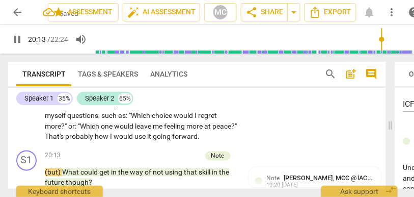
click at [201, 84] on p "Add competency" at bounding box center [206, 78] width 48 height 9
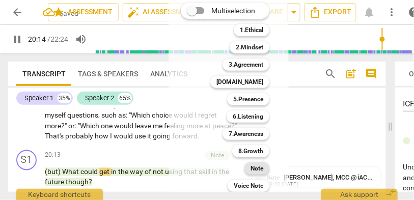
click at [261, 170] on b "Note" at bounding box center [257, 168] width 13 height 12
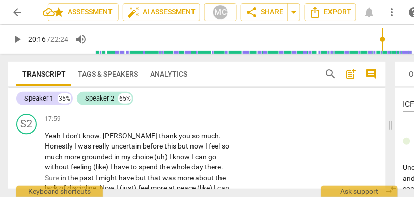
scroll to position [3884, 0]
click at [145, 104] on span "anything" at bounding box center [131, 100] width 30 height 8
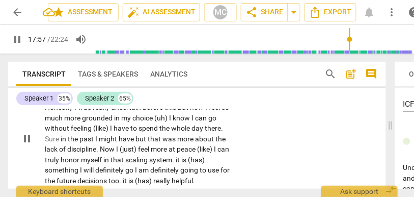
scroll to position [3926, 0]
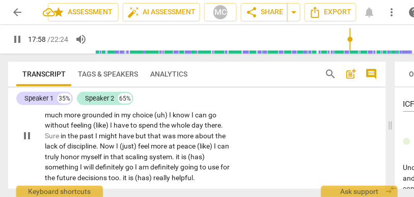
click at [63, 98] on span "I" at bounding box center [64, 94] width 4 height 8
click at [158, 98] on span "thank" at bounding box center [168, 94] width 20 height 8
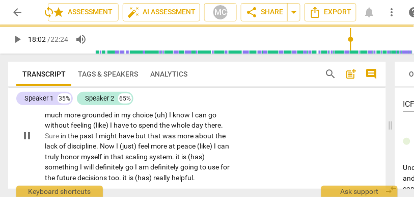
click at [108, 98] on span "[PERSON_NAME]" at bounding box center [130, 94] width 56 height 8
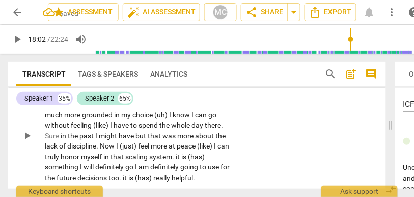
click at [156, 98] on span "thank" at bounding box center [166, 94] width 20 height 8
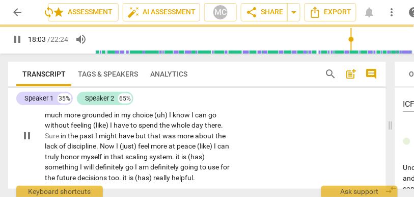
click at [74, 108] on span "Honestly" at bounding box center [60, 104] width 30 height 8
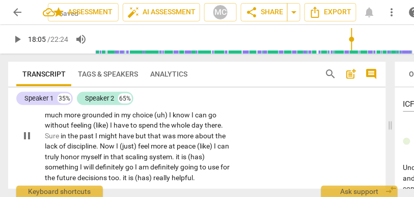
click at [75, 108] on span "Honestly," at bounding box center [60, 104] width 31 height 8
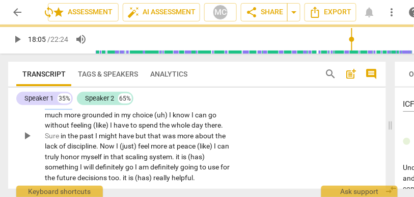
click at [75, 108] on span "Honestly," at bounding box center [60, 104] width 31 height 8
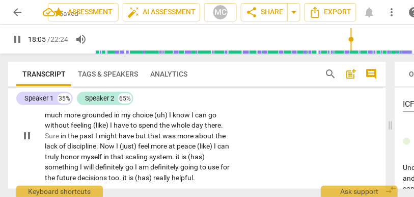
scroll to position [3933, 0]
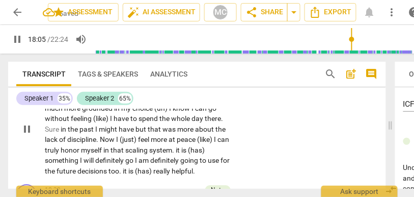
click at [179, 101] on span "but" at bounding box center [185, 97] width 12 height 8
click at [191, 101] on span "now" at bounding box center [198, 97] width 15 height 8
click at [154, 112] on span "(uh)" at bounding box center [161, 108] width 15 height 8
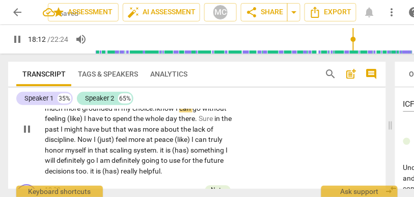
scroll to position [3951, 0]
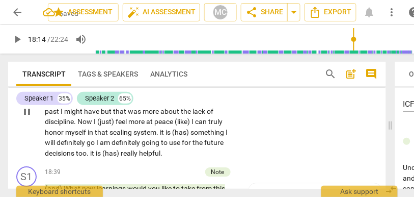
drag, startPoint x: 62, startPoint y: 142, endPoint x: 36, endPoint y: 142, distance: 26.0
click at [36, 142] on div "S2 play_arrow pause 17:59 + Add competency keyboard_arrow_right Yeah. I don't k…" at bounding box center [197, 102] width 378 height 119
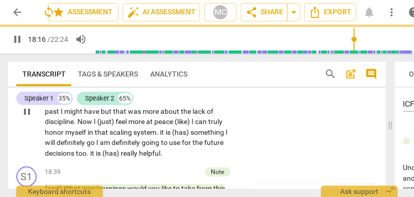
click at [195, 104] on span "Sure" at bounding box center [203, 100] width 16 height 8
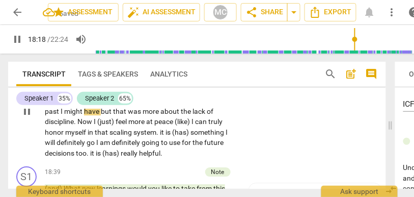
click at [211, 104] on span "In" at bounding box center [214, 100] width 6 height 8
click at [61, 115] on span "past" at bounding box center [53, 111] width 16 height 8
click at [101, 115] on span "but" at bounding box center [107, 111] width 12 height 8
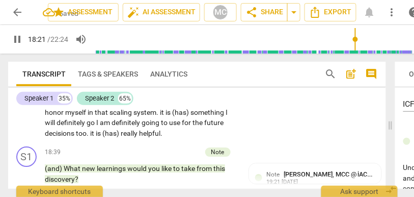
scroll to position [3972, 0]
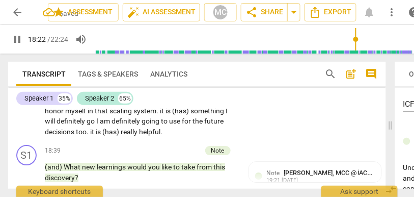
click at [77, 104] on span "Now" at bounding box center [85, 100] width 16 height 8
drag, startPoint x: 84, startPoint y: 142, endPoint x: 66, endPoint y: 142, distance: 17.3
click at [66, 137] on p "Yeah. I don't know, [PERSON_NAME]. Thank you so much . Honestly, I was really u…" at bounding box center [141, 90] width 193 height 94
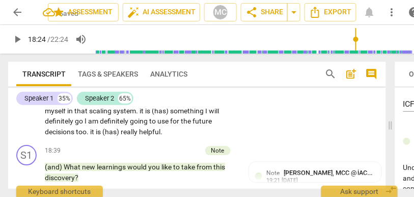
click at [97, 104] on span "feel" at bounding box center [103, 100] width 13 height 8
drag, startPoint x: 145, startPoint y: 142, endPoint x: 122, endPoint y: 142, distance: 22.9
click at [122, 137] on p "Yeah. I don't know, [PERSON_NAME]. Thank you so much . Honestly, I was really u…" at bounding box center [141, 90] width 193 height 94
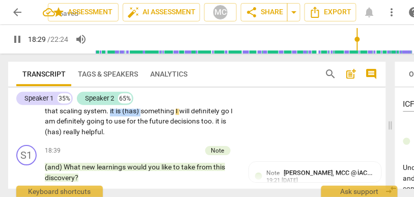
drag, startPoint x: 127, startPoint y: 152, endPoint x: 96, endPoint y: 152, distance: 31.1
click at [96, 137] on p "Yeah. I don't know, [PERSON_NAME]. Thank you so much . Honestly, I was really u…" at bounding box center [141, 90] width 193 height 94
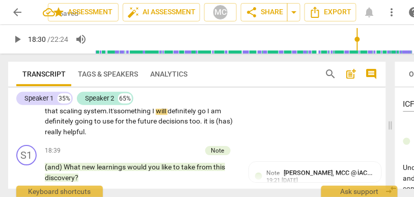
click at [117, 115] on span "something" at bounding box center [134, 110] width 35 height 8
click at [156, 115] on span "will" at bounding box center [162, 110] width 12 height 8
click at [198, 115] on span "go" at bounding box center [203, 110] width 10 height 8
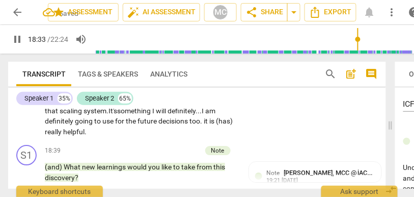
click at [74, 125] on span "definitely" at bounding box center [60, 121] width 30 height 8
click at [139, 125] on span "future" at bounding box center [147, 121] width 21 height 8
click at [129, 137] on p "Yeah. I don't know, [PERSON_NAME]. Thank you so much . Honestly, I was really u…" at bounding box center [141, 90] width 193 height 94
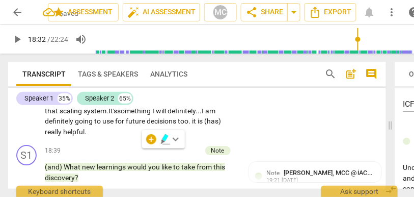
click at [120, 115] on span "something" at bounding box center [134, 110] width 35 height 8
drag, startPoint x: 194, startPoint y: 152, endPoint x: 140, endPoint y: 149, distance: 53.5
click at [140, 137] on p "Yeah. I don't know, [PERSON_NAME]. Thank you so much . Honestly, I was really u…" at bounding box center [141, 90] width 193 height 94
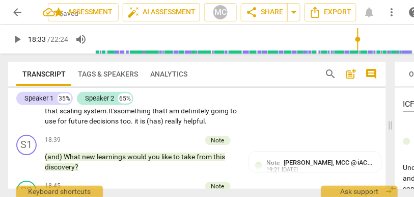
click at [189, 115] on span "definitely" at bounding box center [196, 110] width 30 height 8
drag, startPoint x: 167, startPoint y: 161, endPoint x: 135, endPoint y: 160, distance: 31.1
click at [135, 126] on p "Yeah. I don't know, [PERSON_NAME]. Thank you so much . Honestly, I was really u…" at bounding box center [141, 85] width 193 height 84
click at [64, 125] on span "for" at bounding box center [63, 121] width 11 height 8
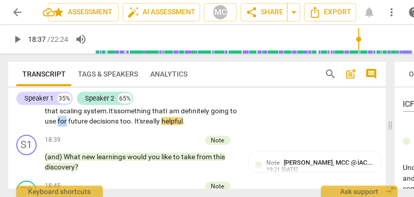
click at [64, 125] on span "for" at bounding box center [63, 121] width 11 height 8
click at [123, 125] on span "too" at bounding box center [125, 121] width 11 height 8
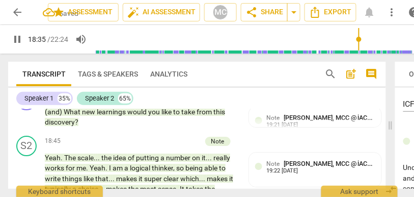
scroll to position [4017, 0]
click at [299, 86] on div "S2 play_arrow pause 17:59 + Add competency keyboard_arrow_right Yeah . I don't …" at bounding box center [197, 31] width 378 height 108
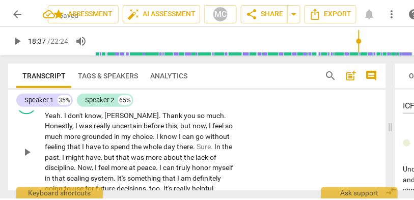
scroll to position [3903, 0]
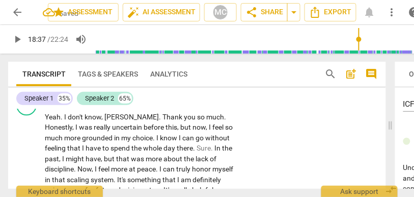
click at [208, 105] on p "Add competency" at bounding box center [206, 100] width 48 height 9
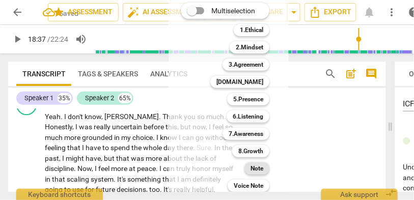
click at [262, 171] on b "Note" at bounding box center [257, 168] width 13 height 12
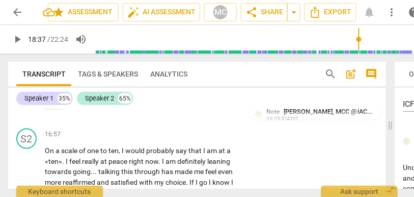
scroll to position [3687, 0]
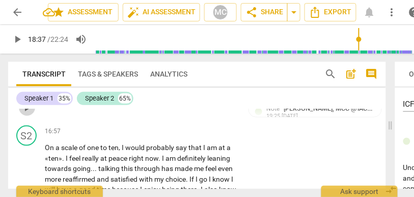
click at [29, 114] on span "play_arrow" at bounding box center [27, 107] width 12 height 12
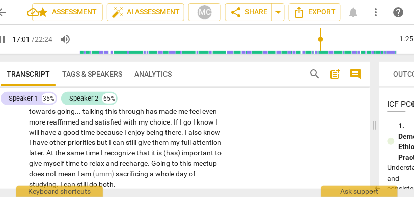
scroll to position [0, 20]
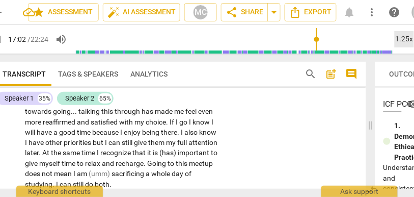
click at [403, 41] on div "1.25x" at bounding box center [404, 39] width 19 height 16
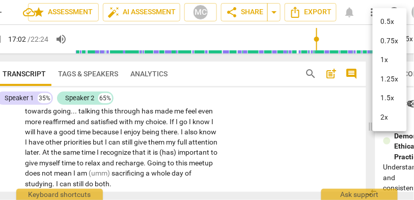
click at [395, 79] on li "1.25x" at bounding box center [390, 79] width 34 height 19
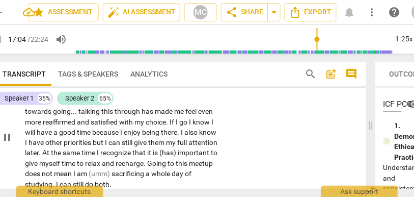
click at [131, 94] on span "probably" at bounding box center [141, 90] width 30 height 8
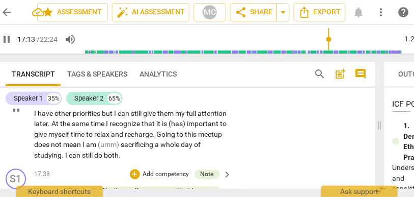
scroll to position [0, 4]
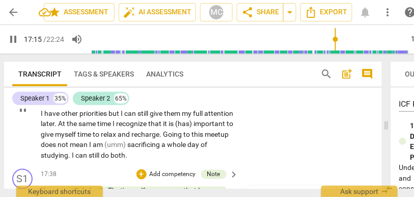
click at [204, 97] on span "go" at bounding box center [200, 93] width 10 height 8
click at [208, 97] on span "I" at bounding box center [207, 93] width 4 height 8
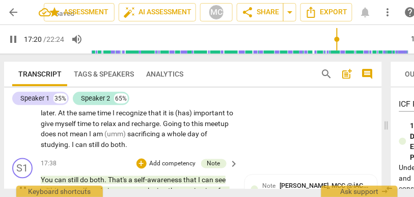
click at [121, 107] on span "but" at bounding box center [114, 103] width 12 height 8
click at [137, 107] on span "can" at bounding box center [130, 103] width 13 height 8
click at [116, 117] on span "I" at bounding box center [115, 113] width 4 height 8
drag, startPoint x: 195, startPoint y: 145, endPoint x: 233, endPoint y: 146, distance: 38.2
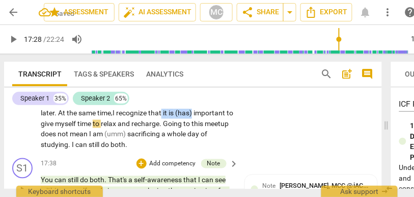
click at [233, 146] on div "On a scale of one to ten , I would probably say that I am at a «ten» . I feel r…" at bounding box center [140, 97] width 199 height 104
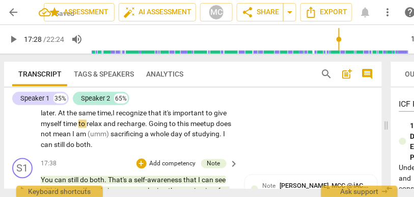
click at [148, 117] on span "recognize" at bounding box center [132, 113] width 32 height 8
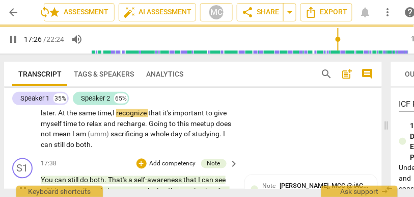
scroll to position [3793, 0]
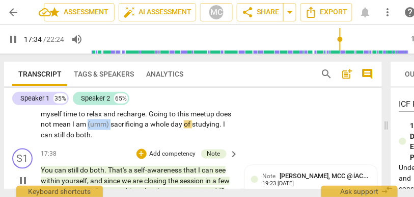
drag, startPoint x: 198, startPoint y: 155, endPoint x: 174, endPoint y: 152, distance: 23.6
click at [174, 140] on p "On a scale of one to ten , I would probably say that I am at a «ten» . I feel r…" at bounding box center [137, 88] width 193 height 104
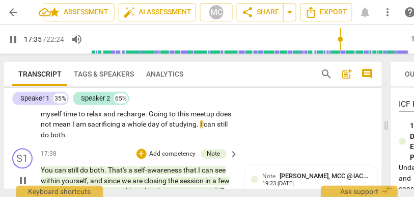
click at [88, 128] on span "am" at bounding box center [82, 124] width 12 height 8
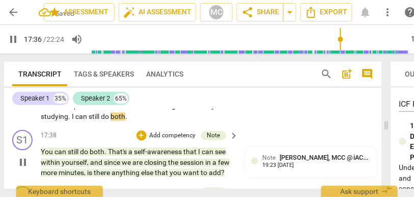
click at [243, 126] on div "S2 play_arrow pause 16:57 + Add competency keyboard_arrow_right On a scale of o…" at bounding box center [193, 60] width 378 height 129
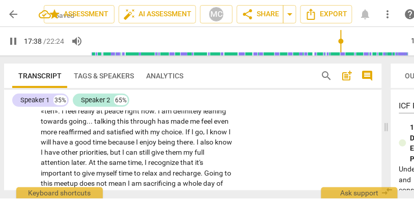
scroll to position [3733, 0]
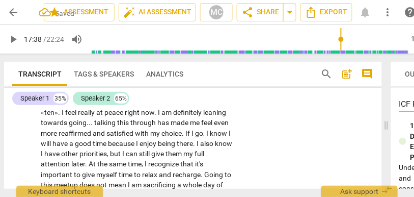
click at [191, 90] on p "Add competency" at bounding box center [202, 85] width 48 height 9
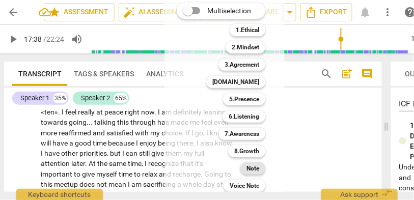
click at [256, 168] on b "Note" at bounding box center [252, 168] width 13 height 12
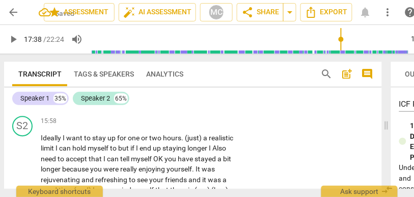
scroll to position [3372, 0]
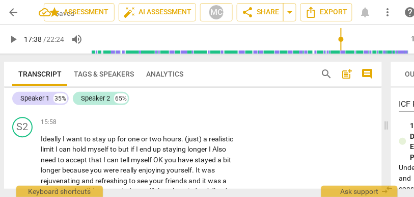
click at [63, 107] on span "to" at bounding box center [62, 103] width 8 height 8
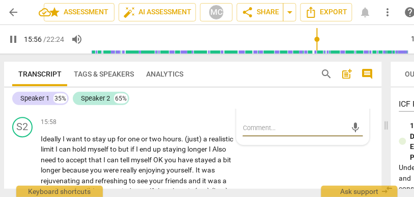
scroll to position [3405, 0]
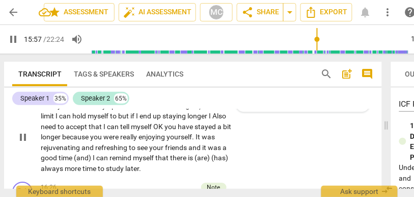
click at [62, 109] on span "Ideally" at bounding box center [52, 105] width 22 height 8
drag, startPoint x: 204, startPoint y: 136, endPoint x: 182, endPoint y: 137, distance: 22.4
click at [182, 137] on p "Ideally, I want to stay up for one or two hours . (just) a realistic limit I ca…" at bounding box center [137, 136] width 193 height 73
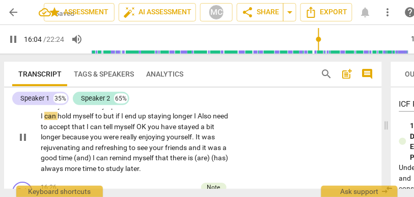
click at [192, 109] on span "a" at bounding box center [190, 105] width 6 height 8
click at [218, 109] on span "limit" at bounding box center [224, 105] width 13 height 8
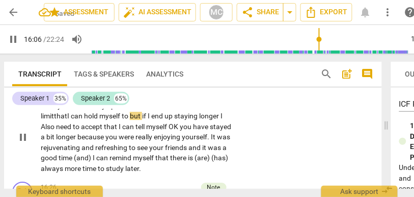
click at [67, 120] on span "limit that" at bounding box center [54, 116] width 26 height 8
click at [135, 120] on span "but" at bounding box center [136, 116] width 12 height 8
click at [220, 120] on span "longer" at bounding box center [209, 116] width 21 height 8
click at [41, 130] on span "Also" at bounding box center [48, 126] width 15 height 8
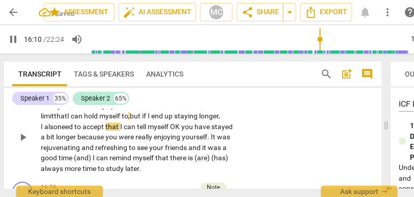
click at [48, 130] on span "also" at bounding box center [50, 126] width 13 height 8
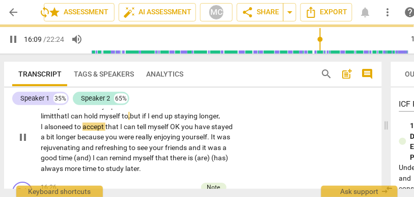
scroll to position [3411, 0]
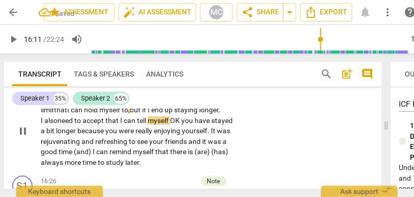
click at [101, 124] on span "accept" at bounding box center [93, 120] width 23 height 8
click at [120, 124] on span "that" at bounding box center [112, 120] width 15 height 8
click at [178, 124] on span "OK" at bounding box center [174, 120] width 11 height 8
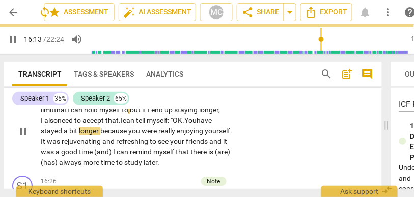
click at [197, 124] on span "You" at bounding box center [190, 120] width 12 height 8
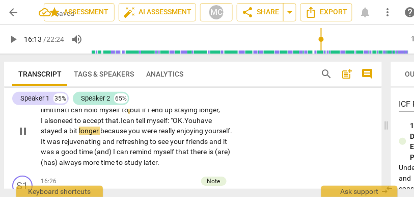
click at [197, 124] on span "You" at bounding box center [190, 120] width 12 height 8
click at [47, 145] on span "It" at bounding box center [44, 141] width 6 height 8
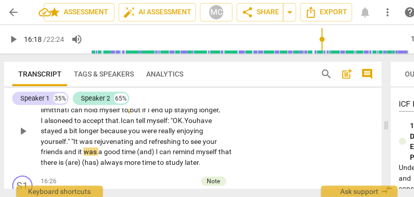
click at [93, 145] on span "was" at bounding box center [86, 141] width 15 height 8
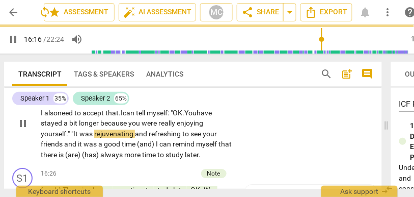
scroll to position [3440, 0]
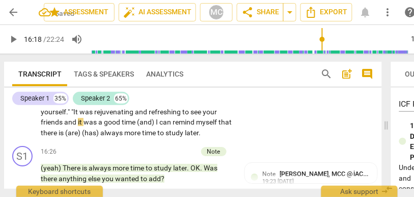
click at [66, 126] on span "and" at bounding box center [71, 122] width 14 height 8
click at [148, 126] on span "(and)" at bounding box center [138, 122] width 19 height 8
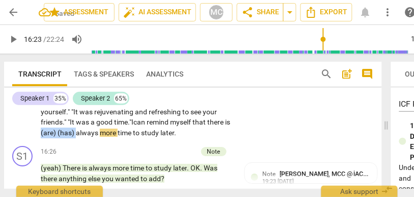
drag, startPoint x: 82, startPoint y: 162, endPoint x: 46, endPoint y: 161, distance: 36.2
click at [46, 138] on p "Ideally, I want to stay up for one or two hours... a realistic limit that I can…" at bounding box center [137, 101] width 193 height 73
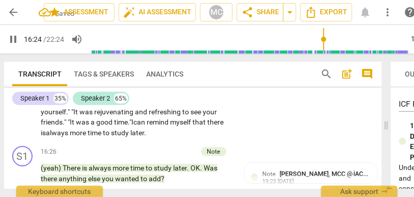
click at [268, 133] on div "S2 play_arrow pause 15:58 + Add competency keyboard_arrow_right Ideally, I want…" at bounding box center [193, 93] width 378 height 98
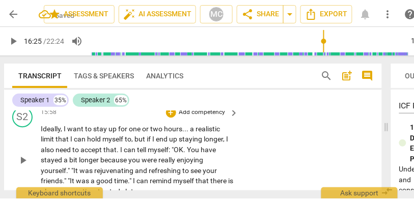
scroll to position [3382, 0]
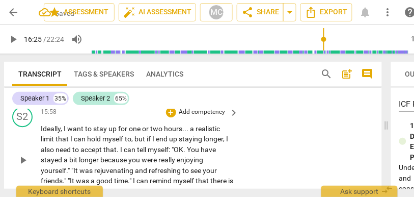
click at [192, 117] on p "Add competency" at bounding box center [202, 111] width 48 height 9
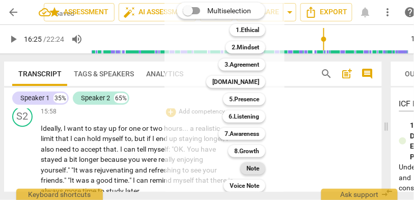
click at [250, 172] on b "Note" at bounding box center [252, 168] width 13 height 12
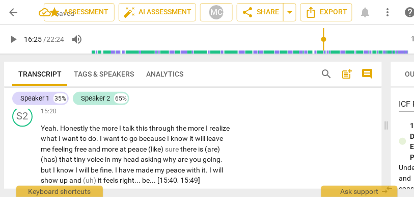
scroll to position [3249, 0]
click at [193, 96] on span "to" at bounding box center [195, 92] width 8 height 8
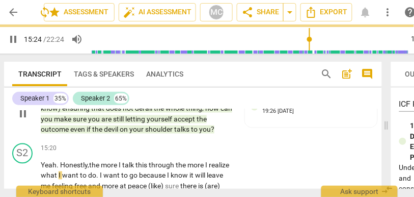
scroll to position [3264, 0]
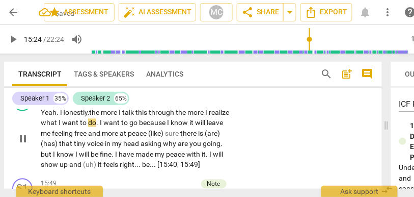
click at [54, 117] on span "Yeah" at bounding box center [49, 112] width 16 height 8
click at [174, 117] on span "through" at bounding box center [162, 112] width 27 height 8
click at [187, 117] on span "the" at bounding box center [182, 112] width 12 height 8
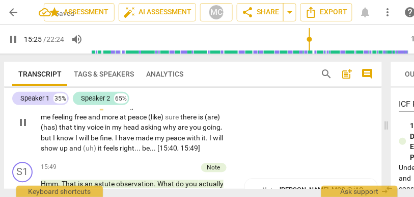
scroll to position [3281, 0]
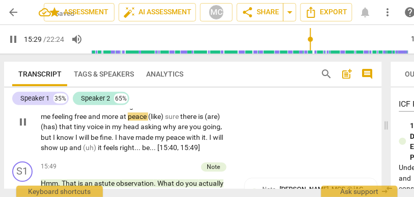
click at [189, 110] on span "know" at bounding box center [180, 106] width 19 height 8
click at [167, 110] on span "because" at bounding box center [153, 106] width 28 height 8
click at [189, 110] on span "know" at bounding box center [180, 106] width 19 height 8
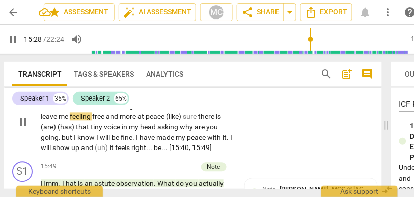
click at [204, 110] on span "know that" at bounding box center [188, 106] width 34 height 8
click at [198, 121] on span "sure" at bounding box center [190, 117] width 15 height 8
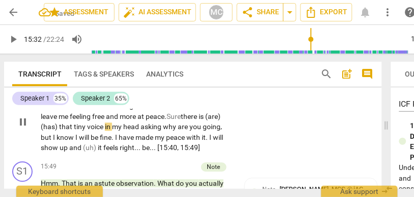
click at [199, 121] on span "there" at bounding box center [190, 117] width 18 height 8
click at [183, 121] on span "Sure." at bounding box center [175, 117] width 16 height 8
drag, startPoint x: 76, startPoint y: 159, endPoint x: 20, endPoint y: 159, distance: 56.5
click at [20, 157] on div "S2 play_arrow pause 15:20 + Add competency keyboard_arrow_right Yeah . Honestly…" at bounding box center [193, 114] width 378 height 88
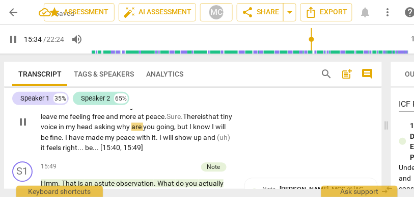
click at [201, 121] on span "There" at bounding box center [192, 117] width 18 height 8
click at [131, 131] on span "why" at bounding box center [124, 127] width 15 height 8
click at [181, 131] on span "," at bounding box center [179, 127] width 3 height 8
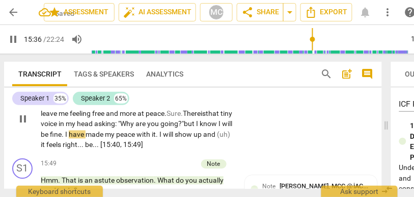
scroll to position [3294, 0]
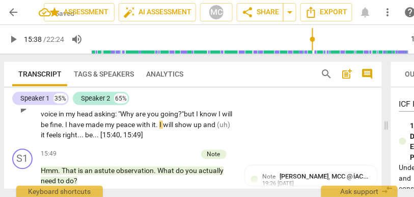
click at [86, 129] on span "have" at bounding box center [77, 125] width 17 height 8
drag, startPoint x: 121, startPoint y: 167, endPoint x: 96, endPoint y: 167, distance: 25.0
click at [96, 141] on p "Yeah . Honestly, the more I talk this through, the more I realize what I want t…" at bounding box center [137, 109] width 193 height 63
click at [208, 129] on span "feels" at bounding box center [215, 125] width 15 height 8
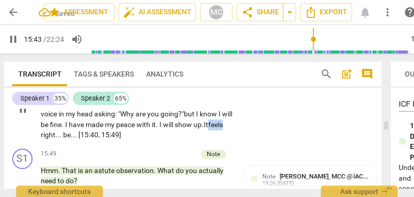
click at [208, 129] on span "feels" at bounding box center [215, 125] width 15 height 8
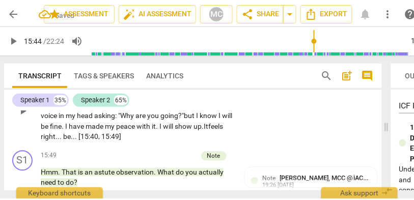
scroll to position [3239, 0]
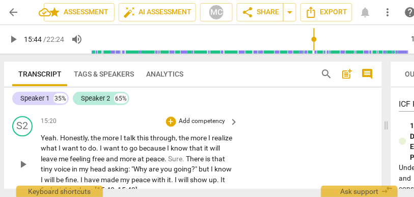
click at [197, 126] on p "Add competency" at bounding box center [202, 121] width 48 height 9
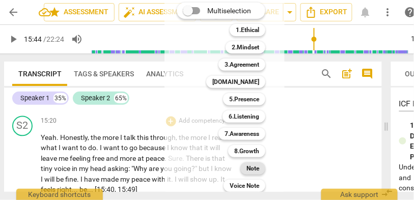
click at [253, 172] on b "Note" at bounding box center [252, 168] width 13 height 12
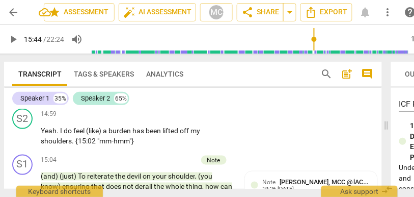
scroll to position [3134, 0]
click at [48, 99] on span "with" at bounding box center [48, 95] width 15 height 8
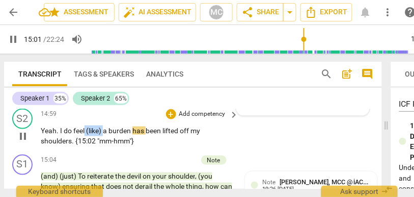
drag, startPoint x: 104, startPoint y: 160, endPoint x: 85, endPoint y: 160, distance: 18.8
click at [85, 146] on p "Yeah . I do feel (like) a burden has been lifted off my shoulders . {15:02 "mm-…" at bounding box center [137, 135] width 193 height 21
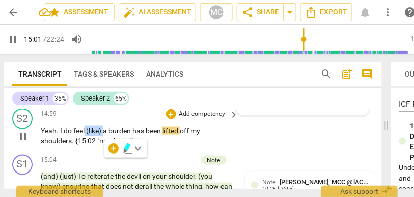
type input "902"
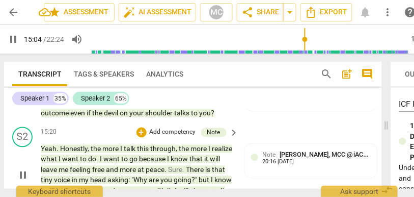
click at [104, 138] on div "15:20 + Add competency Note keyboard_arrow_right" at bounding box center [140, 132] width 199 height 11
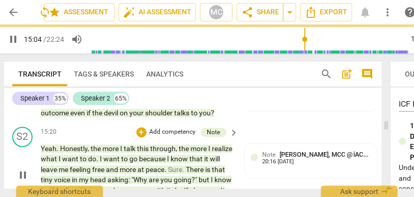
click at [104, 138] on div "15:20 + Add competency Note keyboard_arrow_right" at bounding box center [140, 132] width 199 height 11
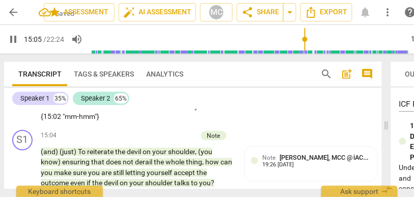
scroll to position [3157, 0]
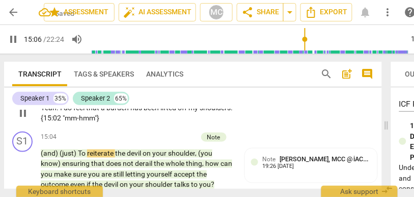
click at [99, 112] on span "that" at bounding box center [93, 107] width 15 height 8
click at [16, 119] on span "pause" at bounding box center [23, 113] width 16 height 12
type input "903"
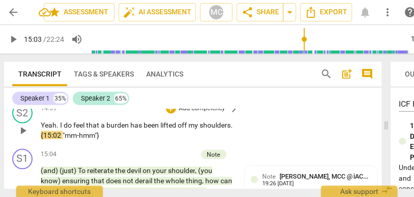
click at [199, 113] on p "Add competency" at bounding box center [202, 108] width 48 height 9
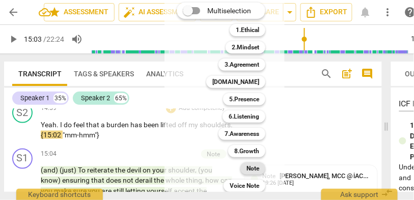
click at [258, 169] on b "Note" at bounding box center [252, 168] width 13 height 12
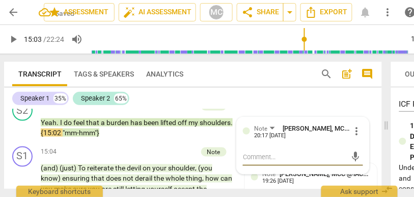
scroll to position [3145, 0]
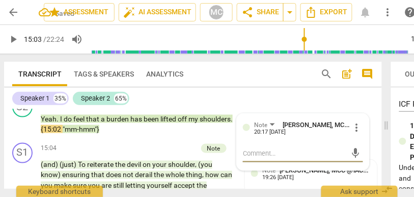
click at [92, 76] on span "Tags & Speakers" at bounding box center [104, 74] width 60 height 8
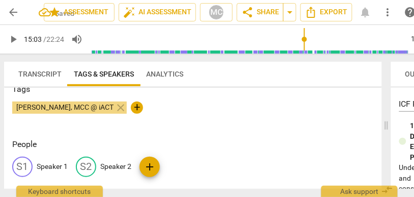
scroll to position [36, 0]
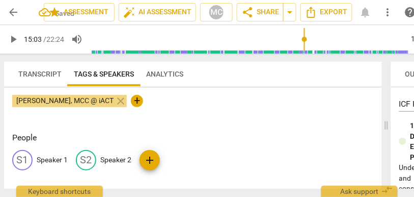
click at [44, 163] on p "Speaker 1" at bounding box center [52, 159] width 31 height 11
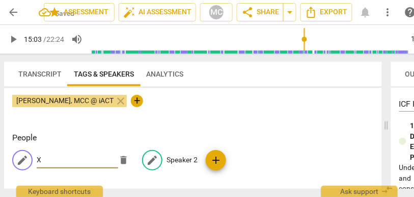
type input "X"
click at [170, 158] on p "Speaker 2" at bounding box center [182, 159] width 31 height 11
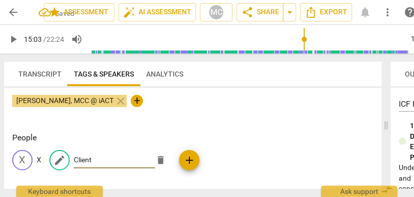
type input "Client"
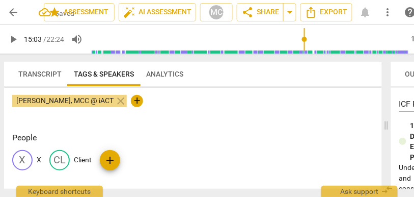
click at [31, 74] on span "Transcript" at bounding box center [39, 74] width 43 height 8
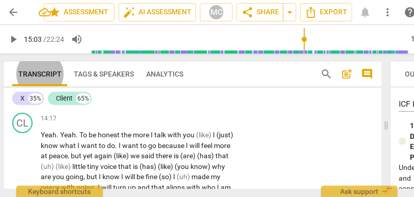
scroll to position [2965, 0]
click at [99, 103] on span "think" at bounding box center [99, 99] width 17 height 8
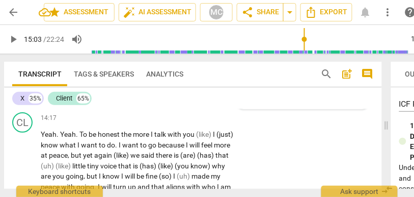
click at [99, 103] on span "think" at bounding box center [99, 99] width 17 height 8
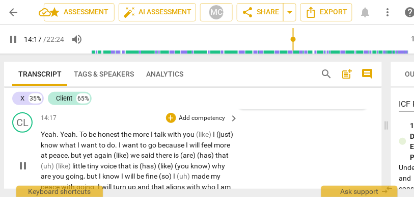
scroll to position [2987, 0]
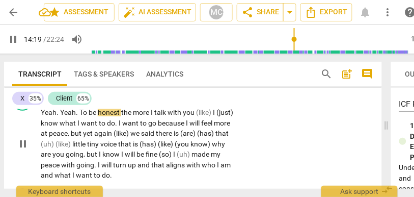
click at [123, 116] on span "the" at bounding box center [127, 112] width 12 height 8
type input "860"
click at [213, 116] on span "(like)" at bounding box center [204, 112] width 17 height 8
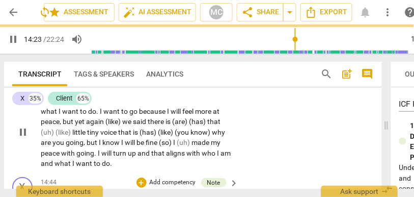
scroll to position [3002, 0]
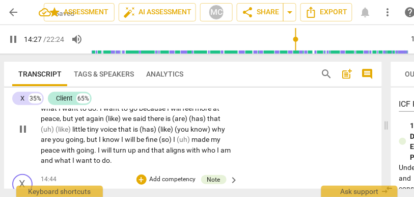
click at [124, 122] on span "we" at bounding box center [127, 118] width 11 height 8
click at [153, 122] on span "there" at bounding box center [156, 118] width 18 height 8
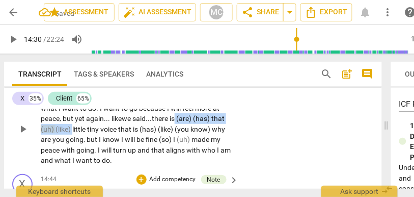
drag, startPoint x: 179, startPoint y: 150, endPoint x: 73, endPoint y: 161, distance: 106.5
click at [73, 161] on p "Yeah . Yeah . To be honest, the more I talk with you... I know what I want to d…" at bounding box center [137, 128] width 193 height 73
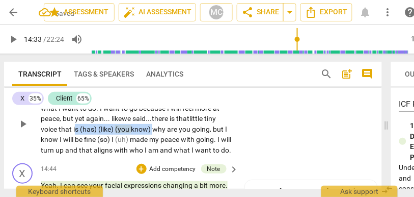
drag, startPoint x: 153, startPoint y: 161, endPoint x: 74, endPoint y: 161, distance: 78.9
click at [74, 155] on p "Yeah . Yeah . To be honest, the more I talk with you... I know what I want to d…" at bounding box center [137, 123] width 193 height 63
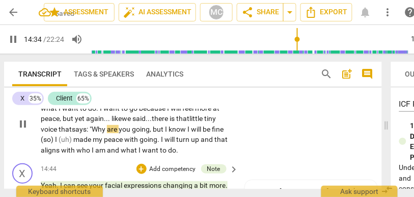
click at [153, 133] on span "," at bounding box center [151, 129] width 3 height 8
click at [165, 133] on span "but" at bounding box center [160, 129] width 11 height 8
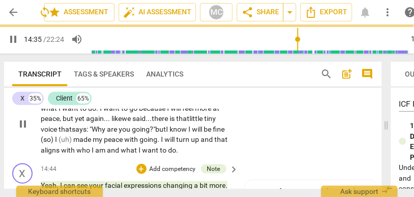
click at [192, 133] on span "I" at bounding box center [190, 129] width 4 height 8
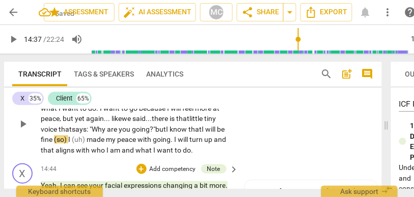
click at [217, 133] on span "will" at bounding box center [211, 129] width 12 height 8
drag, startPoint x: 97, startPoint y: 170, endPoint x: 66, endPoint y: 170, distance: 31.6
click at [66, 155] on p "Yeah . Yeah . To be honest, the more I talk with you... I know what I want to d…" at bounding box center [137, 123] width 193 height 63
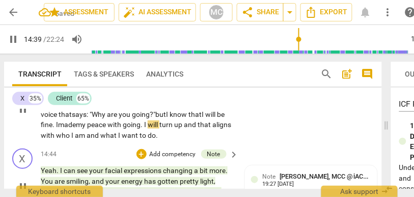
scroll to position [3018, 0]
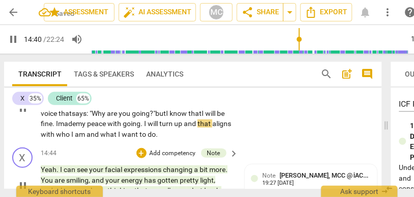
click at [198, 127] on span "and" at bounding box center [191, 123] width 14 height 8
click at [71, 138] on span "am" at bounding box center [66, 134] width 12 height 8
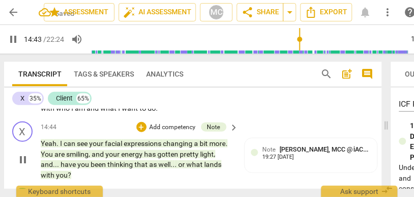
click at [23, 88] on span "pause" at bounding box center [23, 82] width 12 height 12
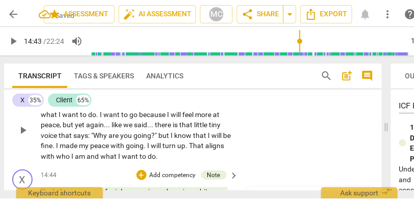
scroll to position [2991, 0]
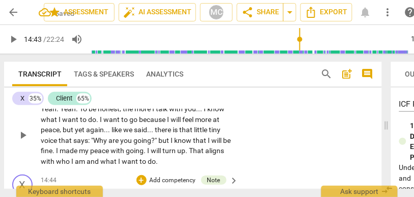
click at [214, 97] on p "Add competency" at bounding box center [202, 92] width 48 height 9
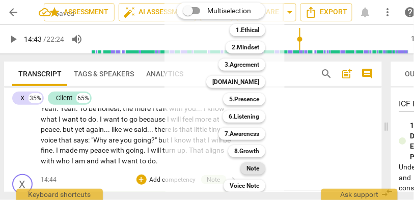
click at [254, 169] on b "Note" at bounding box center [252, 168] width 13 height 12
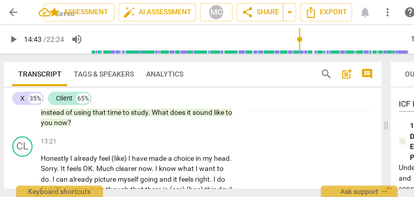
scroll to position [2753, 0]
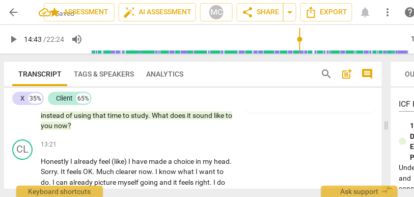
click at [54, 129] on span "you" at bounding box center [47, 125] width 13 height 8
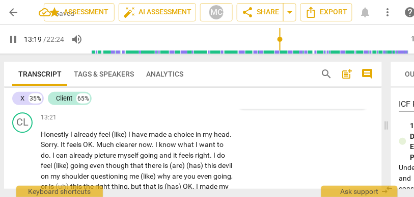
scroll to position [2793, 0]
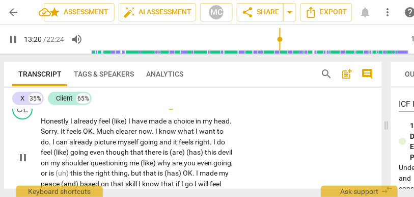
click at [69, 125] on span "Honestly" at bounding box center [56, 121] width 30 height 8
type input "802"
click at [111, 125] on span "feel" at bounding box center [104, 121] width 13 height 8
click at [57, 135] on span "Sorry" at bounding box center [49, 131] width 16 height 8
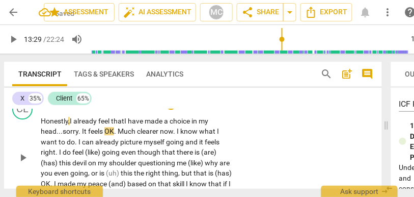
click at [46, 135] on span "head..." at bounding box center [52, 131] width 22 height 8
click at [84, 135] on span "It" at bounding box center [85, 131] width 6 height 8
click at [124, 135] on span "Much" at bounding box center [127, 131] width 19 height 8
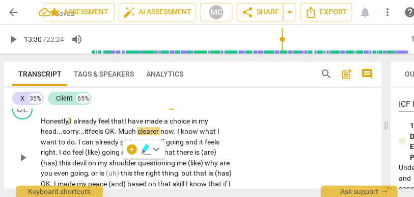
click at [99, 135] on span "feels" at bounding box center [97, 131] width 16 height 8
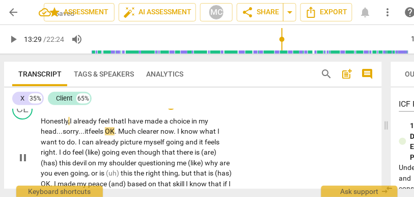
click at [112, 135] on span "OK" at bounding box center [110, 131] width 10 height 8
click at [89, 135] on span "it" at bounding box center [87, 131] width 4 height 8
click at [129, 135] on span "Much" at bounding box center [132, 131] width 19 height 8
click at [97, 135] on span "feels..." at bounding box center [99, 131] width 21 height 8
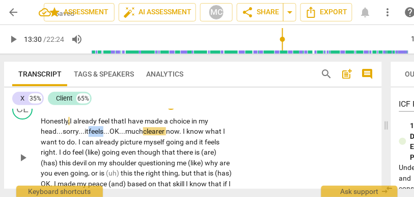
click at [97, 135] on span "feels..." at bounding box center [99, 131] width 21 height 8
click at [89, 135] on span "it" at bounding box center [87, 131] width 4 height 8
click at [109, 135] on span "feels..." at bounding box center [99, 131] width 21 height 8
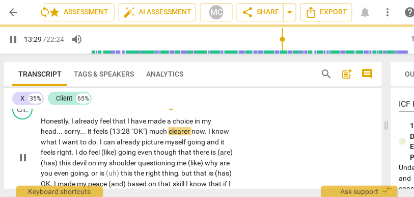
click at [261, 166] on div "CL play_arrow pause 13:21 + Add competency keyboard_arrow_right Honestly , I al…" at bounding box center [193, 149] width 378 height 108
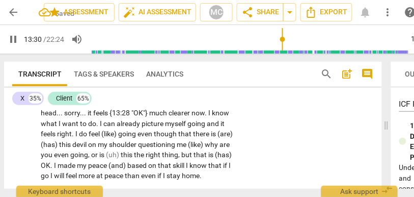
scroll to position [2812, 0]
click at [218, 127] on span "and" at bounding box center [214, 123] width 14 height 8
type input "816"
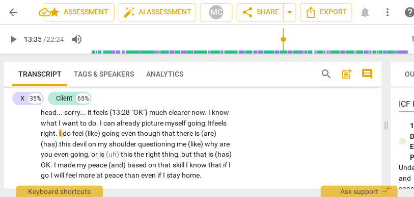
click at [197, 127] on span "going." at bounding box center [197, 123] width 20 height 8
click at [103, 137] on span "going" at bounding box center [111, 133] width 19 height 8
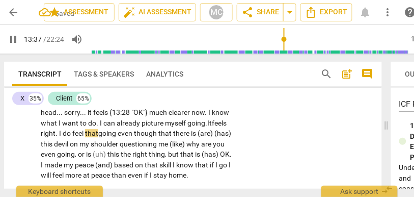
click at [121, 137] on span "even" at bounding box center [126, 133] width 16 height 8
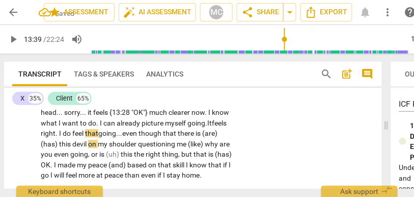
click at [196, 137] on span "there" at bounding box center [187, 133] width 18 height 8
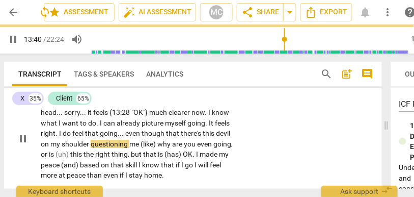
click at [269, 170] on div "CL play_arrow pause 13:21 + Add competency keyboard_arrow_right Honestly , I al…" at bounding box center [193, 130] width 378 height 108
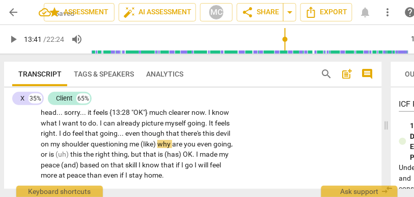
click at [191, 137] on span "there's" at bounding box center [192, 133] width 22 height 8
click at [161, 148] on span "why" at bounding box center [164, 144] width 15 height 8
type input "822"
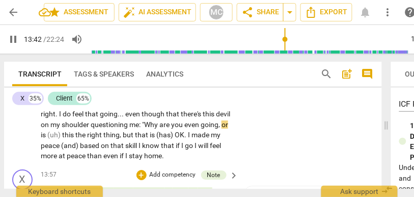
scroll to position [2833, 0]
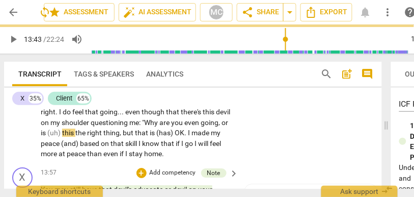
click at [222, 126] on span "," at bounding box center [219, 122] width 3 height 8
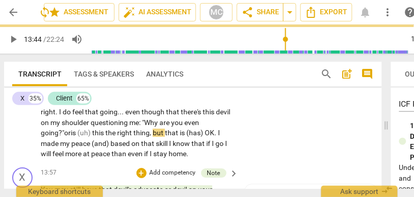
click at [71, 136] on span "is" at bounding box center [74, 132] width 7 height 8
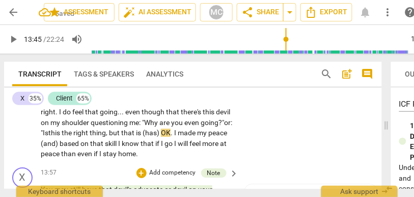
click at [121, 136] on span "but" at bounding box center [115, 132] width 12 height 8
click at [137, 136] on span "that" at bounding box center [129, 132] width 15 height 8
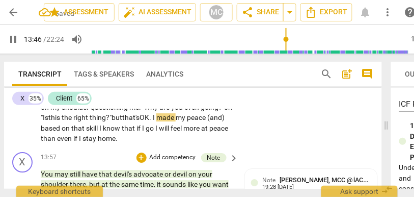
scroll to position [2848, 0]
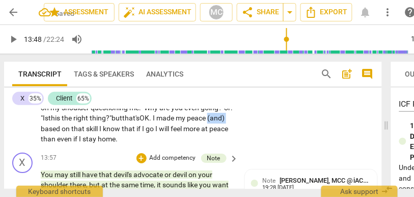
drag, startPoint x: 60, startPoint y: 159, endPoint x: 29, endPoint y: 159, distance: 31.6
click at [29, 148] on div "CL play_arrow pause 13:21 + Add competency keyboard_arrow_right Honestly , I al…" at bounding box center [193, 94] width 378 height 108
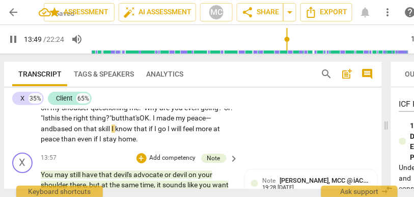
click at [37, 141] on div "play_arrow pause" at bounding box center [28, 102] width 26 height 77
click at [42, 132] on span "peace—and" at bounding box center [134, 123] width 186 height 19
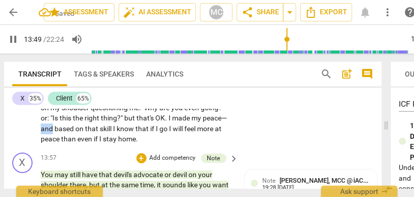
click at [42, 132] on span "peace—and" at bounding box center [134, 123] width 186 height 19
click at [114, 132] on span "I" at bounding box center [115, 128] width 4 height 8
type input "829"
click at [154, 132] on span "if" at bounding box center [157, 128] width 6 height 8
click at [160, 132] on span "if" at bounding box center [157, 128] width 6 height 8
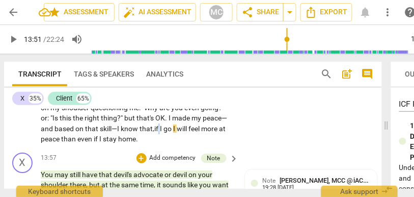
click at [160, 132] on span "if" at bounding box center [157, 128] width 6 height 8
click at [175, 132] on span "I" at bounding box center [175, 128] width 4 height 8
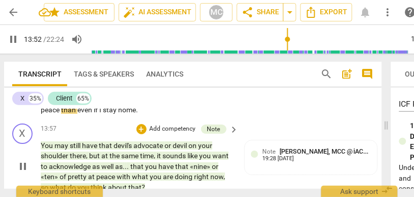
scroll to position [2885, 0]
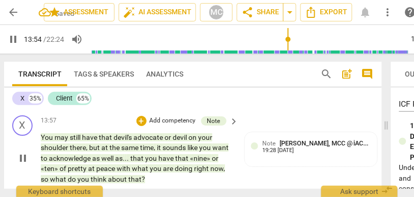
click at [274, 111] on div "CL play_arrow pause 13:21 + Add competency keyboard_arrow_right Honestly , I al…" at bounding box center [193, 57] width 378 height 108
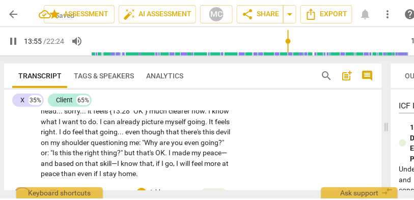
scroll to position [2812, 0]
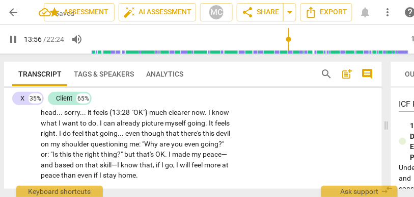
click at [195, 90] on p "Add competency" at bounding box center [202, 85] width 48 height 9
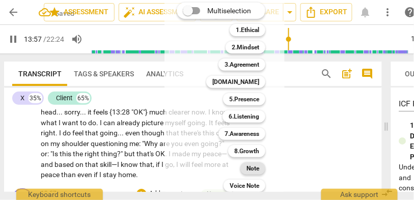
click at [249, 167] on b "Note" at bounding box center [252, 168] width 13 height 12
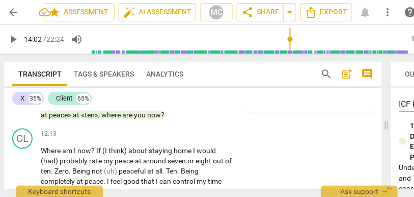
scroll to position [2546, 0]
click at [134, 119] on span "are" at bounding box center [128, 115] width 12 height 8
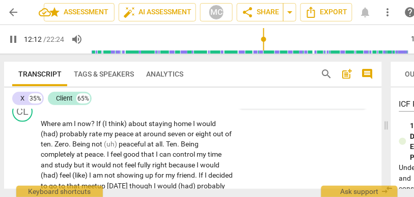
scroll to position [2580, 0]
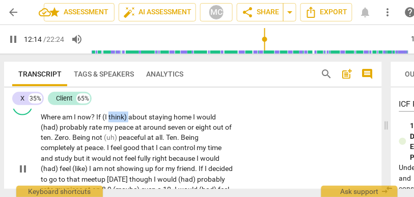
drag, startPoint x: 130, startPoint y: 137, endPoint x: 109, endPoint y: 139, distance: 20.9
click at [109, 139] on p "Where am I now ? If (I think) about staying home I would (had) probably rate my…" at bounding box center [137, 169] width 193 height 115
click at [109, 121] on span "think)" at bounding box center [118, 117] width 20 height 8
type input "737"
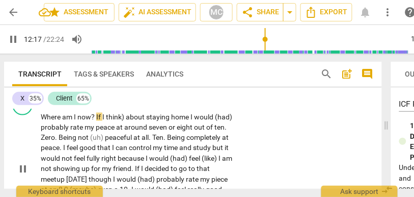
click at [120, 121] on span "think)" at bounding box center [116, 117] width 20 height 8
click at [186, 121] on span "home" at bounding box center [176, 117] width 19 height 8
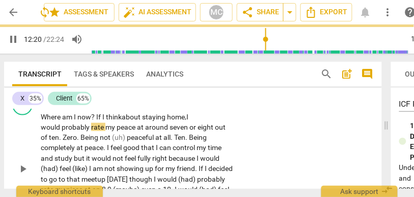
click at [47, 131] on span "would" at bounding box center [50, 127] width 19 height 8
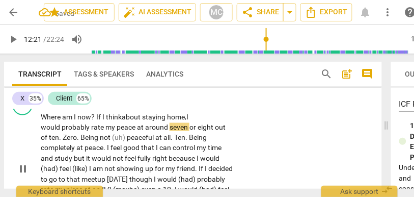
click at [170, 131] on span "seven" at bounding box center [180, 127] width 20 height 8
click at [206, 131] on span "eight" at bounding box center [211, 127] width 17 height 8
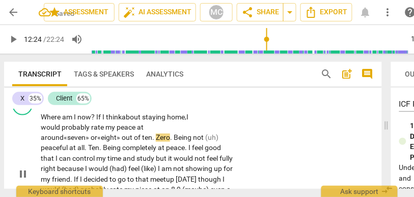
click at [145, 142] on span "ten" at bounding box center [147, 137] width 10 height 8
click at [210, 142] on span "not" at bounding box center [210, 137] width 12 height 8
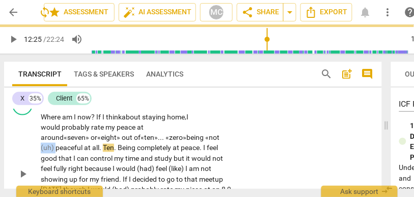
drag, startPoint x: 56, startPoint y: 168, endPoint x: 31, endPoint y: 168, distance: 25.0
click at [31, 168] on div "CL play_arrow pause 12:13 + Add competency keyboard_arrow_right Where am I now …" at bounding box center [193, 166] width 378 height 150
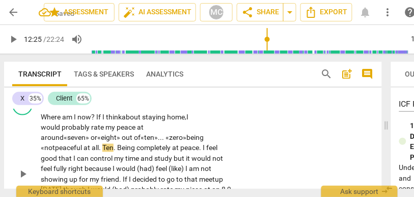
click at [100, 152] on span "." at bounding box center [101, 148] width 4 height 8
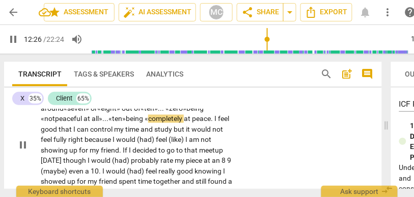
scroll to position [2610, 0]
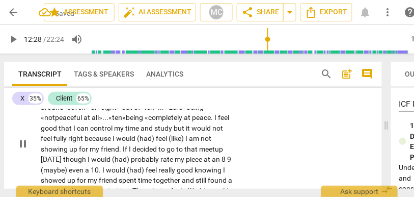
click at [211, 122] on span "peace" at bounding box center [201, 118] width 19 height 8
click at [312, 151] on div "CL play_arrow pause 12:13 + Add competency keyboard_arrow_right Where am I now …" at bounding box center [193, 136] width 378 height 150
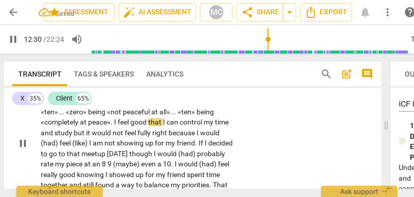
scroll to position [2606, 0]
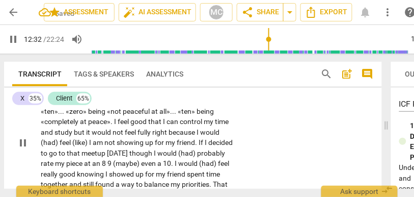
click at [74, 136] on span "but" at bounding box center [80, 132] width 12 height 8
type input "753"
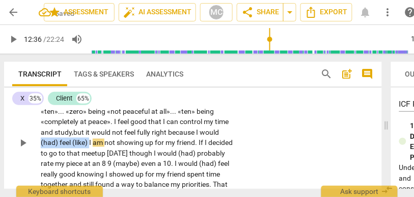
drag, startPoint x: 91, startPoint y: 163, endPoint x: 31, endPoint y: 162, distance: 60.1
click at [31, 162] on div "CL play_arrow pause 12:13 + Add competency keyboard_arrow_right Where am I now …" at bounding box center [193, 135] width 378 height 140
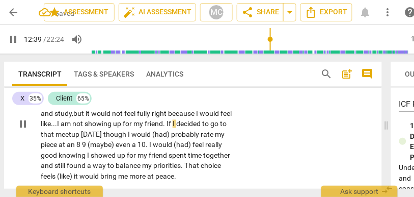
scroll to position [2621, 0]
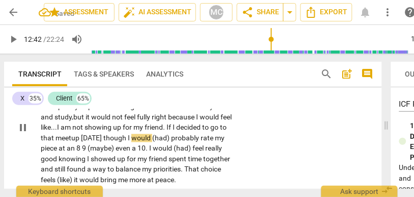
click at [128, 142] on span "though" at bounding box center [115, 138] width 24 height 8
click at [131, 142] on span "I" at bounding box center [130, 138] width 4 height 8
click at [171, 142] on span "(had)" at bounding box center [161, 138] width 19 height 8
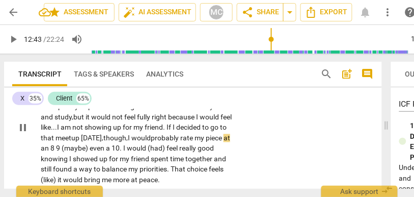
click at [180, 142] on span "probably" at bounding box center [166, 138] width 30 height 8
click at [56, 152] on span "8" at bounding box center [53, 148] width 6 height 8
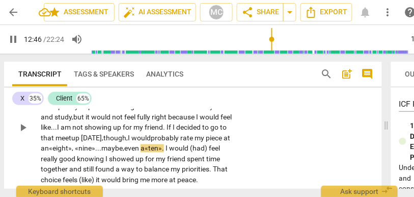
click at [164, 153] on p "Where am I now ? If I think about staying home , I would probably rate my peace…" at bounding box center [137, 127] width 193 height 115
click at [261, 153] on div "CL play_arrow pause 12:13 + Add competency keyboard_arrow_right Where am I now …" at bounding box center [193, 119] width 378 height 140
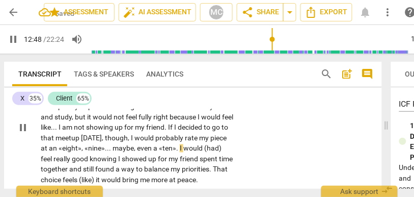
scroll to position [2650, 0]
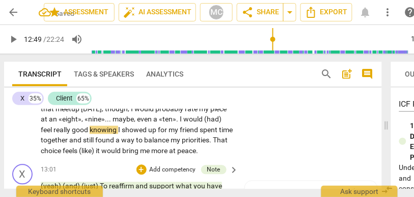
type input "770"
drag, startPoint x: 59, startPoint y: 151, endPoint x: 35, endPoint y: 151, distance: 24.4
click at [35, 151] on div "CL play_arrow pause 12:13 + Add competency keyboard_arrow_right Where am I now …" at bounding box center [193, 90] width 378 height 140
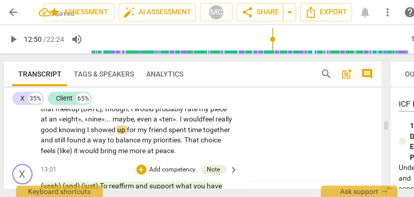
click at [183, 123] on span "would" at bounding box center [192, 119] width 19 height 8
click at [87, 134] on span "knowing" at bounding box center [73, 130] width 29 height 8
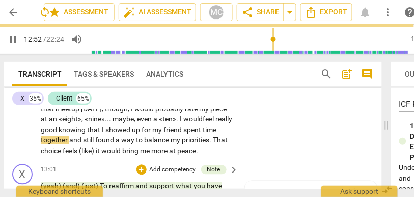
click at [183, 134] on span "spent" at bounding box center [192, 130] width 19 height 8
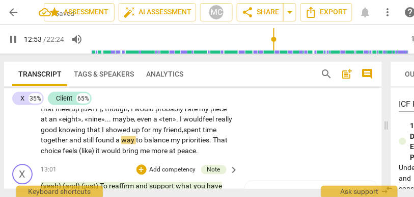
click at [183, 134] on span "spent" at bounding box center [192, 130] width 19 height 8
click at [83, 144] on span "and" at bounding box center [76, 140] width 14 height 8
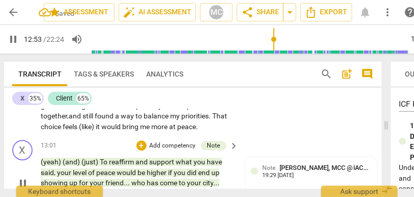
scroll to position [2675, 0]
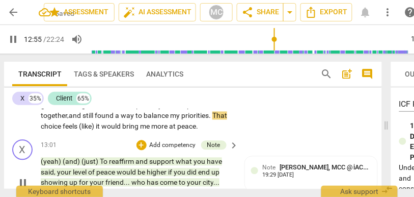
click at [96, 130] on span "(like)" at bounding box center [87, 126] width 17 height 8
click at [262, 136] on div "CL play_arrow pause 12:13 + Add competency keyboard_arrow_right Where am I now …" at bounding box center [193, 66] width 378 height 140
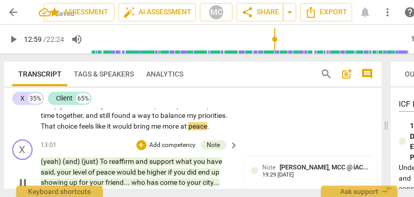
click at [95, 130] on span "feels" at bounding box center [87, 126] width 16 height 8
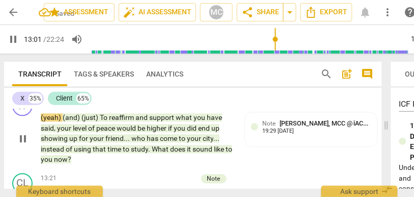
scroll to position [2719, 0]
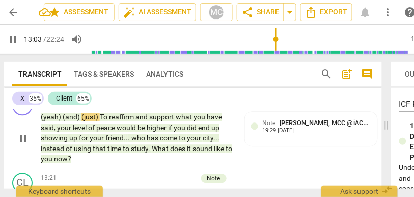
click at [14, 39] on span "pause" at bounding box center [13, 39] width 12 height 12
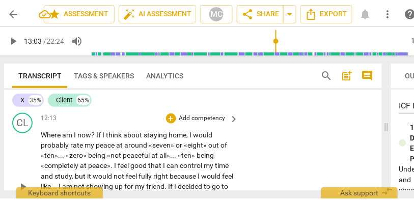
scroll to position [2563, 0]
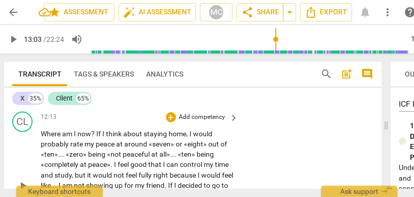
click at [204, 122] on p "Add competency" at bounding box center [202, 117] width 48 height 9
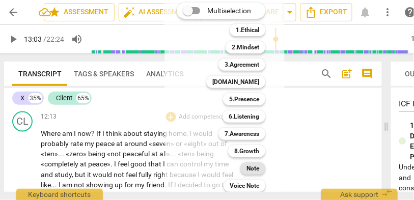
click at [249, 167] on b "Note" at bounding box center [252, 168] width 13 height 12
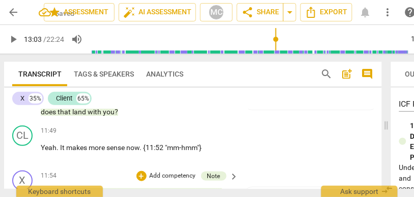
scroll to position [2441, 0]
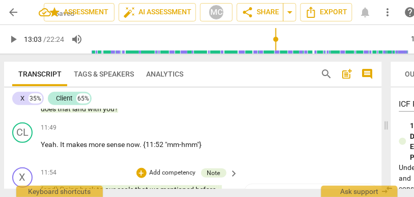
click at [103, 113] on span "with" at bounding box center [95, 108] width 15 height 8
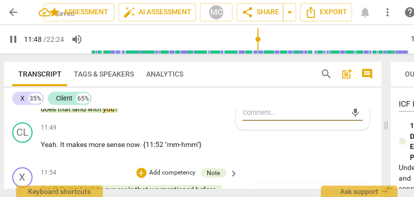
scroll to position [2469, 0]
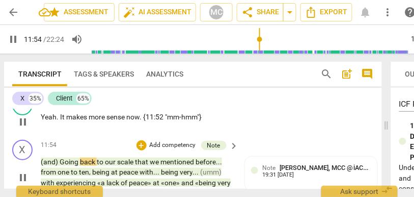
click at [204, 105] on p "Add competency" at bounding box center [202, 100] width 48 height 9
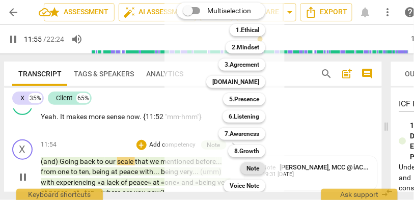
click at [252, 170] on b "Note" at bounding box center [252, 168] width 13 height 12
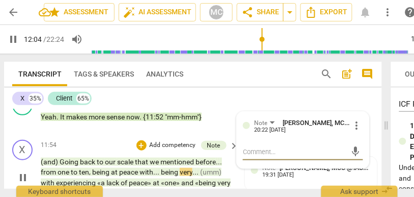
click at [8, 40] on span "pause" at bounding box center [13, 39] width 12 height 12
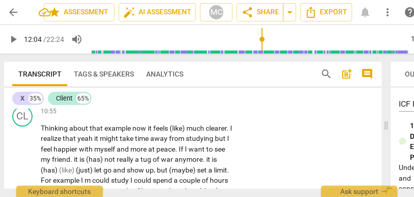
scroll to position [2278, 0]
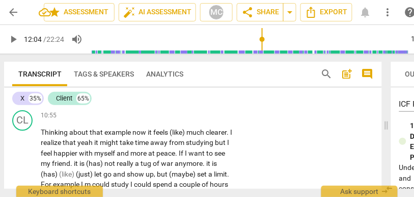
click at [90, 100] on span "choices" at bounding box center [78, 96] width 24 height 8
click at [106, 48] on span "event" at bounding box center [103, 44] width 17 height 8
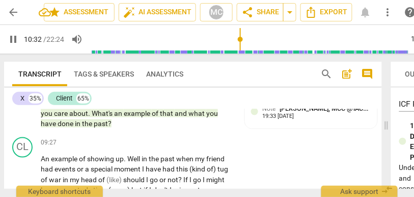
scroll to position [1992, 0]
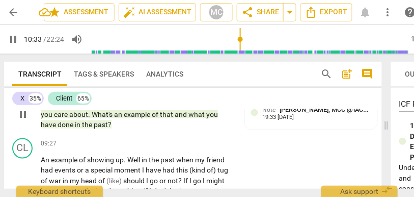
click at [97, 128] on span "past" at bounding box center [101, 124] width 14 height 8
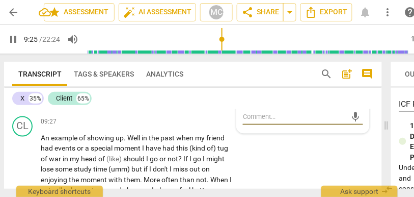
scroll to position [2014, 0]
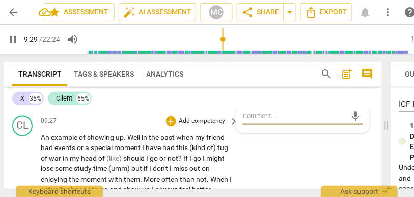
click at [130, 142] on span "Well" at bounding box center [134, 137] width 14 height 8
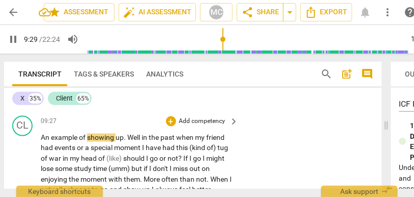
type input "570"
click at [183, 142] on span "when" at bounding box center [187, 137] width 19 height 8
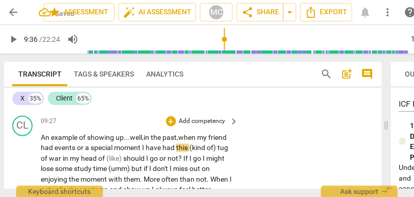
click at [146, 152] on span "I" at bounding box center [144, 148] width 4 height 8
click at [77, 152] on span "events" at bounding box center [65, 148] width 22 height 8
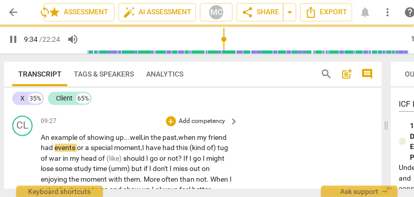
scroll to position [2033, 0]
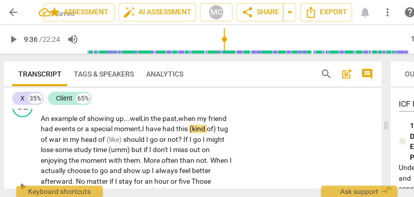
click at [114, 133] on span "special" at bounding box center [102, 129] width 23 height 8
drag, startPoint x: 212, startPoint y: 149, endPoint x: 52, endPoint y: 157, distance: 159.6
click at [52, 157] on p "An example of showing up... well, in the past, when my friend had events or a s…" at bounding box center [137, 187] width 193 height 146
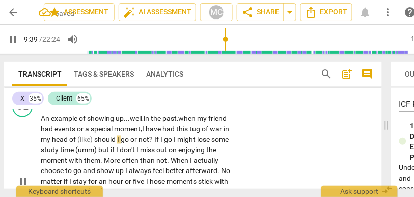
click at [117, 144] on span "should" at bounding box center [105, 139] width 23 height 8
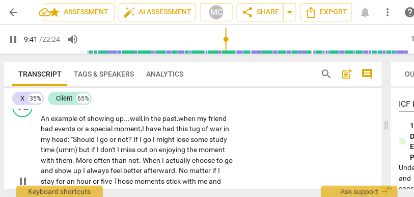
click at [140, 144] on span "If" at bounding box center [136, 139] width 6 height 8
click at [157, 144] on span "I" at bounding box center [155, 139] width 4 height 8
click at [177, 144] on span "might" at bounding box center [167, 139] width 20 height 8
drag, startPoint x: 118, startPoint y: 169, endPoint x: 91, endPoint y: 169, distance: 27.0
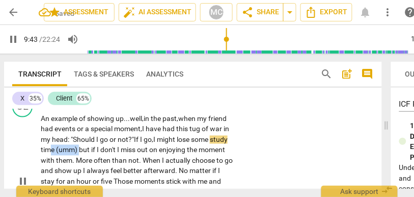
click at [91, 169] on p "An example of showing up... well, in the past, when my friend had events or a s…" at bounding box center [137, 182] width 193 height 136
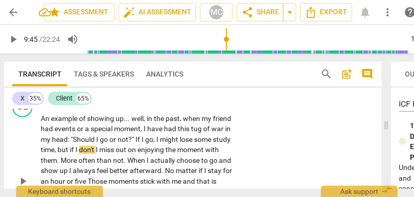
click at [145, 144] on span "I" at bounding box center [144, 139] width 4 height 8
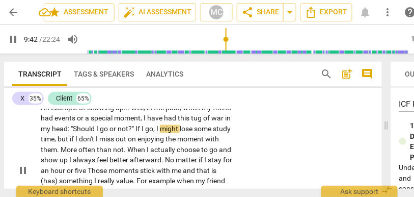
scroll to position [2051, 0]
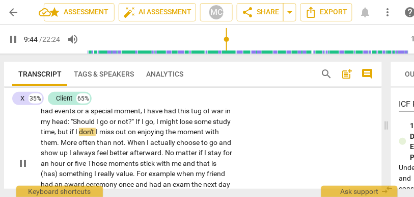
click at [99, 136] on span "I" at bounding box center [98, 132] width 4 height 8
type input "585"
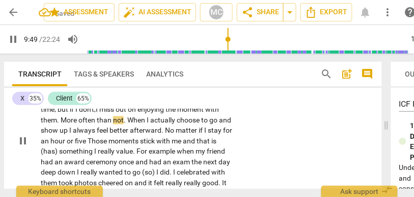
click at [147, 124] on span "When" at bounding box center [136, 120] width 19 height 8
click at [143, 124] on span "when" at bounding box center [133, 120] width 17 height 8
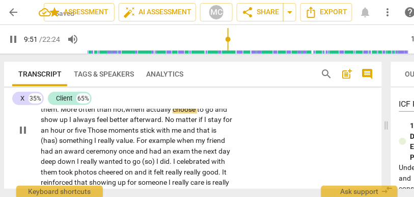
scroll to position [2085, 0]
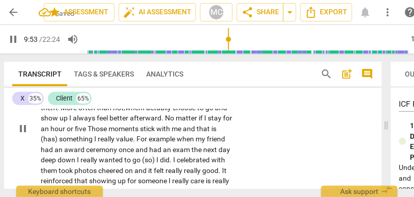
click at [73, 122] on span "I" at bounding box center [71, 118] width 4 height 8
click at [165, 122] on span "No" at bounding box center [170, 118] width 11 height 8
click at [176, 122] on span "matter" at bounding box center [187, 118] width 23 height 8
click at [108, 133] on span "Those" at bounding box center [98, 129] width 21 height 8
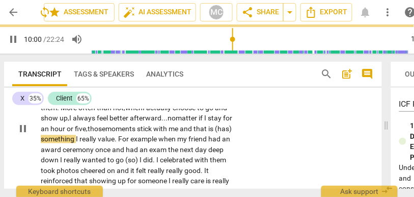
click at [180, 133] on span "and" at bounding box center [187, 129] width 14 height 8
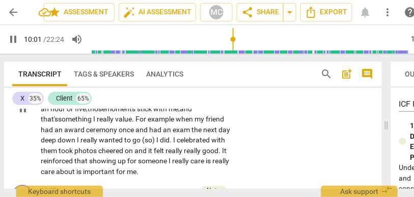
scroll to position [2106, 0]
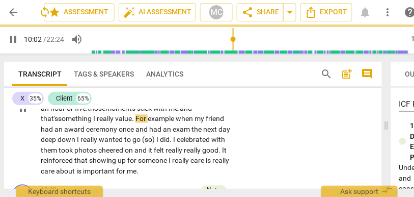
click at [176, 123] on span "when" at bounding box center [185, 119] width 19 height 8
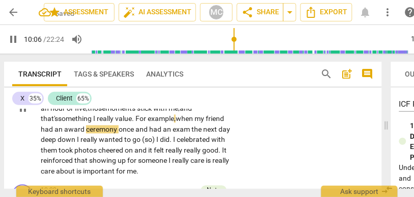
click at [86, 133] on span "award" at bounding box center [75, 129] width 22 height 8
click at [119, 133] on span "ceremony" at bounding box center [102, 129] width 33 height 8
click at [135, 133] on span "once" at bounding box center [127, 129] width 17 height 8
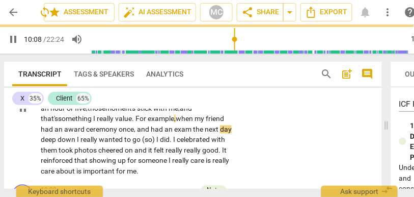
click at [119, 133] on span "ceremony" at bounding box center [102, 129] width 33 height 8
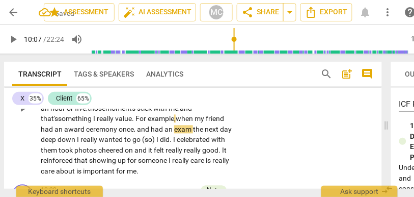
click at [137, 133] on span "once," at bounding box center [128, 129] width 18 height 8
click at [58, 144] on span "deep" at bounding box center [49, 139] width 17 height 8
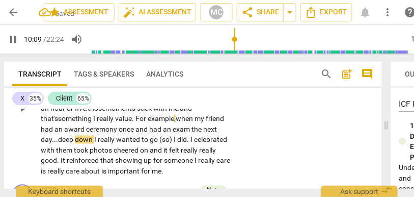
click at [94, 144] on span "down" at bounding box center [84, 139] width 19 height 8
click at [174, 144] on span "I" at bounding box center [176, 139] width 4 height 8
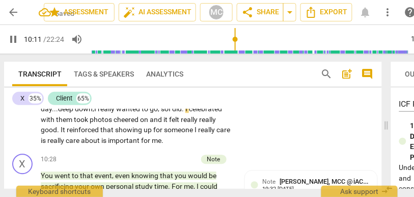
scroll to position [2138, 0]
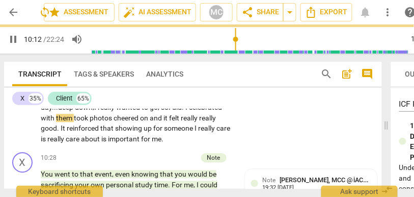
click at [90, 122] on span "took" at bounding box center [82, 118] width 16 height 8
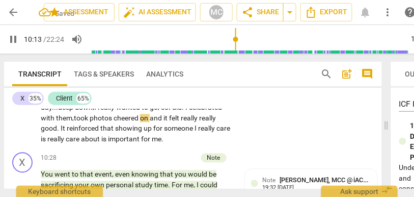
click at [114, 122] on span "photos" at bounding box center [102, 118] width 24 height 8
click at [115, 122] on span "photos," at bounding box center [102, 118] width 25 height 8
click at [115, 122] on span "cheered" at bounding box center [128, 118] width 26 height 8
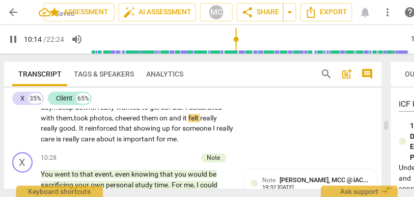
click at [159, 122] on span "on" at bounding box center [164, 118] width 10 height 8
click at [97, 145] on p "An example of showing up . . . well , in the past , when my friend had events o…" at bounding box center [137, 77] width 193 height 136
click at [171, 122] on span "and" at bounding box center [178, 118] width 14 height 8
click at [59, 132] on span "really" at bounding box center [50, 128] width 18 height 8
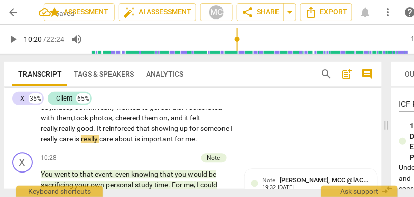
click at [200, 132] on span "someone" at bounding box center [215, 128] width 31 height 8
drag, startPoint x: 181, startPoint y: 159, endPoint x: 136, endPoint y: 160, distance: 44.3
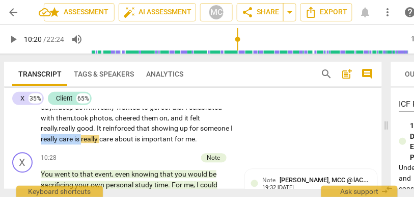
click at [136, 145] on p "An example of showing up . . . well , in the past , when my friend had events o…" at bounding box center [137, 77] width 193 height 136
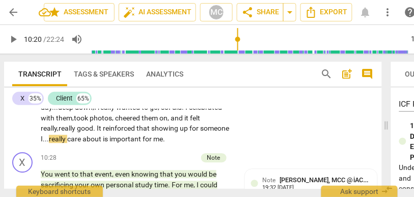
click at [67, 143] on span "really" at bounding box center [58, 139] width 18 height 8
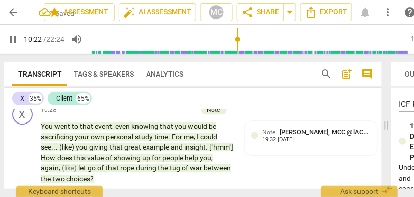
scroll to position [2187, 0]
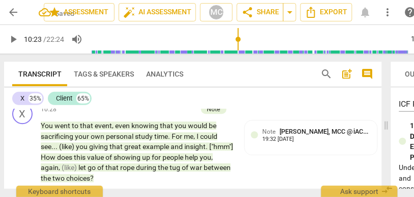
click at [153, 94] on span "me" at bounding box center [158, 90] width 10 height 8
click at [13, 44] on span "pause" at bounding box center [13, 39] width 12 height 12
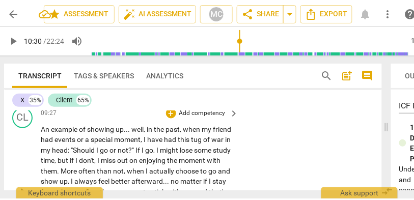
scroll to position [2023, 0]
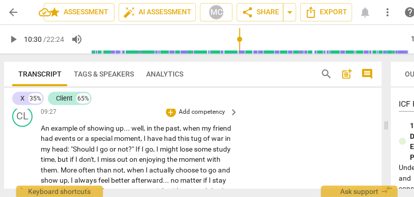
click at [197, 117] on p "Add competency" at bounding box center [202, 111] width 48 height 9
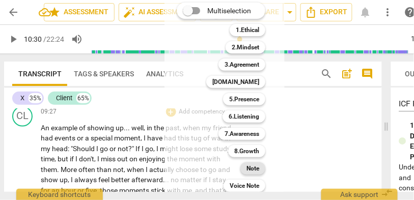
click at [250, 171] on b "Note" at bounding box center [252, 168] width 13 height 12
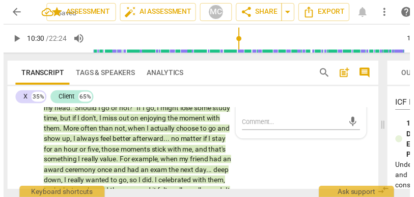
scroll to position [2081, 0]
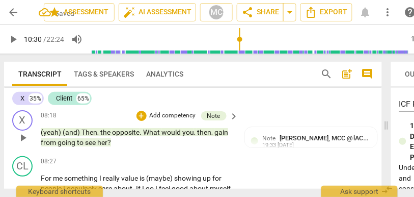
click at [95, 146] on span "see" at bounding box center [91, 142] width 12 height 8
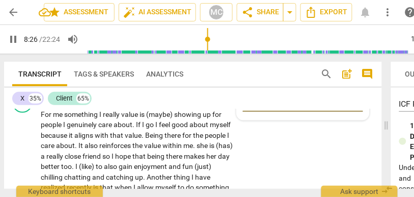
scroll to position [1843, 0]
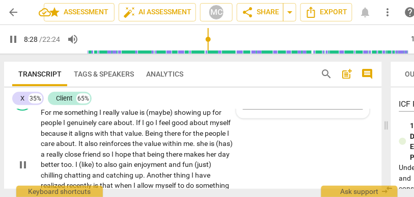
click at [64, 116] on span "something" at bounding box center [81, 112] width 35 height 8
type input "509"
click at [151, 116] on span "(maybe)" at bounding box center [160, 112] width 28 height 8
click at [179, 116] on span "showing" at bounding box center [190, 112] width 29 height 8
click at [62, 126] on span "people" at bounding box center [52, 122] width 22 height 8
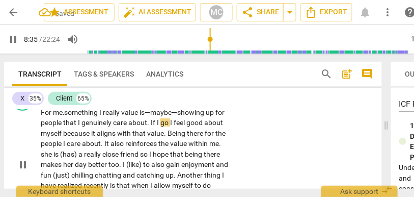
click at [171, 126] on span "I" at bounding box center [172, 122] width 4 height 8
click at [179, 137] on span "Being" at bounding box center [177, 133] width 19 height 8
click at [168, 137] on span "." at bounding box center [166, 133] width 4 height 8
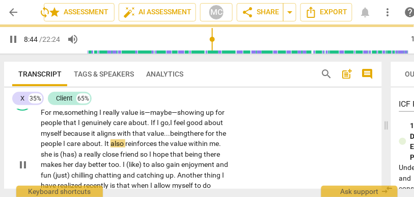
scroll to position [1862, 0]
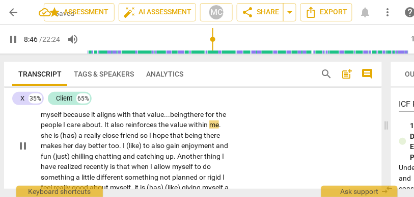
click at [44, 139] on span "she" at bounding box center [47, 135] width 13 height 8
click at [59, 139] on span "is" at bounding box center [57, 135] width 7 height 8
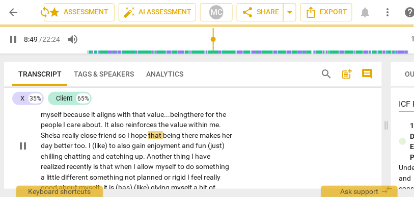
click at [118, 139] on span "friend" at bounding box center [108, 135] width 20 height 8
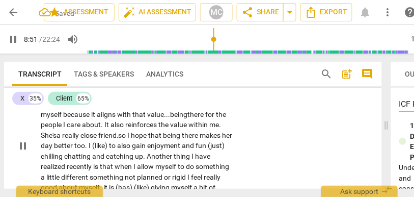
click at [118, 139] on span "friend," at bounding box center [108, 135] width 20 height 8
click at [109, 149] on span "(like)" at bounding box center [100, 145] width 17 height 8
click at [74, 149] on span "better" at bounding box center [64, 145] width 20 height 8
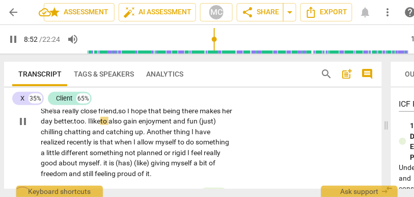
scroll to position [1888, 0]
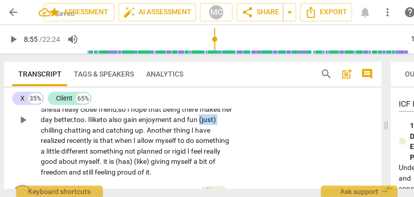
drag, startPoint x: 60, startPoint y: 150, endPoint x: 22, endPoint y: 150, distance: 38.2
click at [22, 150] on div "CL play_arrow pause 08:27 + Add competency keyboard_arrow_right For me, somethi…" at bounding box center [193, 111] width 378 height 140
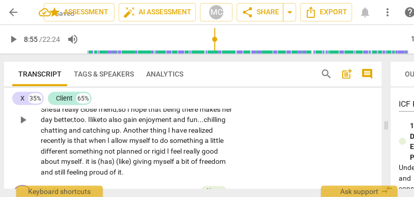
click at [69, 134] on span "chatting" at bounding box center [55, 130] width 28 height 8
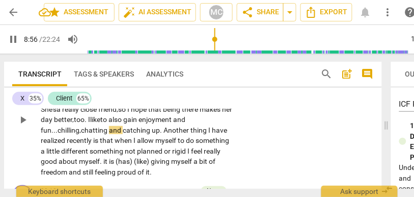
click at [115, 134] on span "and" at bounding box center [116, 130] width 14 height 8
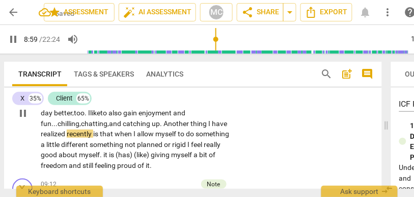
scroll to position [1898, 0]
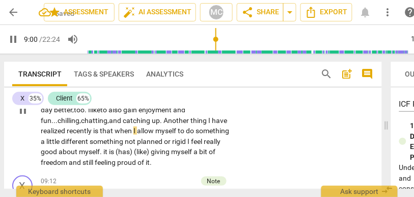
click at [114, 134] on span "that" at bounding box center [107, 130] width 15 height 8
click at [90, 145] on span "different" at bounding box center [75, 141] width 29 height 8
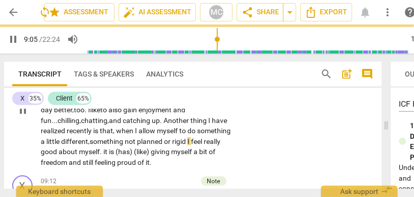
click at [191, 145] on span "I" at bounding box center [189, 141] width 4 height 8
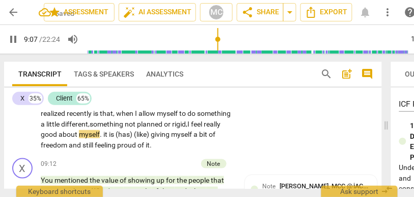
scroll to position [1918, 0]
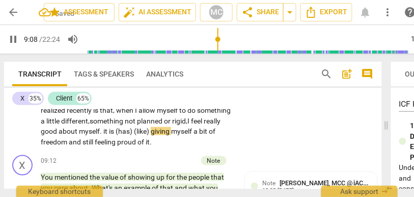
click at [109, 135] on span "it" at bounding box center [106, 131] width 6 height 8
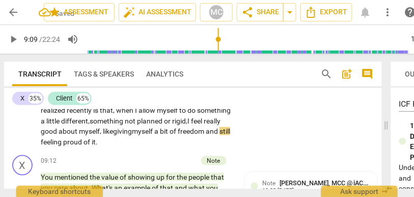
click at [132, 135] on span "giving" at bounding box center [122, 131] width 19 height 8
click at [270, 151] on div "CL play_arrow pause 08:27 + Add competency keyboard_arrow_right For me, somethi…" at bounding box center [193, 81] width 378 height 140
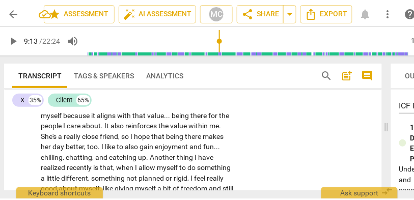
scroll to position [1798, 0]
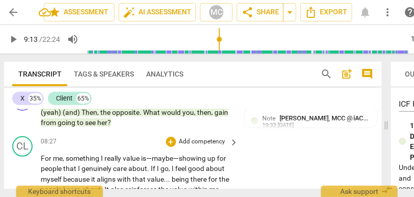
click at [192, 146] on p "Add competency" at bounding box center [202, 141] width 48 height 9
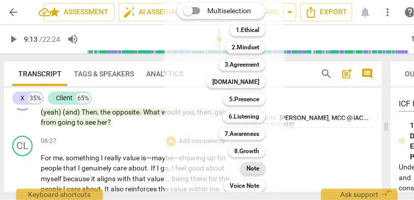
click at [252, 169] on b "Note" at bounding box center [252, 168] width 13 height 12
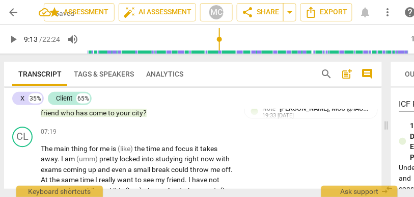
scroll to position [1580, 0]
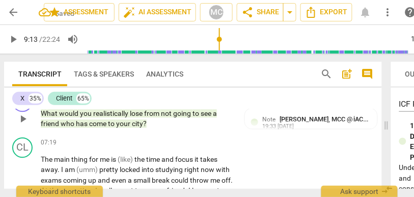
click at [132, 127] on span "city" at bounding box center [137, 123] width 11 height 8
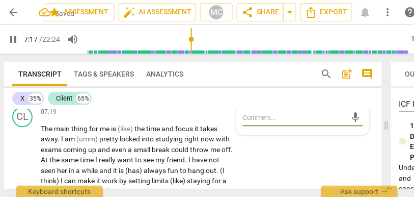
scroll to position [1611, 0]
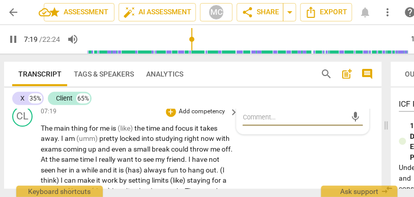
click at [136, 132] on span "the" at bounding box center [140, 128] width 12 height 8
type input "440"
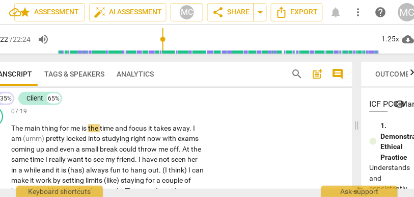
scroll to position [0, 39]
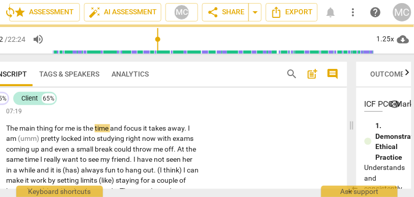
click at [374, 39] on div "pause 7:22 / 22:24 volume_up 1.25x cloud_download" at bounding box center [190, 39] width 442 height 29
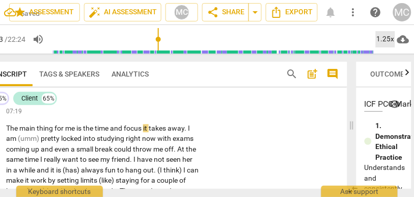
click at [383, 40] on div "1.25x" at bounding box center [385, 39] width 19 height 16
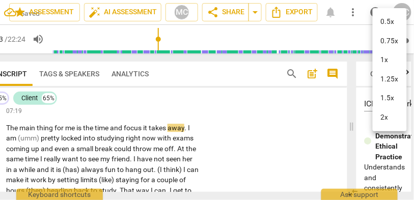
click at [389, 81] on li "1.25x" at bounding box center [390, 79] width 34 height 19
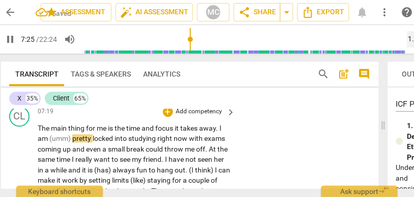
scroll to position [0, 7]
click at [42, 132] on span "The" at bounding box center [44, 128] width 13 height 8
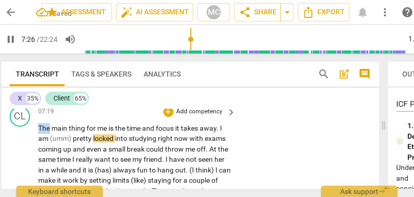
click at [42, 132] on span "The" at bounding box center [44, 128] width 13 height 8
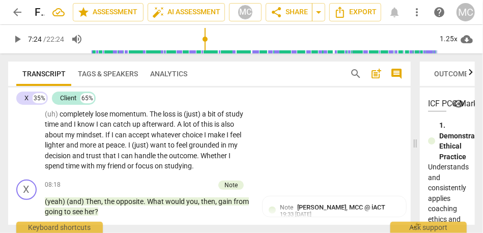
scroll to position [1646, 0]
click at [13, 40] on span "play_arrow" at bounding box center [17, 39] width 12 height 12
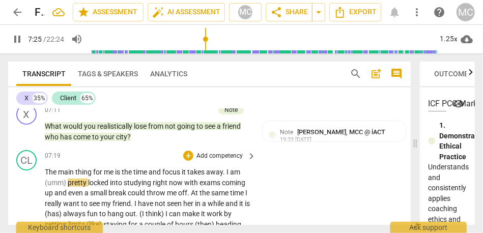
scroll to position [1513, 0]
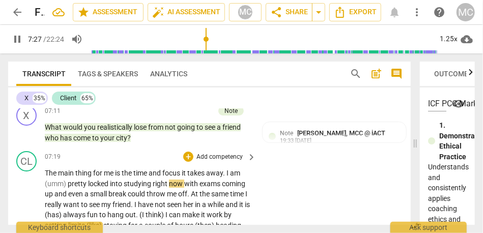
click at [58, 173] on span "main" at bounding box center [66, 173] width 17 height 8
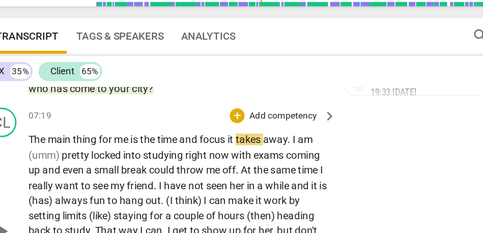
scroll to position [1544, 0]
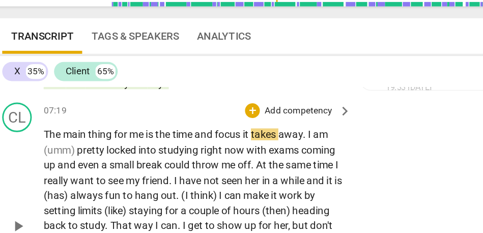
click at [51, 135] on div "07:19 + Add competency keyboard_arrow_right The main thing for me is the time a…" at bounding box center [151, 196] width 212 height 153
click at [51, 141] on span "The" at bounding box center [51, 141] width 13 height 8
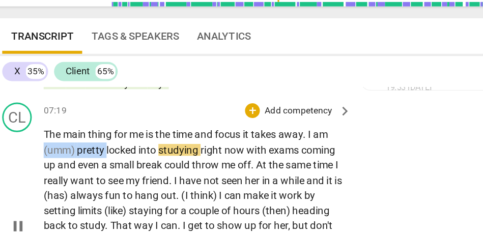
type input "447"
drag, startPoint x: 88, startPoint y: 151, endPoint x: 19, endPoint y: 149, distance: 68.3
click at [19, 149] on div "CL play_arrow pause 07:19 + Add competency keyboard_arrow_right The main thing …" at bounding box center [209, 196] width 403 height 161
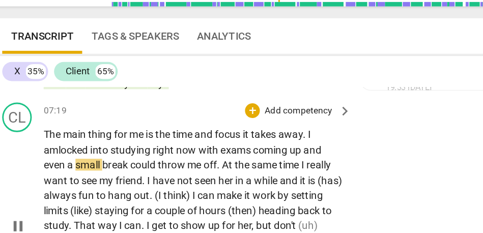
click at [224, 153] on span "up" at bounding box center [219, 152] width 10 height 8
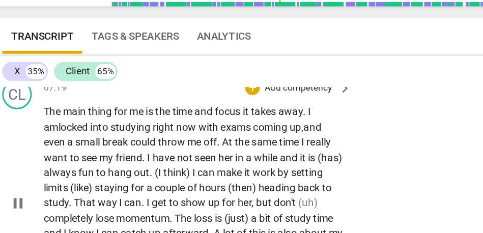
scroll to position [1563, 0]
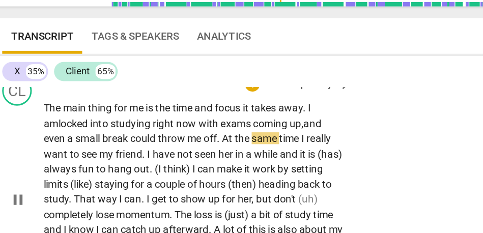
click at [222, 146] on span "time" at bounding box center [214, 144] width 15 height 8
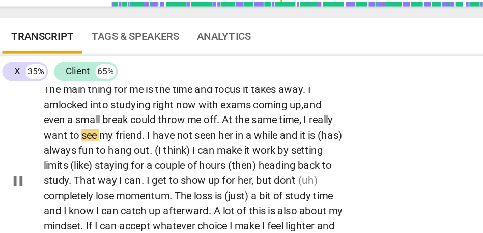
scroll to position [1581, 0]
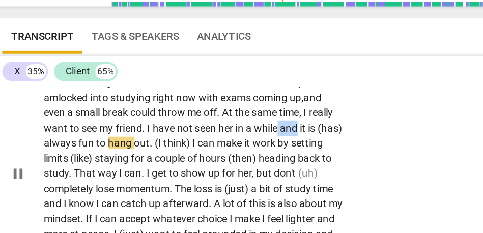
drag, startPoint x: 222, startPoint y: 139, endPoint x: 208, endPoint y: 139, distance: 13.7
click at [208, 139] on p "The main thing for me is the time and focus it takes away . I am locked into st…" at bounding box center [148, 168] width 206 height 136
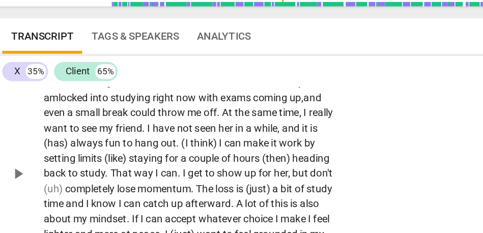
click at [228, 138] on span "it" at bounding box center [226, 137] width 6 height 8
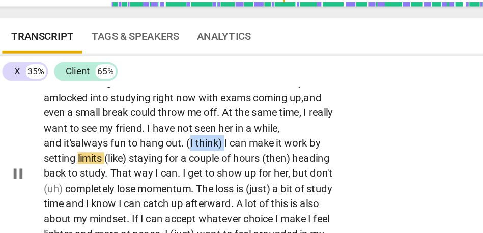
drag, startPoint x: 171, startPoint y: 147, endPoint x: 146, endPoint y: 147, distance: 25.0
click at [146, 147] on p "The main thing for me is the time and focus it takes away . I am locked into st…" at bounding box center [148, 168] width 206 height 136
click at [161, 148] on span ". I think..." at bounding box center [153, 147] width 27 height 8
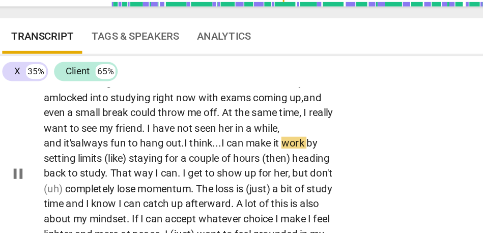
click at [106, 158] on span "staying" at bounding box center [115, 158] width 25 height 8
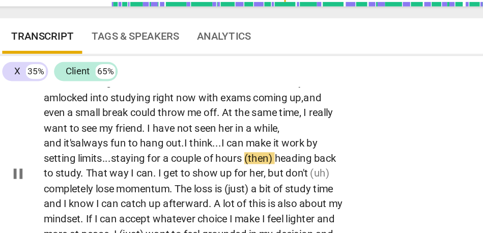
click at [204, 159] on span "(then)" at bounding box center [193, 158] width 21 height 8
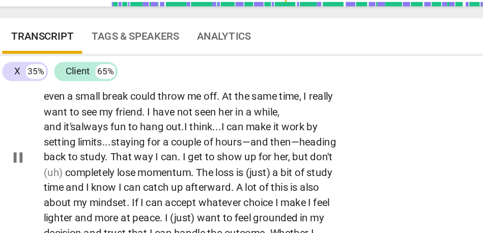
scroll to position [1594, 0]
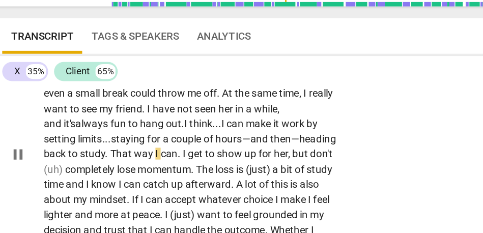
click at [141, 155] on span "I" at bounding box center [143, 155] width 4 height 8
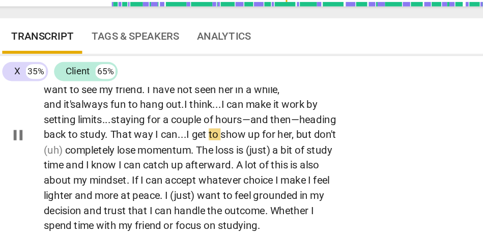
scroll to position [1610, 0]
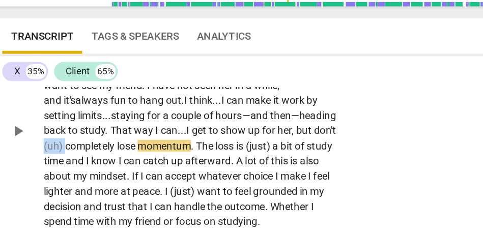
drag, startPoint x: 60, startPoint y: 148, endPoint x: 41, endPoint y: 147, distance: 18.9
click at [41, 147] on div "CL play_arrow pause 07:19 + Add competency keyboard_arrow_right The main thing …" at bounding box center [209, 130] width 403 height 161
click at [219, 139] on span "but" at bounding box center [223, 138] width 11 height 8
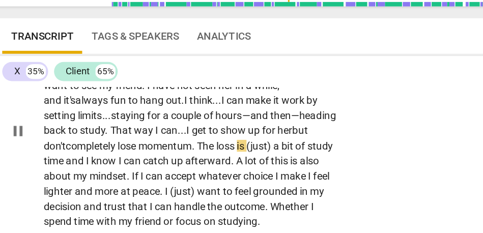
click at [208, 146] on span "a" at bounding box center [206, 149] width 6 height 8
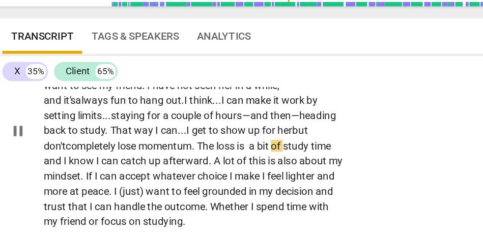
click at [262, 147] on div "CL play_arrow pause 07:19 + Add competency keyboard_arrow_right The main thing …" at bounding box center [209, 130] width 403 height 161
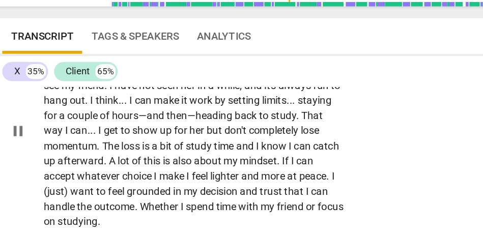
click at [195, 149] on span "I" at bounding box center [193, 149] width 4 height 8
type input "477"
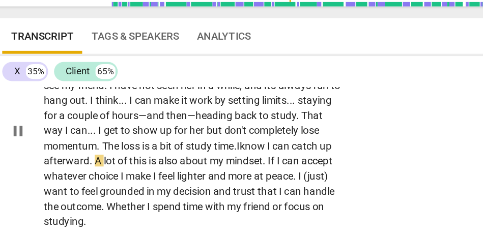
click at [178, 149] on span "time." at bounding box center [170, 149] width 16 height 8
click at [202, 149] on span "I" at bounding box center [201, 149] width 4 height 8
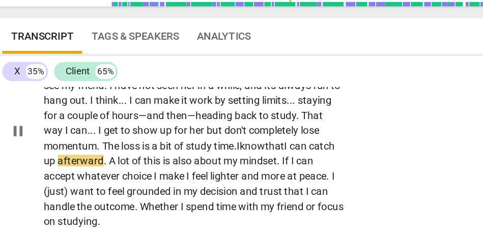
click at [210, 150] on span "know that" at bounding box center [195, 149] width 31 height 8
click at [80, 157] on span "afterward" at bounding box center [70, 159] width 32 height 8
click at [127, 160] on span "this" at bounding box center [120, 159] width 13 height 8
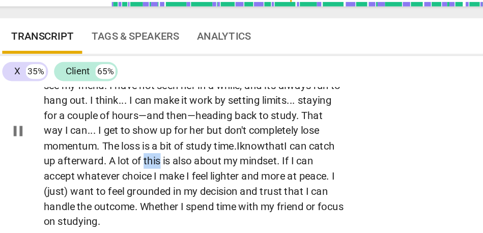
click at [127, 160] on span "this" at bounding box center [120, 159] width 13 height 8
click at [133, 162] on span "is" at bounding box center [130, 159] width 7 height 8
click at [153, 157] on span "also" at bounding box center [145, 159] width 15 height 8
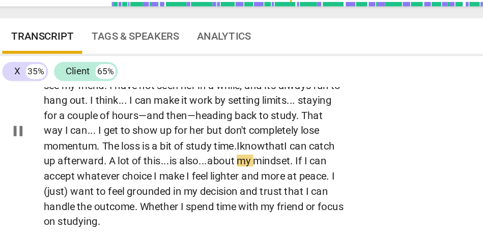
click at [105, 159] on span "lot" at bounding box center [101, 159] width 10 height 8
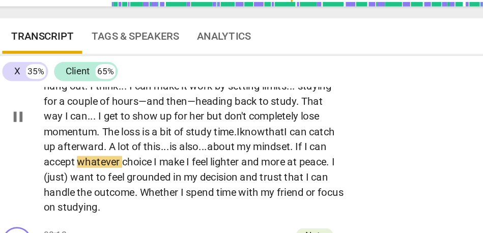
click at [121, 158] on span "choice" at bounding box center [110, 160] width 22 height 8
click at [86, 159] on span "whatever" at bounding box center [83, 160] width 31 height 8
click at [147, 162] on span "I" at bounding box center [145, 160] width 4 height 8
click at [81, 171] on span "want" at bounding box center [72, 171] width 18 height 8
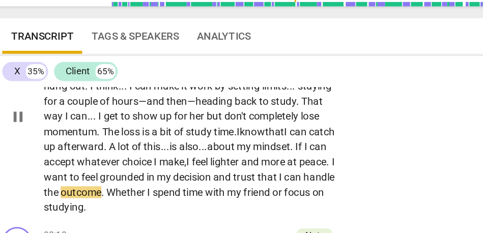
scroll to position [1639, 0]
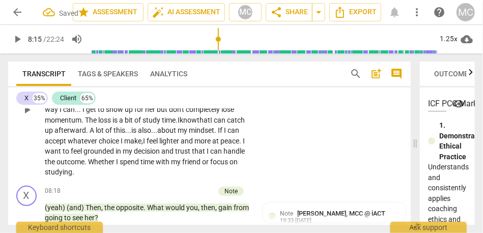
click at [174, 145] on p "The main thing for me is the time and focus it takes away . I am locked into st…" at bounding box center [148, 110] width 206 height 136
click at [286, 160] on div "CL play_arrow pause 07:19 + Add competency keyboard_arrow_right The main thing …" at bounding box center [209, 101] width 403 height 161
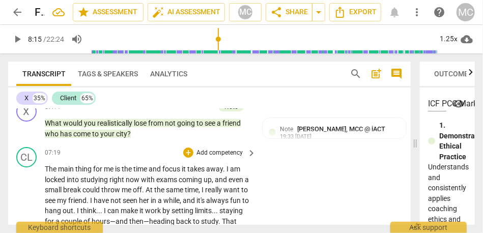
scroll to position [1516, 0]
click at [230, 152] on p "Add competency" at bounding box center [220, 153] width 48 height 9
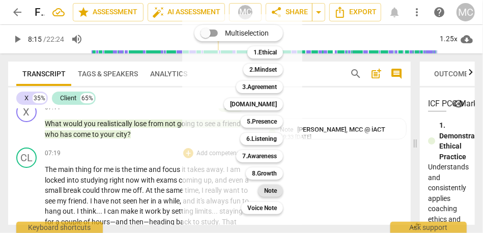
click at [272, 191] on b "Note" at bounding box center [270, 191] width 13 height 12
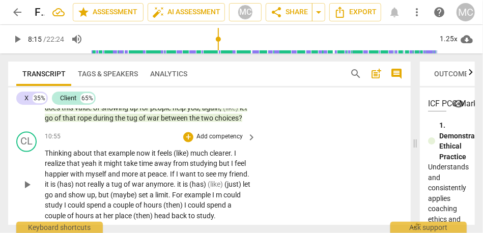
scroll to position [2150, 0]
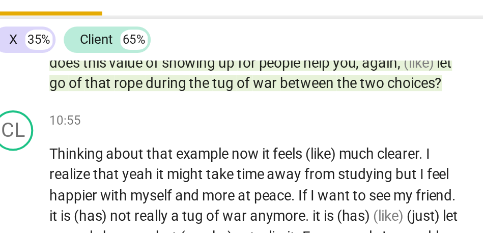
click at [215, 124] on span "choices" at bounding box center [227, 120] width 24 height 8
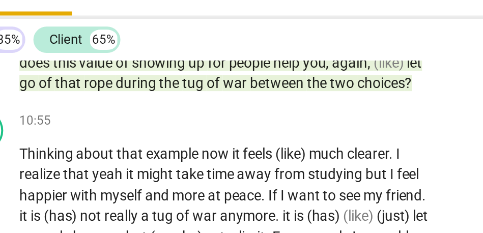
click at [63, 126] on p "You went to that event , even knowing that you would be sacrificing your own pe…" at bounding box center [148, 99] width 206 height 52
click at [215, 124] on span "choices" at bounding box center [227, 120] width 24 height 8
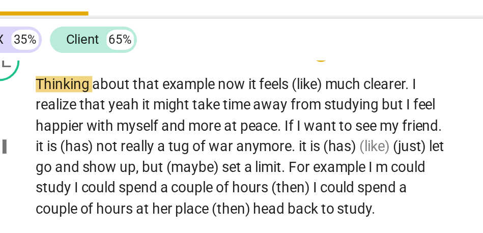
scroll to position [2186, 0]
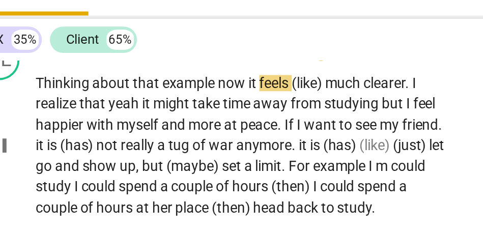
click at [152, 124] on span "it" at bounding box center [155, 120] width 6 height 8
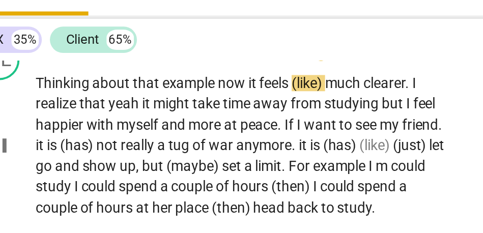
type input "659"
drag, startPoint x: 191, startPoint y: 131, endPoint x: 174, endPoint y: 131, distance: 17.3
click at [174, 131] on p "Thinking about that example now, it feels (like) much clearer . I realize that …" at bounding box center [148, 151] width 206 height 73
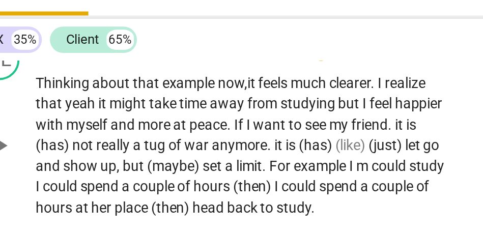
click at [166, 124] on span "feels" at bounding box center [164, 120] width 15 height 8
click at [60, 134] on span "yeah" at bounding box center [68, 130] width 17 height 8
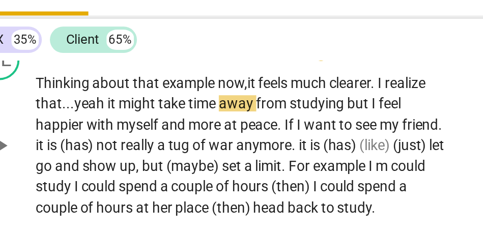
click at [79, 134] on span "yeah" at bounding box center [72, 130] width 17 height 8
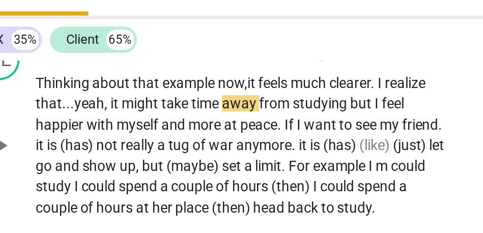
click at [75, 134] on span "yeah," at bounding box center [73, 130] width 18 height 8
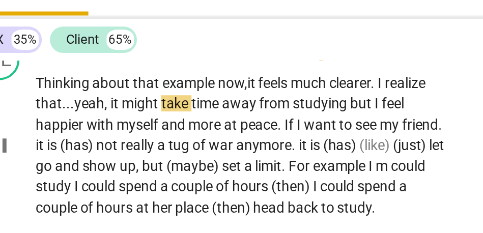
click at [205, 134] on span "but" at bounding box center [209, 130] width 12 height 8
click at [156, 145] on span "peace" at bounding box center [157, 141] width 19 height 8
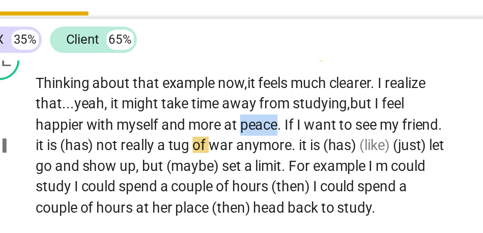
click at [156, 145] on span "peace" at bounding box center [157, 141] width 19 height 8
click at [168, 145] on span "." at bounding box center [169, 141] width 4 height 8
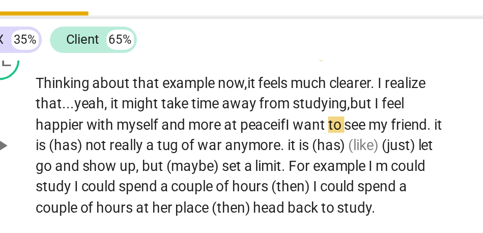
click at [158, 145] on span "peace" at bounding box center [157, 141] width 19 height 8
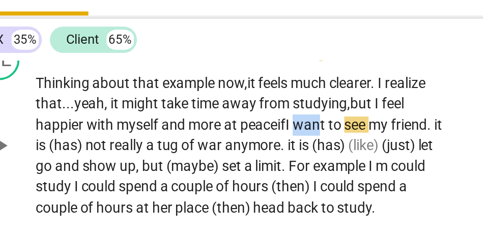
drag, startPoint x: 180, startPoint y: 152, endPoint x: 193, endPoint y: 152, distance: 12.7
click at [192, 145] on span "want" at bounding box center [183, 141] width 18 height 8
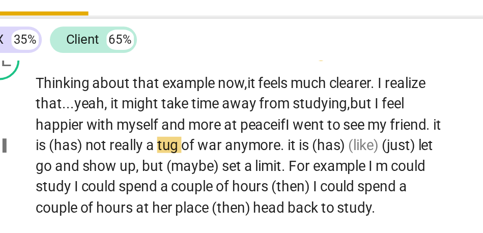
click at [70, 155] on span "(has)" at bounding box center [60, 151] width 18 height 8
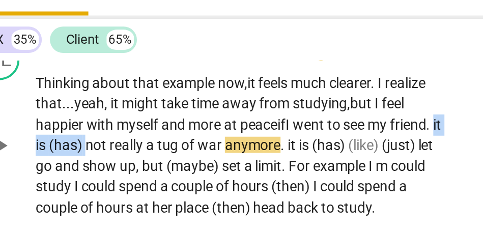
drag, startPoint x: 76, startPoint y: 162, endPoint x: 42, endPoint y: 160, distance: 33.6
click at [42, 160] on div "CL play_arrow pause 10:55 + Add competency keyboard_arrow_right Thinking about …" at bounding box center [209, 143] width 403 height 98
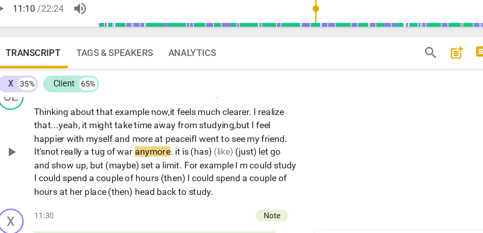
click at [56, 157] on p "Thinking about that example now, it feels much clearer . I realize that... yeah…" at bounding box center [148, 151] width 206 height 73
click at [56, 155] on span "not" at bounding box center [59, 151] width 12 height 8
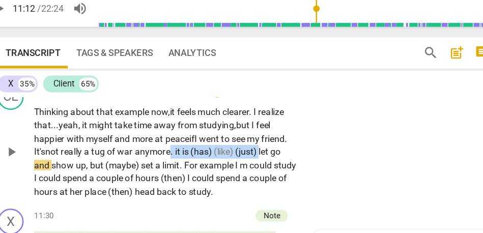
drag, startPoint x: 225, startPoint y: 161, endPoint x: 153, endPoint y: 160, distance: 71.8
click at [153, 160] on p "Thinking about that example now, it feels much clearer . I realize that... yeah…" at bounding box center [148, 151] width 206 height 73
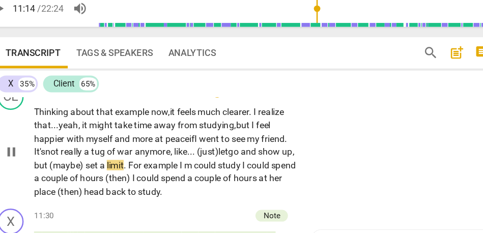
click at [207, 155] on span "go" at bounding box center [202, 151] width 10 height 8
drag, startPoint x: 95, startPoint y: 172, endPoint x: 67, endPoint y: 172, distance: 28.5
click at [67, 172] on p "Thinking about that example now, it feels much clearer . I realize that... yeah…" at bounding box center [148, 151] width 206 height 73
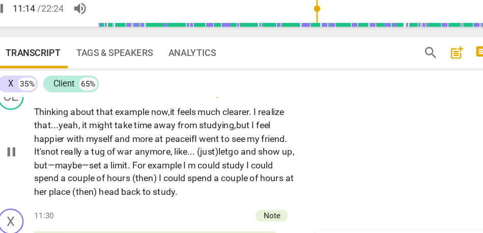
click at [162, 166] on span "example" at bounding box center [148, 162] width 28 height 8
click at [187, 166] on span "could" at bounding box center [184, 162] width 19 height 8
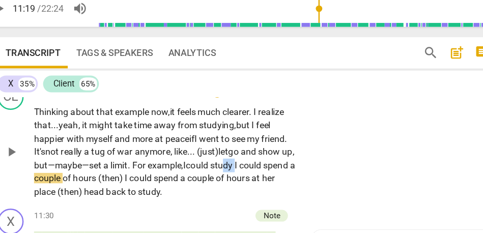
drag, startPoint x: 217, startPoint y: 173, endPoint x: 209, endPoint y: 173, distance: 8.1
click at [209, 173] on p "Thinking about that example now, it feels much clearer . I realize that... yeah…" at bounding box center [148, 151] width 206 height 73
click at [227, 166] on span "could" at bounding box center [219, 162] width 19 height 8
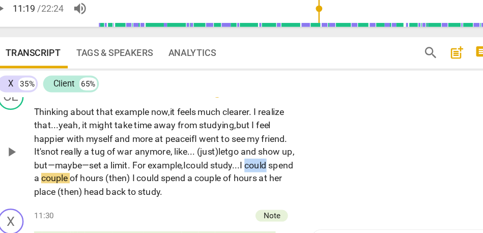
click at [227, 166] on span "could" at bounding box center [219, 162] width 19 height 8
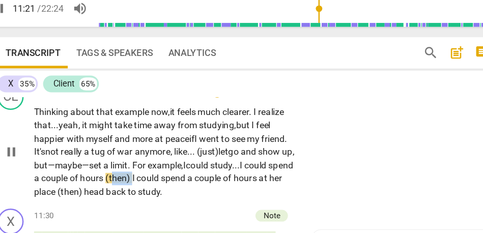
drag, startPoint x: 144, startPoint y: 181, endPoint x: 127, endPoint y: 181, distance: 16.8
click at [127, 181] on p "Thinking about that example now, it feels much clearer . I realize that... yeah…" at bounding box center [148, 151] width 206 height 73
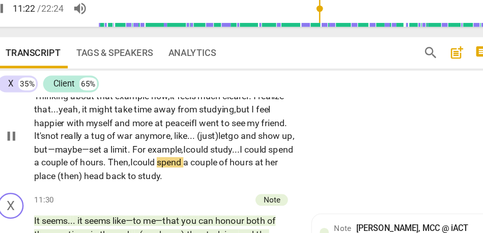
scroll to position [2209, 0]
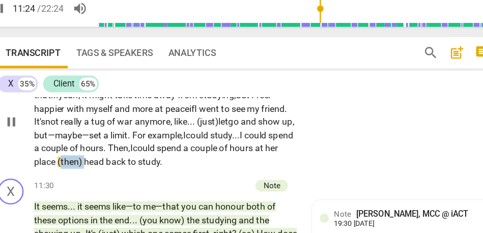
drag, startPoint x: 104, startPoint y: 169, endPoint x: 86, endPoint y: 169, distance: 17.8
click at [86, 165] on p "Thinking about that example now, it feels much clearer . I realize that... yeah…" at bounding box center [148, 128] width 206 height 73
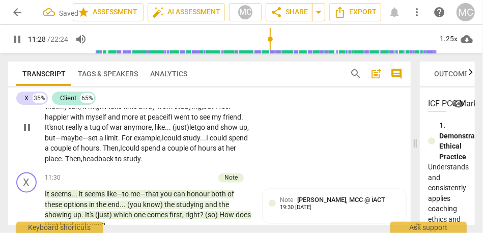
click at [206, 143] on span "study..." at bounding box center [194, 138] width 23 height 8
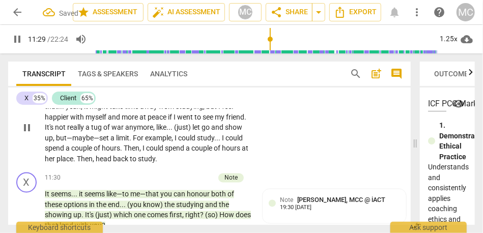
click at [281, 140] on div "CL play_arrow pause 10:55 + Add competency keyboard_arrow_right Thinking about …" at bounding box center [209, 120] width 403 height 98
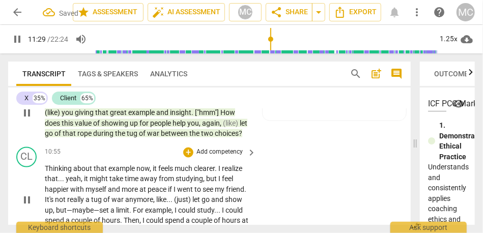
scroll to position [2134, 0]
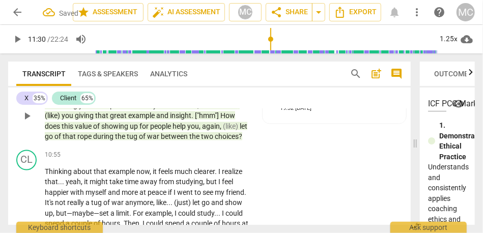
click at [224, 160] on p "Add competency" at bounding box center [220, 155] width 48 height 9
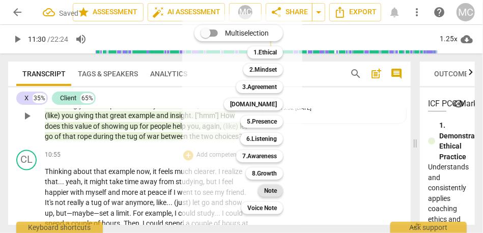
click at [273, 194] on b "Note" at bounding box center [270, 191] width 13 height 12
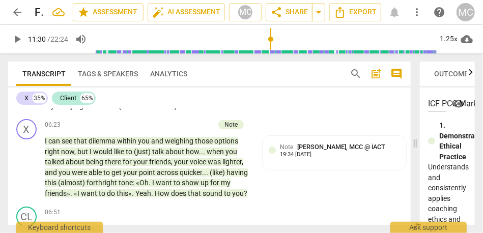
scroll to position [1344, 0]
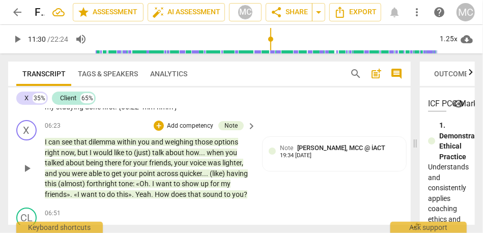
click at [190, 192] on span "that" at bounding box center [195, 194] width 15 height 8
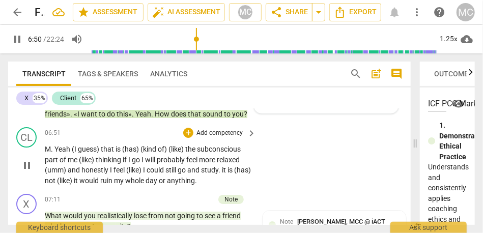
scroll to position [1425, 0]
drag, startPoint x: 56, startPoint y: 149, endPoint x: 29, endPoint y: 147, distance: 27.0
click at [29, 147] on div "CL play_arrow pause 06:51 + Add competency keyboard_arrow_right M . Yeah (I gue…" at bounding box center [209, 156] width 403 height 67
type input "412"
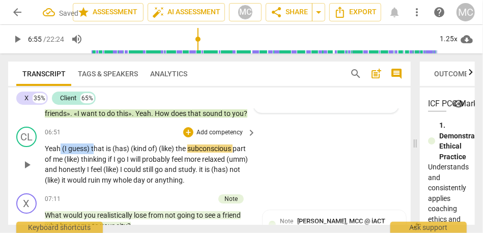
drag, startPoint x: 93, startPoint y: 149, endPoint x: 60, endPoint y: 148, distance: 33.1
click at [60, 148] on p "Yeah (I guess) that is (has) (kind of) (like) the subconscious part of me (like…" at bounding box center [148, 165] width 206 height 42
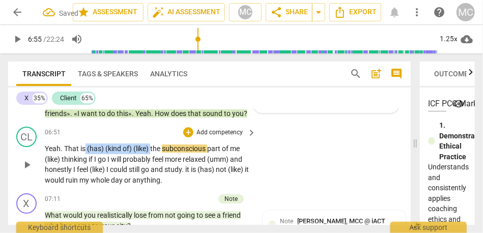
drag, startPoint x: 152, startPoint y: 149, endPoint x: 85, endPoint y: 148, distance: 66.7
click at [85, 148] on p "Yeah. T hat is (has) (kind of) (like) the subconscious part of me (like) thinki…" at bounding box center [148, 165] width 206 height 42
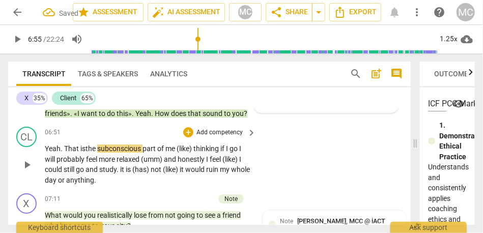
click at [85, 148] on span "is" at bounding box center [82, 149] width 5 height 8
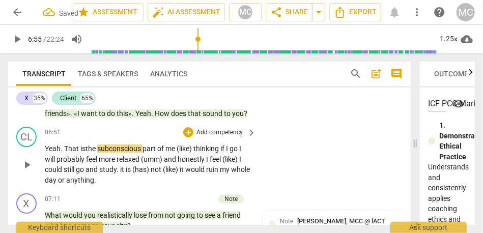
click at [85, 148] on span "is" at bounding box center [82, 149] width 5 height 8
click at [198, 149] on span "thinking" at bounding box center [207, 149] width 27 height 8
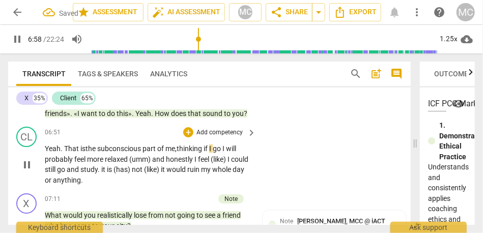
click at [226, 148] on span "I" at bounding box center [225, 149] width 4 height 8
drag, startPoint x: 168, startPoint y: 159, endPoint x: 129, endPoint y: 159, distance: 39.2
click at [129, 159] on p "Yeah. T hat is the subconscious part of me, thinking if I go... I will probably…" at bounding box center [148, 165] width 206 height 42
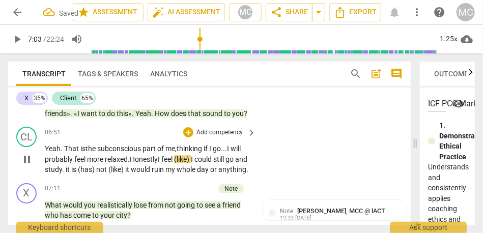
click at [158, 159] on span "Honestly" at bounding box center [144, 159] width 28 height 8
click at [182, 158] on span "(like)" at bounding box center [183, 159] width 17 height 8
drag, startPoint x: 58, startPoint y: 169, endPoint x: 31, endPoint y: 169, distance: 27.5
click at [31, 169] on div "CL play_arrow pause 06:51 + Add competency keyboard_arrow_right Yeah. T hat is …" at bounding box center [209, 151] width 403 height 57
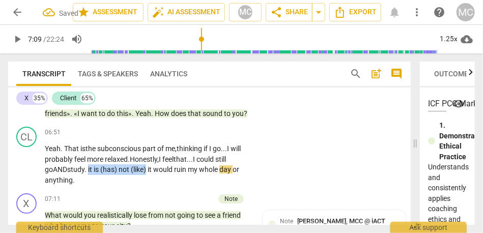
drag, startPoint x: 151, startPoint y: 170, endPoint x: 91, endPoint y: 169, distance: 59.6
click at [91, 169] on p "Yeah. T hat is the subconscious part of me, thinking if I go... I will probably…" at bounding box center [148, 165] width 206 height 42
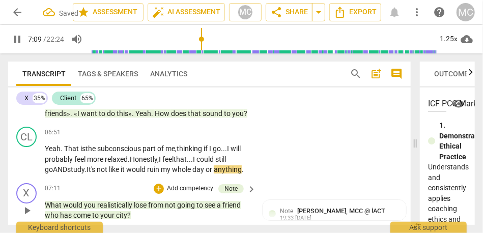
click at [281, 180] on div "X play_arrow pause 00:05 + Add competency Note keyboard_arrow_right Hi , Client…" at bounding box center [209, 167] width 403 height 116
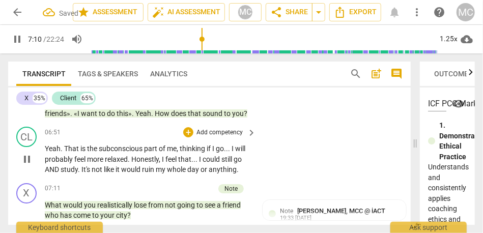
click at [219, 132] on p "Add competency" at bounding box center [220, 132] width 48 height 9
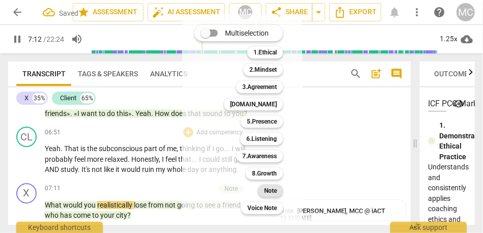
click at [277, 194] on b "Note" at bounding box center [270, 191] width 13 height 12
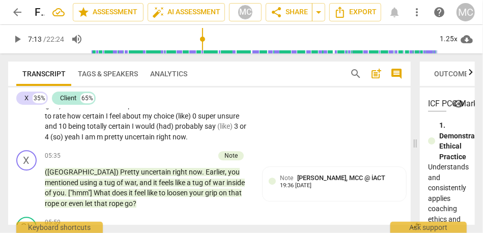
scroll to position [1160, 0]
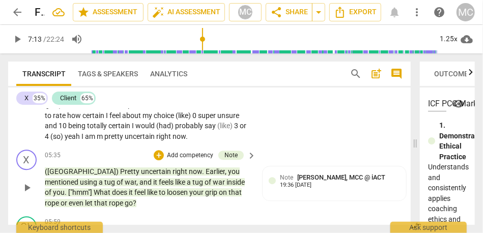
click at [109, 196] on span "rope" at bounding box center [117, 203] width 16 height 8
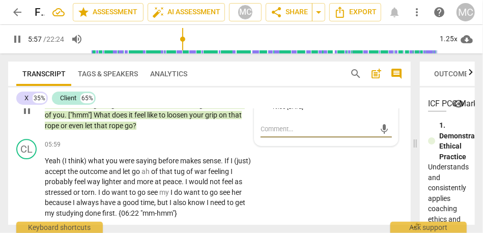
scroll to position [1244, 0]
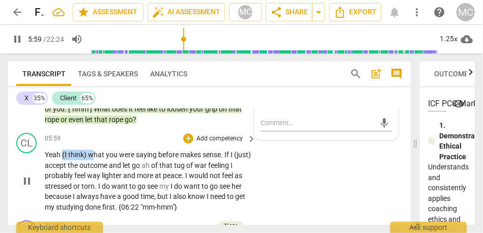
drag, startPoint x: 93, startPoint y: 155, endPoint x: 61, endPoint y: 154, distance: 31.6
click at [61, 154] on p "Yeah (I think) what you were saying before makes sense . If I (just) accept the…" at bounding box center [148, 181] width 206 height 63
type input "360"
click at [70, 156] on span "Yeah. W" at bounding box center [58, 155] width 27 height 8
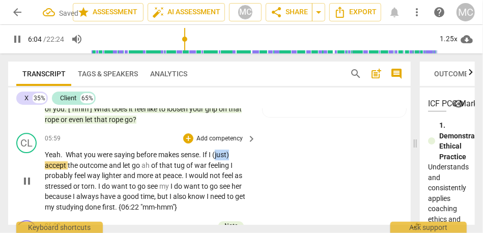
drag, startPoint x: 215, startPoint y: 154, endPoint x: 241, endPoint y: 154, distance: 26.0
click at [241, 154] on p "Yeah. W hat you were saying before makes sense . If I (just) accept the outcome…" at bounding box center [148, 181] width 206 height 63
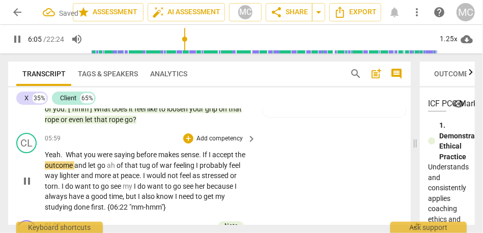
click at [263, 160] on div "CL play_arrow pause 05:59 + Add competency keyboard_arrow_right Yeah. W hat you…" at bounding box center [209, 173] width 403 height 88
click at [221, 158] on span "accept" at bounding box center [222, 155] width 23 height 8
click at [119, 165] on span "of" at bounding box center [121, 165] width 8 height 8
type input "366"
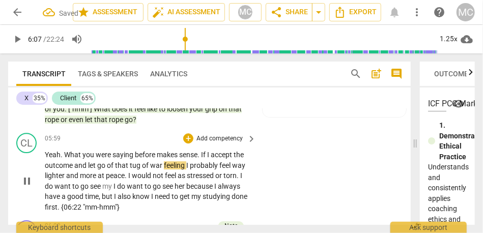
click at [141, 164] on span "tug" at bounding box center [136, 165] width 12 height 8
click at [152, 166] on span "war" at bounding box center [158, 165] width 14 height 8
click at [190, 165] on span "I" at bounding box center [189, 165] width 4 height 8
click at [199, 163] on span "probably" at bounding box center [206, 165] width 30 height 8
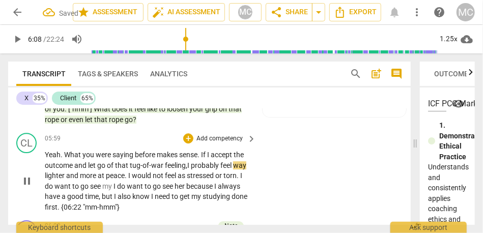
click at [219, 167] on span "probably" at bounding box center [206, 165] width 30 height 8
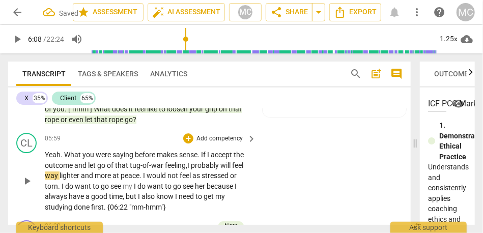
click at [219, 167] on span "probably will" at bounding box center [211, 165] width 41 height 8
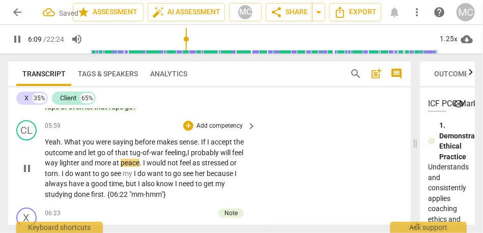
scroll to position [1266, 0]
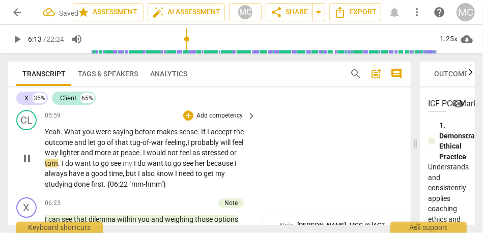
click at [177, 150] on span "not" at bounding box center [174, 153] width 12 height 8
click at [134, 164] on span "I" at bounding box center [136, 163] width 4 height 8
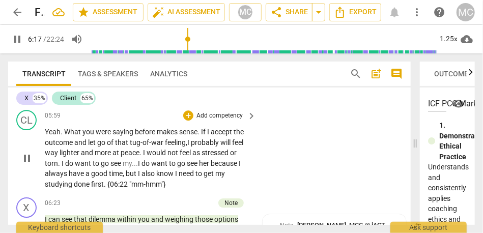
click at [98, 159] on span "to" at bounding box center [97, 163] width 8 height 8
click at [215, 163] on span "because" at bounding box center [225, 163] width 28 height 8
click at [138, 173] on span "I" at bounding box center [140, 174] width 4 height 8
click at [215, 113] on p "Add competency" at bounding box center [220, 116] width 48 height 9
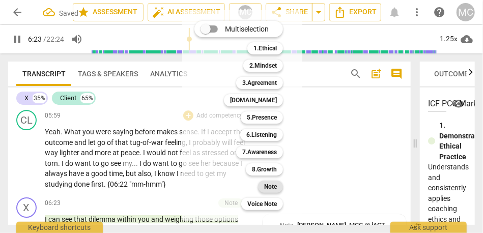
click at [266, 185] on b "Note" at bounding box center [270, 187] width 13 height 12
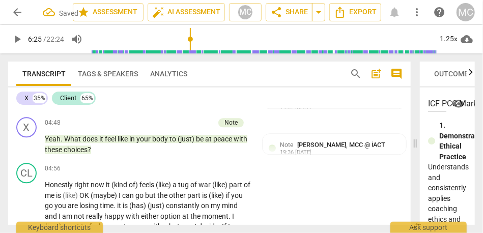
scroll to position [1033, 0]
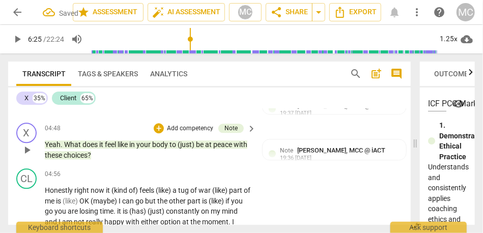
click at [88, 153] on span "choices" at bounding box center [76, 155] width 24 height 8
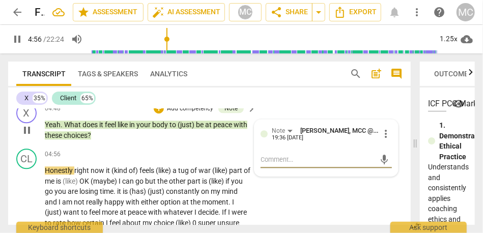
scroll to position [1052, 0]
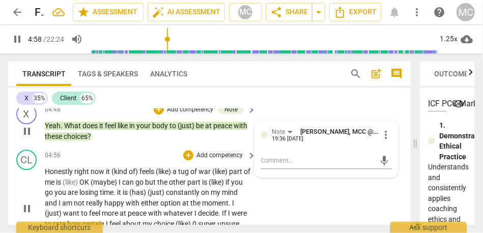
click at [72, 172] on span "Honestly" at bounding box center [60, 172] width 30 height 8
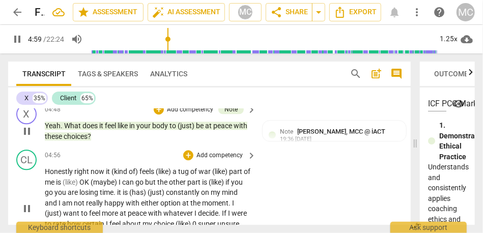
type input "299"
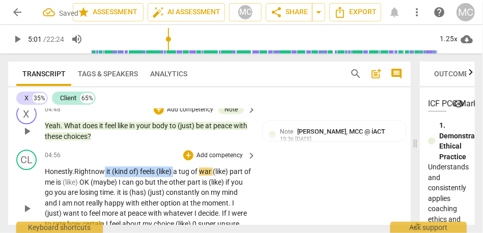
drag, startPoint x: 176, startPoint y: 172, endPoint x: 106, endPoint y: 170, distance: 70.3
click at [106, 170] on p "Honestly. Right now it (kind of) feels (like) a tug of war (like) part of me is…" at bounding box center [148, 209] width 206 height 84
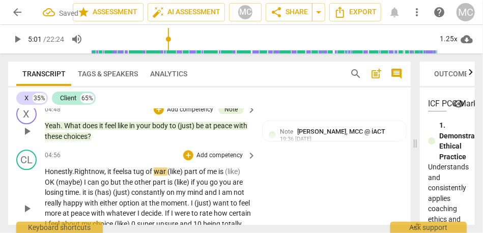
click at [79, 173] on span "Right" at bounding box center [82, 172] width 17 height 8
click at [81, 171] on span "right" at bounding box center [81, 172] width 15 height 8
click at [188, 171] on span "part" at bounding box center [189, 172] width 15 height 8
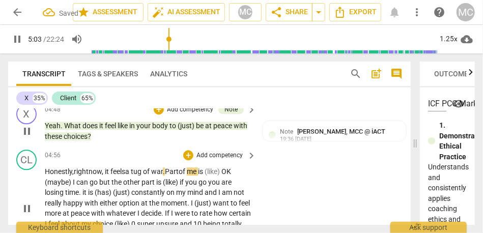
click at [231, 172] on span "OK" at bounding box center [227, 172] width 10 height 8
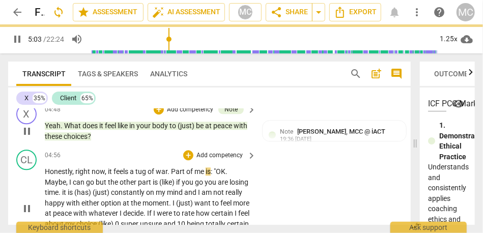
click at [319, 193] on div "CL play_arrow pause 04:56 + Add competency keyboard_arrow_right Honestly , righ…" at bounding box center [209, 200] width 403 height 108
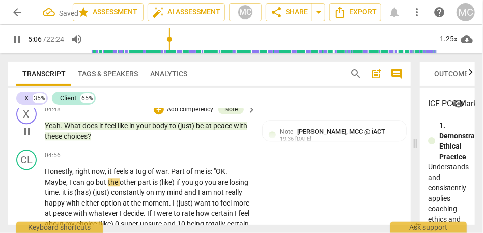
click at [96, 180] on span "but" at bounding box center [102, 182] width 12 height 8
type input "307"
click at [159, 181] on span "is" at bounding box center [157, 182] width 7 height 8
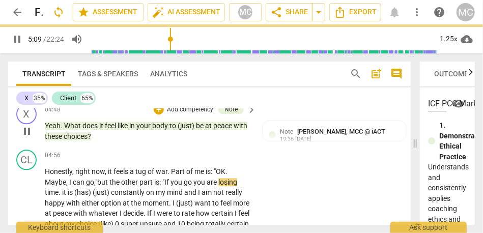
click at [207, 182] on span "you" at bounding box center [200, 182] width 13 height 8
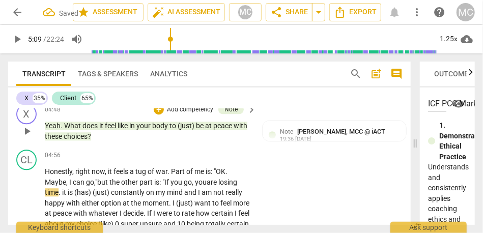
click at [141, 179] on span "part" at bounding box center [147, 182] width 15 height 8
click at [63, 192] on span "it" at bounding box center [65, 192] width 6 height 8
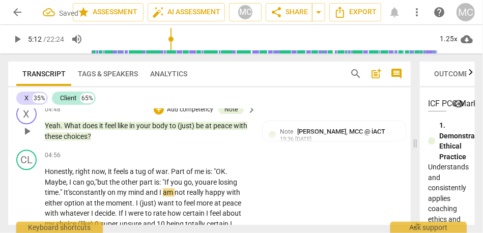
click at [80, 191] on span "constantly" at bounding box center [89, 192] width 35 height 8
click at [150, 195] on span "and" at bounding box center [153, 192] width 14 height 8
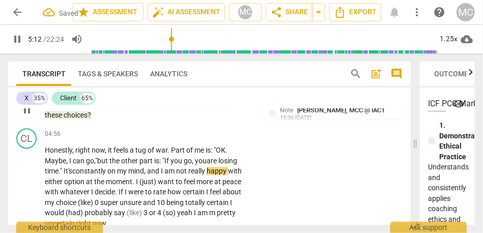
scroll to position [1074, 0]
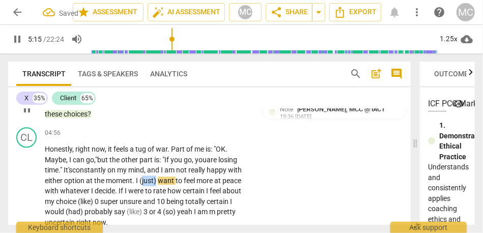
drag, startPoint x: 157, startPoint y: 177, endPoint x: 143, endPoint y: 177, distance: 14.3
click at [143, 177] on span "(just)" at bounding box center [149, 181] width 18 height 8
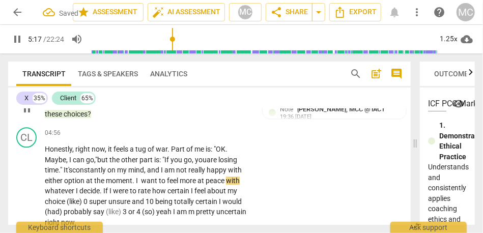
click at [288, 190] on div "CL play_arrow pause 04:56 + Add competency keyboard_arrow_right Honestly , righ…" at bounding box center [209, 177] width 403 height 108
click at [148, 179] on span "want" at bounding box center [149, 181] width 18 height 8
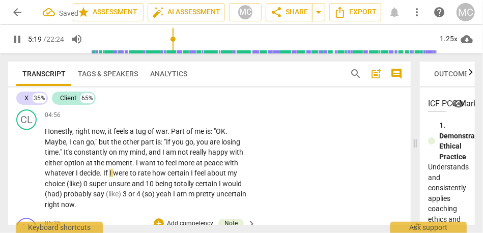
scroll to position [1097, 0]
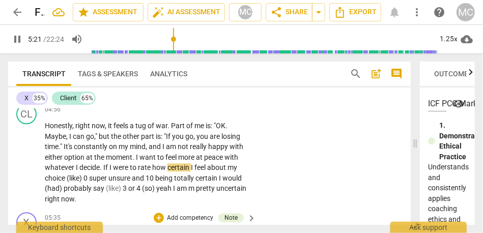
click at [77, 163] on span "I" at bounding box center [78, 167] width 4 height 8
click at [86, 178] on span "0" at bounding box center [87, 178] width 6 height 8
type input "324"
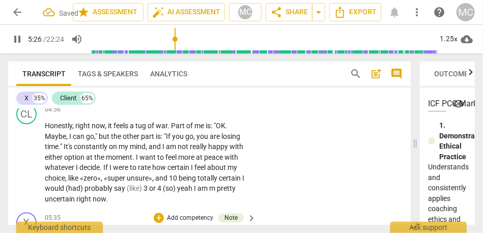
click at [149, 149] on span "," at bounding box center [147, 147] width 3 height 8
click at [153, 181] on span "unsure»," at bounding box center [141, 178] width 29 height 8
click at [168, 179] on span "and" at bounding box center [161, 178] width 14 height 8
click at [202, 177] on span "being" at bounding box center [192, 178] width 19 height 8
click at [249, 182] on span "I" at bounding box center [250, 178] width 2 height 8
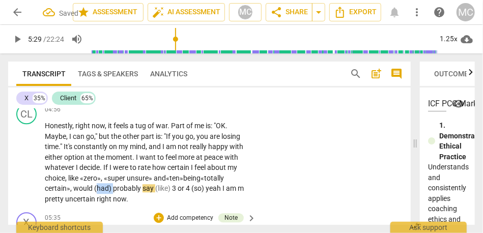
drag, startPoint x: 115, startPoint y: 188, endPoint x: 99, endPoint y: 188, distance: 15.8
click at [99, 188] on p "Honestly , right now , it feels a tug of war . Part of me is : "OK . Maybe , I …" at bounding box center [148, 163] width 206 height 84
click at [99, 188] on span "probably" at bounding box center [109, 188] width 30 height 8
click at [135, 188] on span "say" at bounding box center [130, 188] width 13 height 8
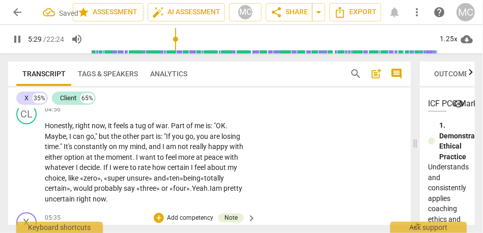
click at [232, 171] on span "my" at bounding box center [233, 167] width 10 height 8
click at [291, 172] on div "CL play_arrow pause 04:56 + Add competency keyboard_arrow_right Honestly , righ…" at bounding box center [209, 154] width 403 height 108
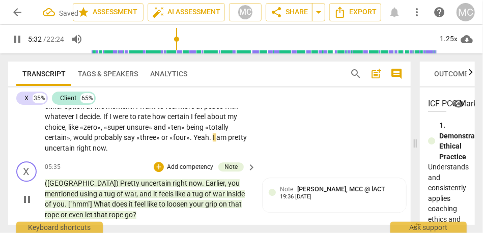
scroll to position [1148, 0]
click at [30, 119] on button "pause" at bounding box center [27, 112] width 16 height 16
type input "335"
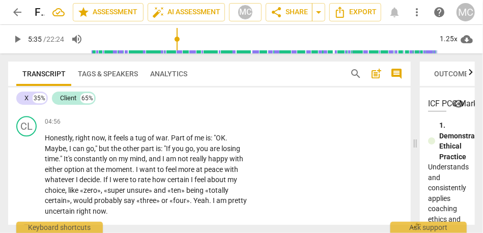
scroll to position [1078, 0]
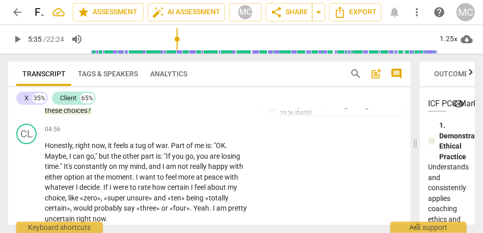
click at [220, 131] on p "Add competency" at bounding box center [220, 129] width 48 height 9
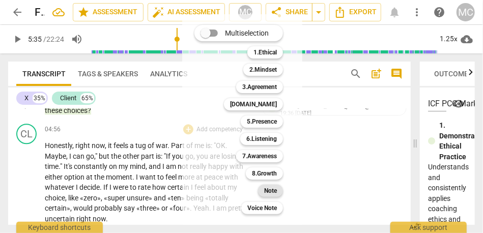
click at [270, 189] on b "Note" at bounding box center [270, 191] width 13 height 12
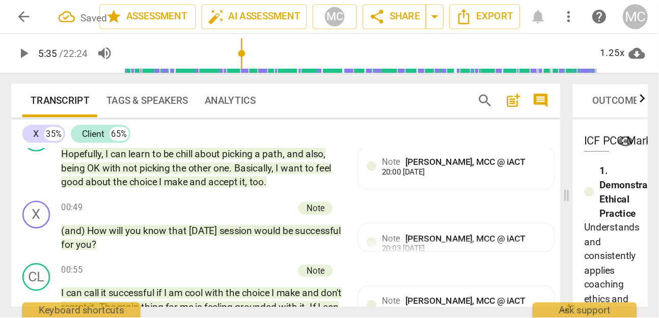
scroll to position [0, 0]
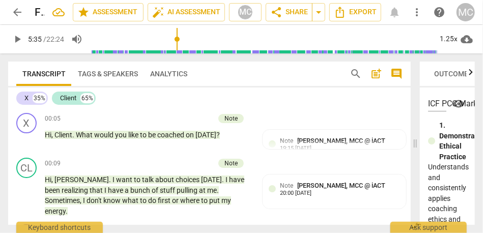
click at [413, 147] on div "ICF PCC Markers (2020) visibility 1. Demonstrates Ethical Practice Understands …" at bounding box center [447, 156] width 55 height 137
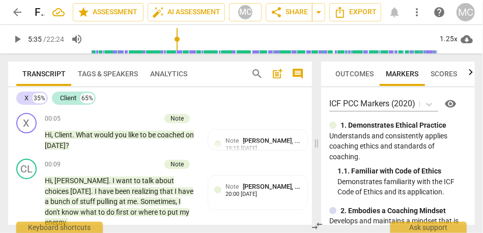
drag, startPoint x: 418, startPoint y: 145, endPoint x: 280, endPoint y: 139, distance: 138.1
click at [314, 139] on span at bounding box center [317, 143] width 6 height 180
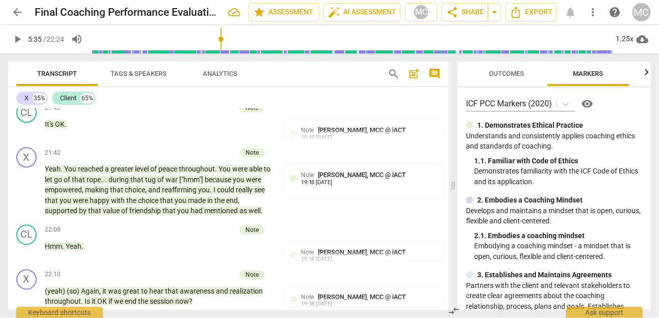
scroll to position [4558, 0]
